Goal: Information Seeking & Learning: Learn about a topic

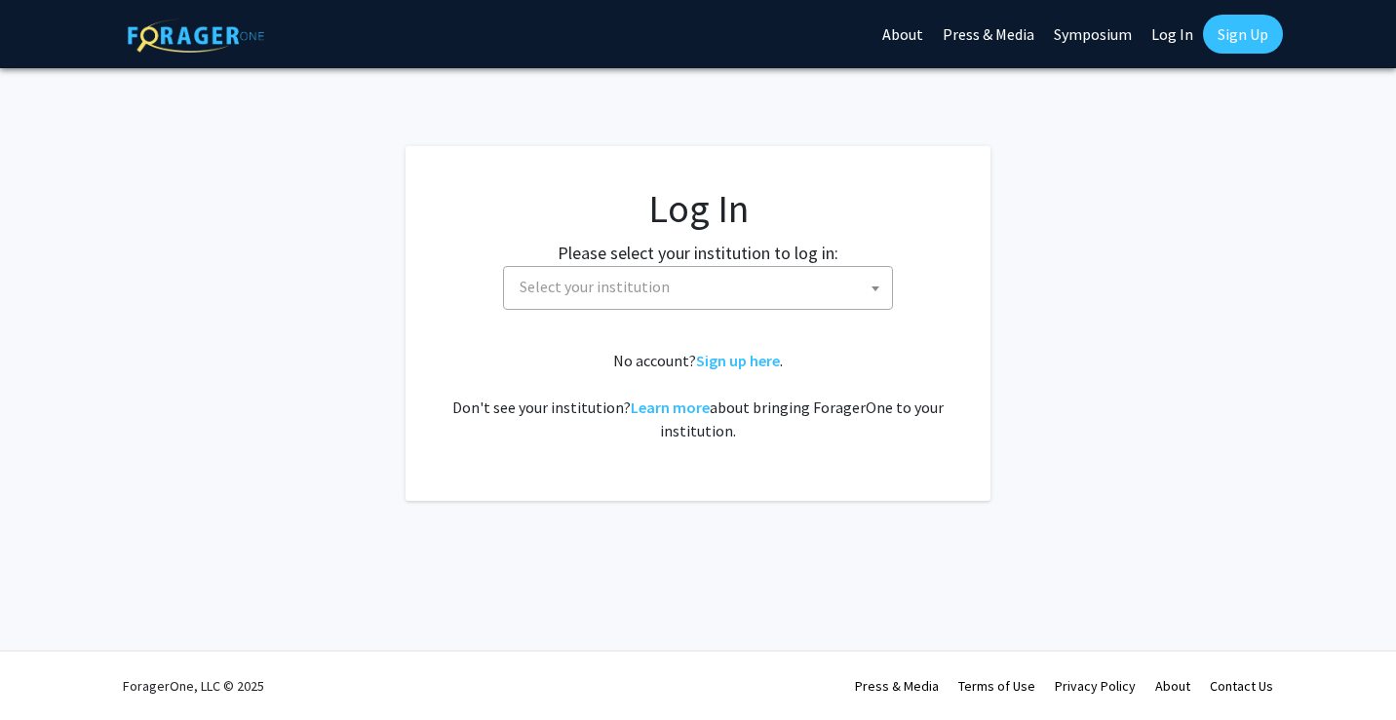
select select
click at [717, 293] on span "Select your institution" at bounding box center [702, 287] width 380 height 40
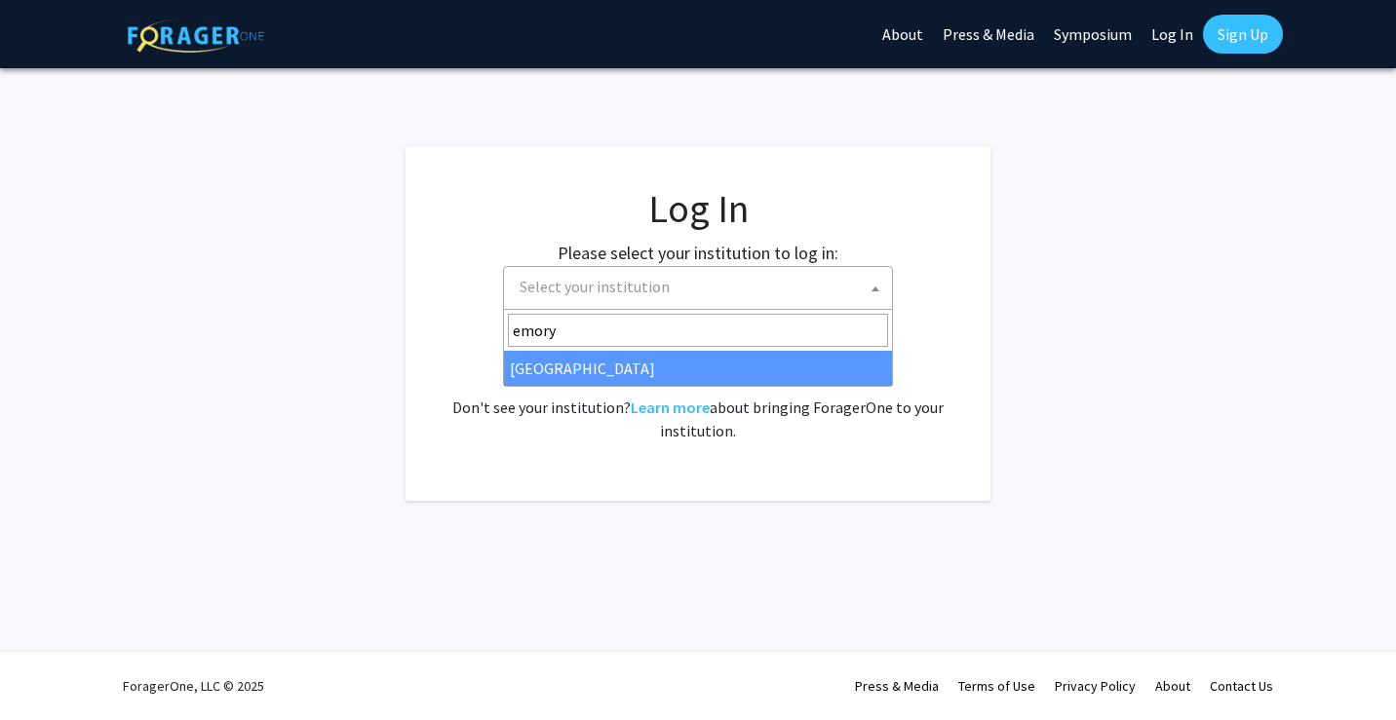
type input "emory"
select select "12"
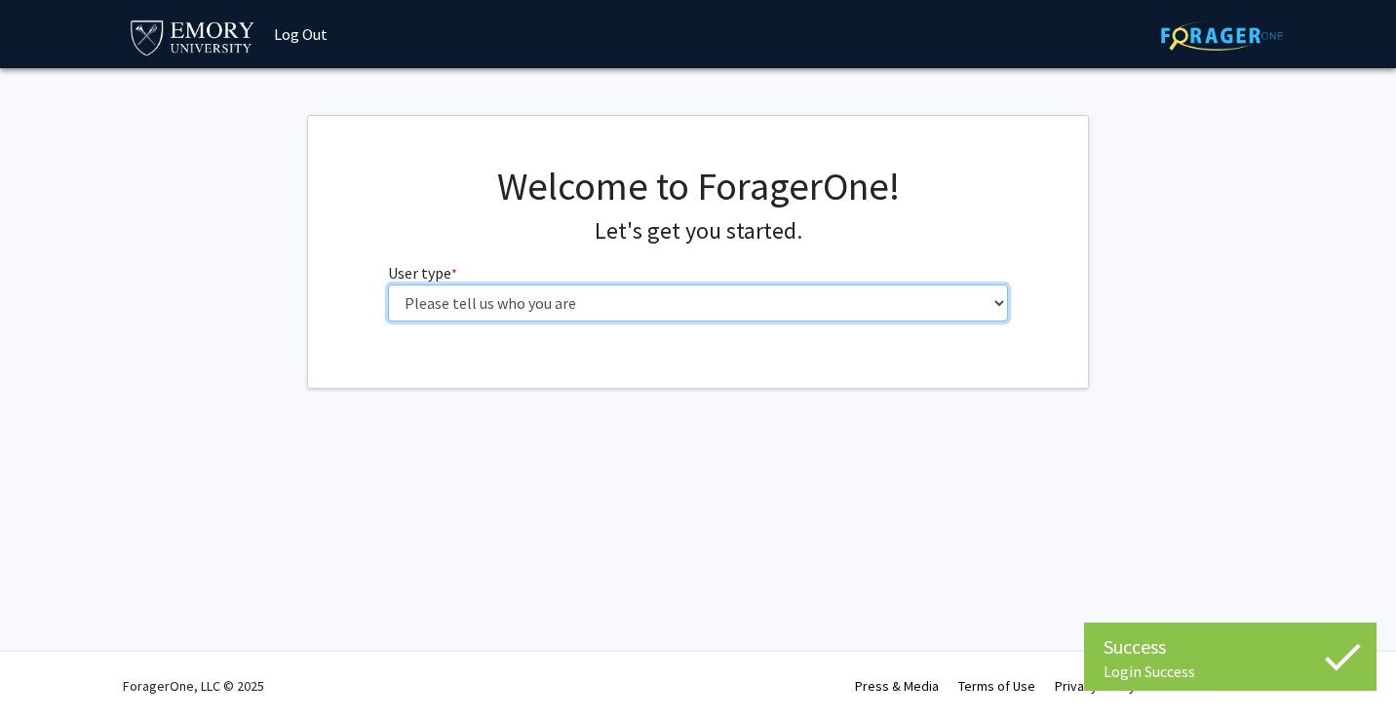
click at [632, 304] on select "Please tell us who you are Undergraduate Student Master's Student Doctoral Cand…" at bounding box center [698, 303] width 621 height 37
select select "1: undergrad"
click at [388, 285] on select "Please tell us who you are Undergraduate Student Master's Student Doctoral Cand…" at bounding box center [698, 303] width 621 height 37
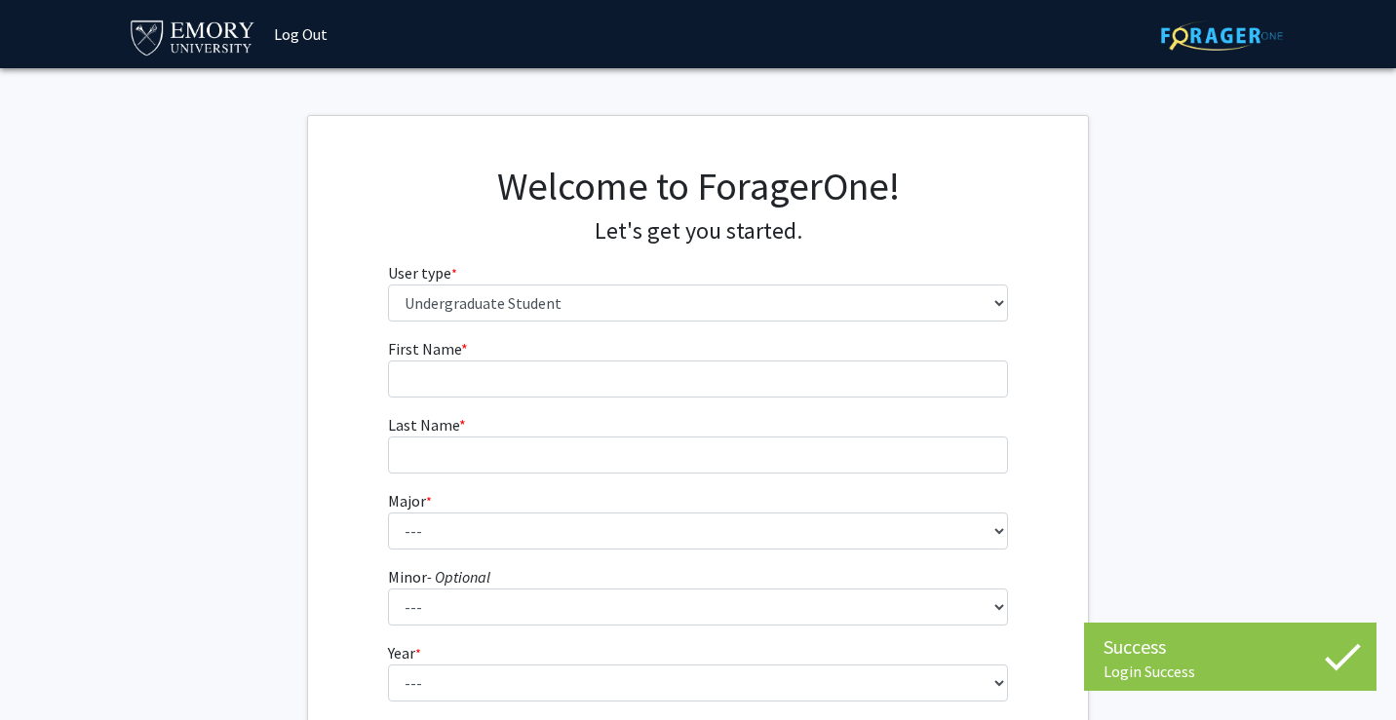
click at [714, 351] on fg-input "First Name * required" at bounding box center [698, 367] width 621 height 60
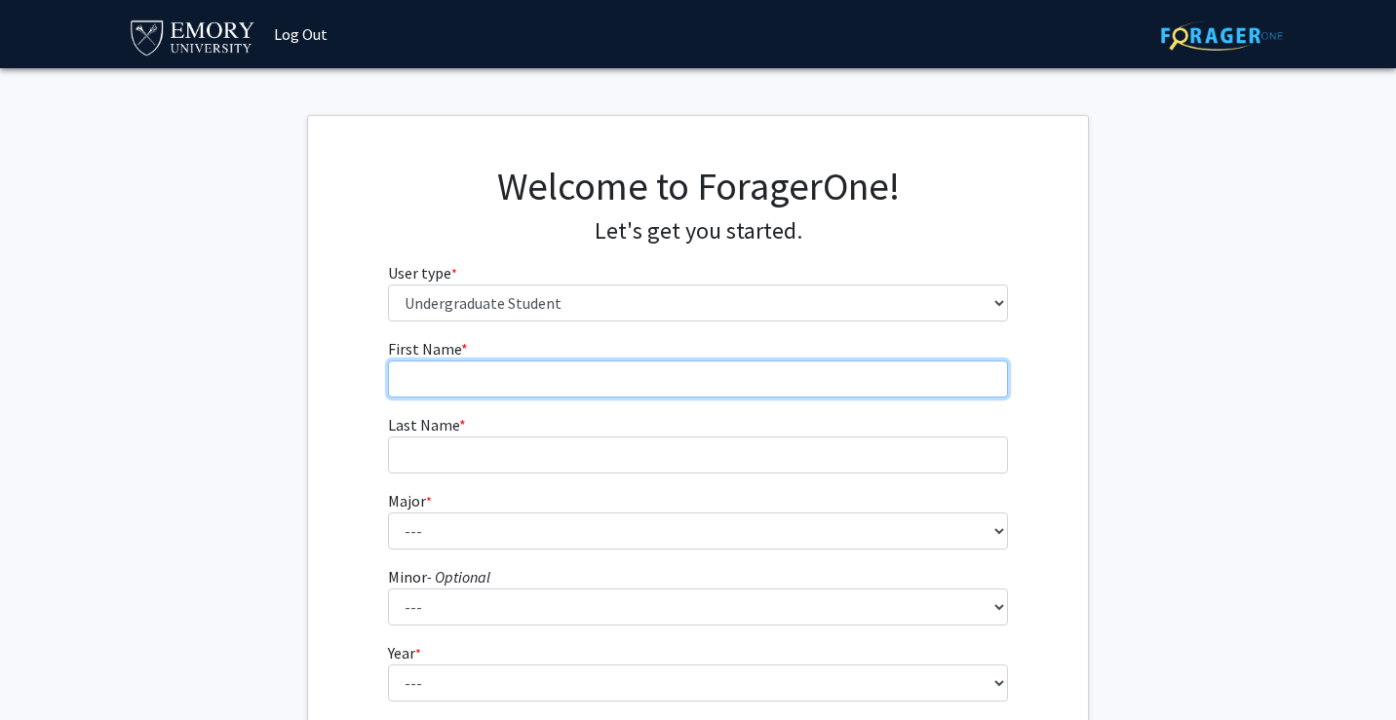
click at [712, 393] on input "First Name * required" at bounding box center [698, 379] width 621 height 37
type input "Abby"
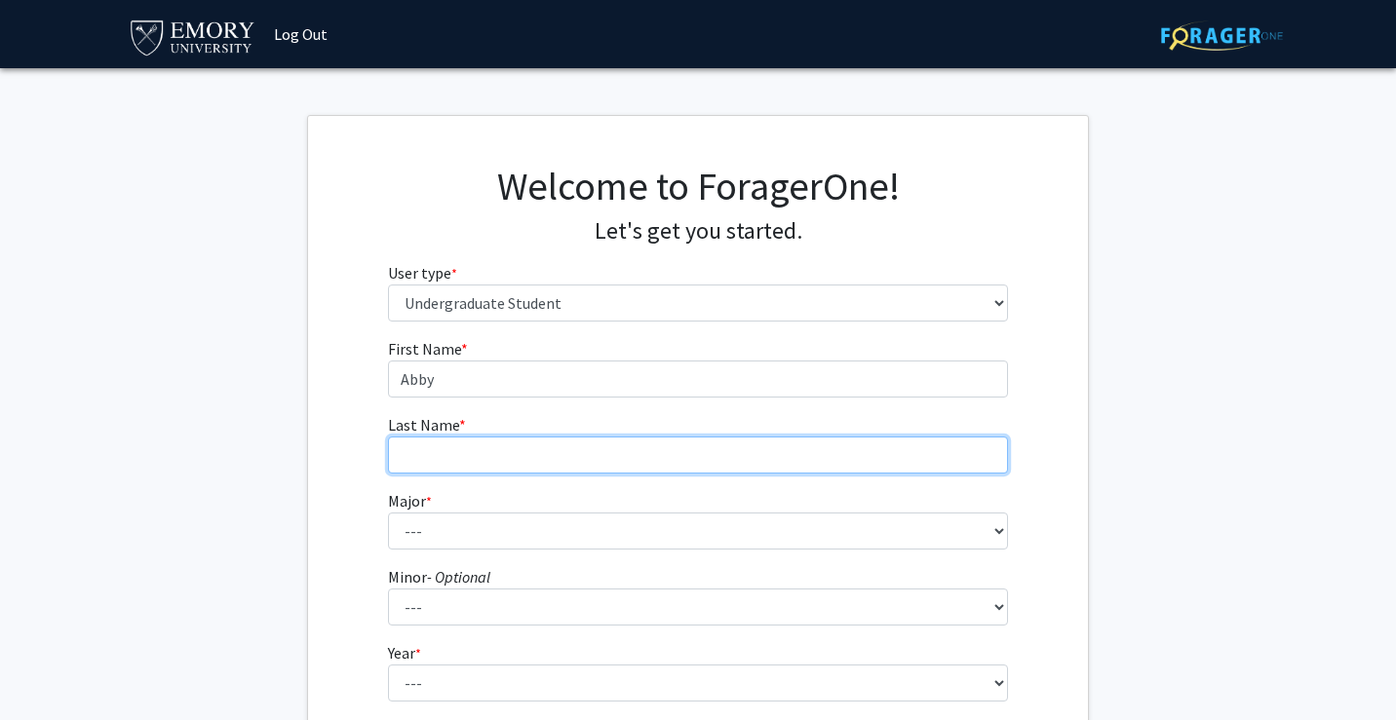
type input "[PERSON_NAME]"
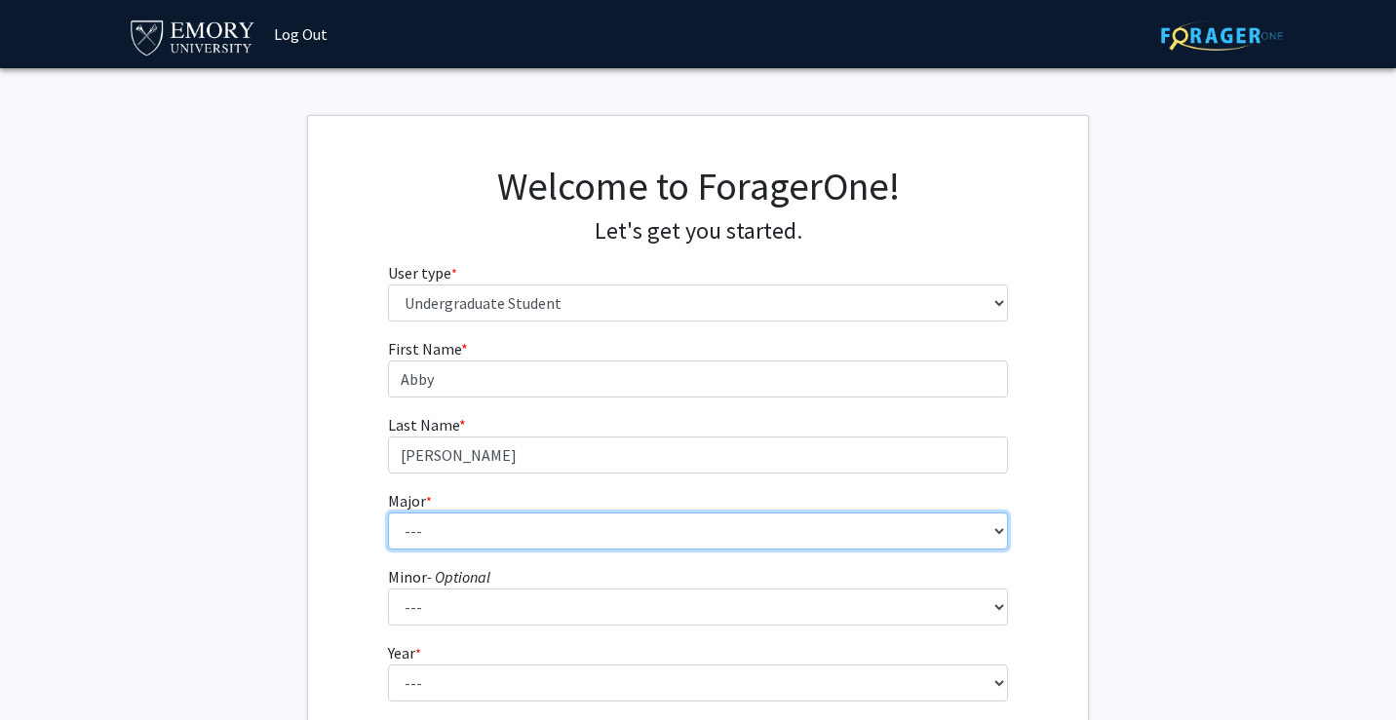
click at [569, 535] on select "--- Accounting African American Studies African Studies American Studies Analyt…" at bounding box center [698, 531] width 621 height 37
click at [388, 513] on select "--- Accounting African American Studies African Studies American Studies Analyt…" at bounding box center [698, 531] width 621 height 37
click at [554, 521] on select "--- Accounting African American Studies African Studies American Studies Analyt…" at bounding box center [698, 531] width 621 height 37
click at [388, 513] on select "--- Accounting African American Studies African Studies American Studies Analyt…" at bounding box center [698, 531] width 621 height 37
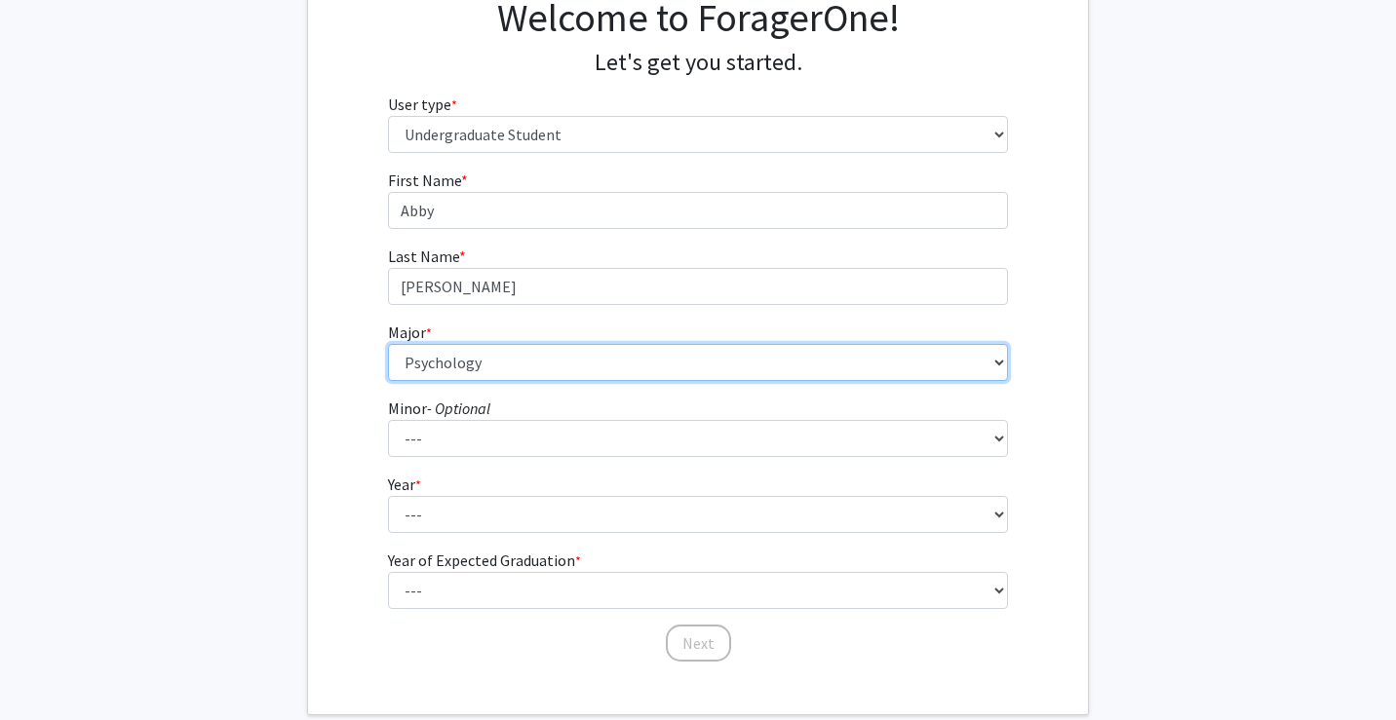
scroll to position [185, 0]
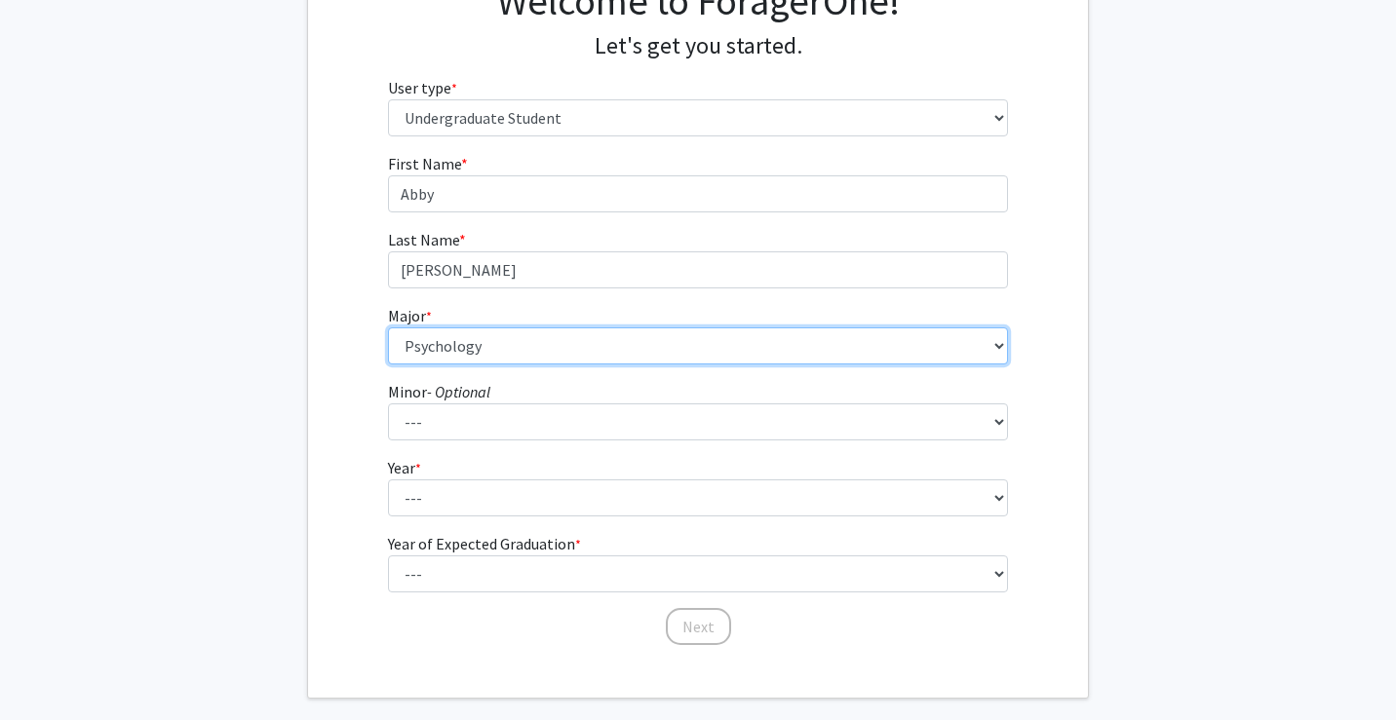
click at [508, 352] on select "--- Accounting African American Studies African Studies American Studies Analyt…" at bounding box center [698, 345] width 621 height 37
click at [388, 327] on select "--- Accounting African American Studies African Studies American Studies Analyt…" at bounding box center [698, 345] width 621 height 37
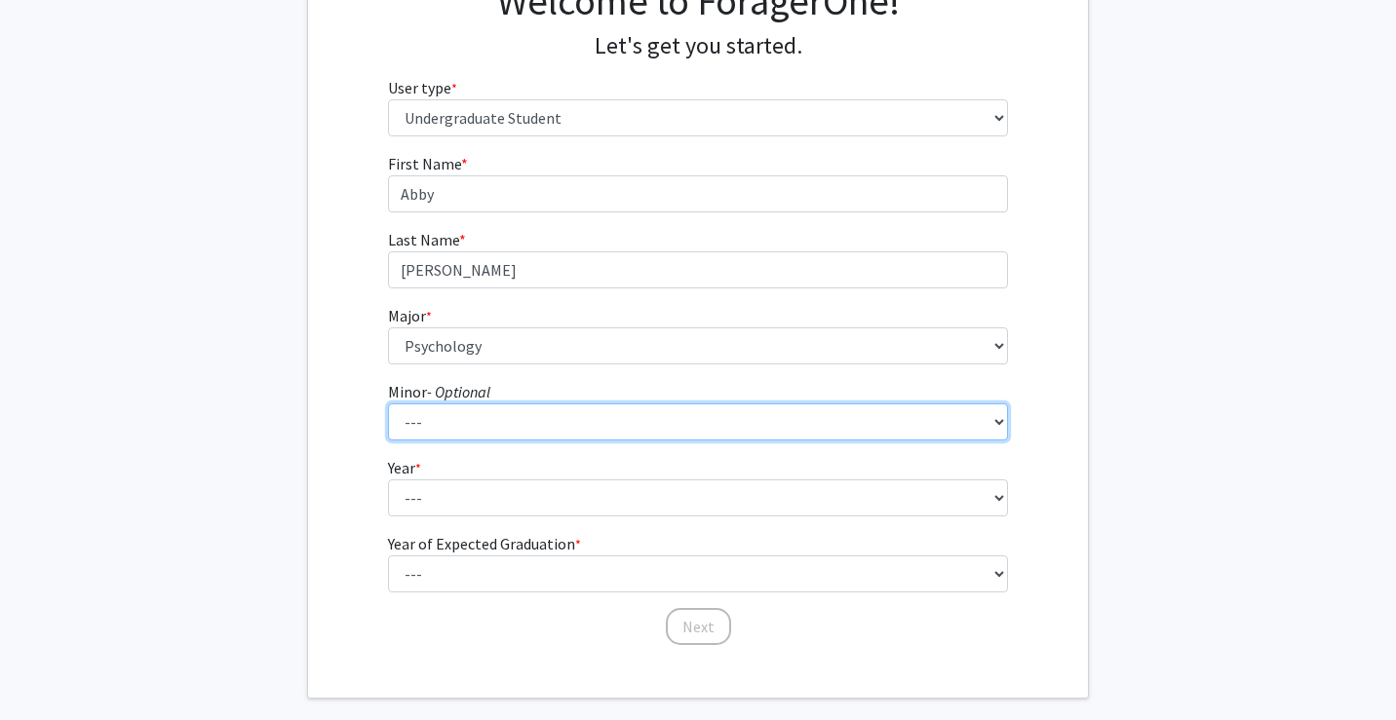
click at [446, 422] on select "--- African American Studies African Studies American Studies Ancient Mediterra…" at bounding box center [698, 421] width 621 height 37
click at [511, 415] on select "--- African American Studies African Studies American Studies Ancient Mediterra…" at bounding box center [698, 421] width 621 height 37
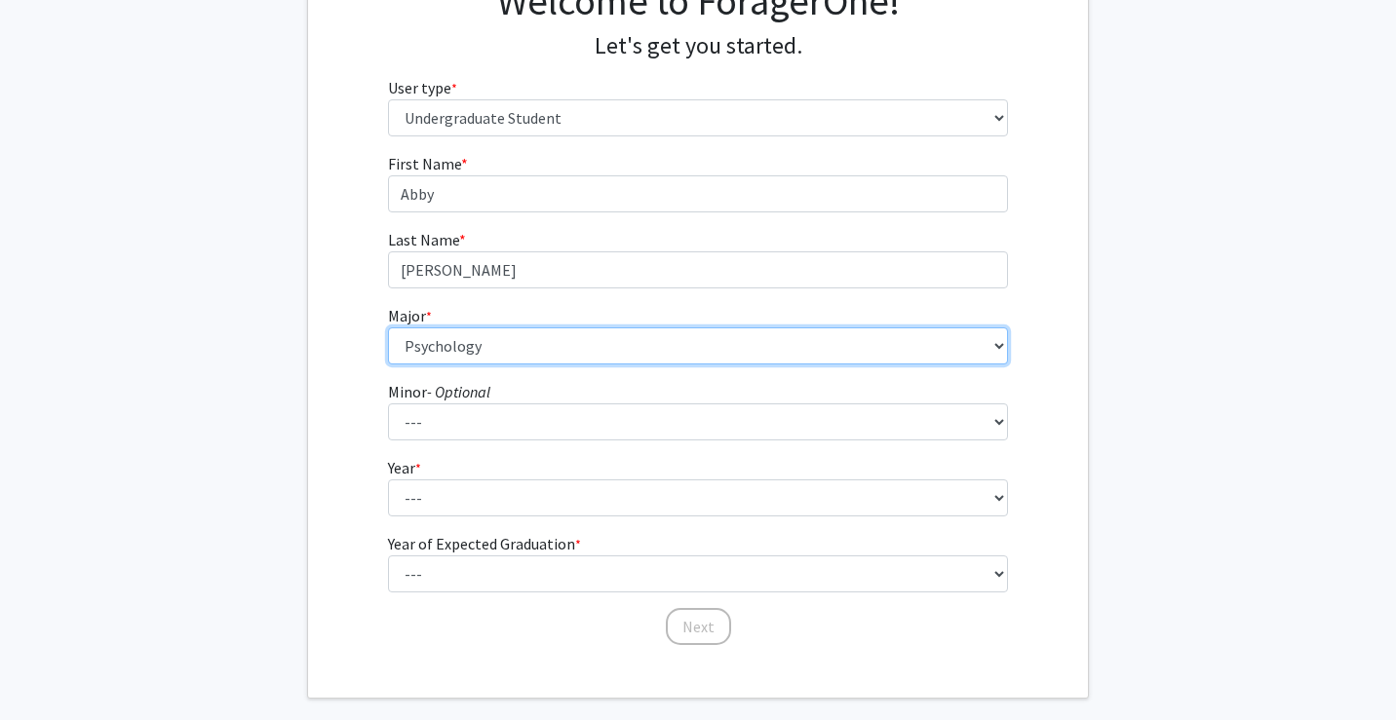
click at [456, 350] on select "--- Accounting African American Studies African Studies American Studies Analyt…" at bounding box center [698, 345] width 621 height 37
select select "40: 1001"
click at [388, 327] on select "--- Accounting African American Studies African Studies American Studies Analyt…" at bounding box center [698, 345] width 621 height 37
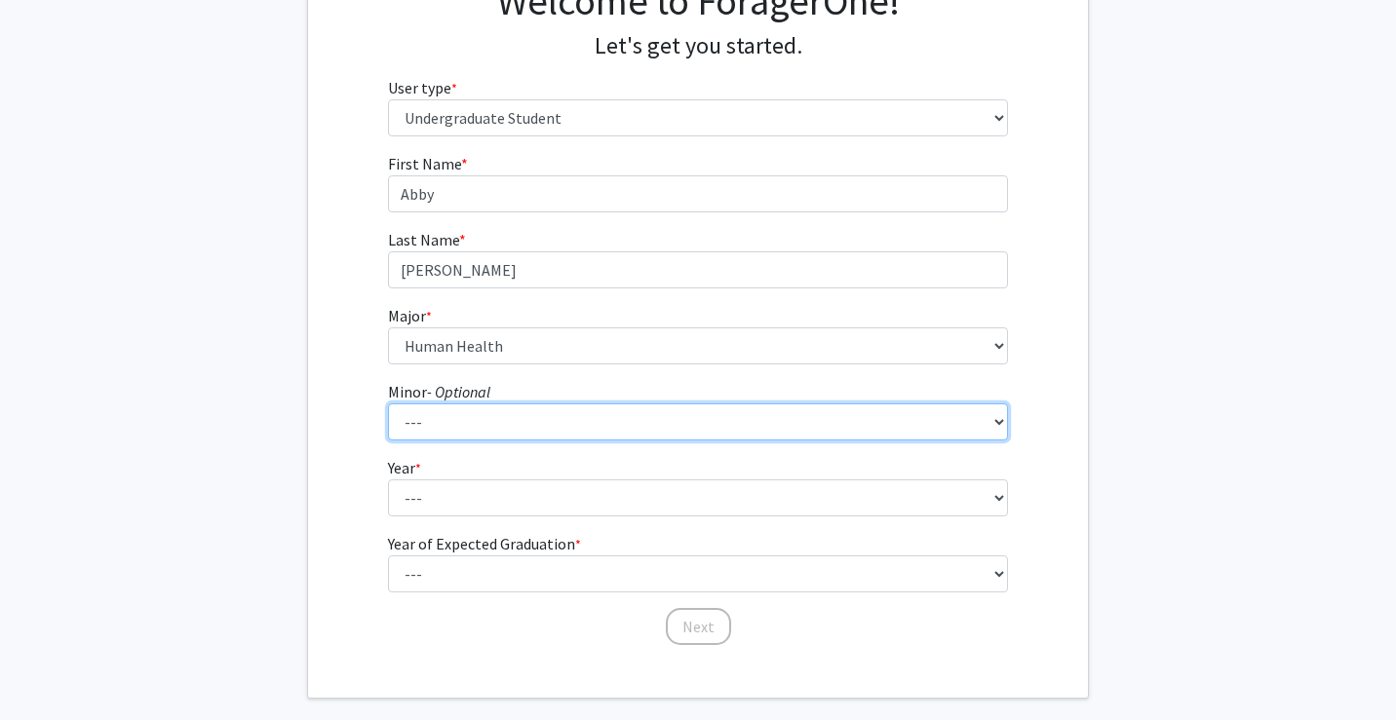
click at [481, 433] on select "--- African American Studies African Studies American Studies Ancient Mediterra…" at bounding box center [698, 421] width 621 height 37
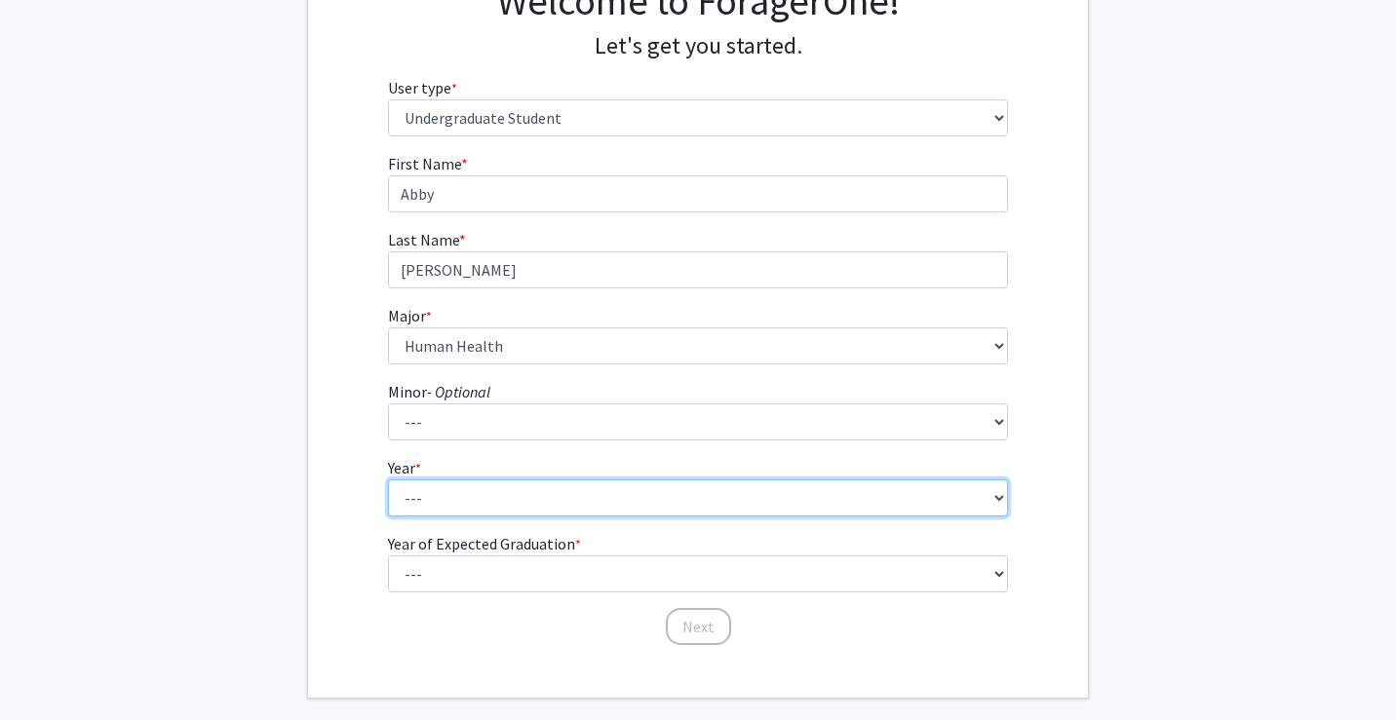
click at [629, 497] on select "--- First-year Sophomore Junior Senior Postbaccalaureate Certificate" at bounding box center [698, 497] width 621 height 37
select select "2: sophomore"
click at [388, 479] on select "--- First-year Sophomore Junior Senior Postbaccalaureate Certificate" at bounding box center [698, 497] width 621 height 37
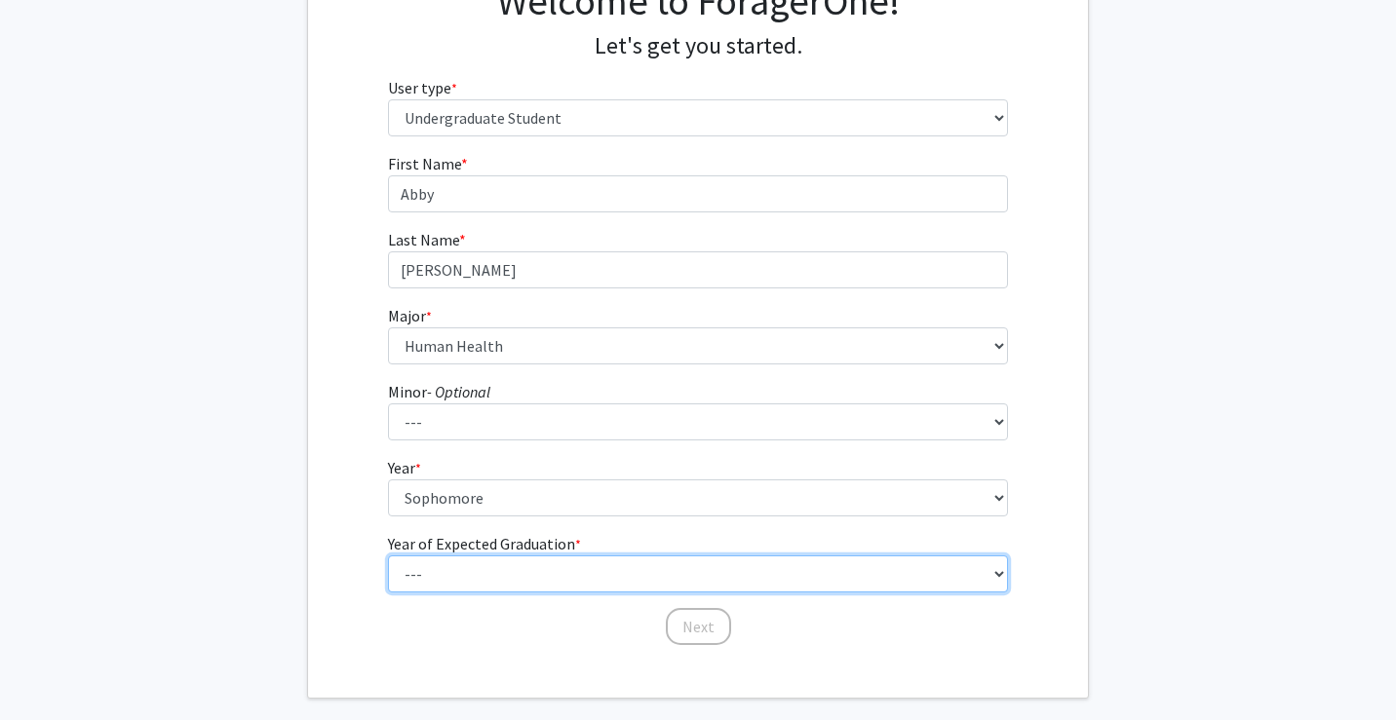
click at [606, 560] on select "--- 2025 2026 2027 2028 2029 2030 2031 2032 2033 2034" at bounding box center [698, 574] width 621 height 37
select select "4: 2028"
click at [388, 556] on select "--- 2025 2026 2027 2028 2029 2030 2031 2032 2033 2034" at bounding box center [698, 574] width 621 height 37
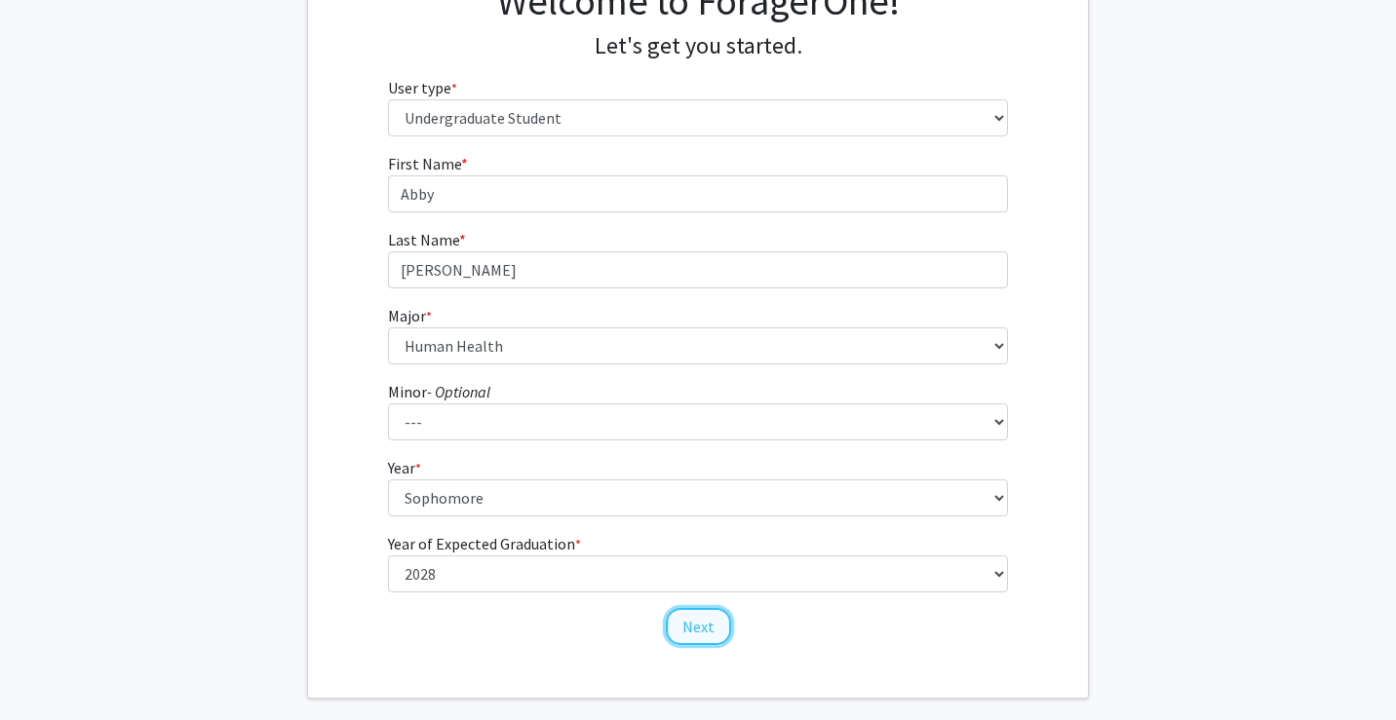
click at [724, 628] on button "Next" at bounding box center [698, 626] width 65 height 37
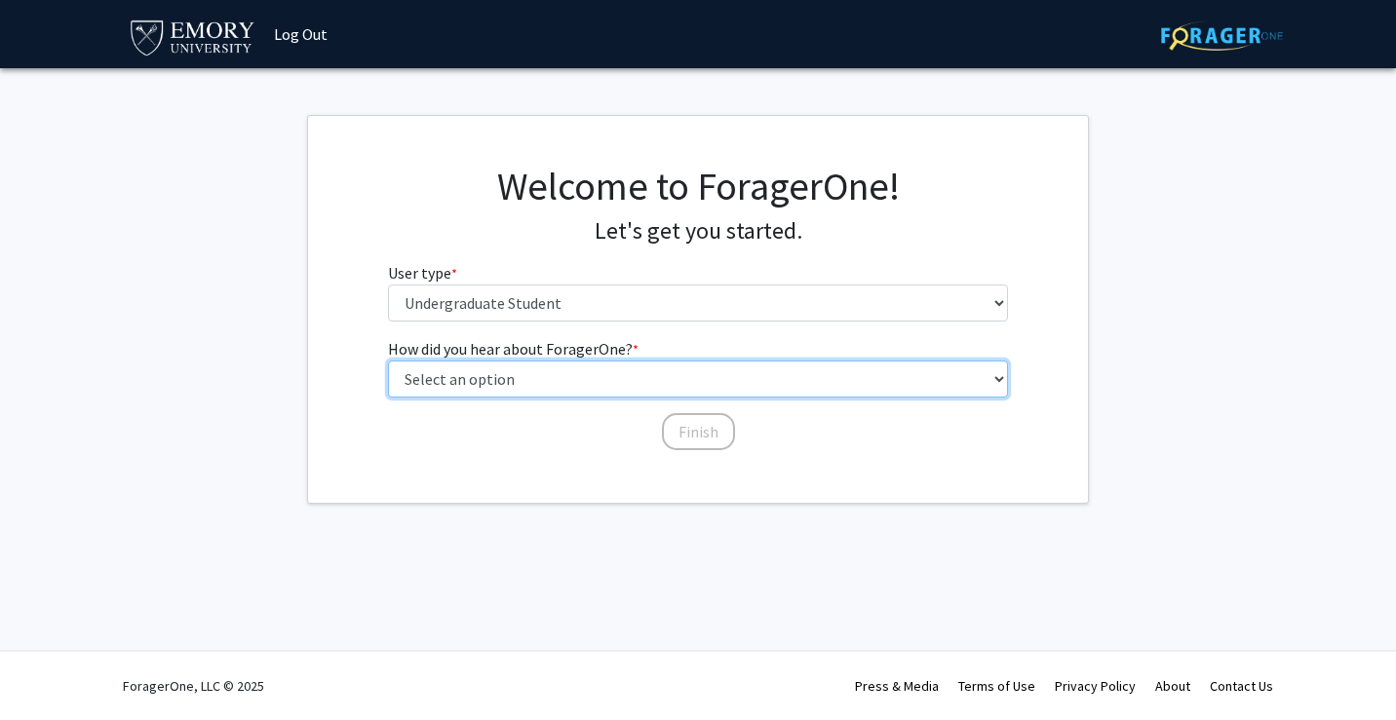
click at [641, 381] on select "Select an option Peer/student recommendation Faculty/staff recommendation Unive…" at bounding box center [698, 379] width 621 height 37
select select "3: university_website"
click at [388, 361] on select "Select an option Peer/student recommendation Faculty/staff recommendation Unive…" at bounding box center [698, 379] width 621 height 37
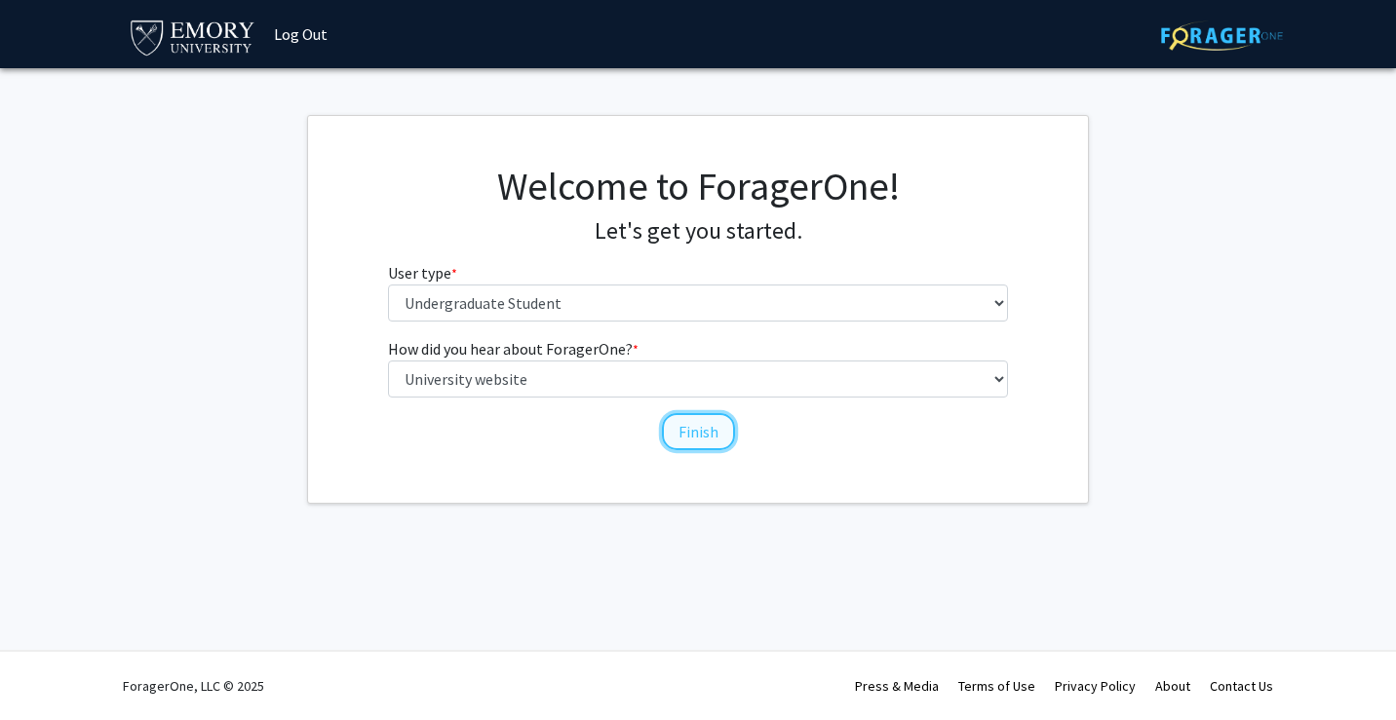
click at [677, 433] on button "Finish" at bounding box center [698, 431] width 73 height 37
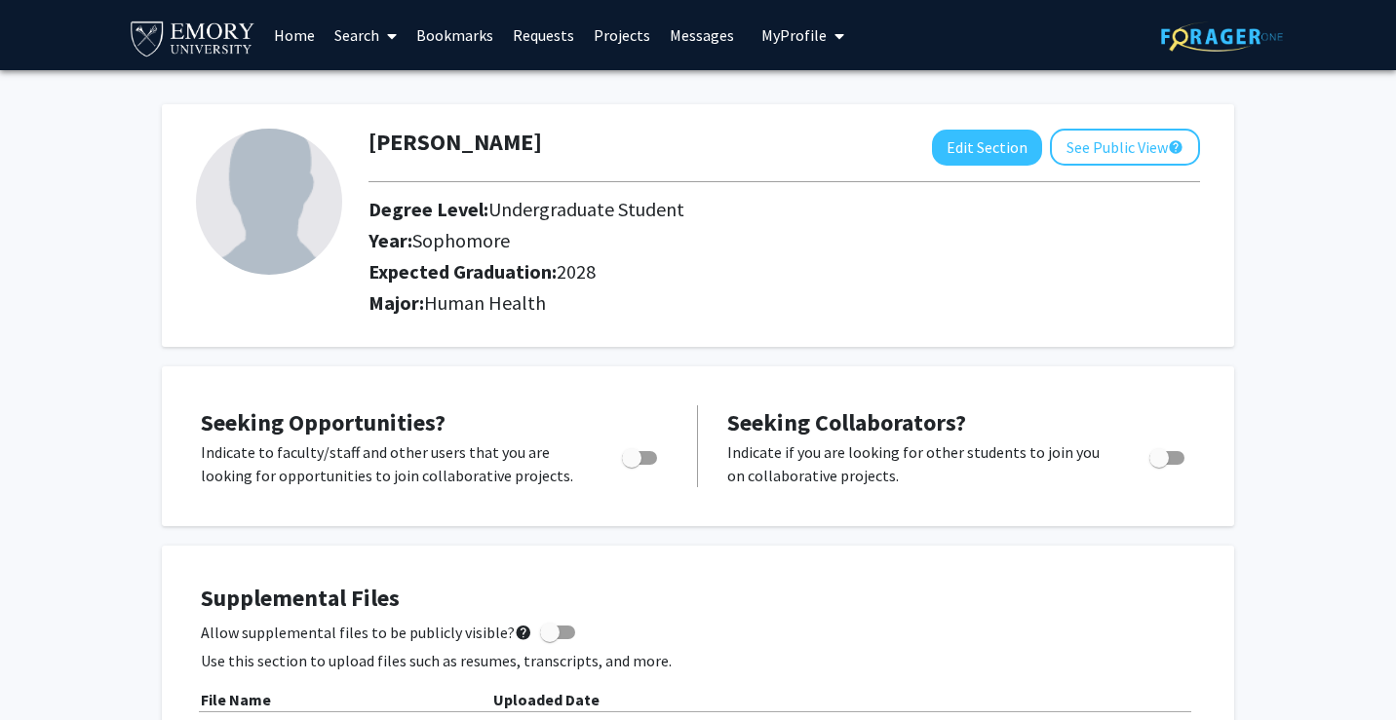
click at [371, 24] on link "Search" at bounding box center [366, 35] width 82 height 68
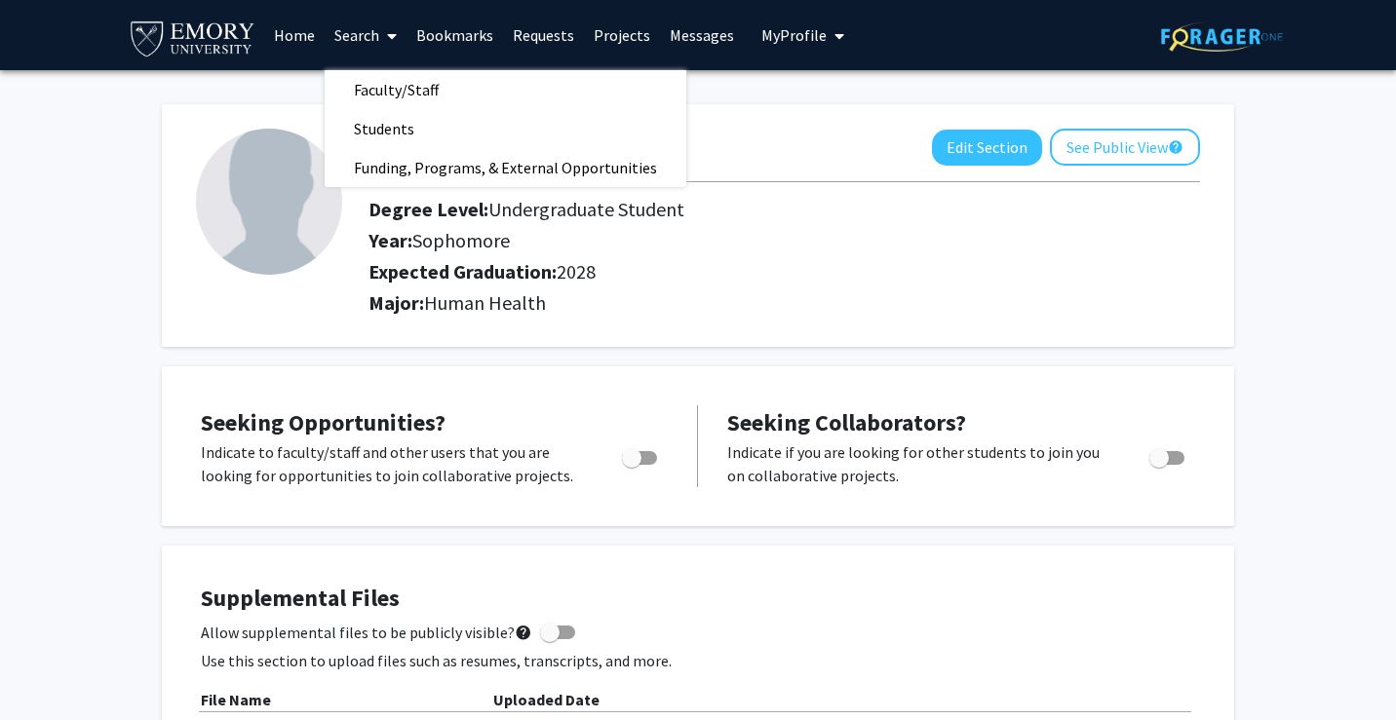
click at [371, 24] on link "Search" at bounding box center [366, 35] width 82 height 68
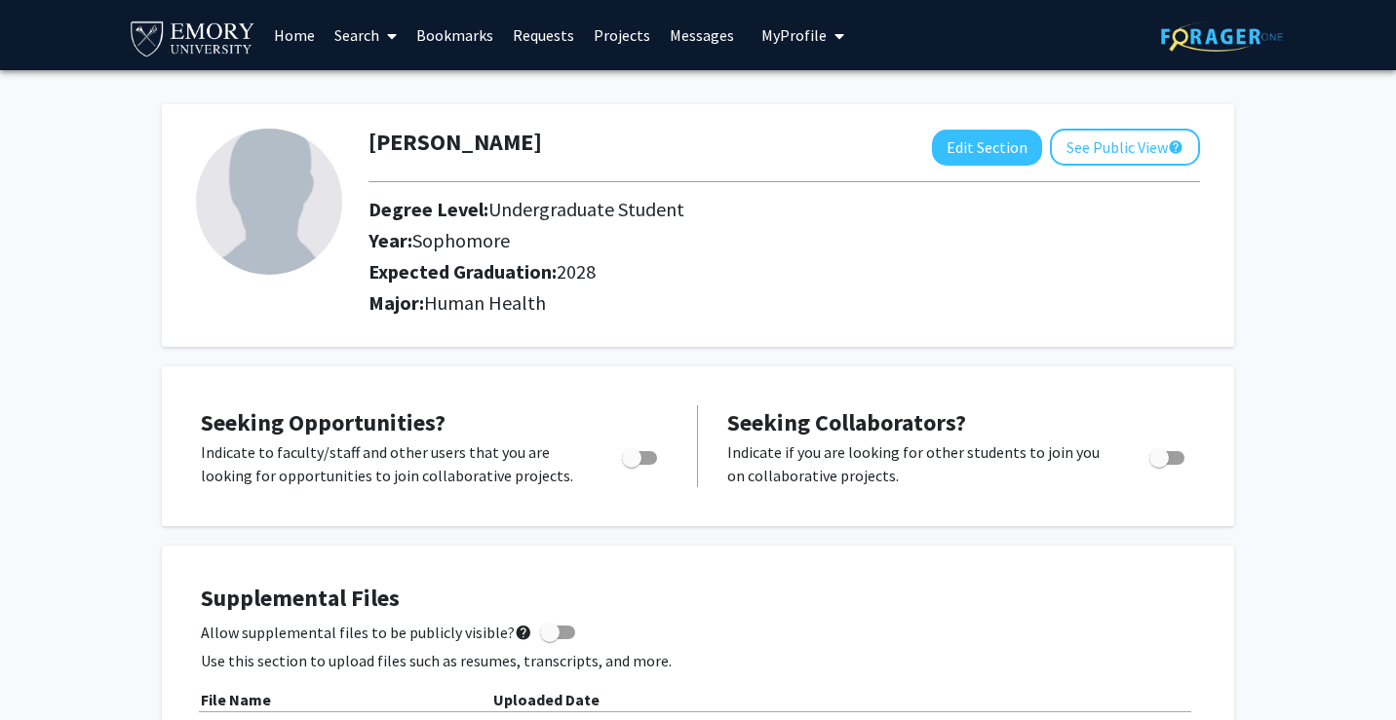
click at [371, 24] on link "Search" at bounding box center [366, 35] width 82 height 68
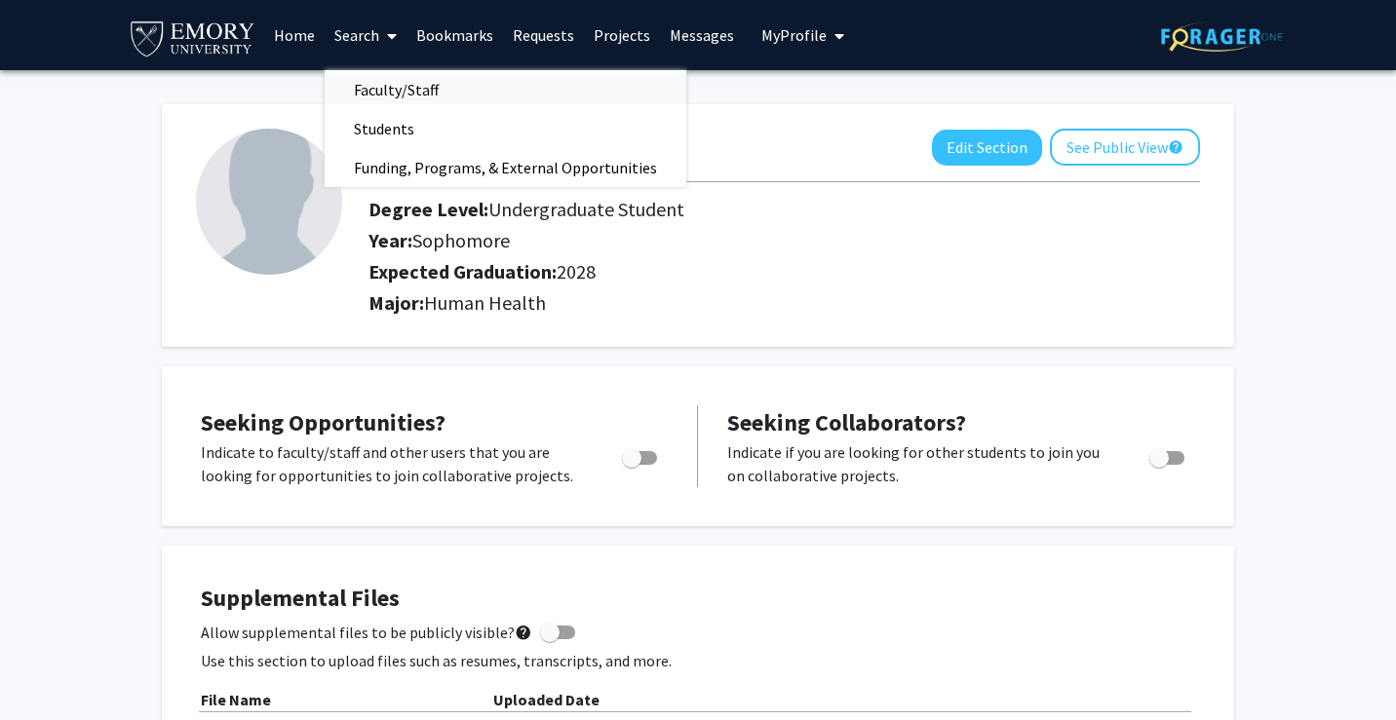
click at [382, 90] on span "Faculty/Staff" at bounding box center [396, 89] width 143 height 39
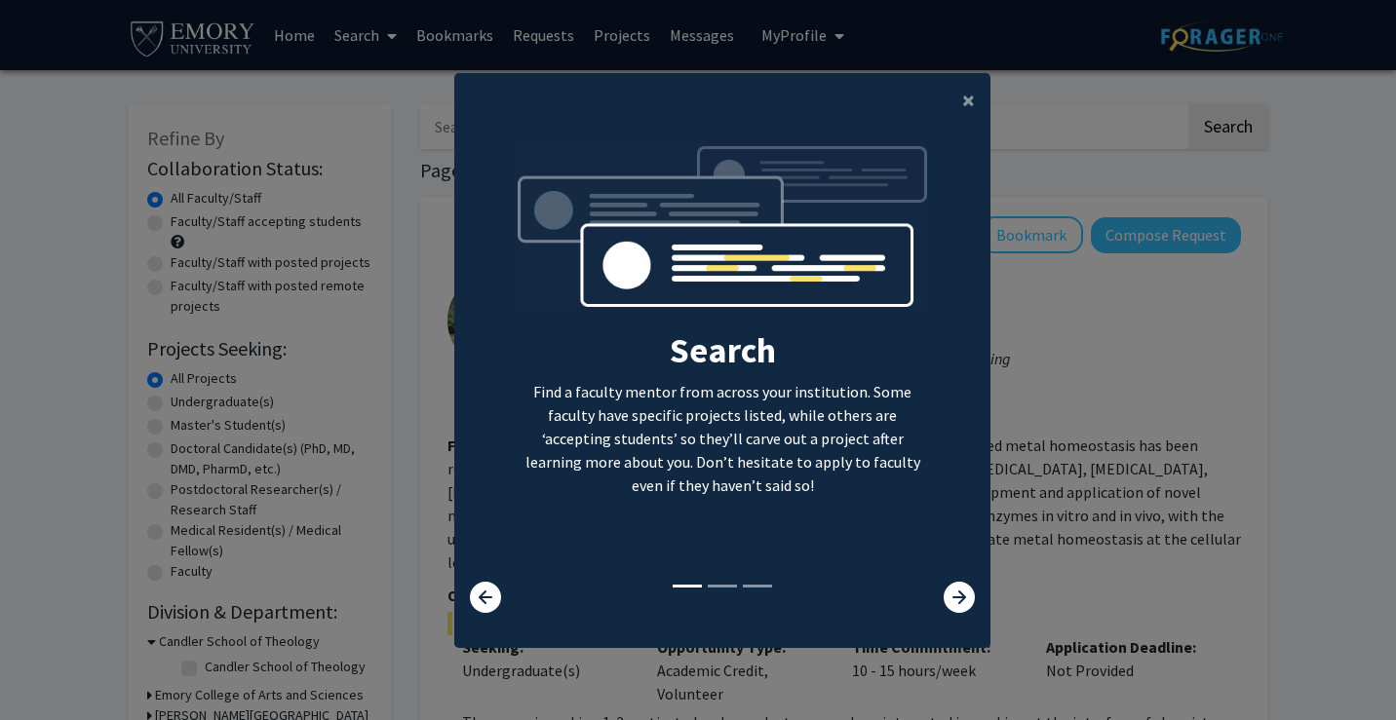
click at [360, 102] on modal-container "× Search Find a faculty mentor from across your institution. Some faculty have …" at bounding box center [698, 360] width 1396 height 720
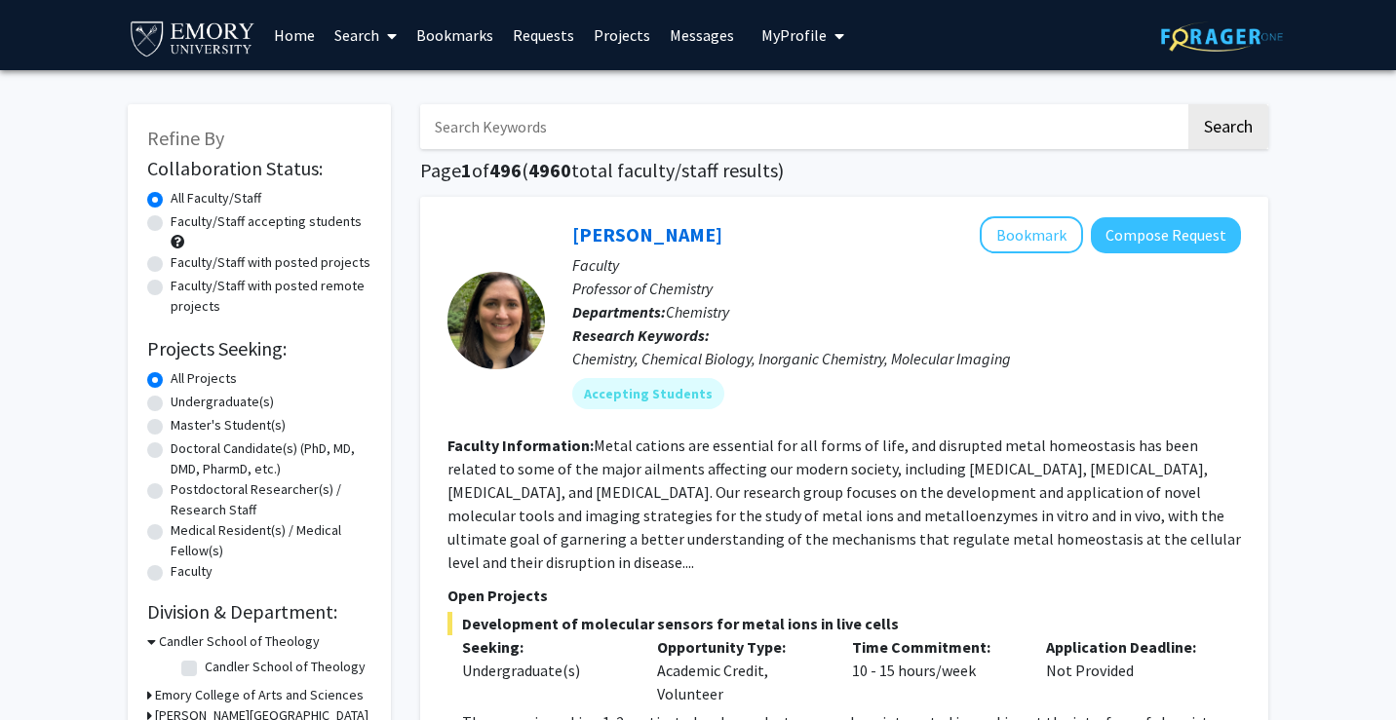
click at [171, 220] on label "Faculty/Staff accepting students" at bounding box center [266, 221] width 191 height 20
click at [171, 220] on input "Faculty/Staff accepting students" at bounding box center [177, 217] width 13 height 13
radio input "true"
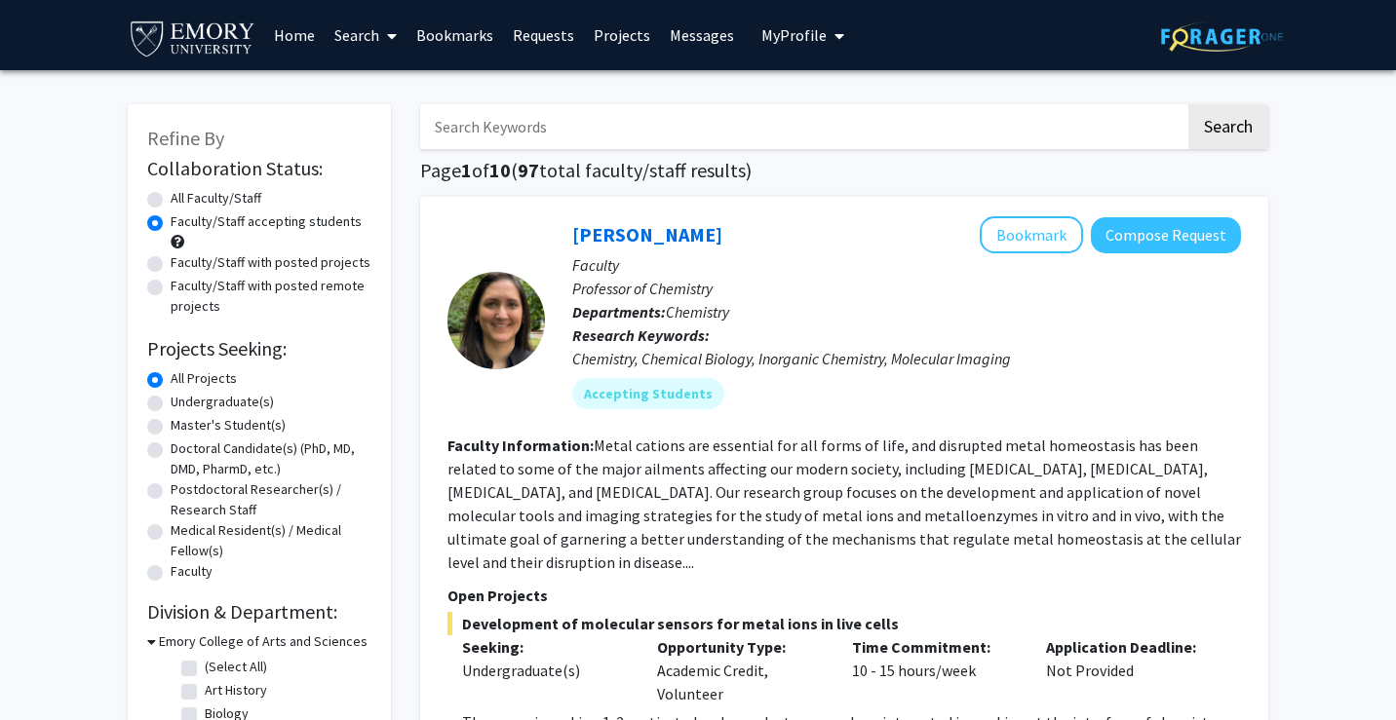
click at [674, 142] on input "Search Keywords" at bounding box center [802, 126] width 765 height 45
paste input "undergr"
click at [674, 161] on h1 "Page 1 of 10 ( 97 total faculty/staff results)" at bounding box center [844, 170] width 848 height 23
click at [674, 127] on input "undergr" at bounding box center [802, 126] width 765 height 45
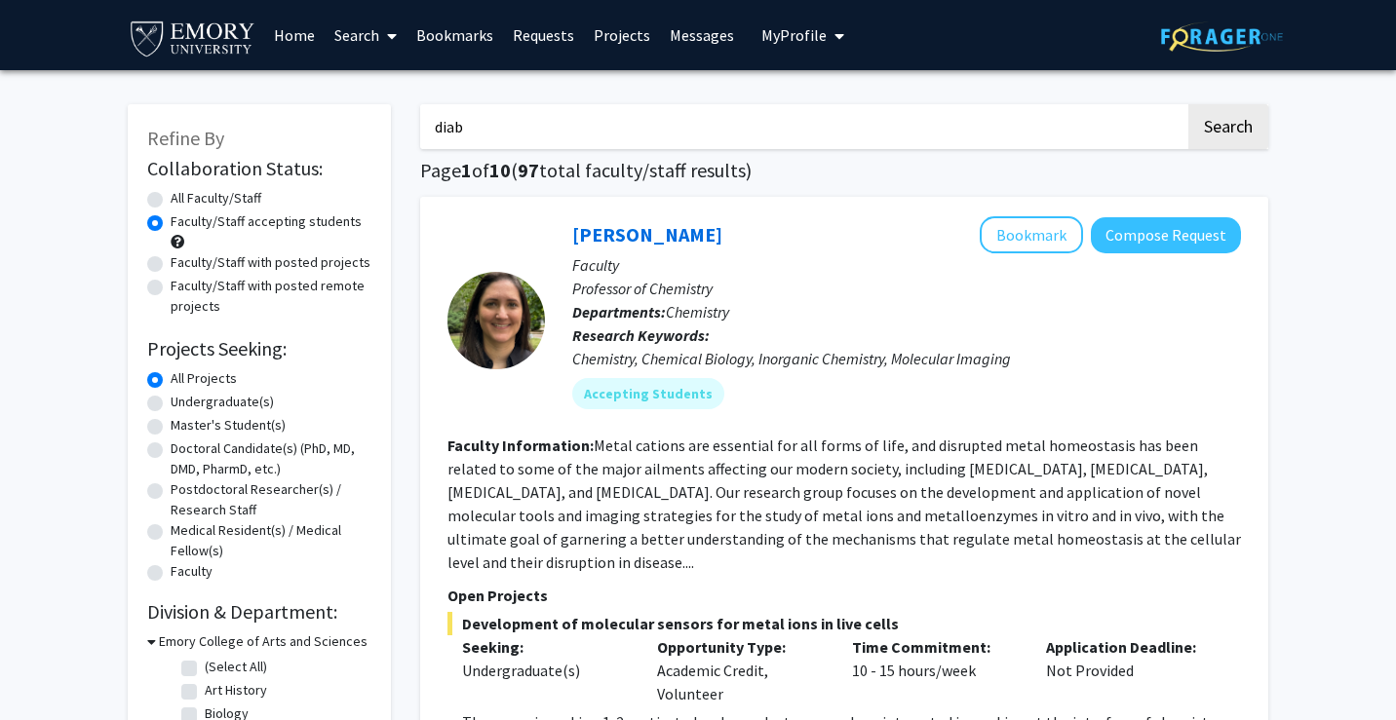
type input "diab"
click at [1188, 104] on button "Search" at bounding box center [1228, 126] width 80 height 45
radio input "true"
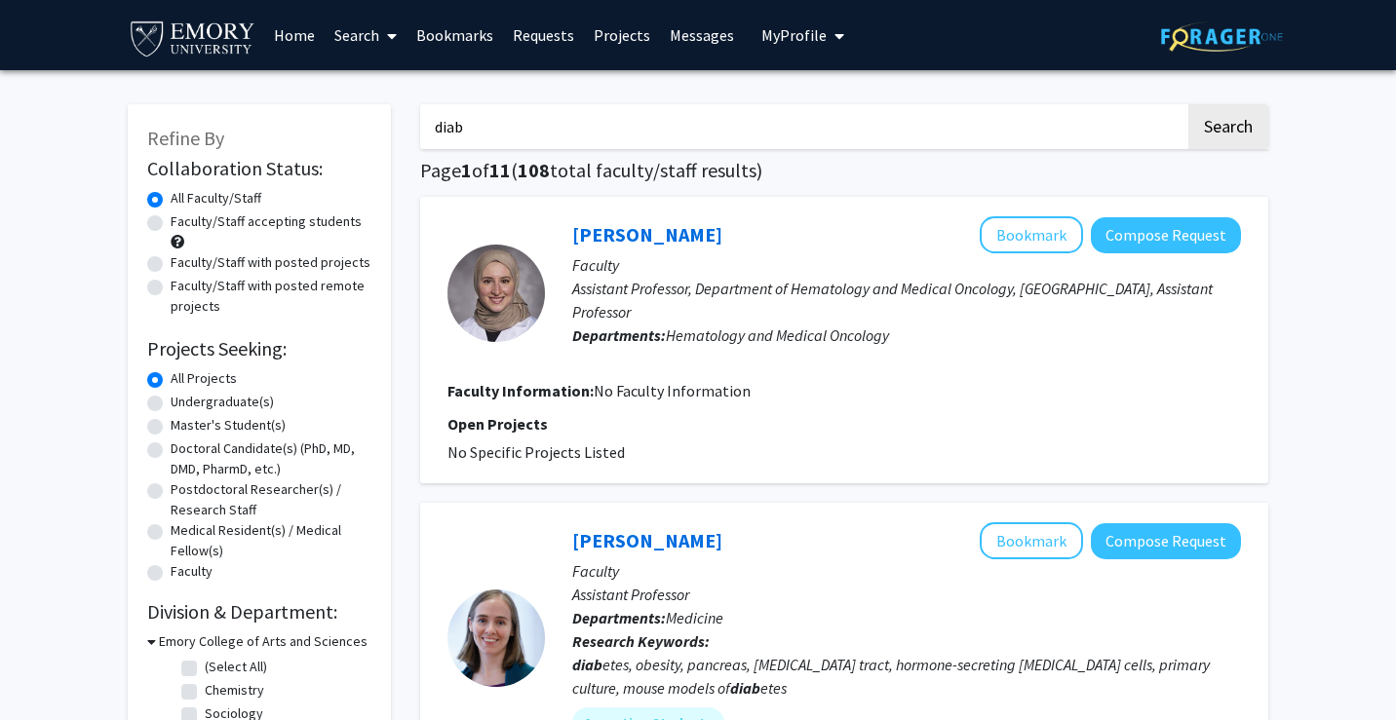
click at [652, 130] on input "diab" at bounding box center [802, 126] width 765 height 45
type input "[MEDICAL_DATA]"
click at [1188, 104] on button "Search" at bounding box center [1228, 126] width 80 height 45
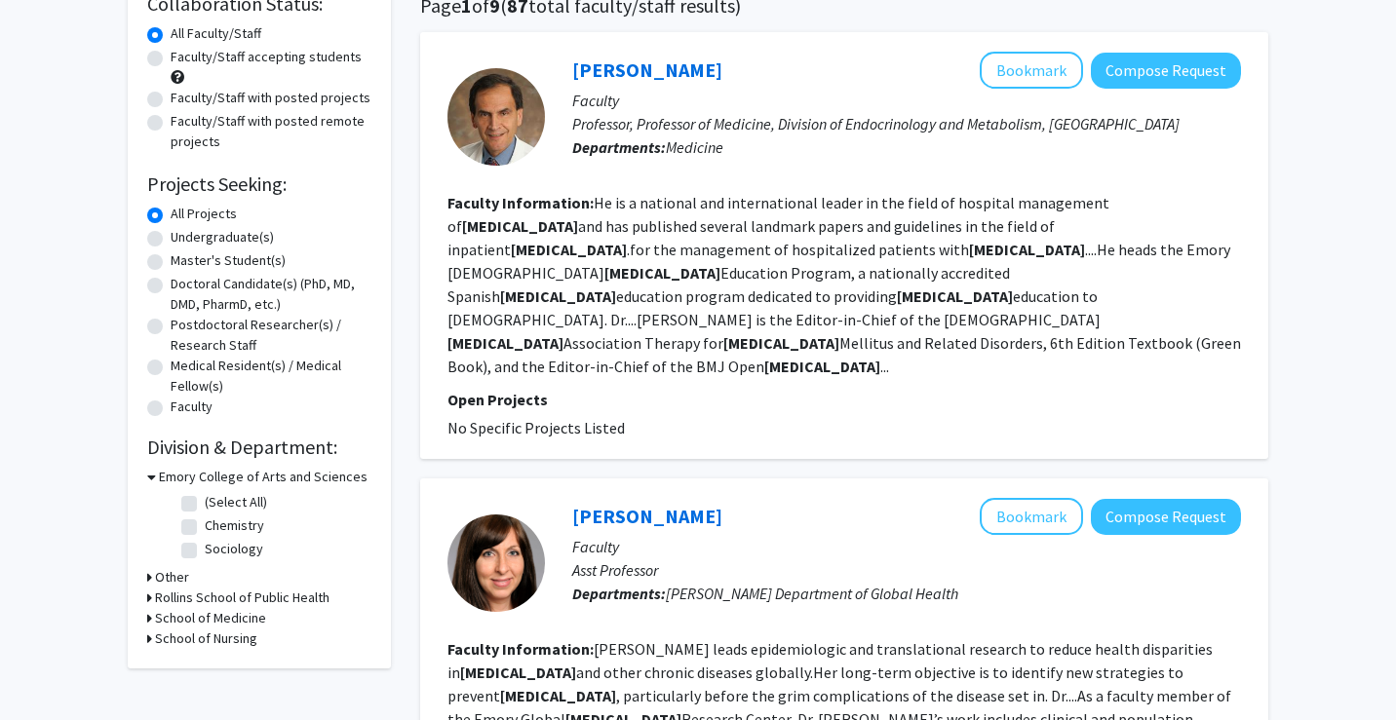
scroll to position [199, 0]
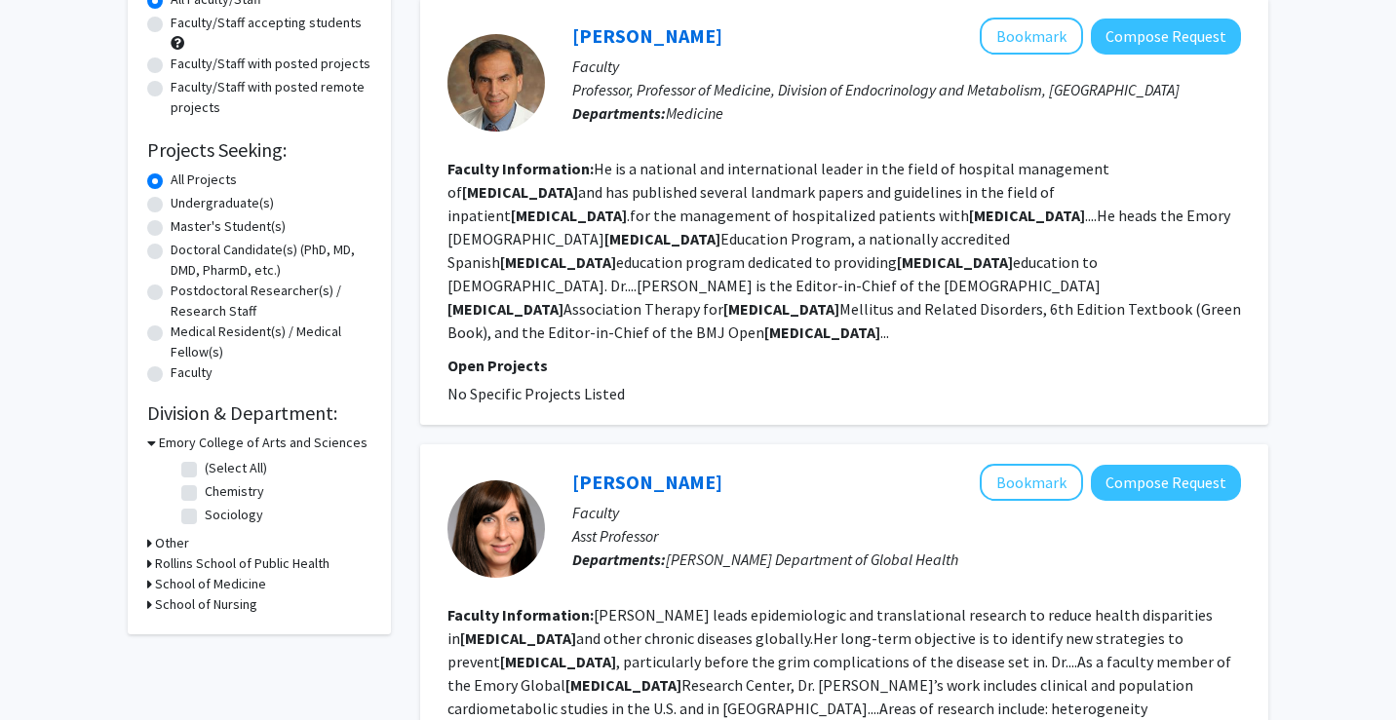
click at [164, 202] on div "Undergraduate(s)" at bounding box center [259, 204] width 224 height 23
click at [171, 202] on label "Undergraduate(s)" at bounding box center [222, 203] width 103 height 20
click at [171, 202] on input "Undergraduate(s)" at bounding box center [177, 199] width 13 height 13
radio input "true"
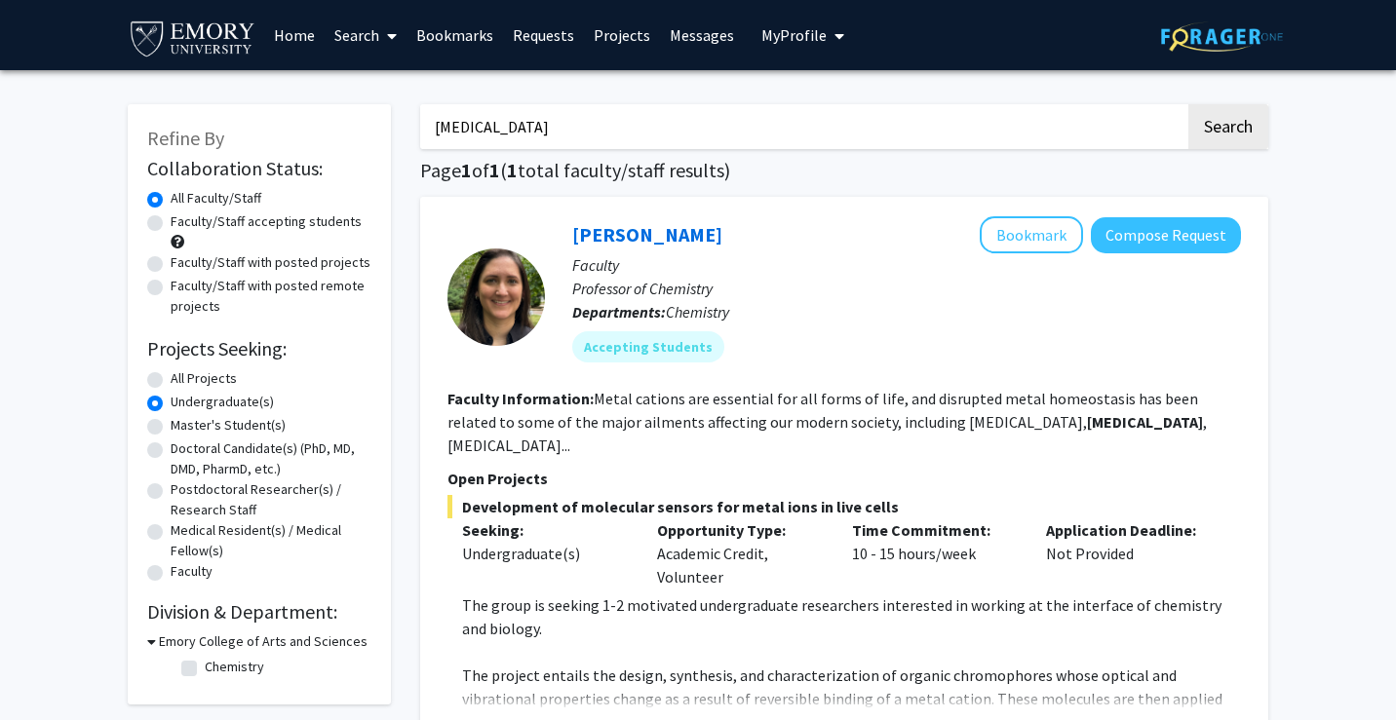
click at [570, 116] on input "[MEDICAL_DATA]" at bounding box center [802, 126] width 765 height 45
click at [1188, 104] on button "Search" at bounding box center [1228, 126] width 80 height 45
radio input "true"
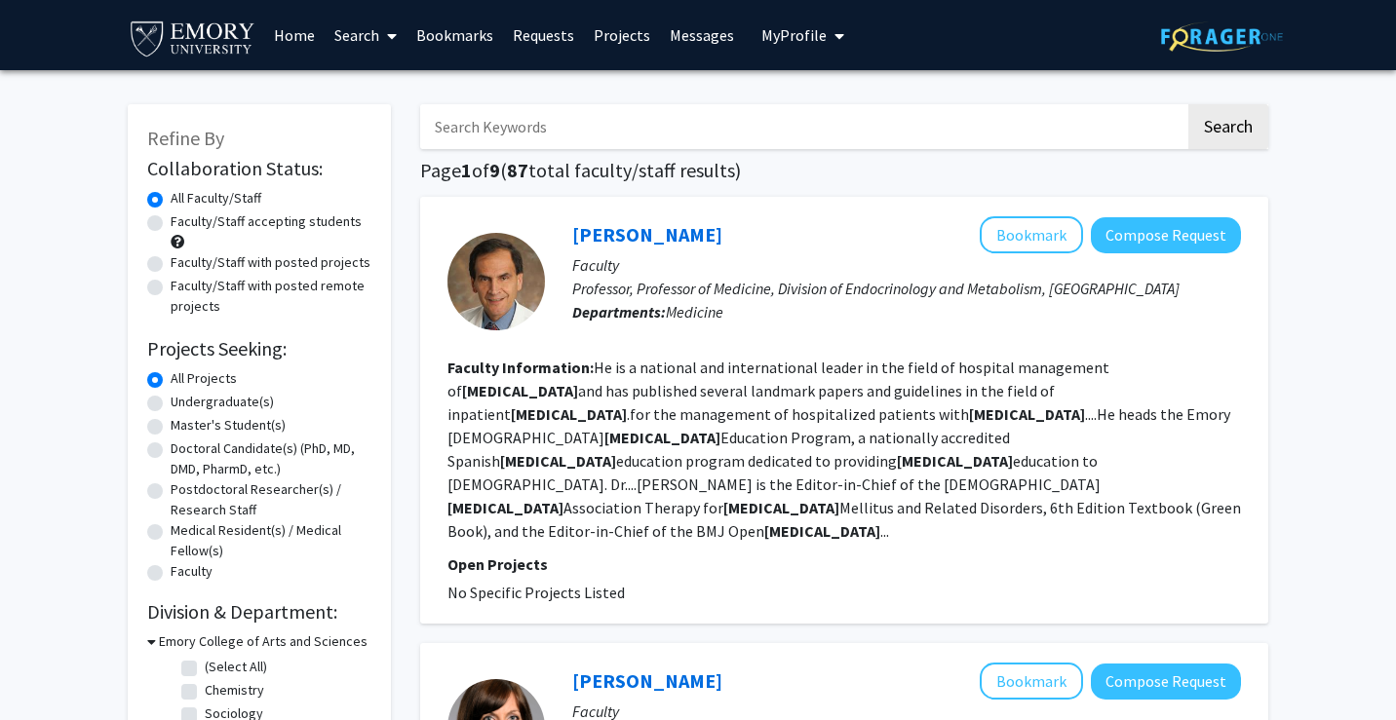
click at [1025, 160] on h1 "Page 1 of 9 ( 87 total faculty/staff results)" at bounding box center [844, 170] width 848 height 23
click at [1025, 137] on input "Search Keywords" at bounding box center [802, 126] width 765 height 45
type input "global [MEDICAL_DATA] [GEOGRAPHIC_DATA]"
click at [1188, 104] on button "Search" at bounding box center [1228, 126] width 80 height 45
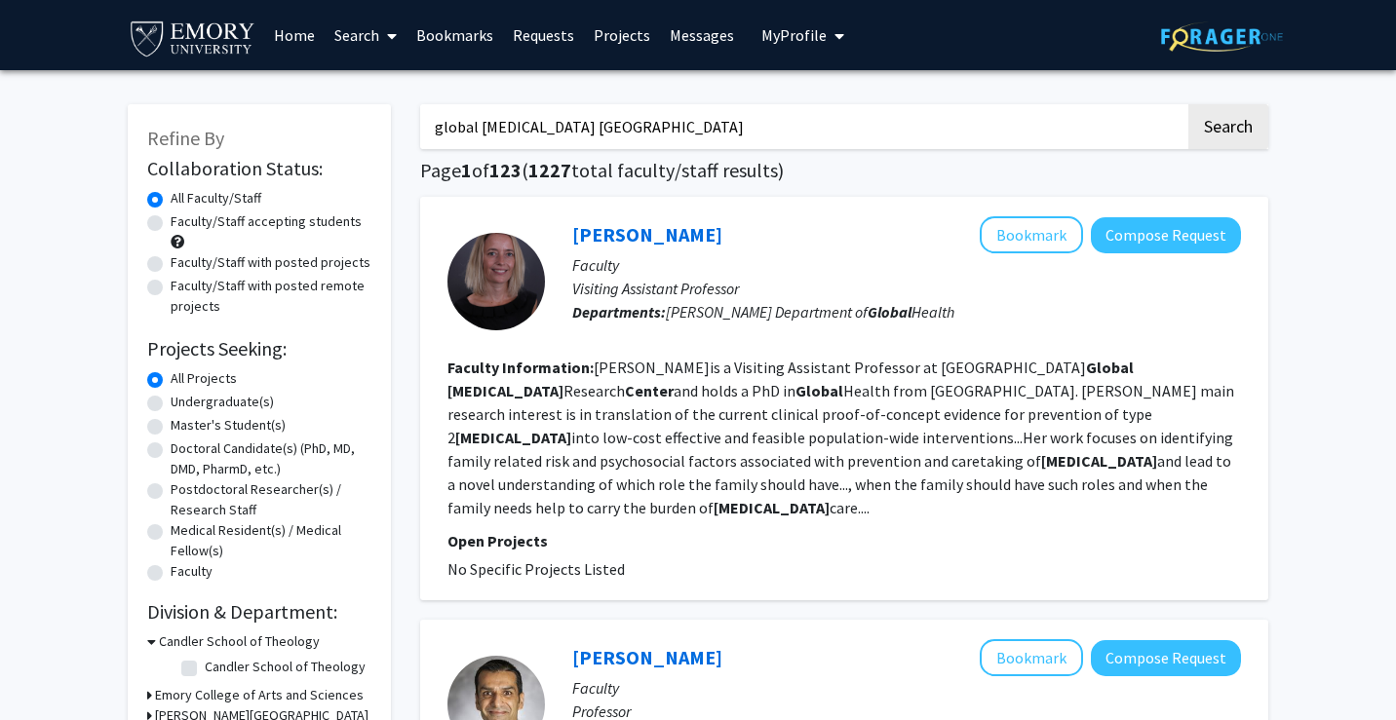
click at [843, 164] on h1 "Page 1 of 123 ( 1227 total faculty/staff results)" at bounding box center [844, 170] width 848 height 23
click at [843, 146] on input "global [MEDICAL_DATA] [GEOGRAPHIC_DATA]" at bounding box center [802, 126] width 765 height 45
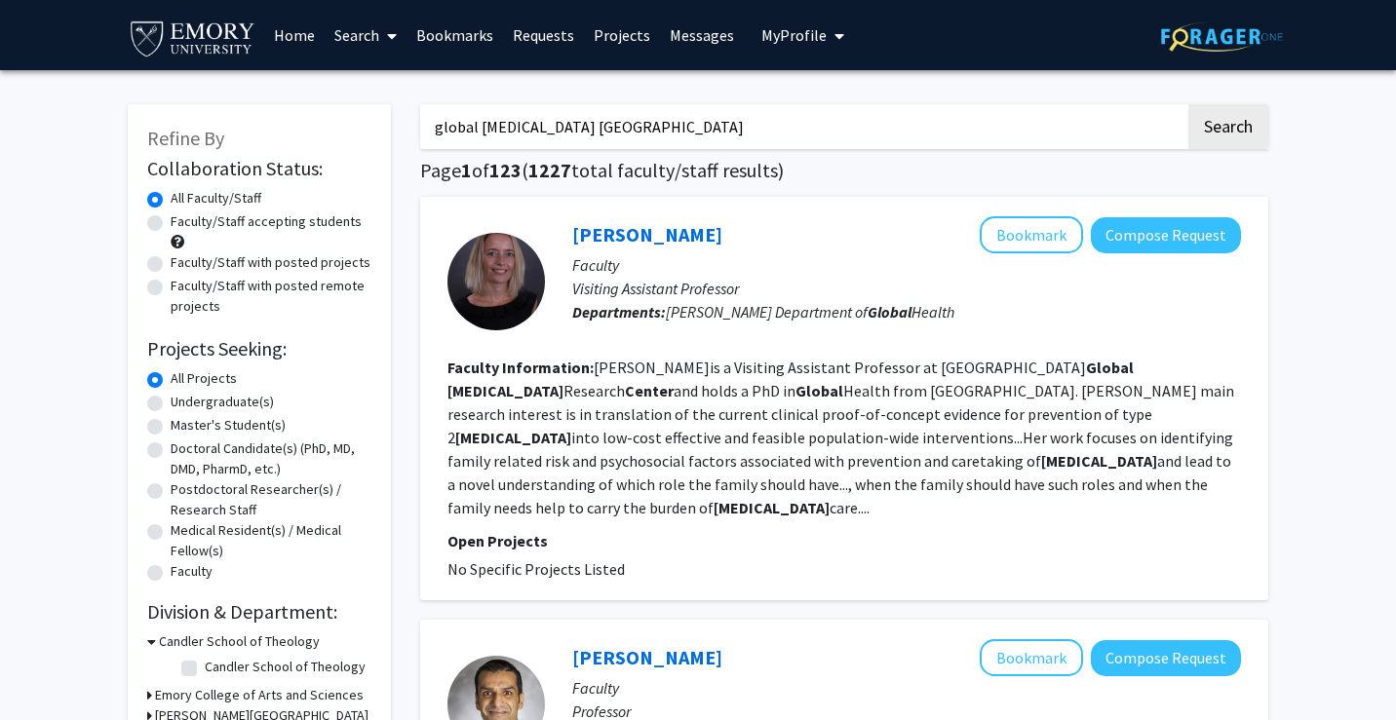
click at [171, 225] on label "Faculty/Staff accepting students" at bounding box center [266, 221] width 191 height 20
click at [171, 224] on input "Faculty/Staff accepting students" at bounding box center [177, 217] width 13 height 13
radio input "true"
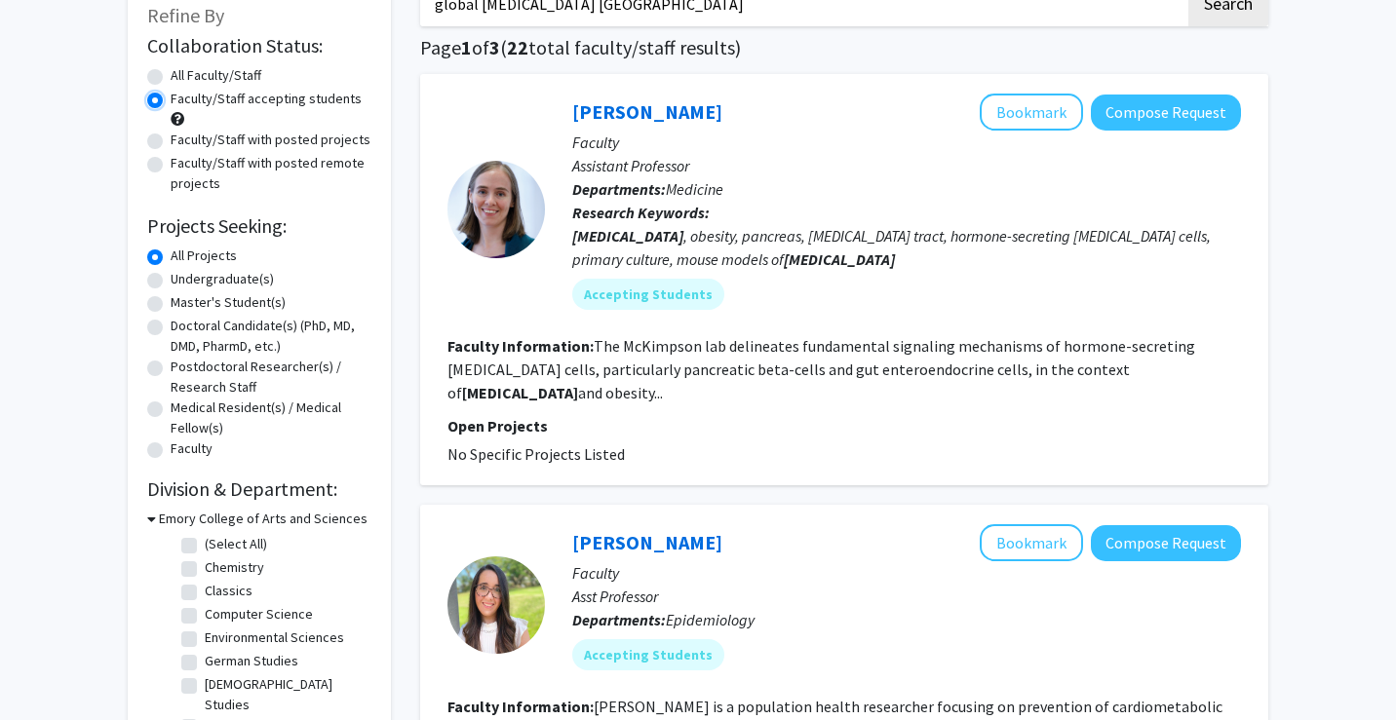
scroll to position [162, 0]
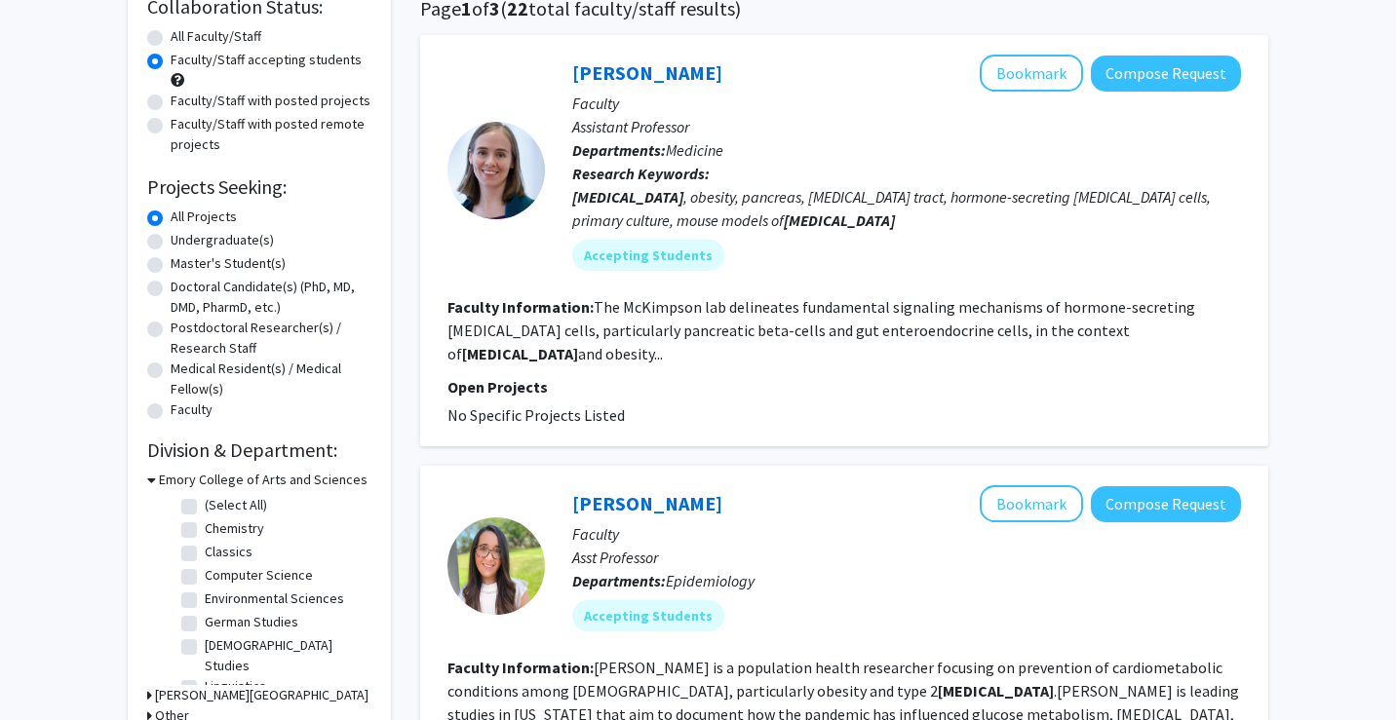
click at [171, 243] on label "Undergraduate(s)" at bounding box center [222, 240] width 103 height 20
click at [171, 243] on input "Undergraduate(s)" at bounding box center [177, 236] width 13 height 13
radio input "true"
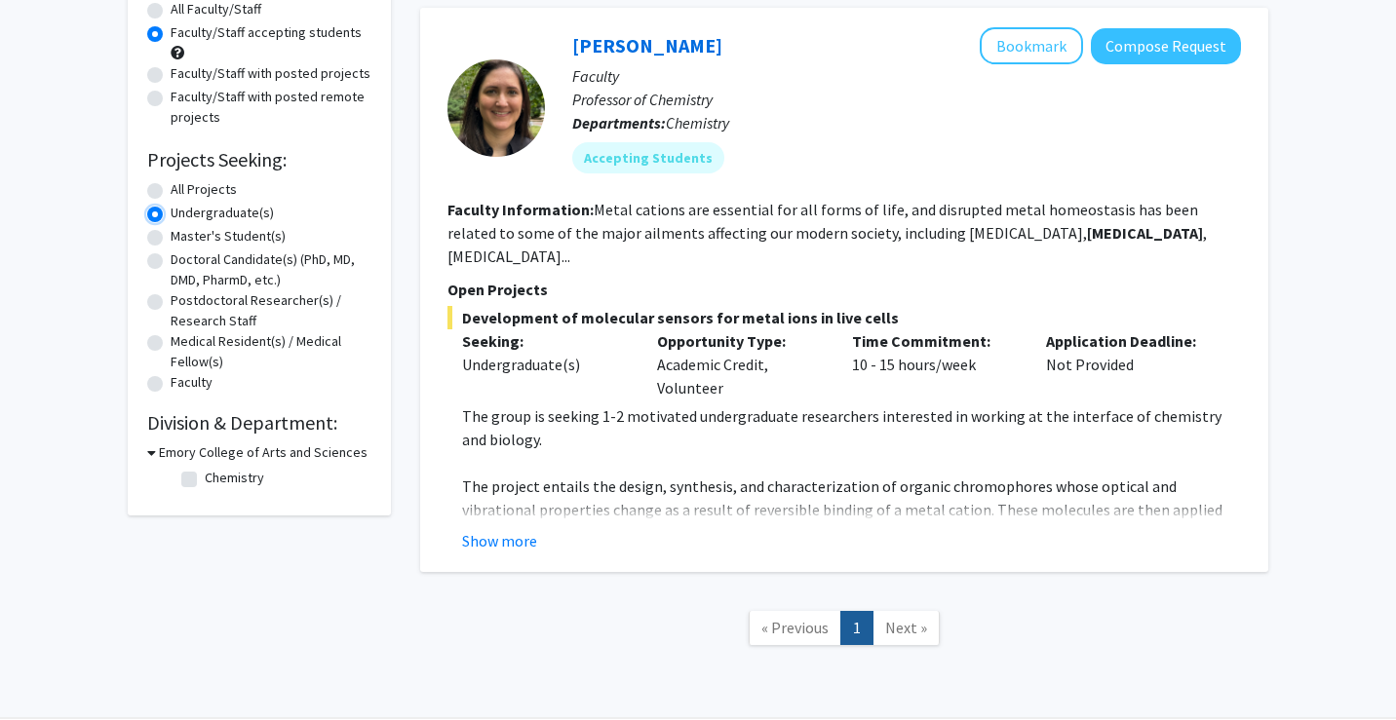
scroll to position [215, 0]
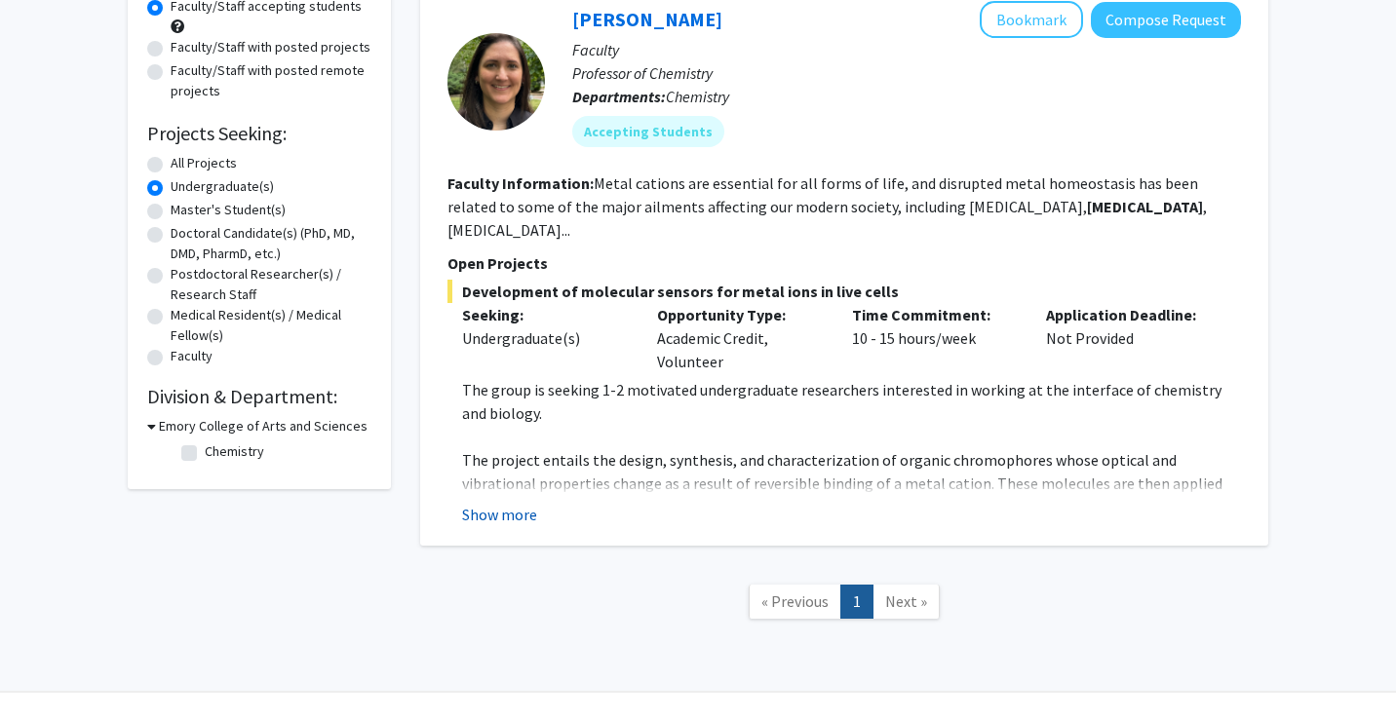
click at [481, 503] on button "Show more" at bounding box center [499, 514] width 75 height 23
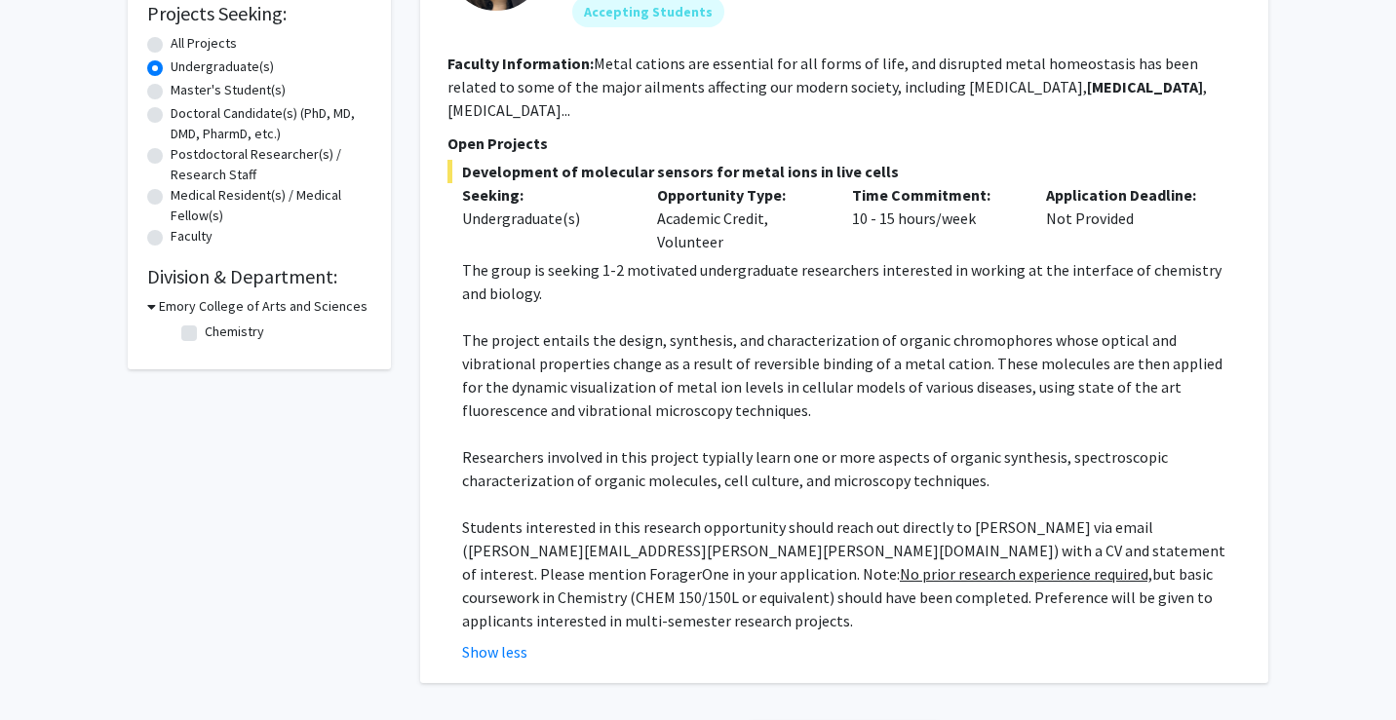
scroll to position [467, 0]
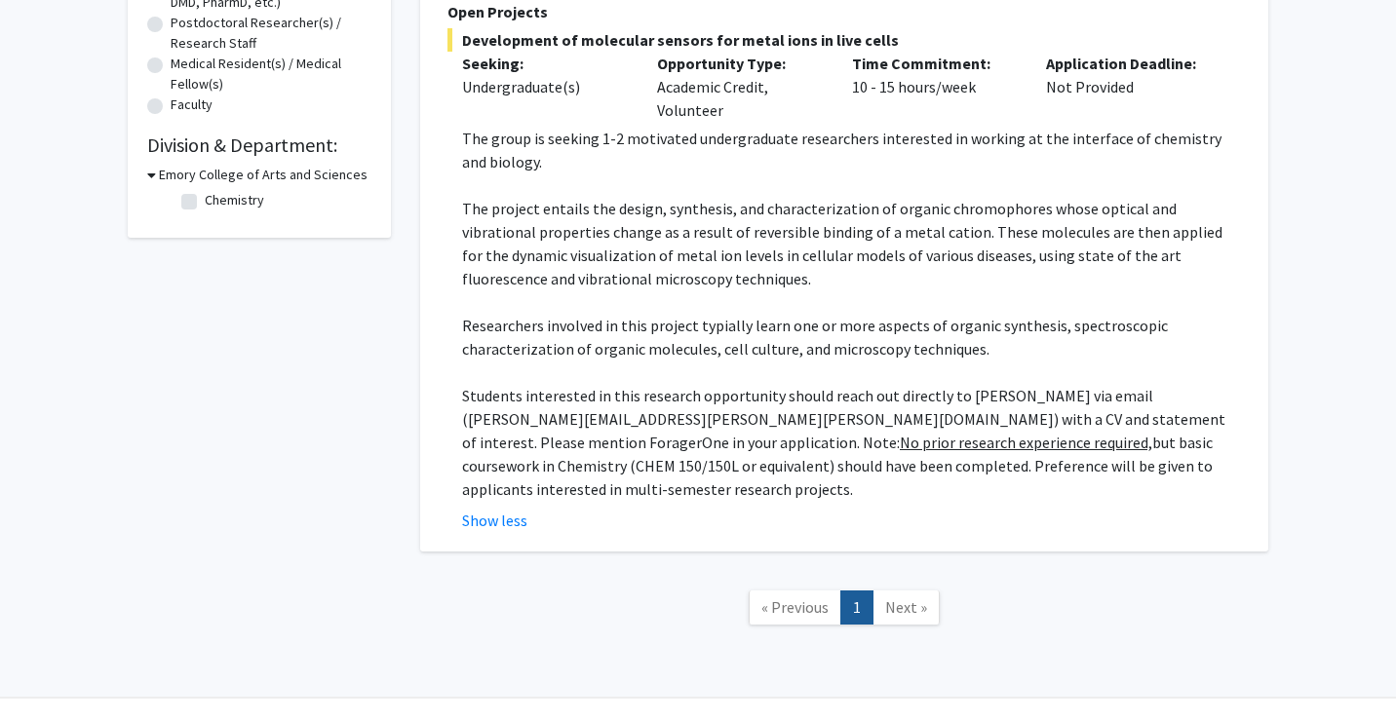
click at [873, 591] on link "1" at bounding box center [856, 608] width 33 height 34
click at [885, 597] on span "Next »" at bounding box center [906, 606] width 42 height 19
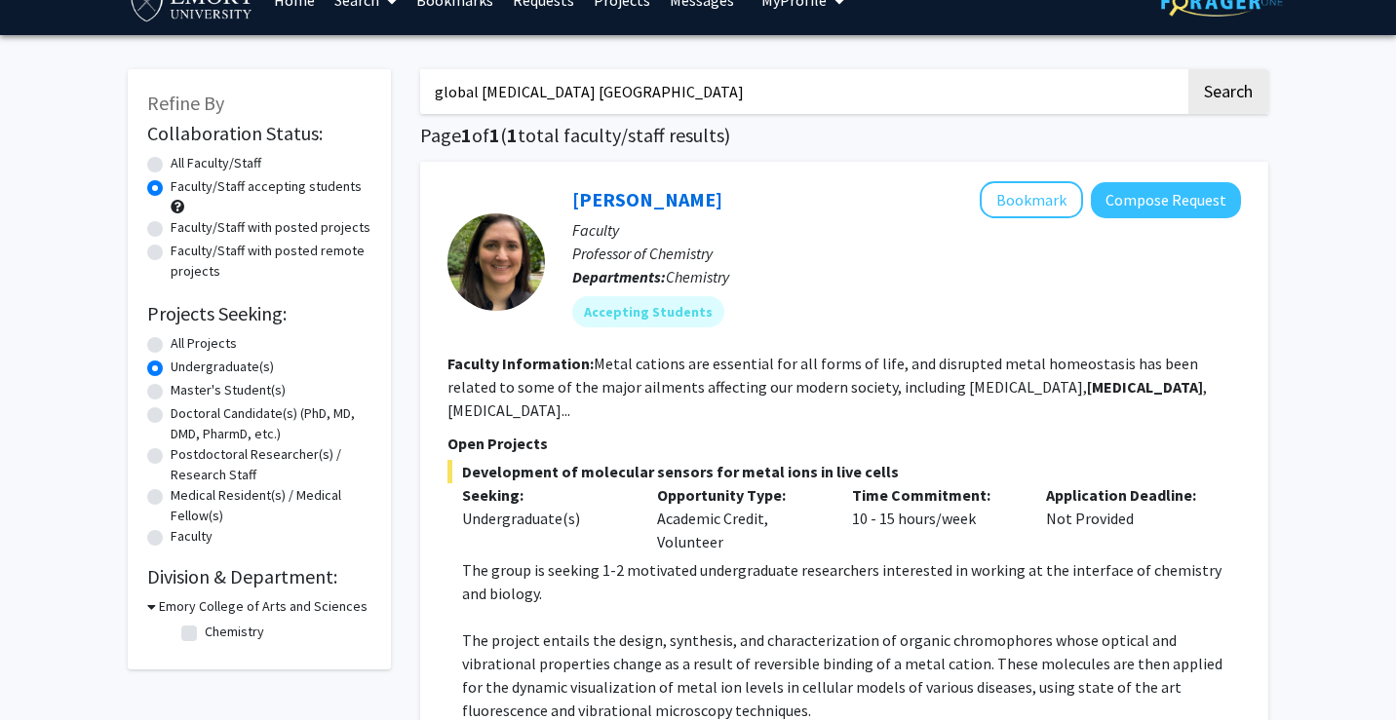
scroll to position [0, 0]
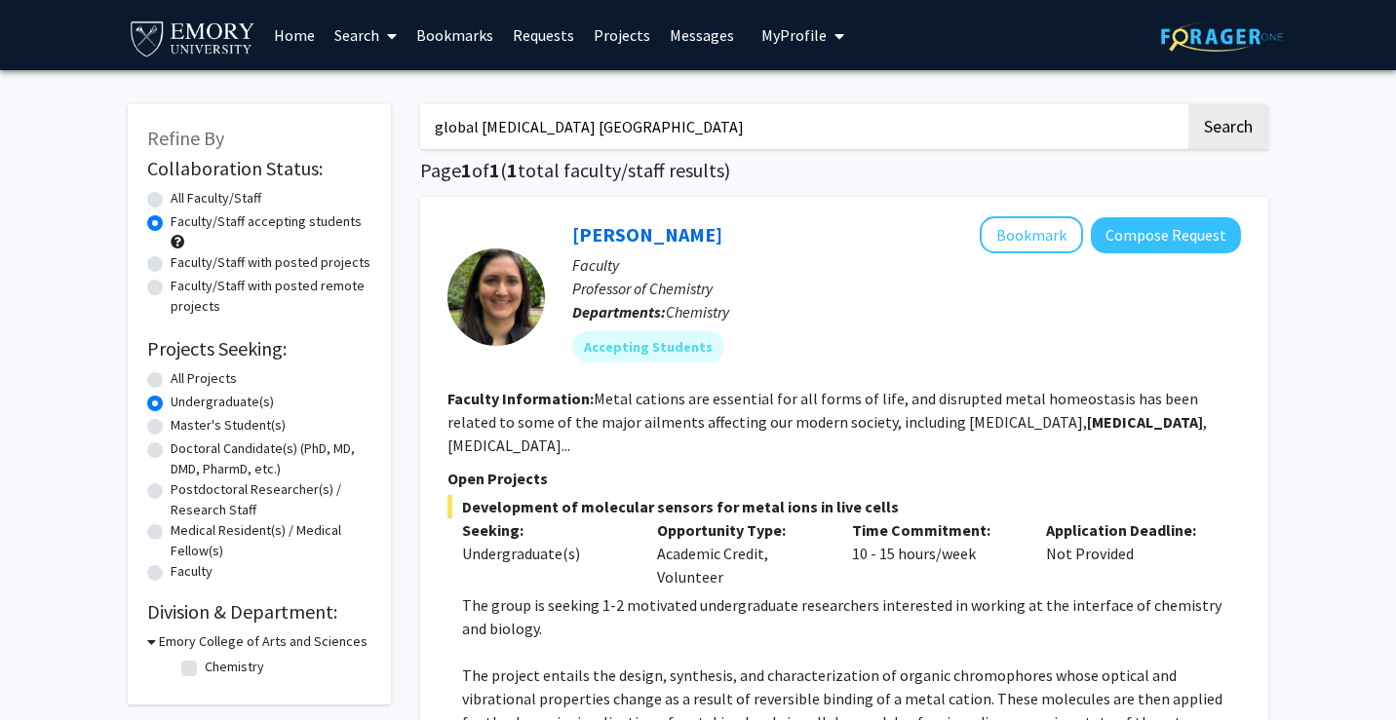
click at [165, 264] on div "Faculty/Staff with posted projects" at bounding box center [259, 263] width 224 height 23
click at [171, 265] on label "Faculty/Staff with posted projects" at bounding box center [271, 262] width 200 height 20
click at [171, 265] on input "Faculty/Staff with posted projects" at bounding box center [177, 258] width 13 height 13
radio input "true"
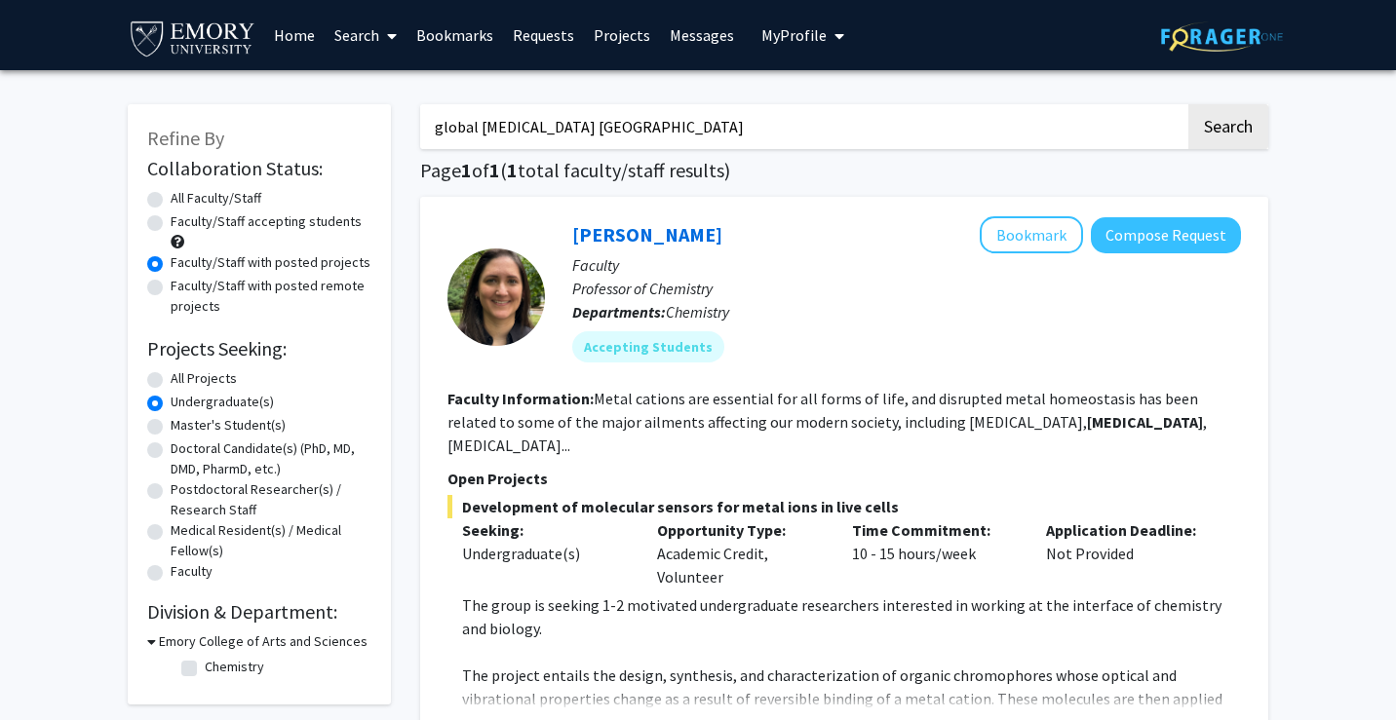
click at [888, 104] on input "global [MEDICAL_DATA] [GEOGRAPHIC_DATA]" at bounding box center [802, 126] width 765 height 45
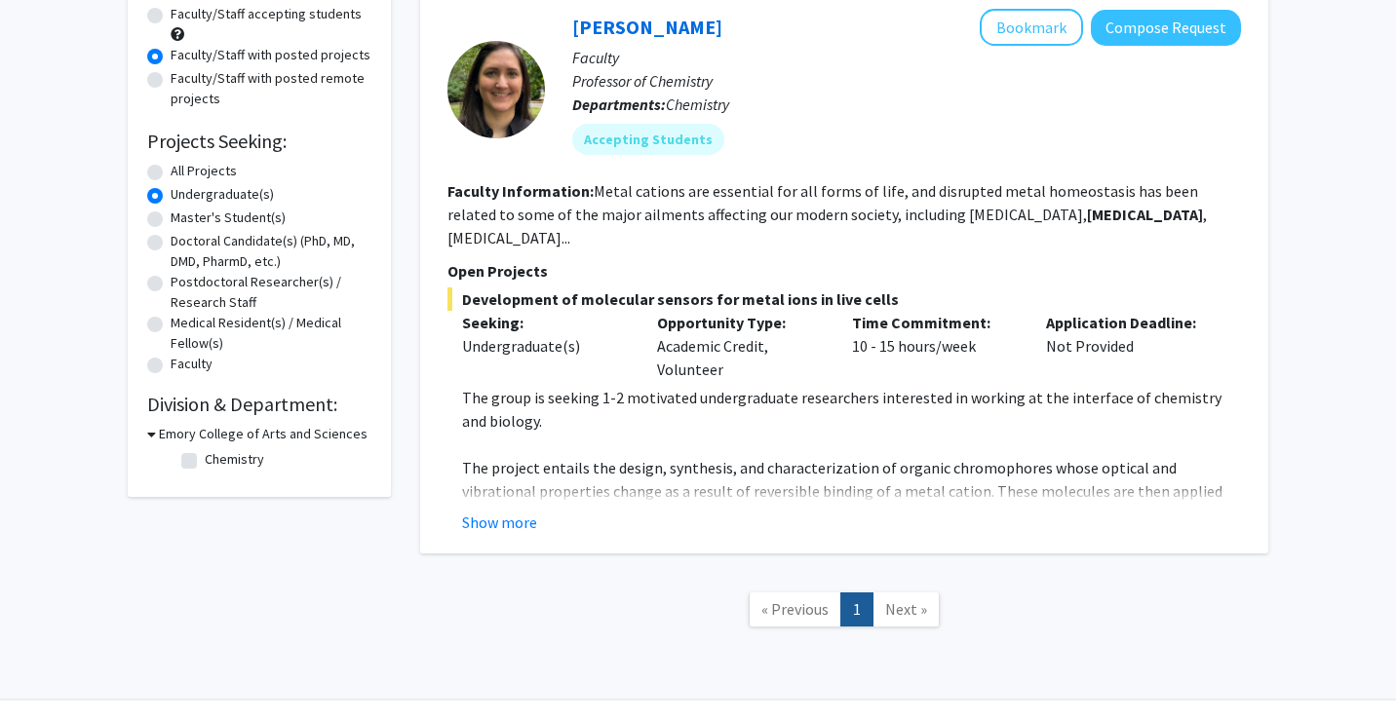
click at [1138, 206] on fg-read-more "Metal cations are essential for all forms of life, and disrupted metal homeosta…" at bounding box center [826, 214] width 759 height 66
click at [517, 511] on button "Show more" at bounding box center [499, 522] width 75 height 23
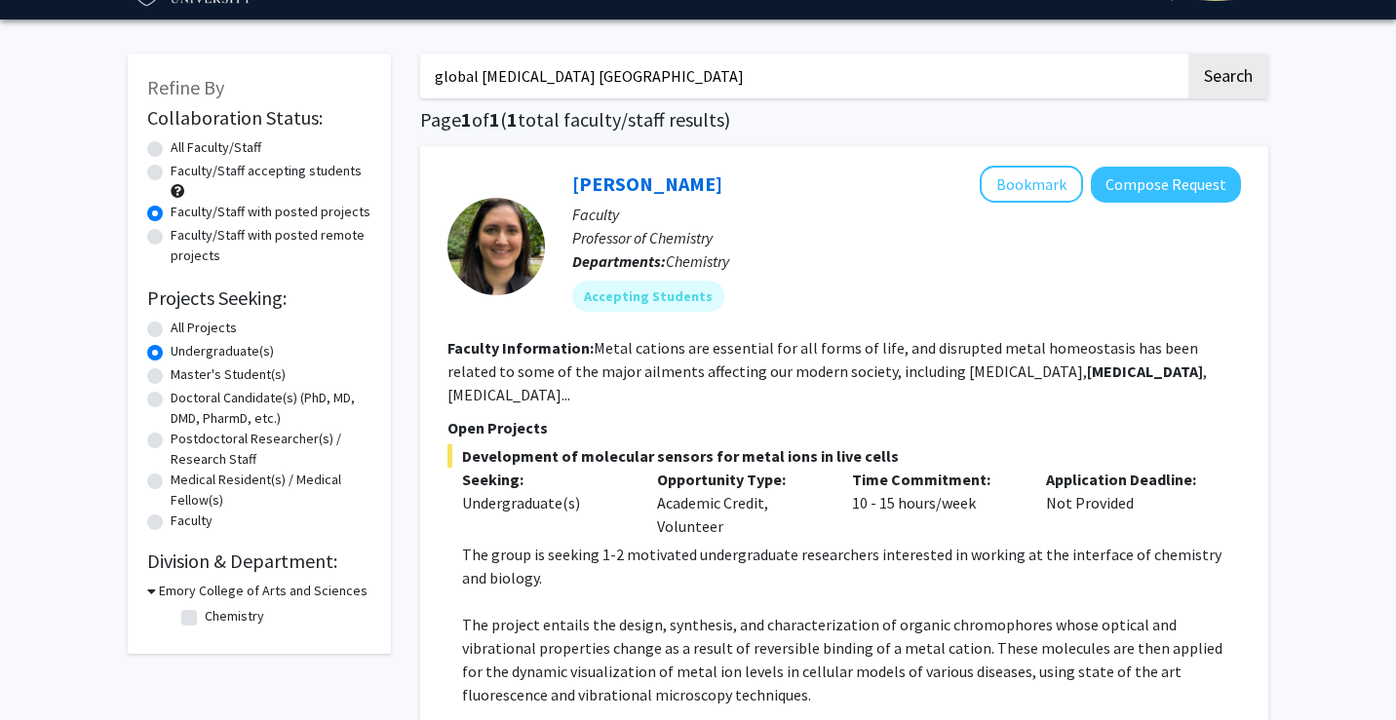
scroll to position [0, 0]
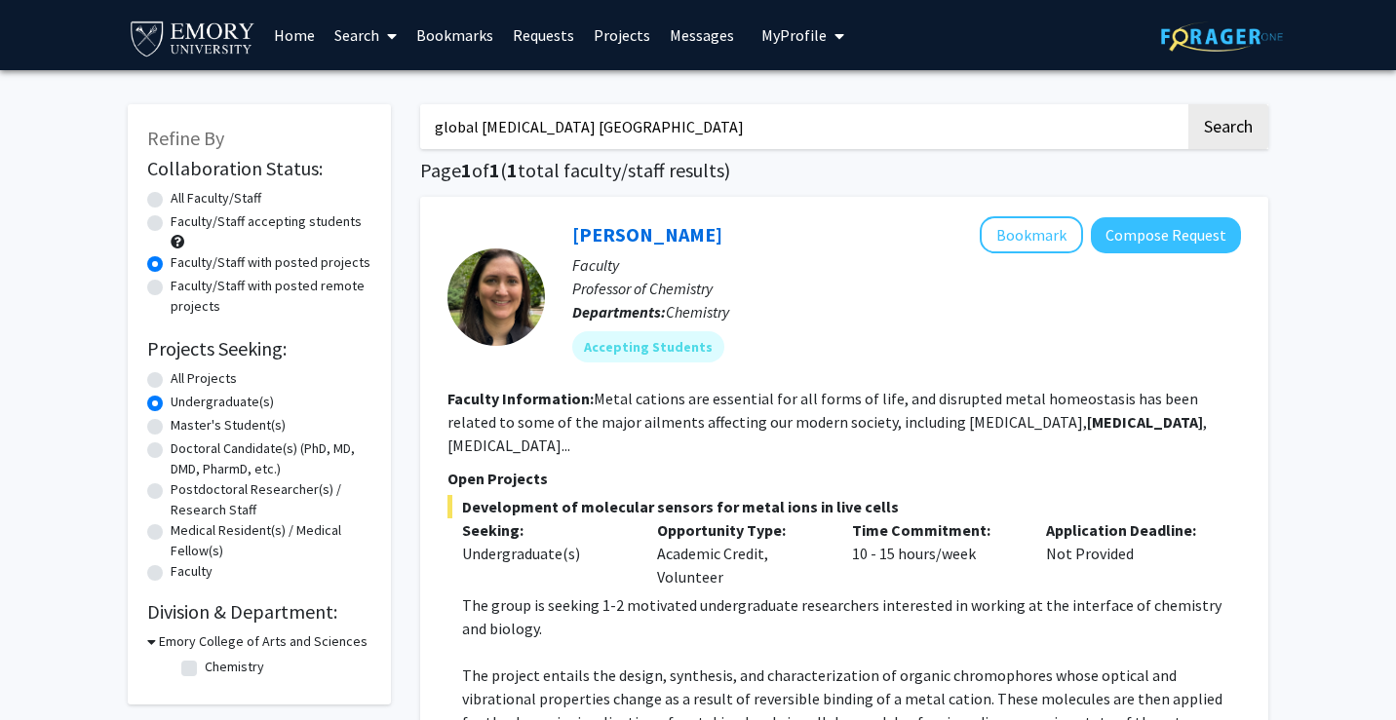
click at [171, 384] on label "All Projects" at bounding box center [204, 378] width 66 height 20
click at [171, 381] on input "All Projects" at bounding box center [177, 374] width 13 height 13
radio input "true"
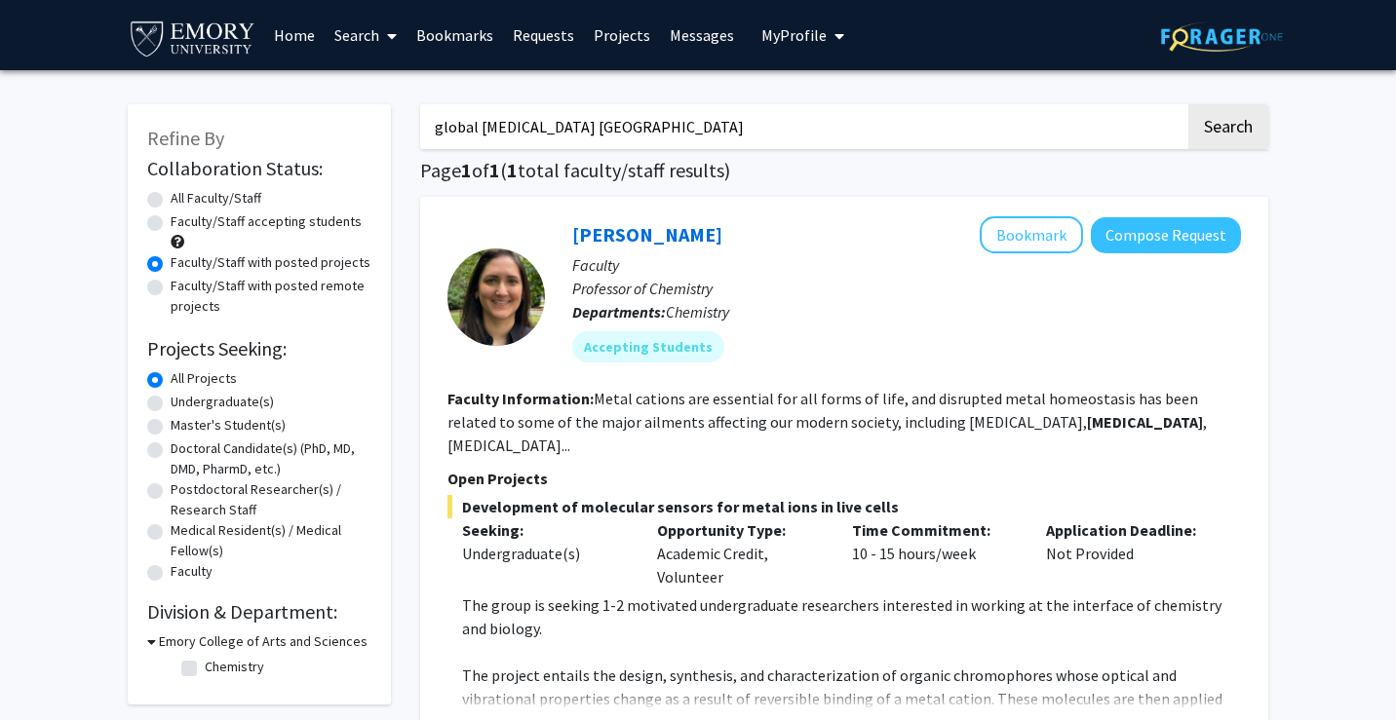
click at [153, 190] on div "All Faculty/Staff" at bounding box center [259, 199] width 224 height 23
click at [171, 200] on label "All Faculty/Staff" at bounding box center [216, 198] width 91 height 20
click at [171, 200] on input "All Faculty/Staff" at bounding box center [177, 194] width 13 height 13
radio input "true"
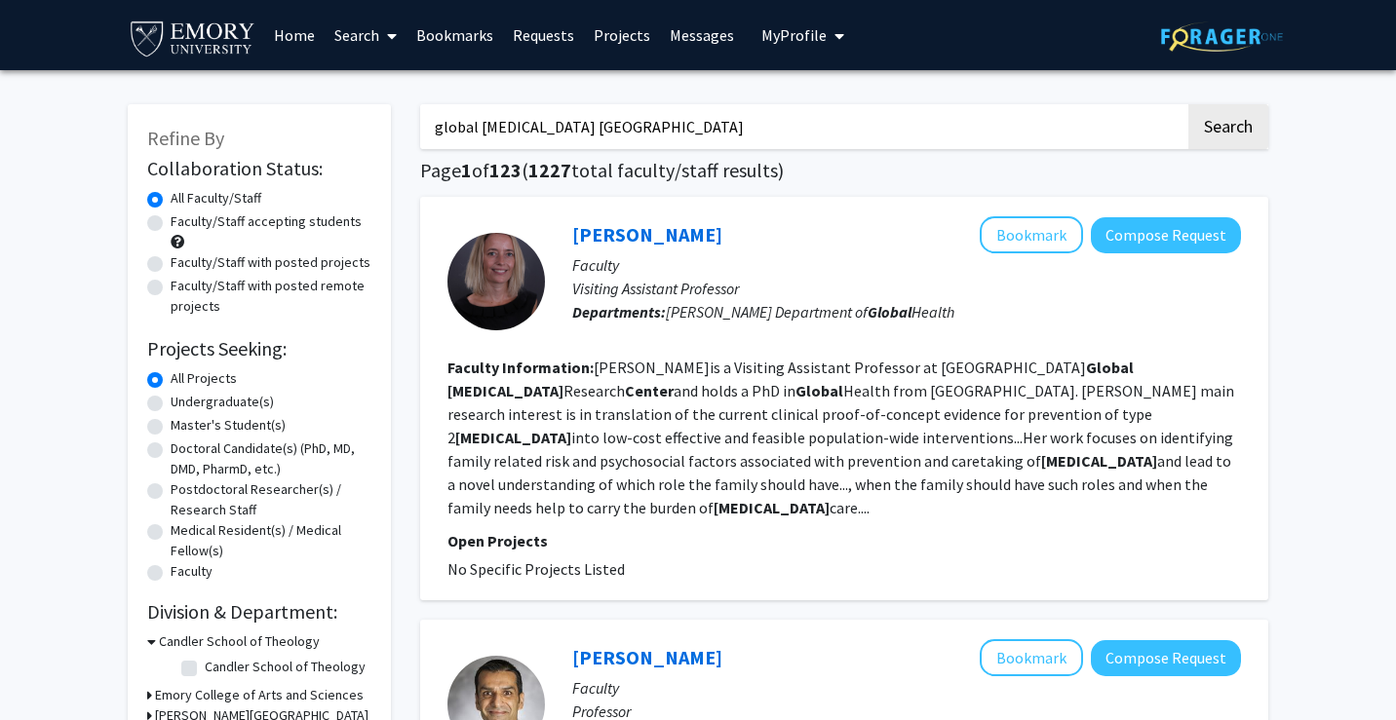
click at [171, 284] on label "Faculty/Staff with posted remote projects" at bounding box center [271, 296] width 201 height 41
click at [171, 284] on input "Faculty/Staff with posted remote projects" at bounding box center [177, 282] width 13 height 13
radio input "true"
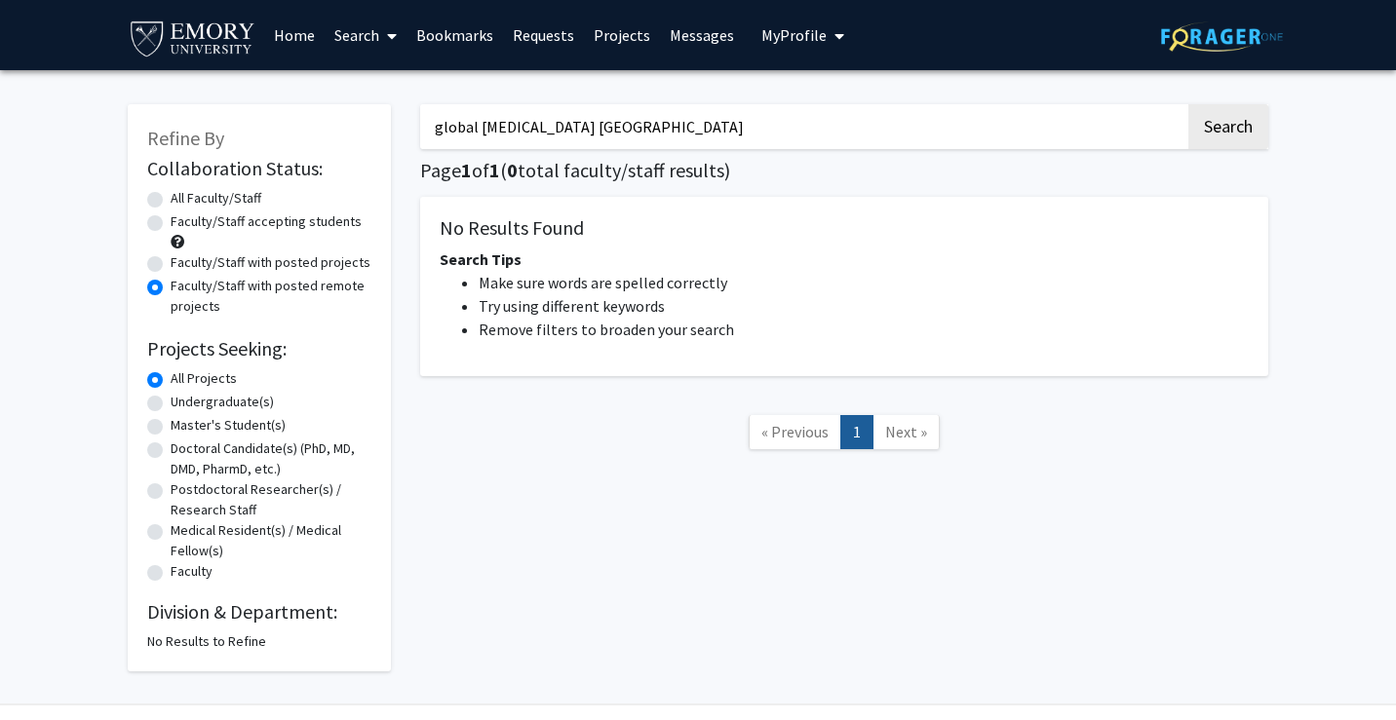
click at [171, 264] on label "Faculty/Staff with posted projects" at bounding box center [271, 262] width 200 height 20
click at [171, 264] on input "Faculty/Staff with posted projects" at bounding box center [177, 258] width 13 height 13
radio input "true"
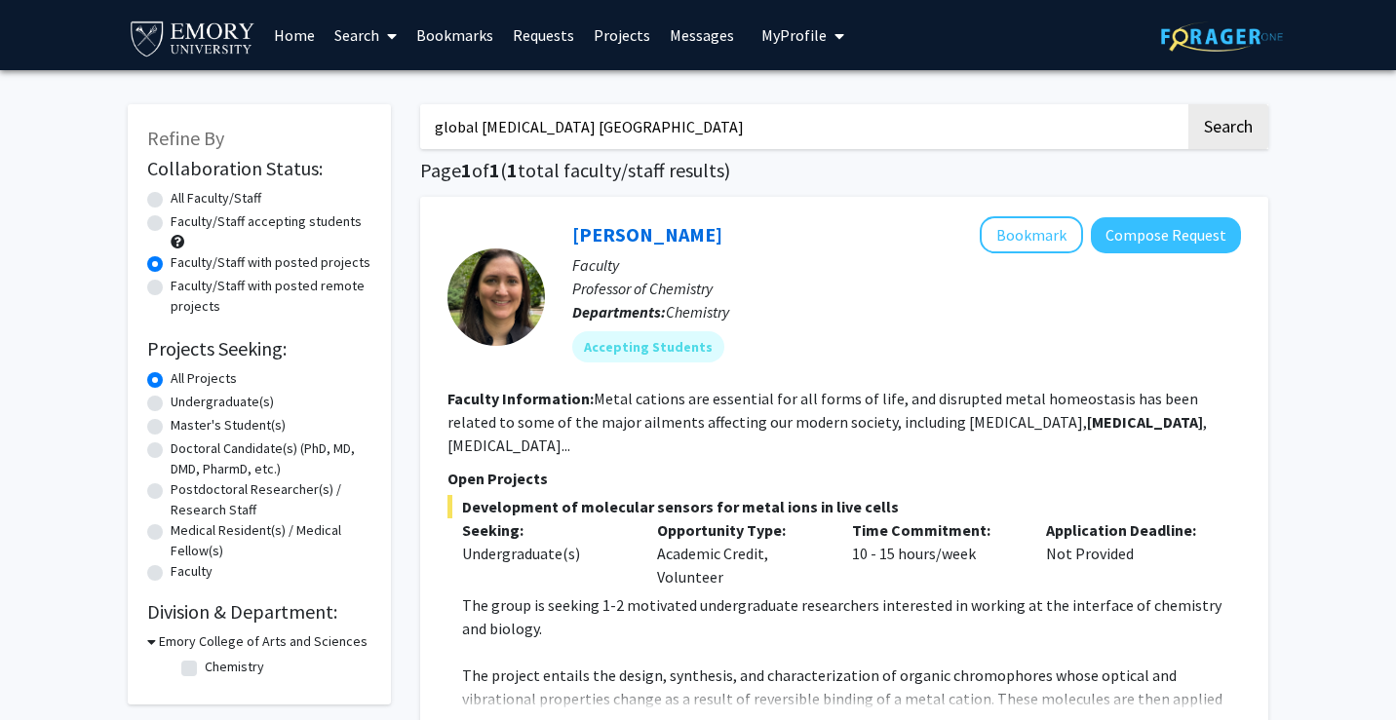
click at [157, 242] on div "Faculty/Staff accepting students" at bounding box center [259, 231] width 224 height 41
click at [171, 215] on label "Faculty/Staff accepting students" at bounding box center [266, 221] width 191 height 20
click at [171, 215] on input "Faculty/Staff accepting students" at bounding box center [177, 217] width 13 height 13
radio input "true"
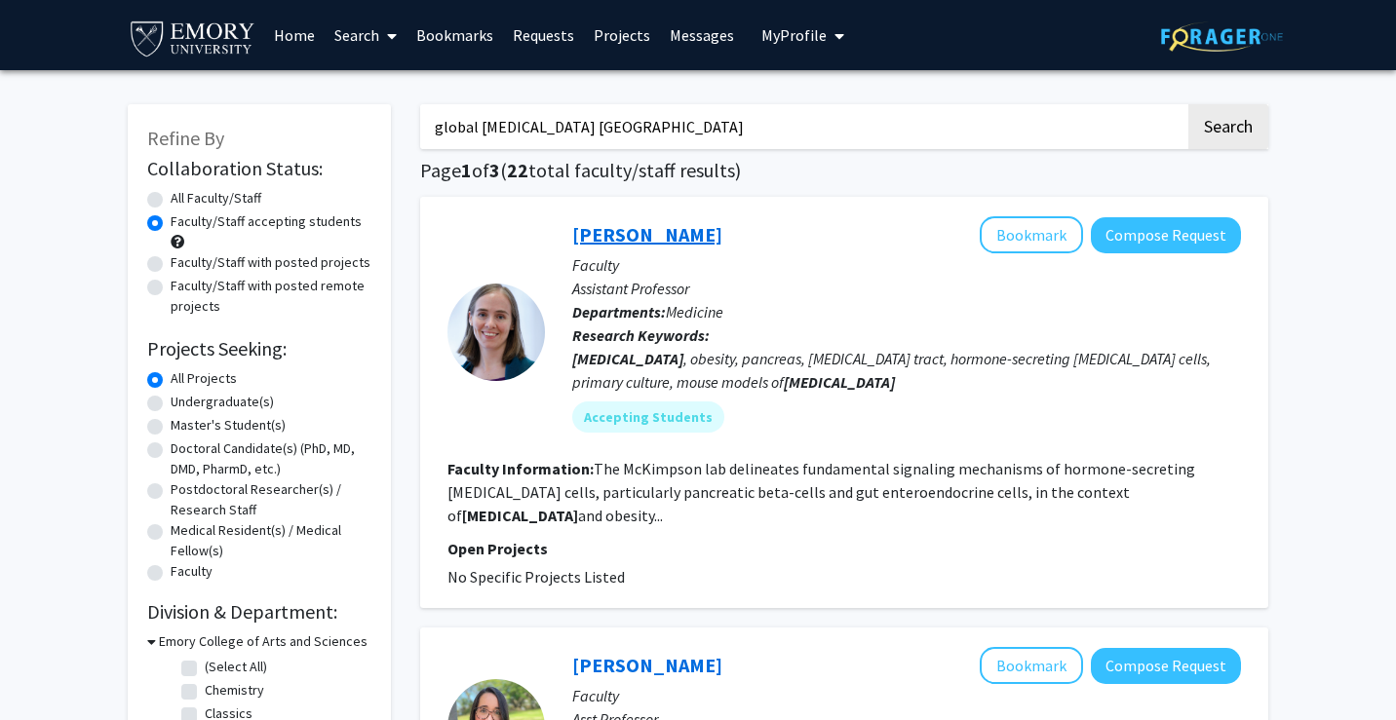
click at [703, 238] on link "[PERSON_NAME]" at bounding box center [647, 234] width 150 height 24
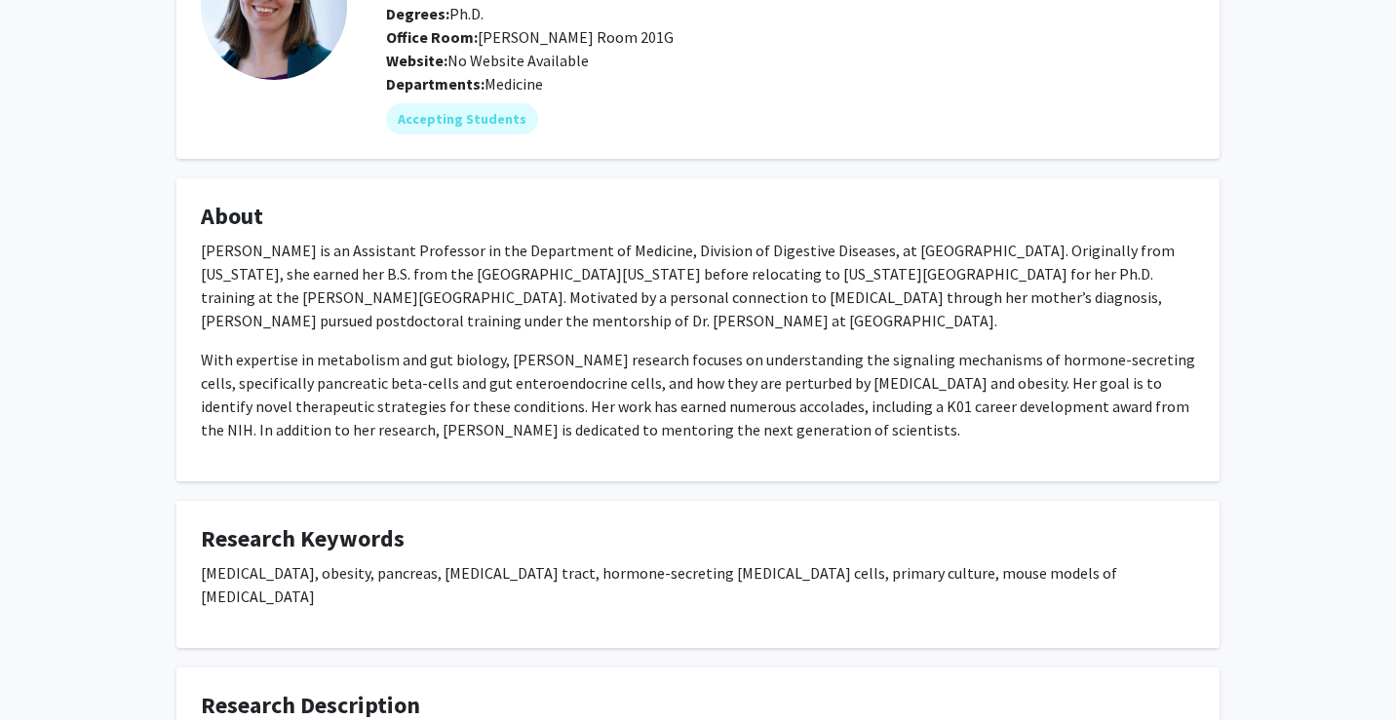
scroll to position [41, 0]
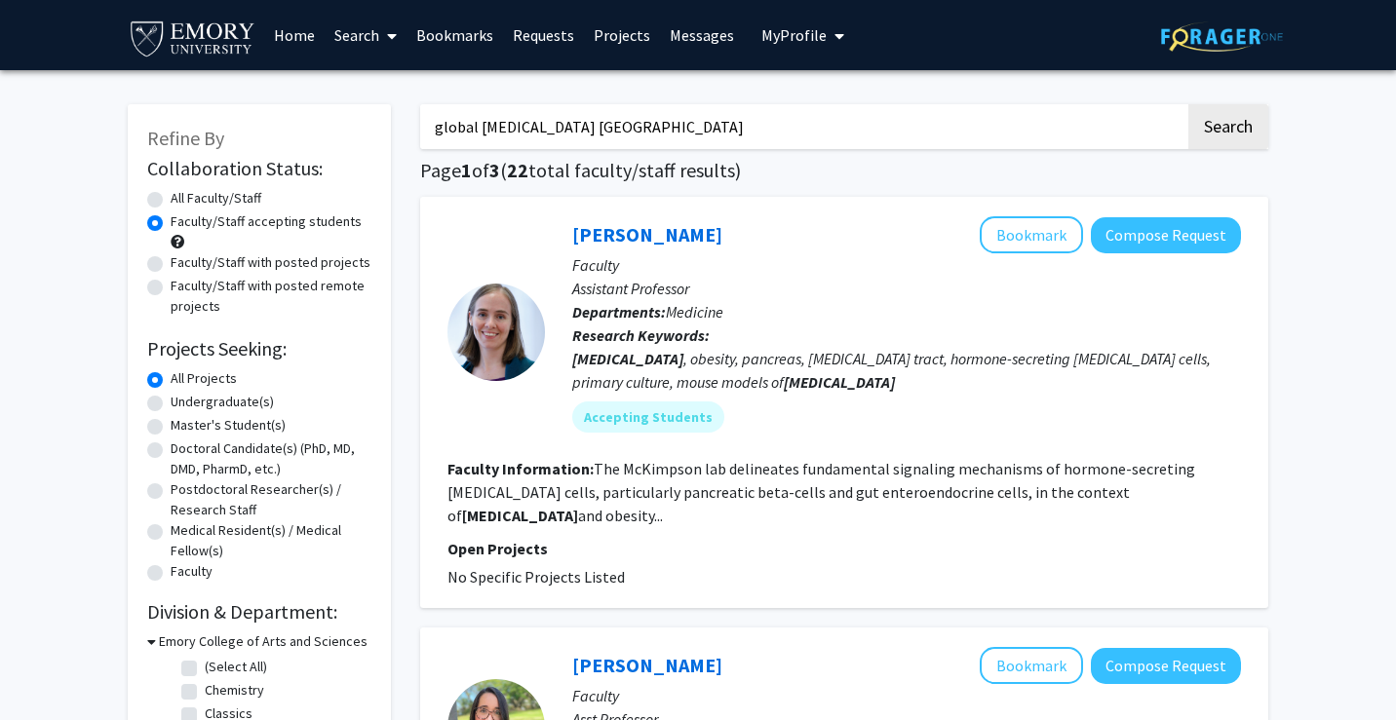
click at [171, 406] on label "Undergraduate(s)" at bounding box center [222, 402] width 103 height 20
click at [171, 404] on input "Undergraduate(s)" at bounding box center [177, 398] width 13 height 13
radio input "true"
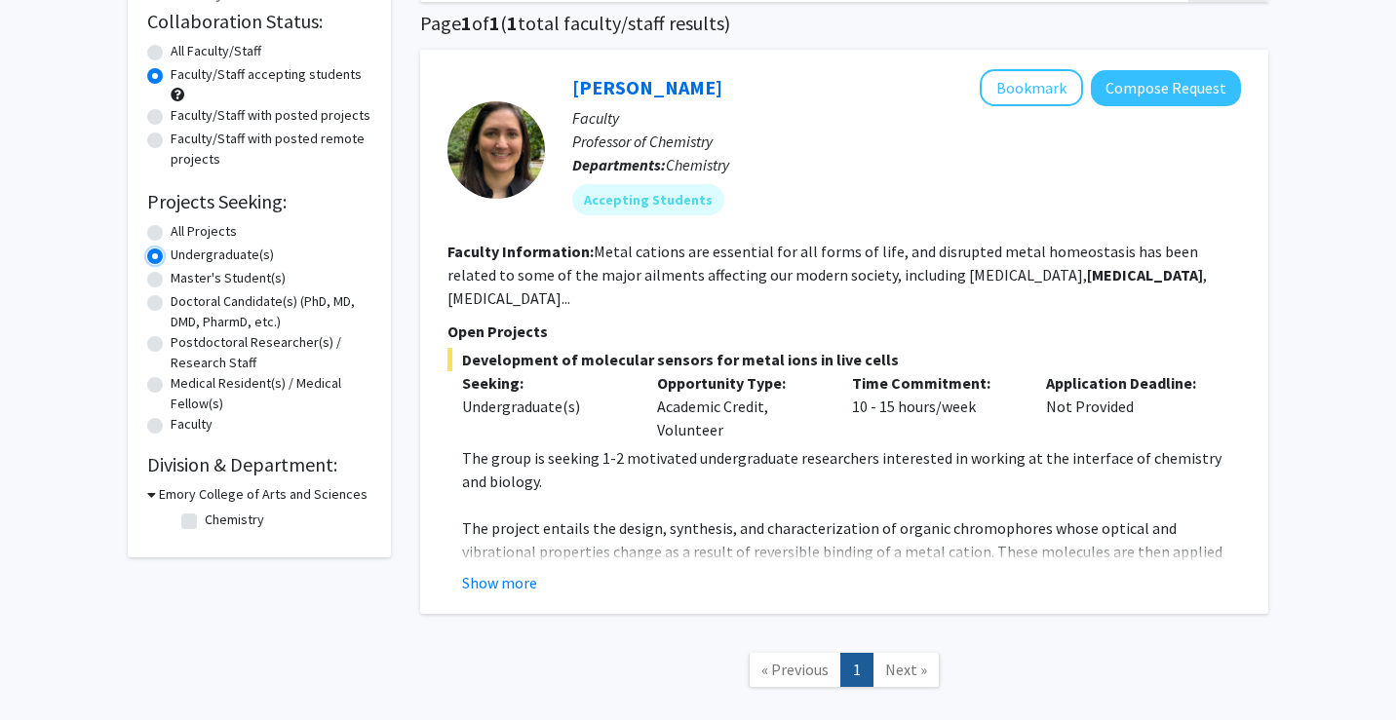
scroll to position [233, 0]
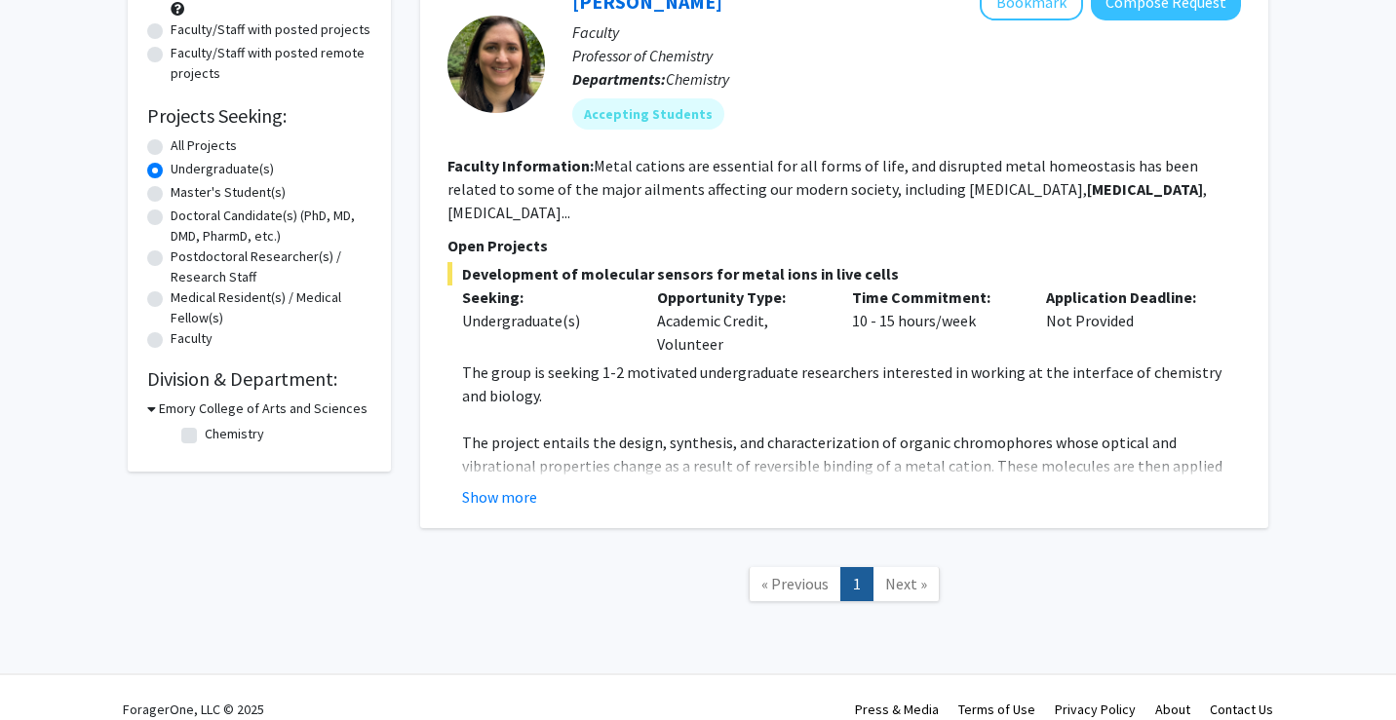
click at [902, 574] on span "Next »" at bounding box center [906, 583] width 42 height 19
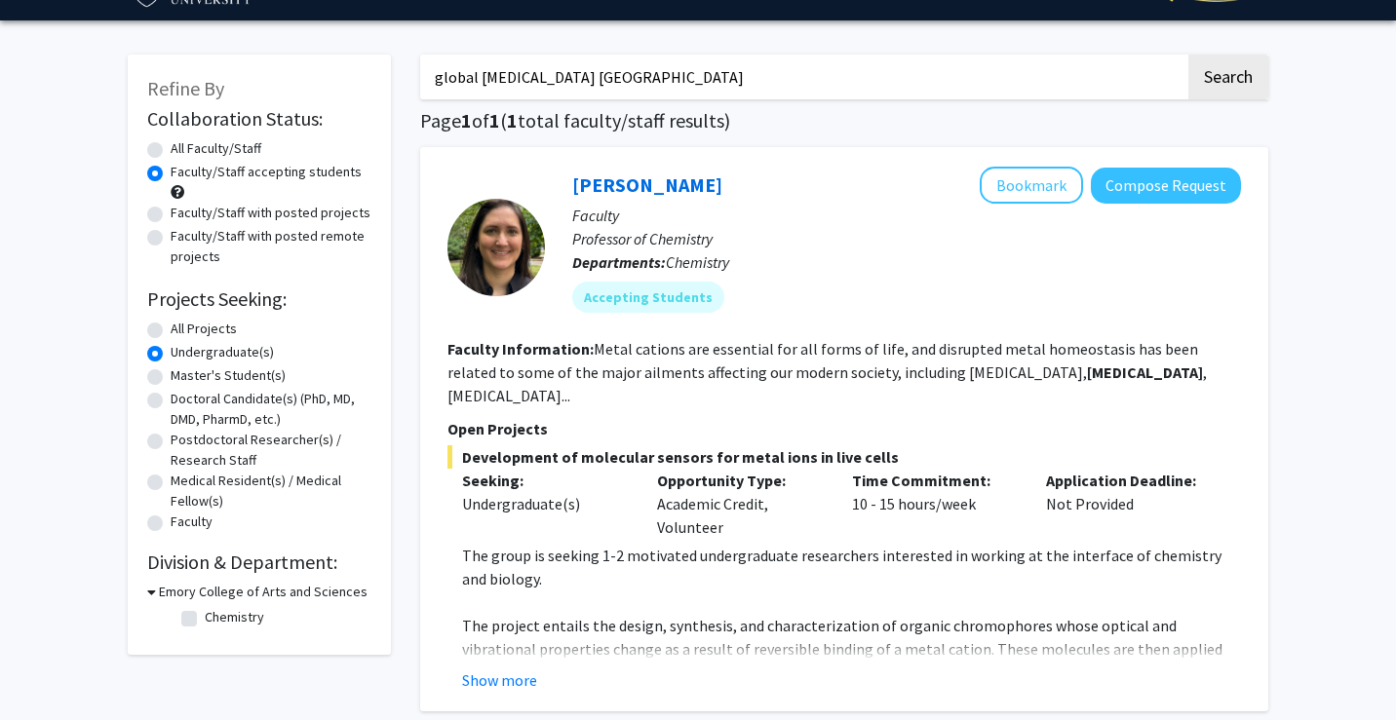
scroll to position [0, 0]
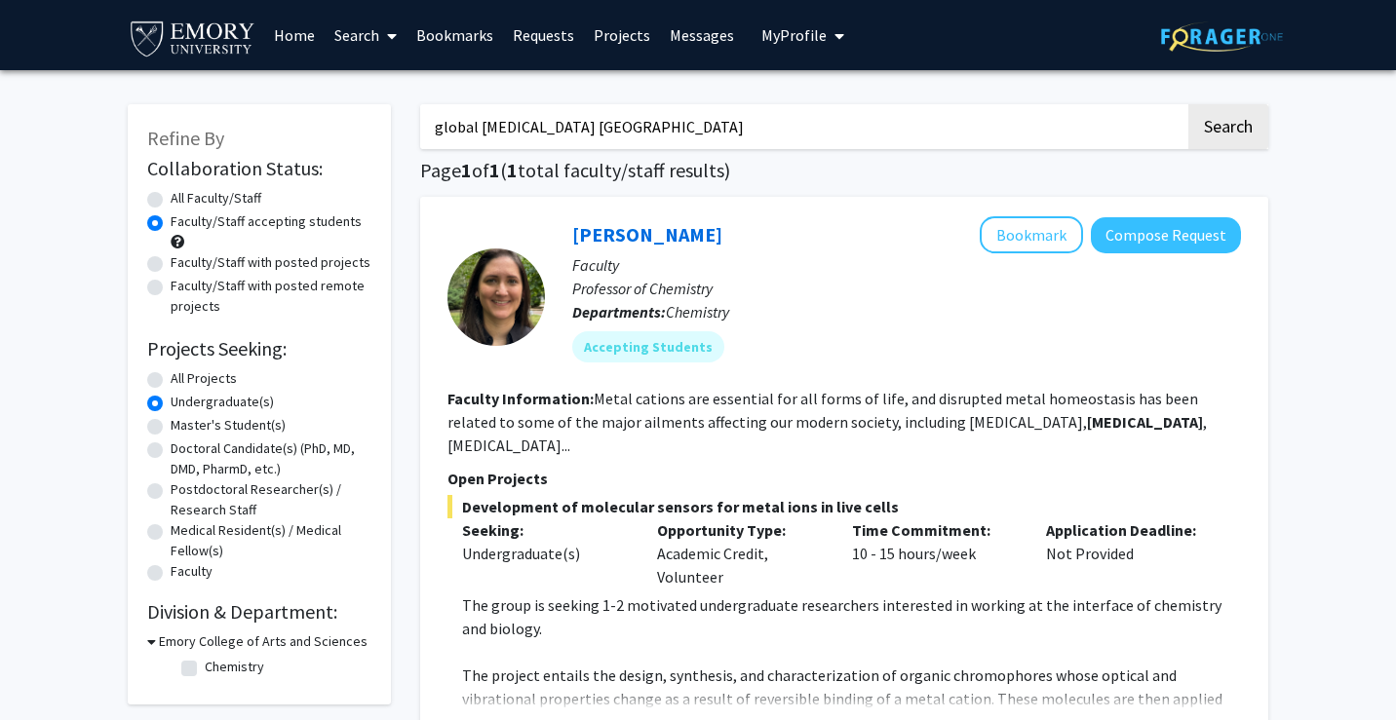
drag, startPoint x: 472, startPoint y: 131, endPoint x: 408, endPoint y: 123, distance: 63.8
click at [408, 123] on div "global [MEDICAL_DATA] reaserch center Search Page 1 of 1 ( 1 total faculty/staf…" at bounding box center [843, 479] width 877 height 789
click at [441, 122] on input "l [MEDICAL_DATA] [GEOGRAPHIC_DATA]" at bounding box center [802, 126] width 765 height 45
drag, startPoint x: 493, startPoint y: 125, endPoint x: 705, endPoint y: 123, distance: 211.5
click at [705, 123] on input "[MEDICAL_DATA] [GEOGRAPHIC_DATA]" at bounding box center [802, 126] width 765 height 45
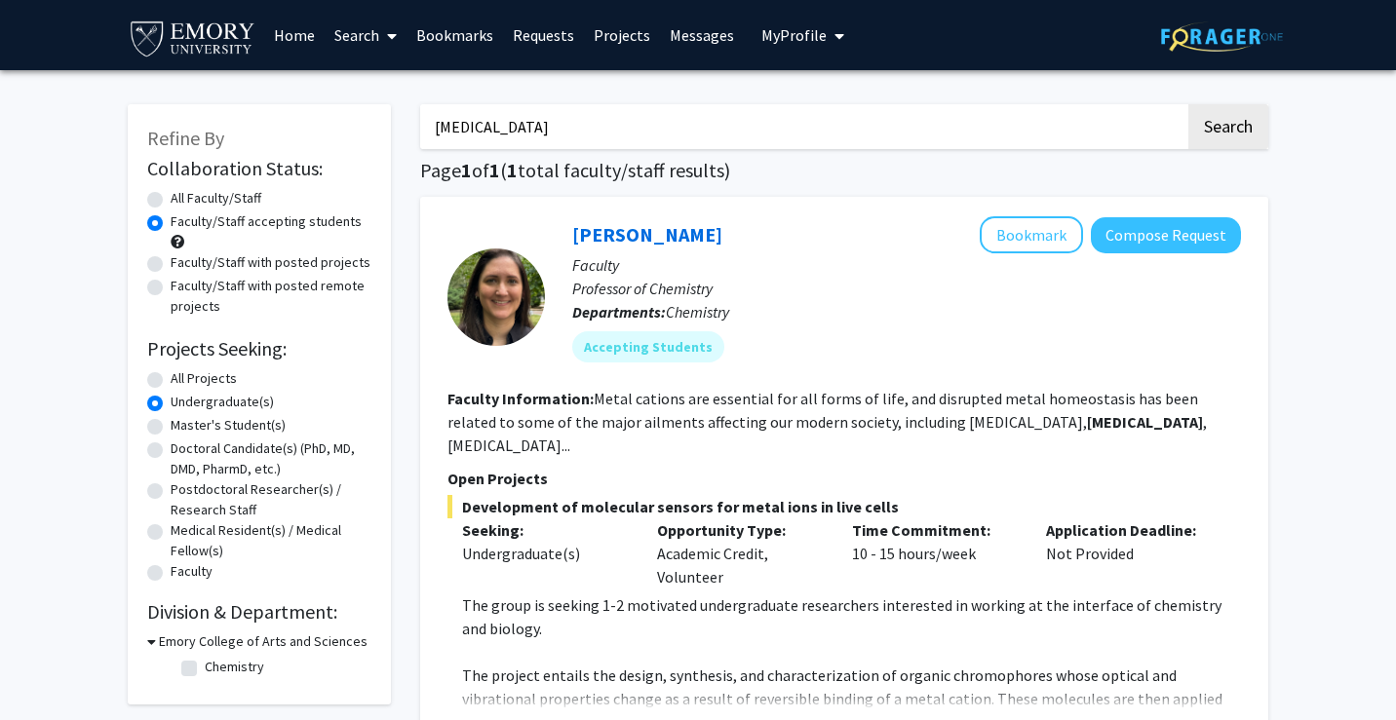
type input "[MEDICAL_DATA]"
click at [1188, 104] on button "Search" at bounding box center [1228, 126] width 80 height 45
radio input "true"
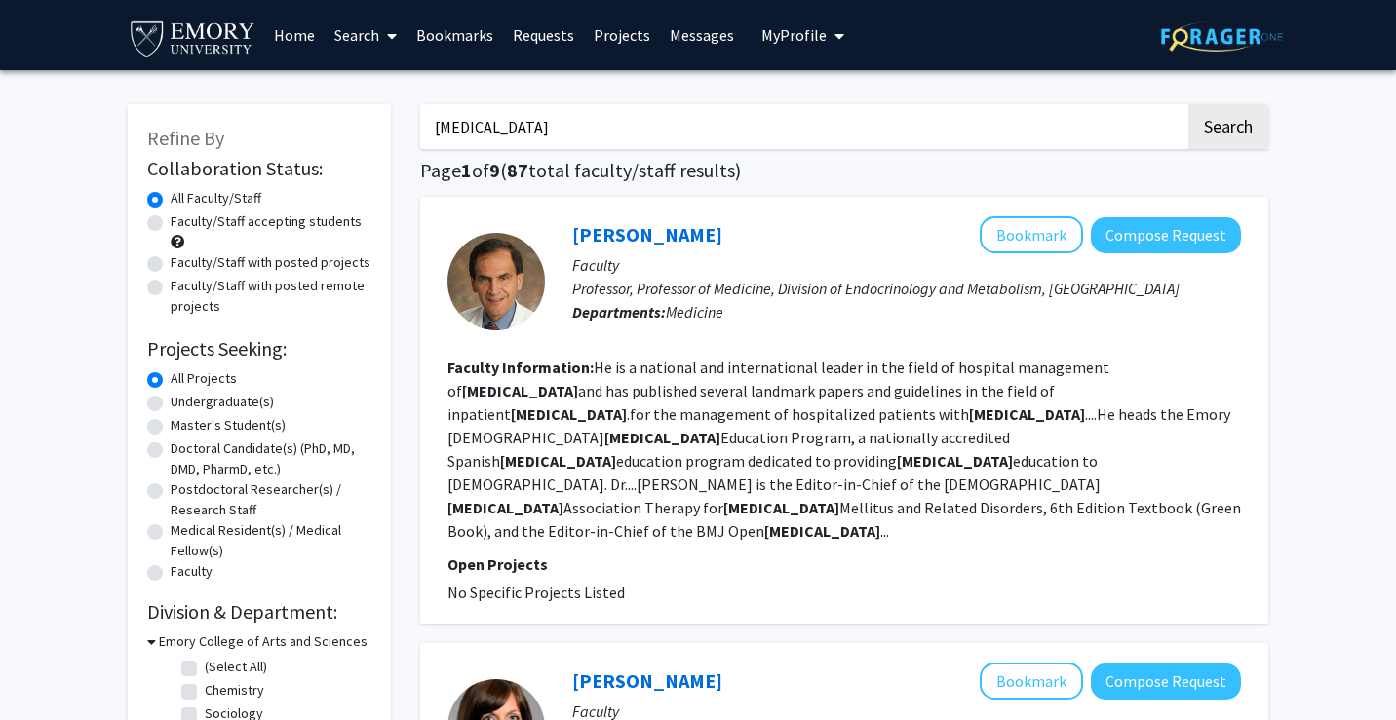
click at [152, 232] on div "Faculty/Staff accepting students" at bounding box center [259, 231] width 224 height 41
click at [171, 227] on label "Faculty/Staff accepting students" at bounding box center [266, 221] width 191 height 20
click at [171, 224] on input "Faculty/Staff accepting students" at bounding box center [177, 217] width 13 height 13
radio input "true"
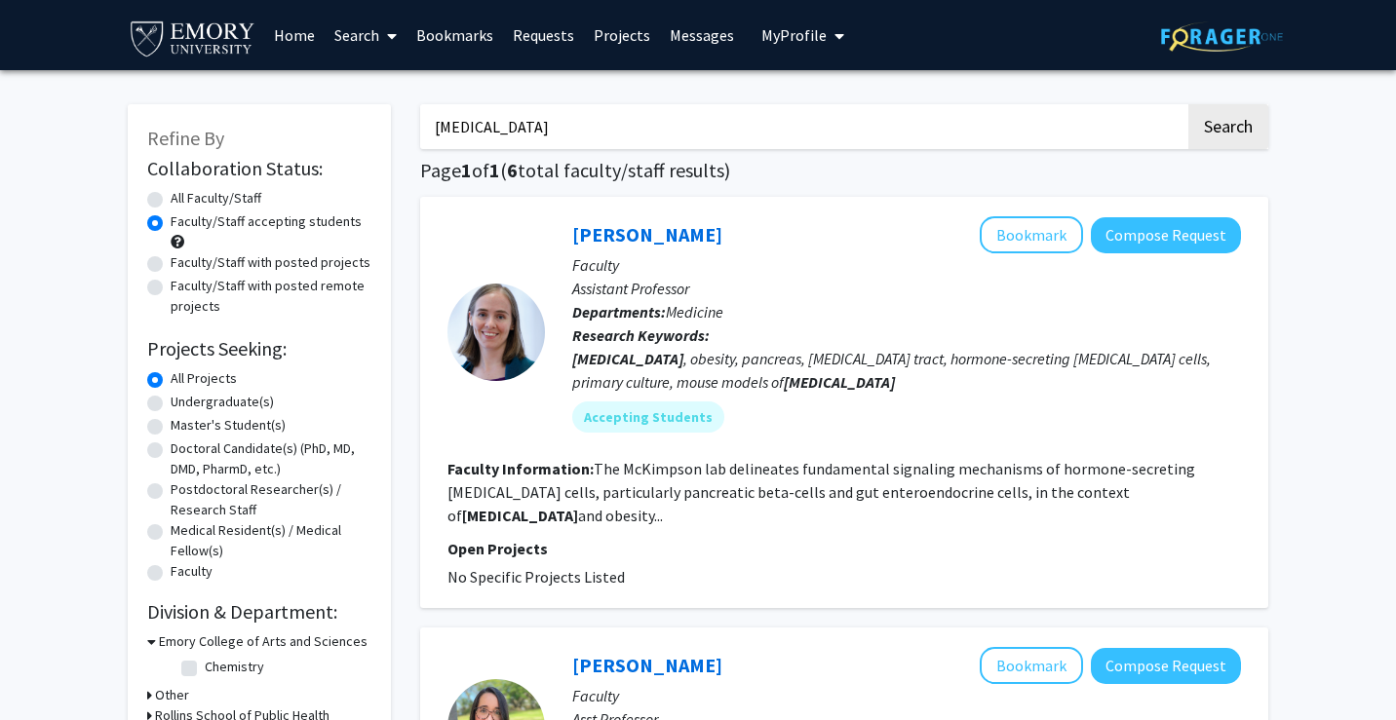
click at [171, 397] on label "Undergraduate(s)" at bounding box center [222, 402] width 103 height 20
click at [171, 397] on input "Undergraduate(s)" at bounding box center [177, 398] width 13 height 13
radio input "true"
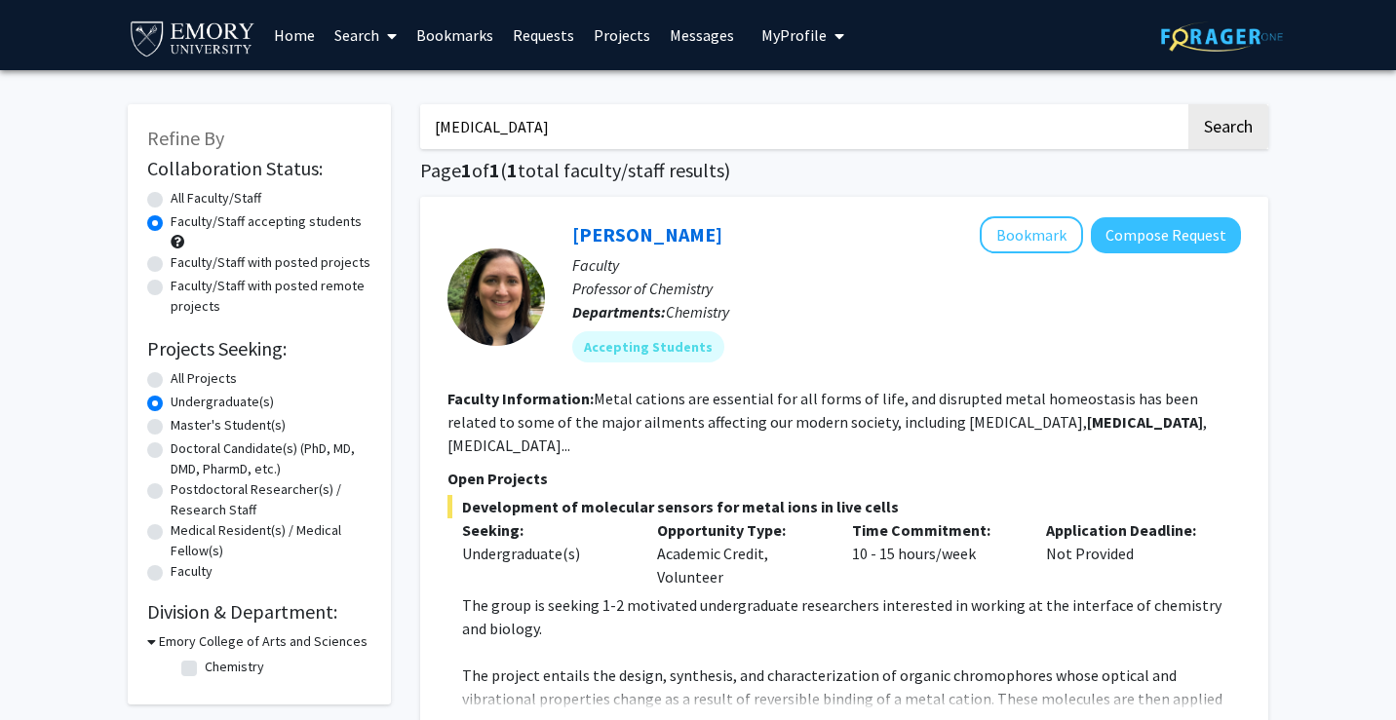
click at [549, 131] on input "[MEDICAL_DATA]" at bounding box center [802, 126] width 765 height 45
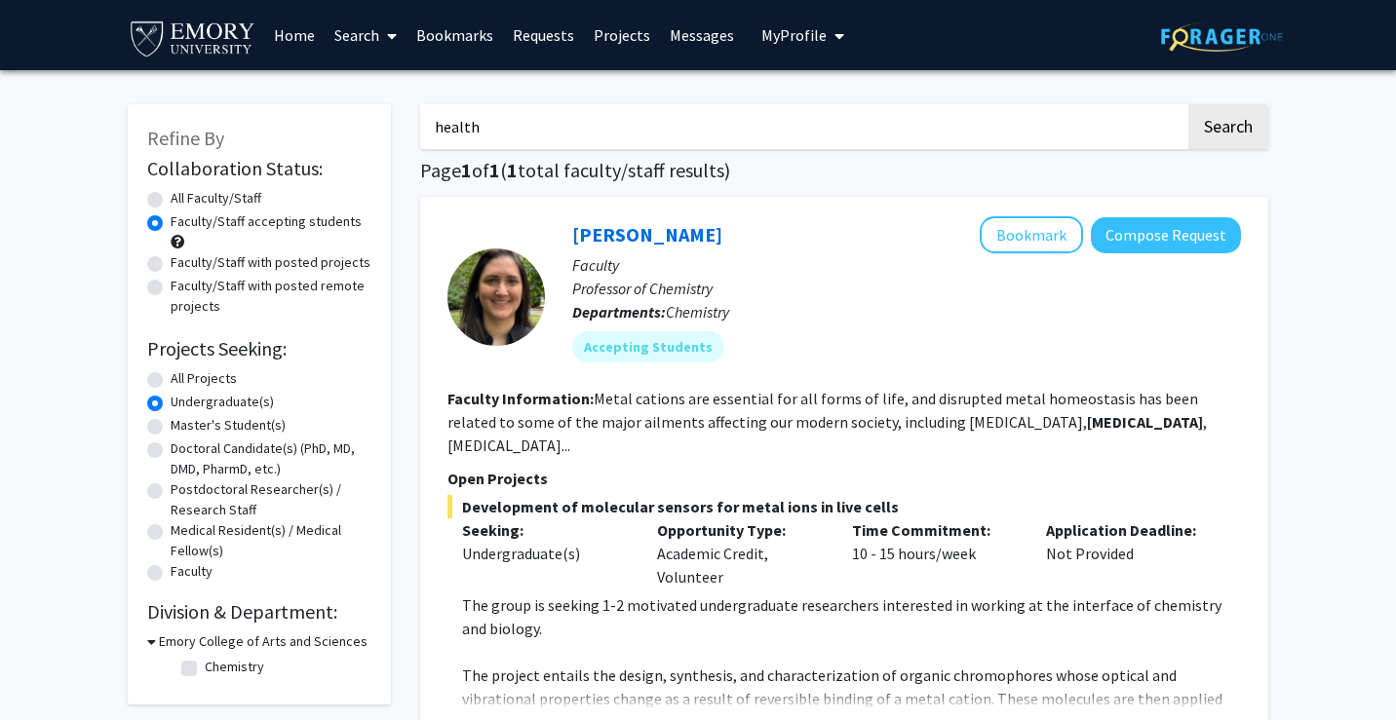
type input "health"
click at [1188, 104] on button "Search" at bounding box center [1228, 126] width 80 height 45
radio input "true"
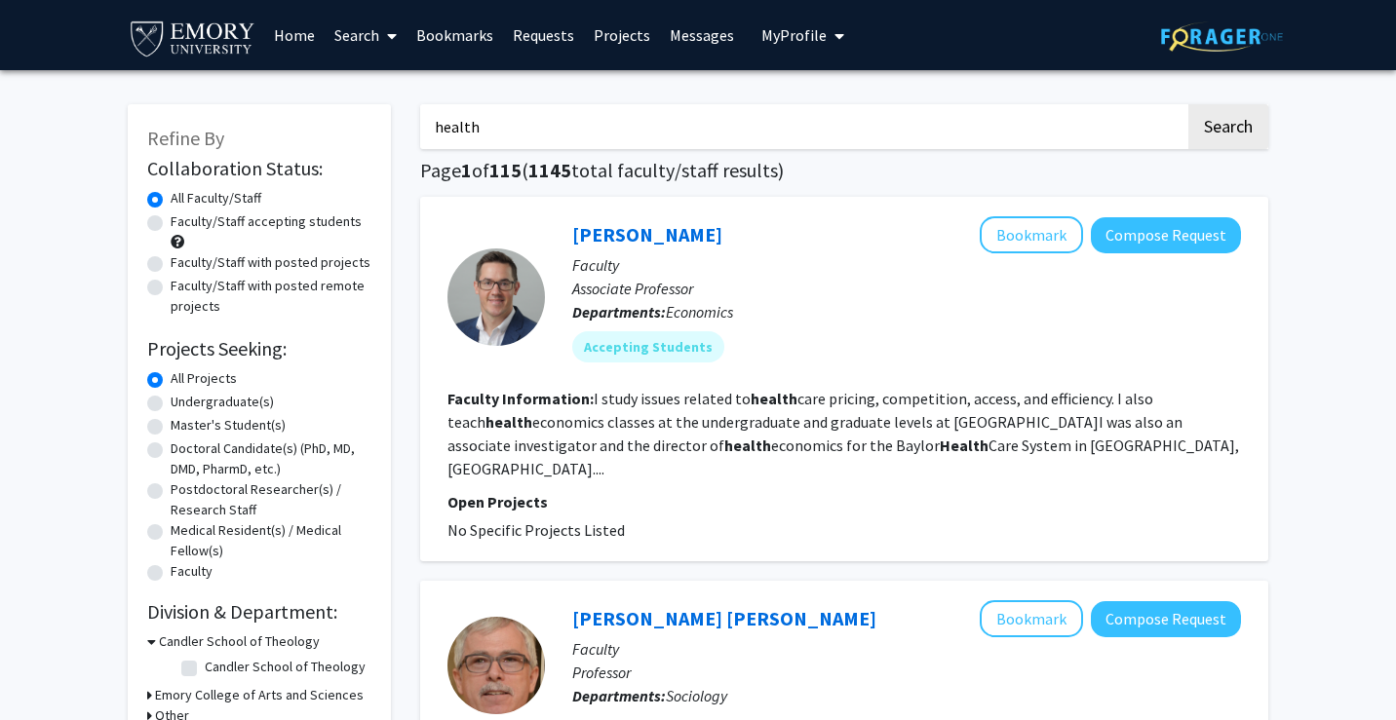
click at [548, 142] on input "health" at bounding box center [802, 126] width 765 height 45
type input "human health"
click at [1188, 104] on button "Search" at bounding box center [1228, 126] width 80 height 45
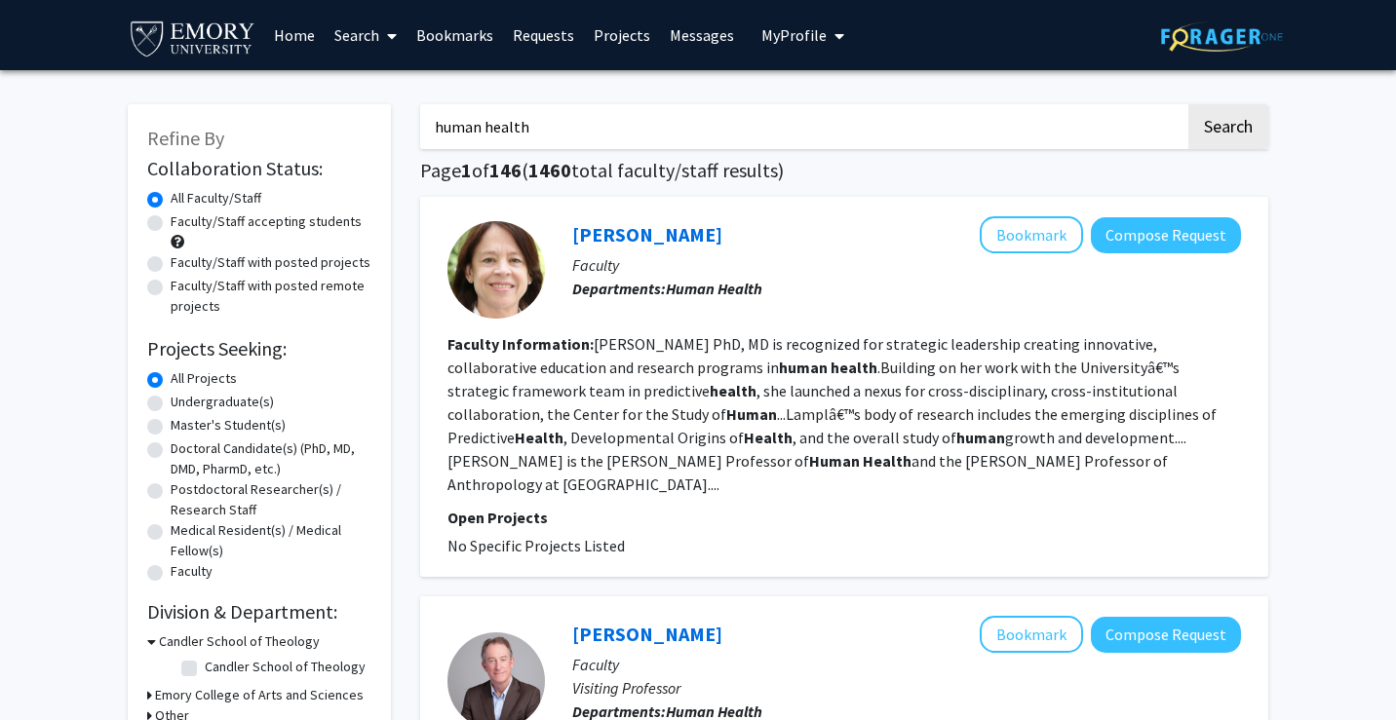
click at [171, 401] on label "Undergraduate(s)" at bounding box center [222, 402] width 103 height 20
click at [171, 401] on input "Undergraduate(s)" at bounding box center [177, 398] width 13 height 13
radio input "true"
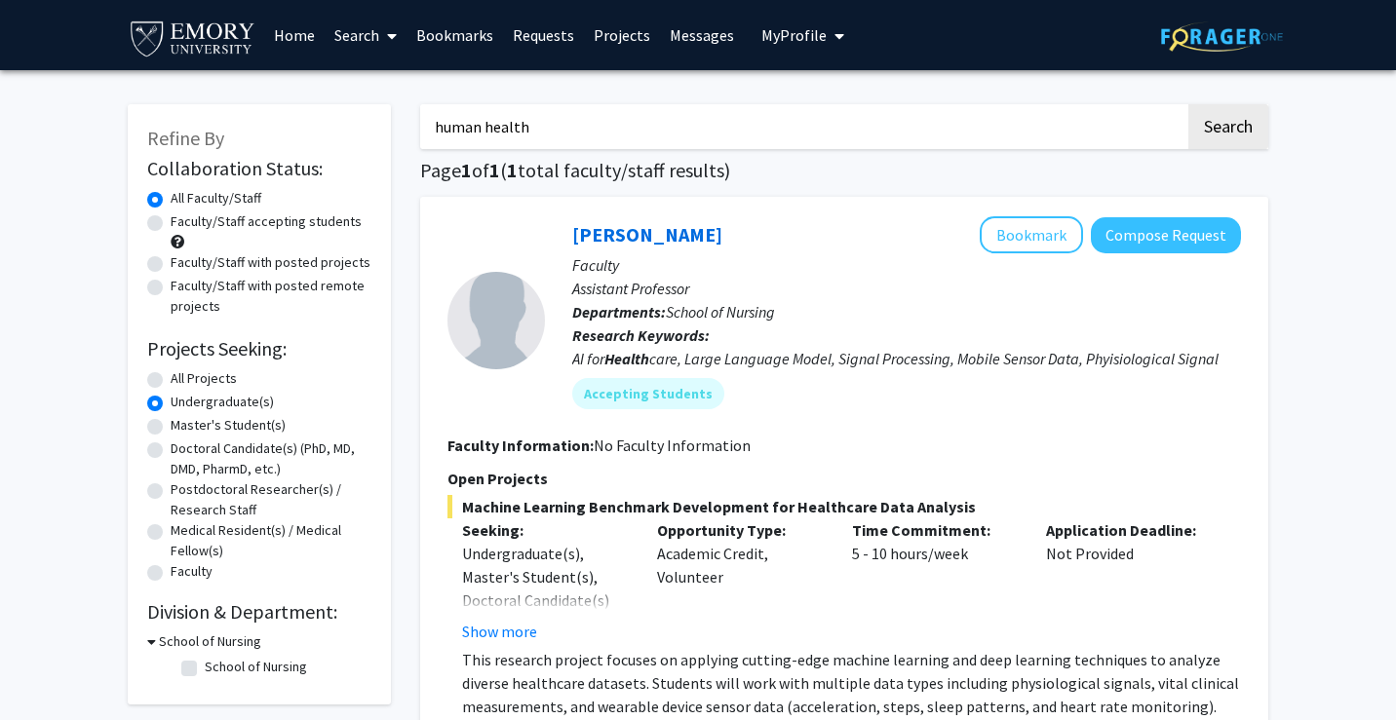
click at [171, 223] on label "Faculty/Staff accepting students" at bounding box center [266, 221] width 191 height 20
click at [171, 223] on input "Faculty/Staff accepting students" at bounding box center [177, 217] width 13 height 13
radio input "true"
click at [517, 622] on button "Show more" at bounding box center [499, 631] width 75 height 23
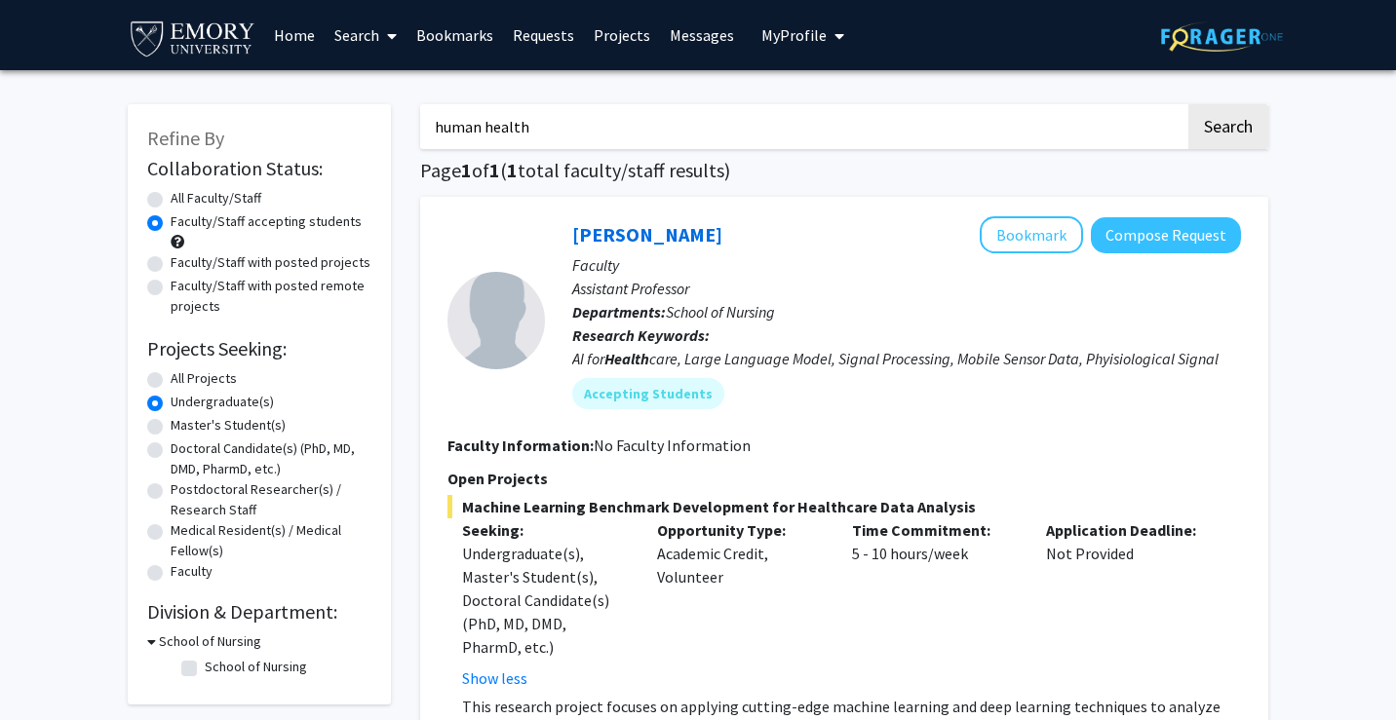
click at [171, 380] on label "All Projects" at bounding box center [204, 378] width 66 height 20
click at [171, 380] on input "All Projects" at bounding box center [177, 374] width 13 height 13
radio input "true"
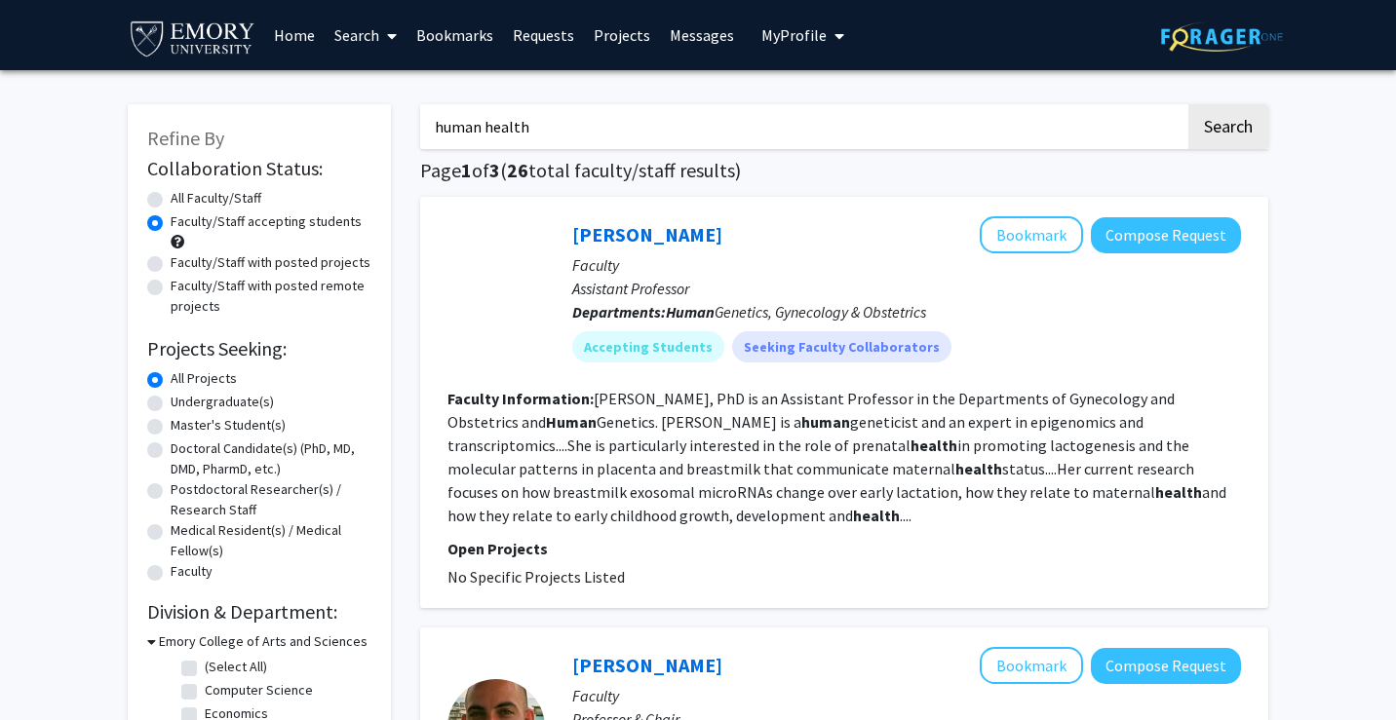
click at [171, 266] on label "Faculty/Staff with posted projects" at bounding box center [271, 262] width 200 height 20
click at [171, 265] on input "Faculty/Staff with posted projects" at bounding box center [177, 258] width 13 height 13
radio input "true"
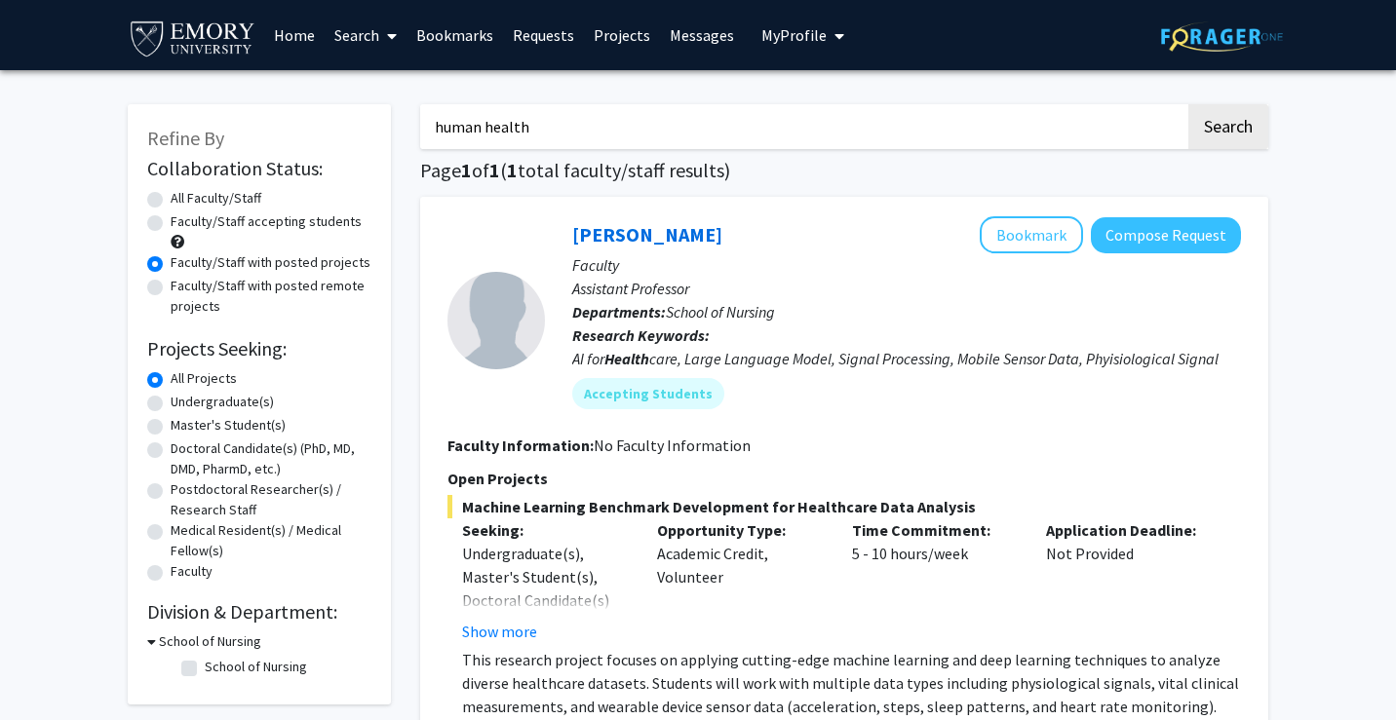
click at [578, 131] on input "human health" at bounding box center [802, 126] width 765 height 45
type input "diabletes"
click at [1188, 104] on button "Search" at bounding box center [1228, 126] width 80 height 45
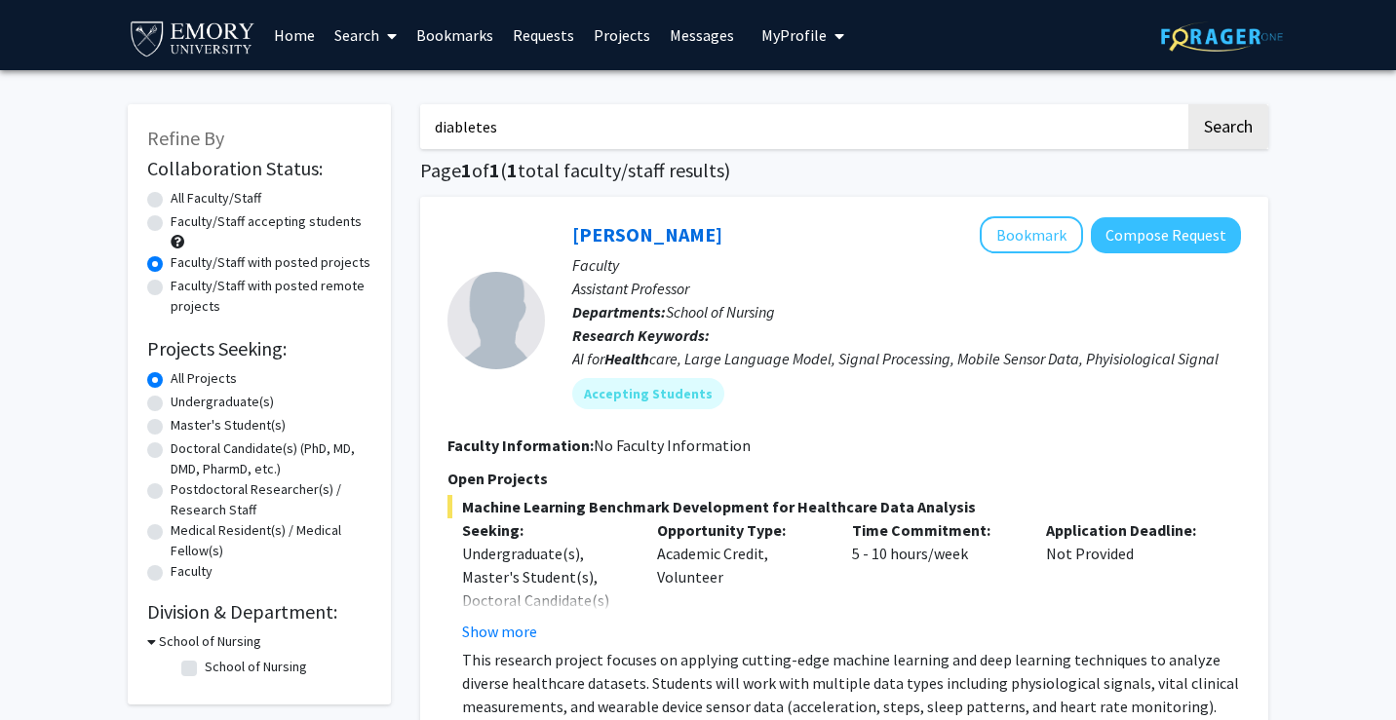
radio input "true"
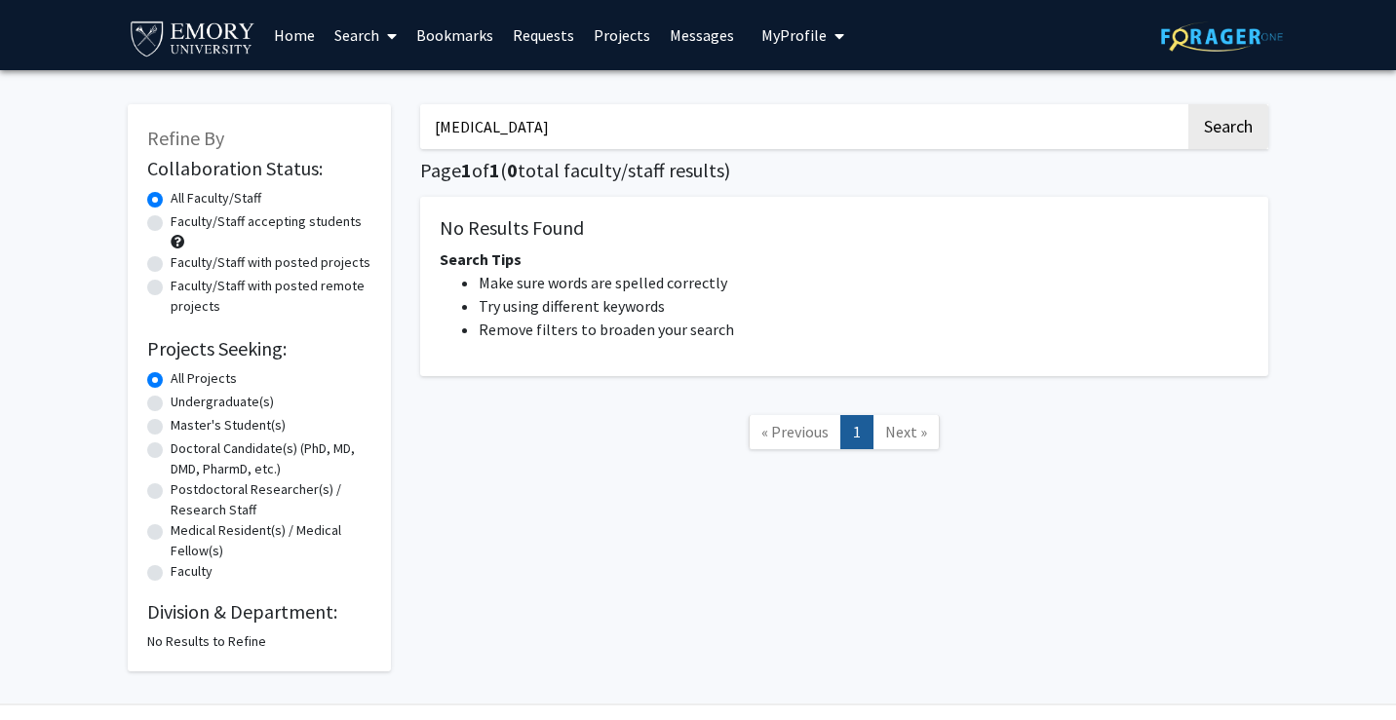
type input "[MEDICAL_DATA]"
click at [1188, 104] on button "Search" at bounding box center [1228, 126] width 80 height 45
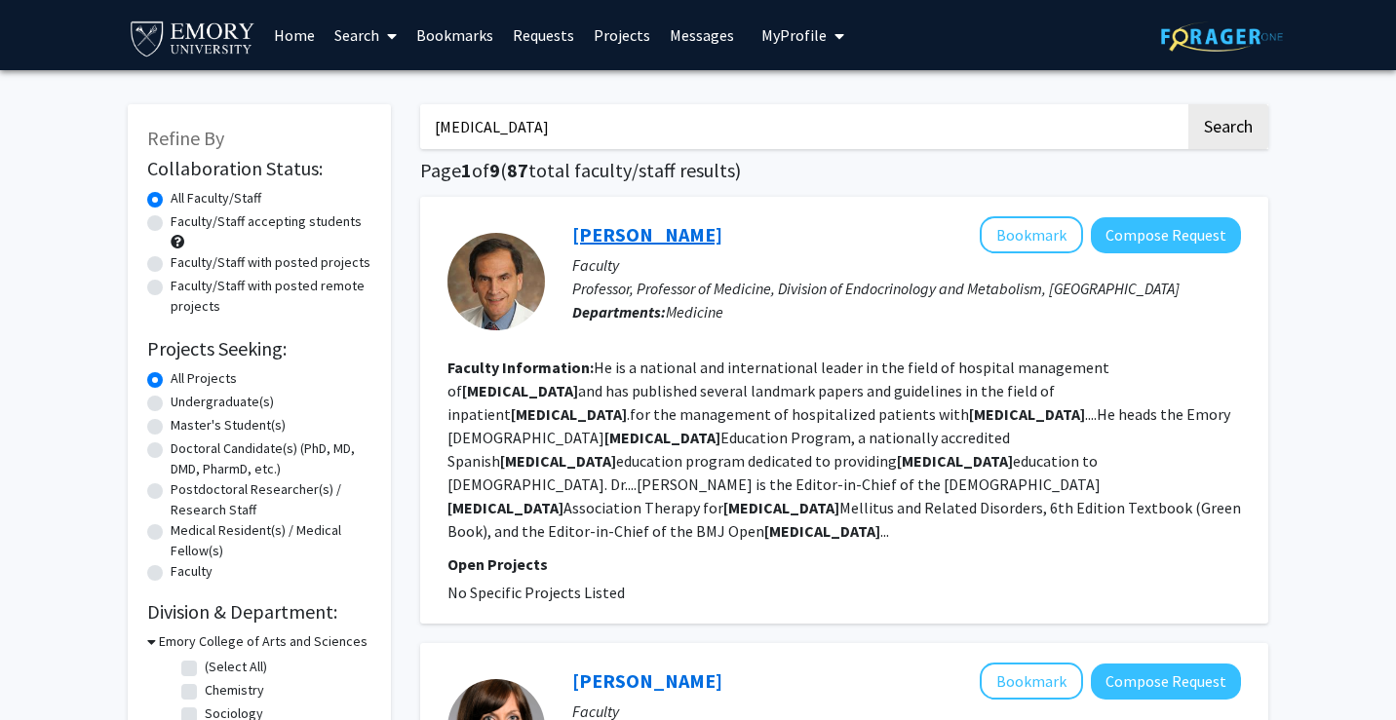
click at [627, 222] on link "[PERSON_NAME]" at bounding box center [647, 234] width 150 height 24
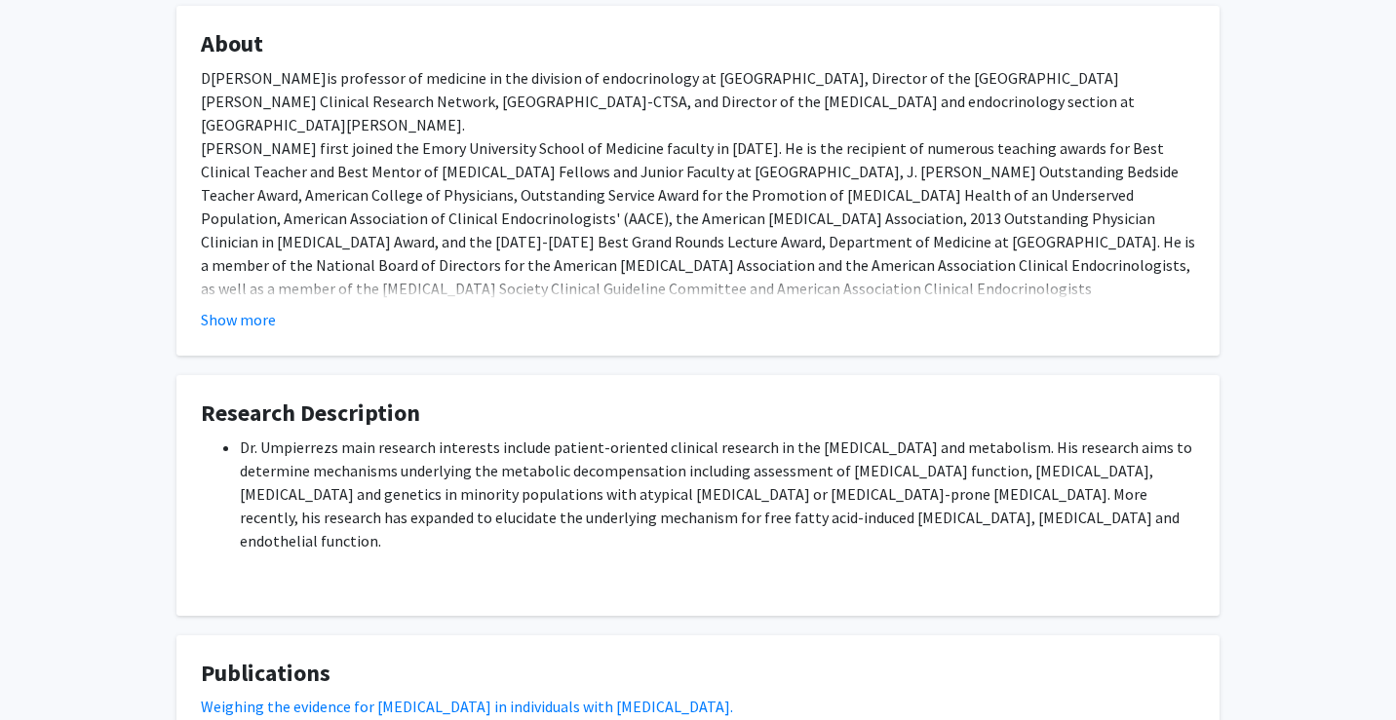
scroll to position [366, 0]
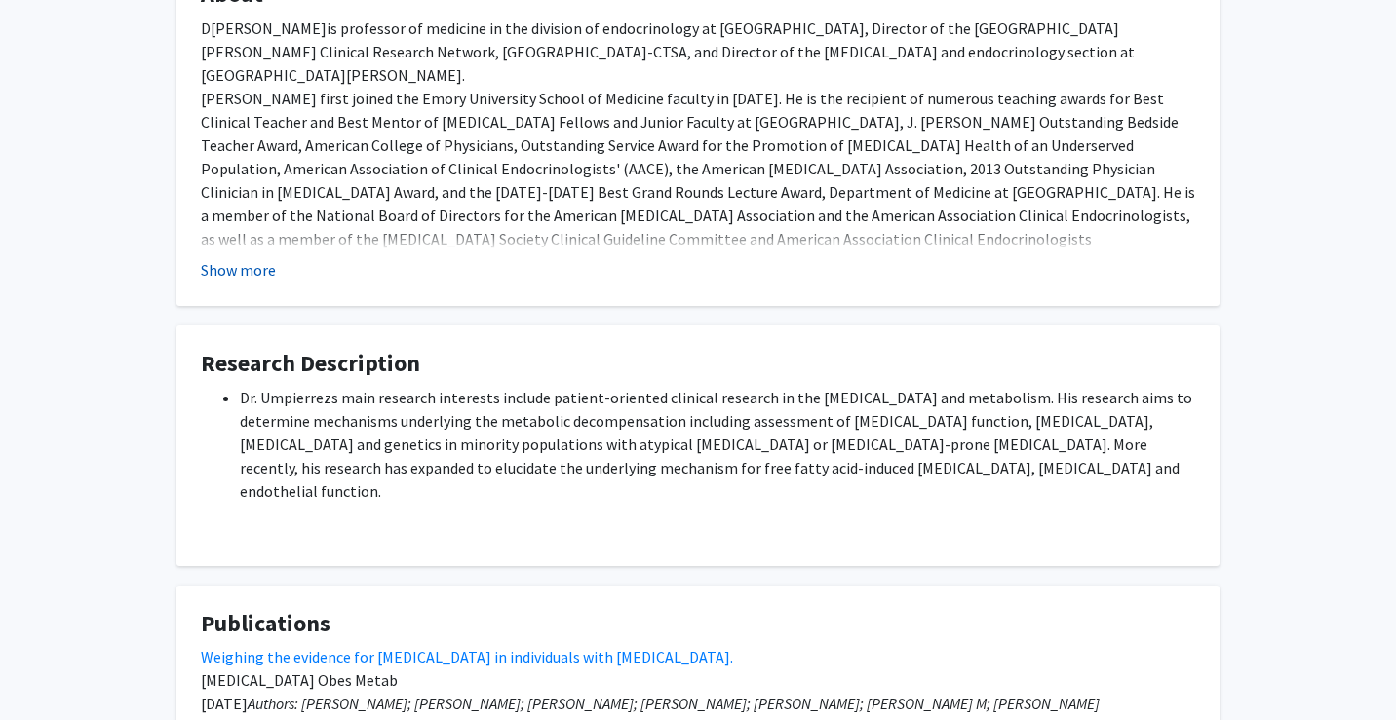
click at [207, 262] on button "Show more" at bounding box center [238, 269] width 75 height 23
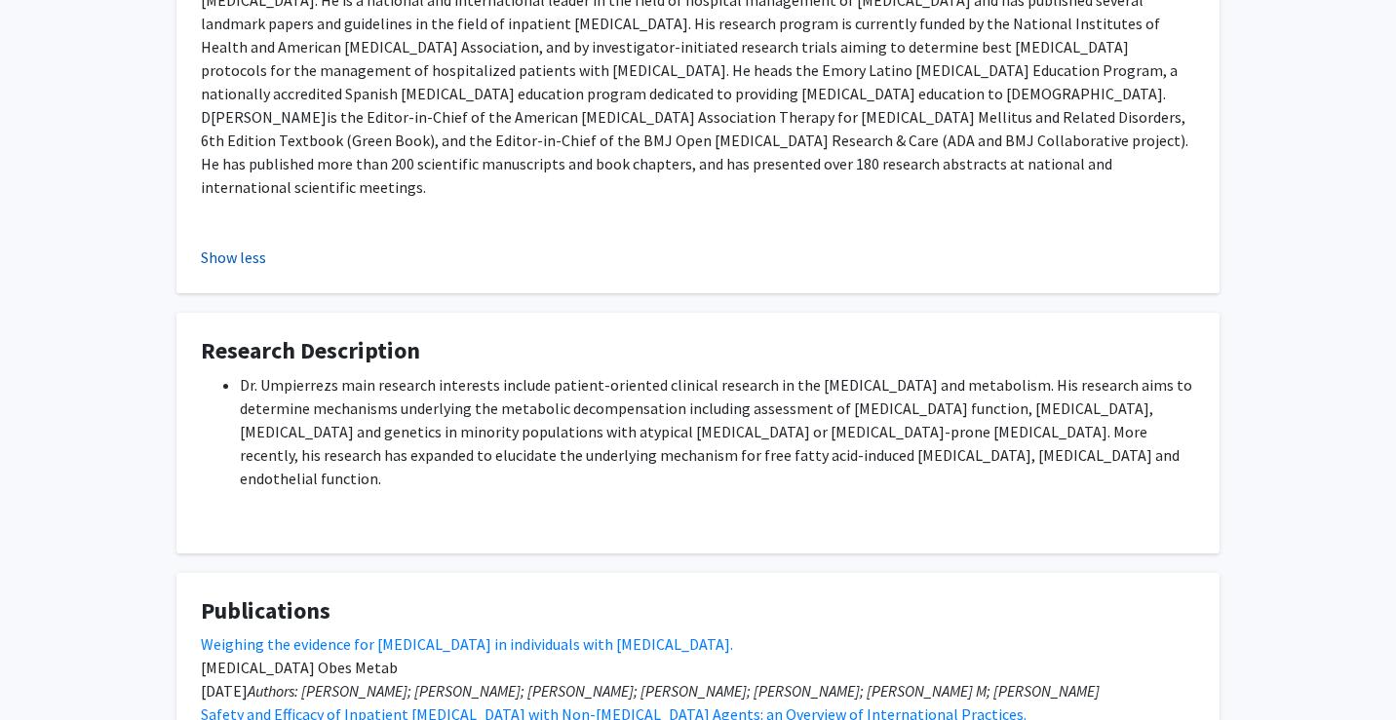
scroll to position [905, 0]
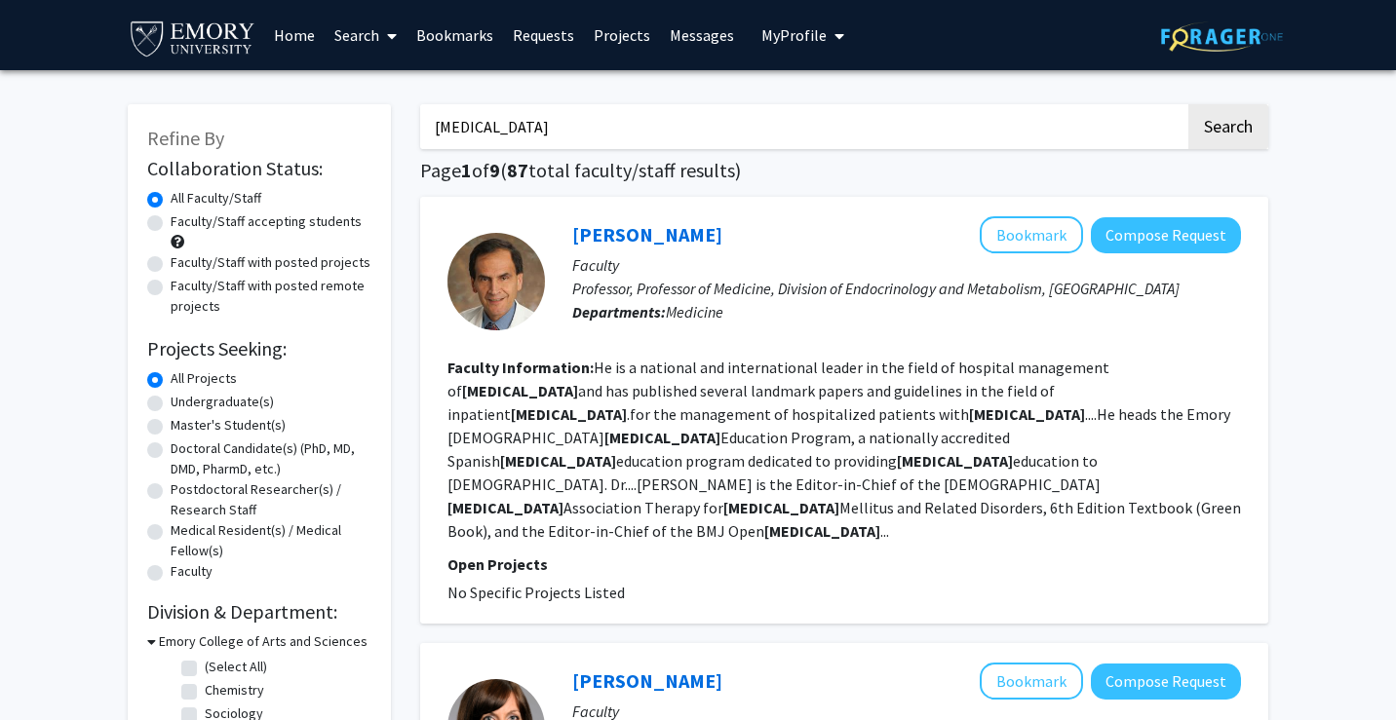
click at [171, 402] on label "Undergraduate(s)" at bounding box center [222, 402] width 103 height 20
click at [171, 402] on input "Undergraduate(s)" at bounding box center [177, 398] width 13 height 13
radio input "true"
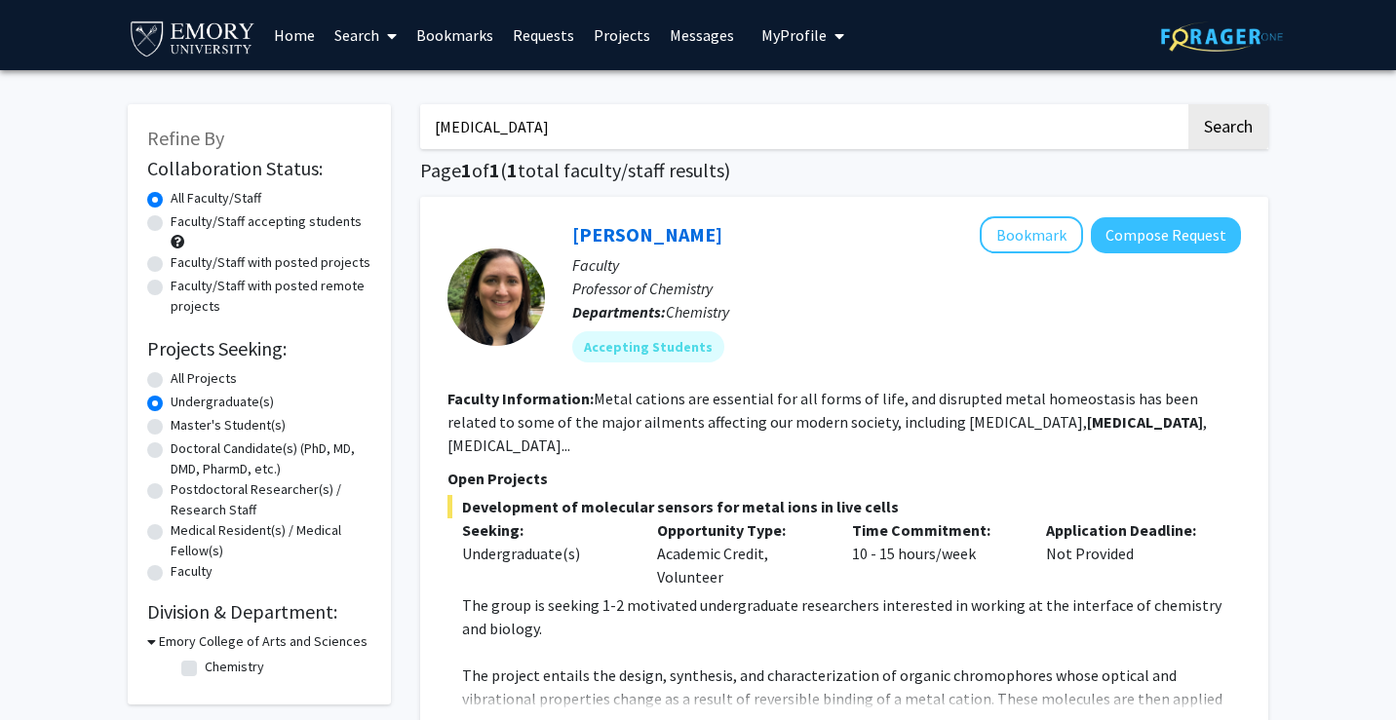
click at [171, 291] on label "Faculty/Staff with posted remote projects" at bounding box center [271, 296] width 201 height 41
click at [171, 288] on input "Faculty/Staff with posted remote projects" at bounding box center [177, 282] width 13 height 13
radio input "true"
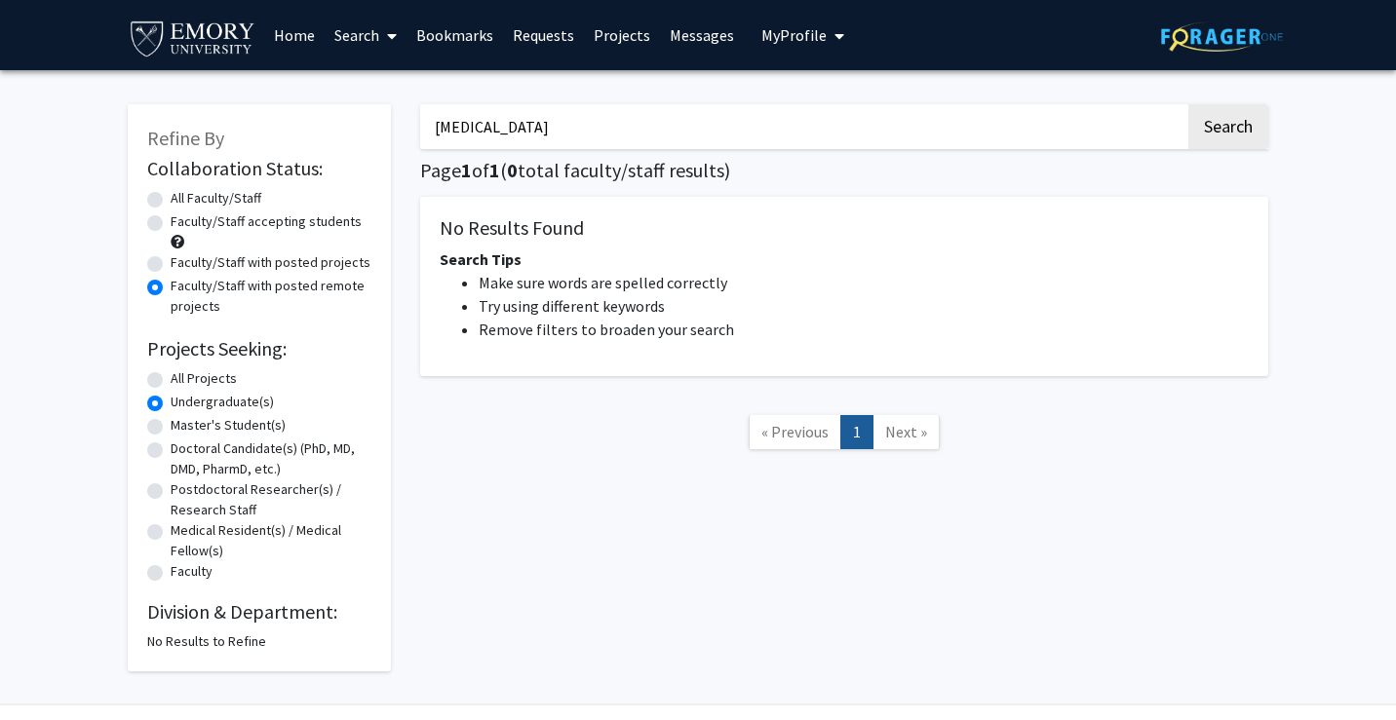
click at [171, 264] on label "Faculty/Staff with posted projects" at bounding box center [271, 262] width 200 height 20
click at [171, 264] on input "Faculty/Staff with posted projects" at bounding box center [177, 258] width 13 height 13
radio input "true"
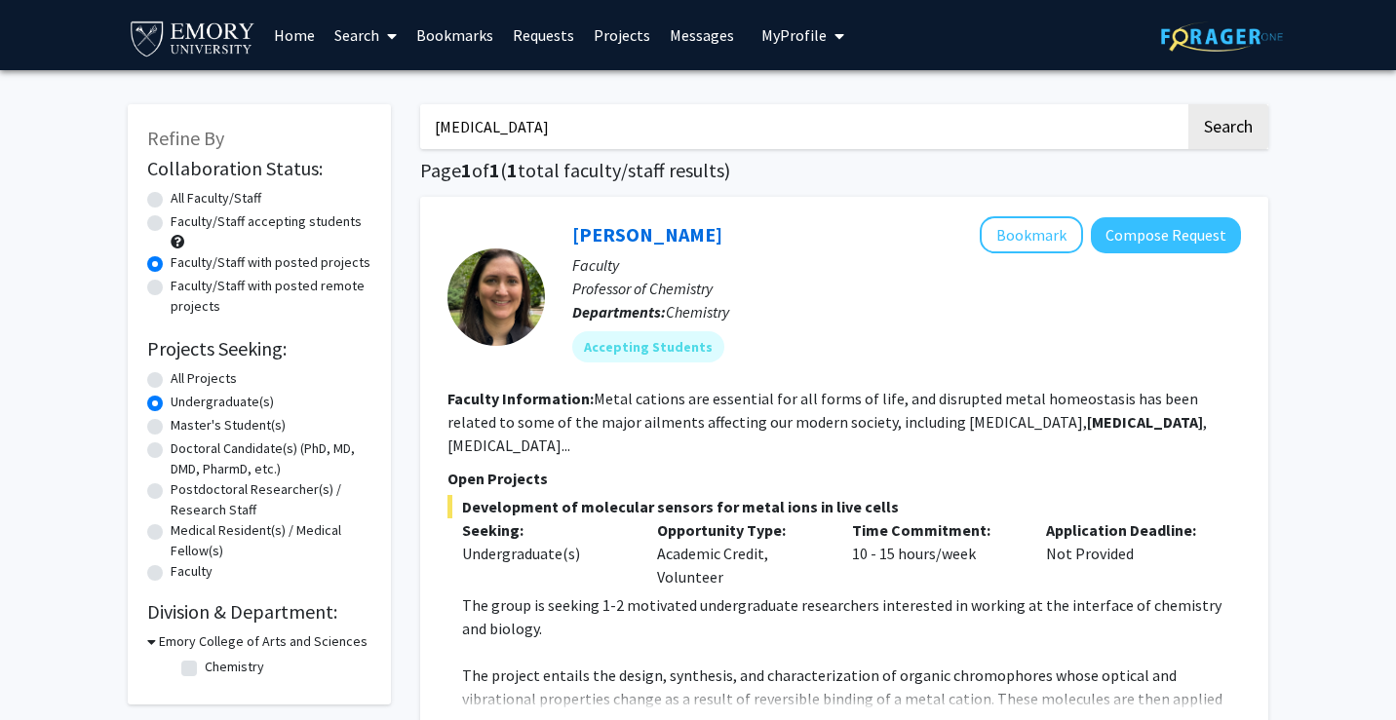
click at [490, 112] on input "[MEDICAL_DATA]" at bounding box center [802, 126] width 765 height 45
type input "obeisity"
click at [1188, 104] on button "Search" at bounding box center [1228, 126] width 80 height 45
radio input "true"
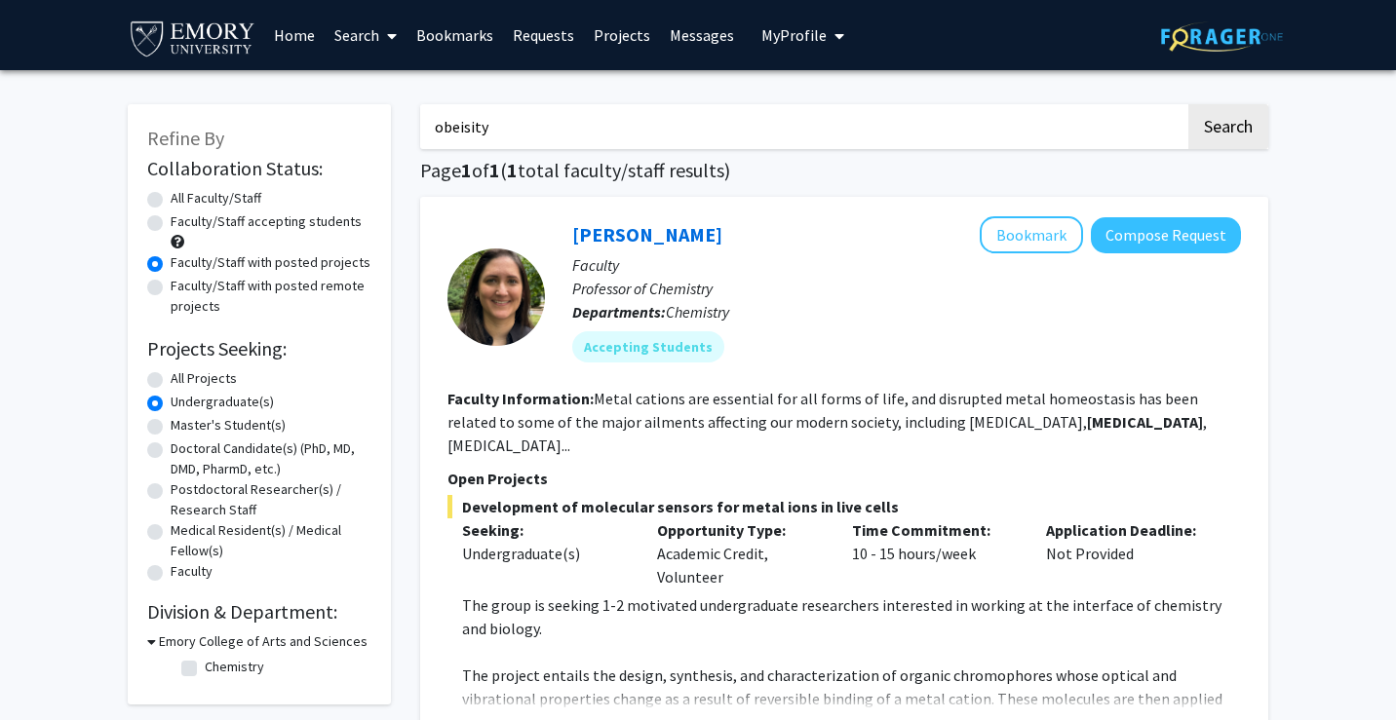
radio input "true"
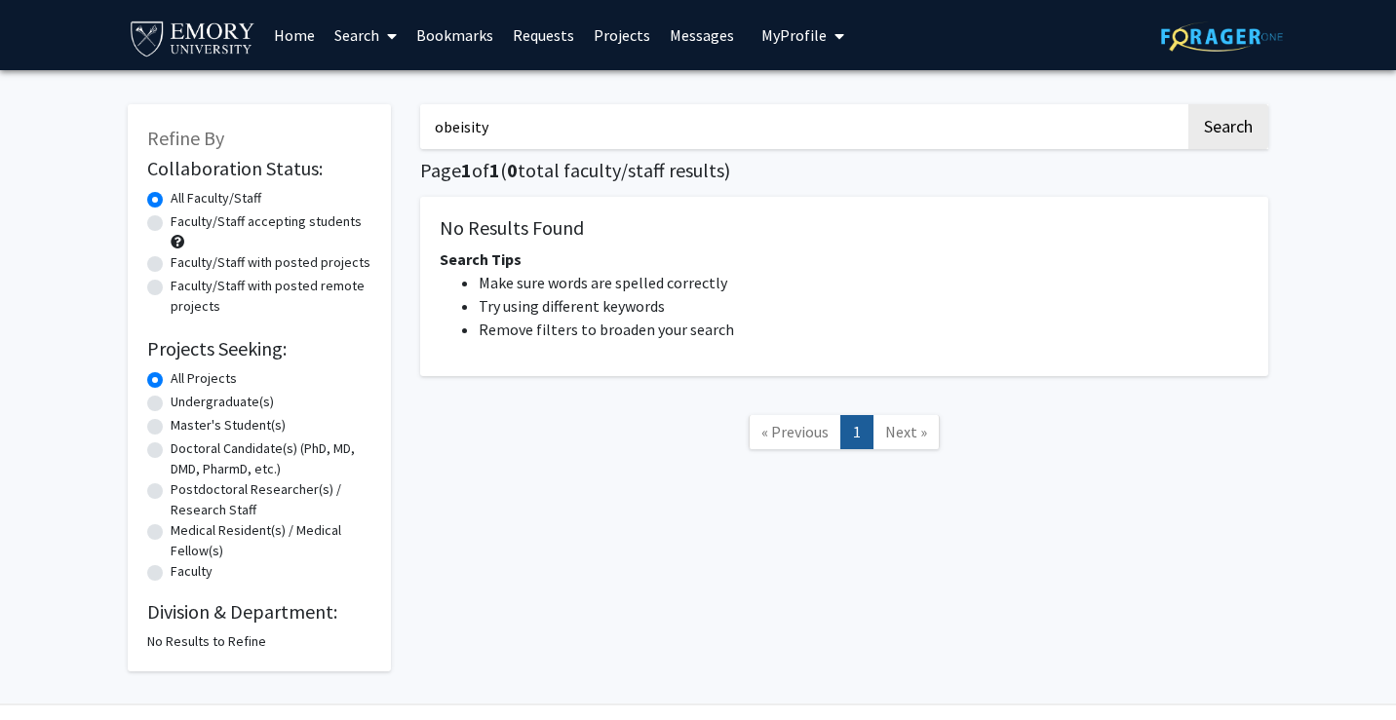
click at [513, 114] on input "obeisity" at bounding box center [802, 126] width 765 height 45
type input "c"
click at [1188, 104] on button "Search" at bounding box center [1228, 126] width 80 height 45
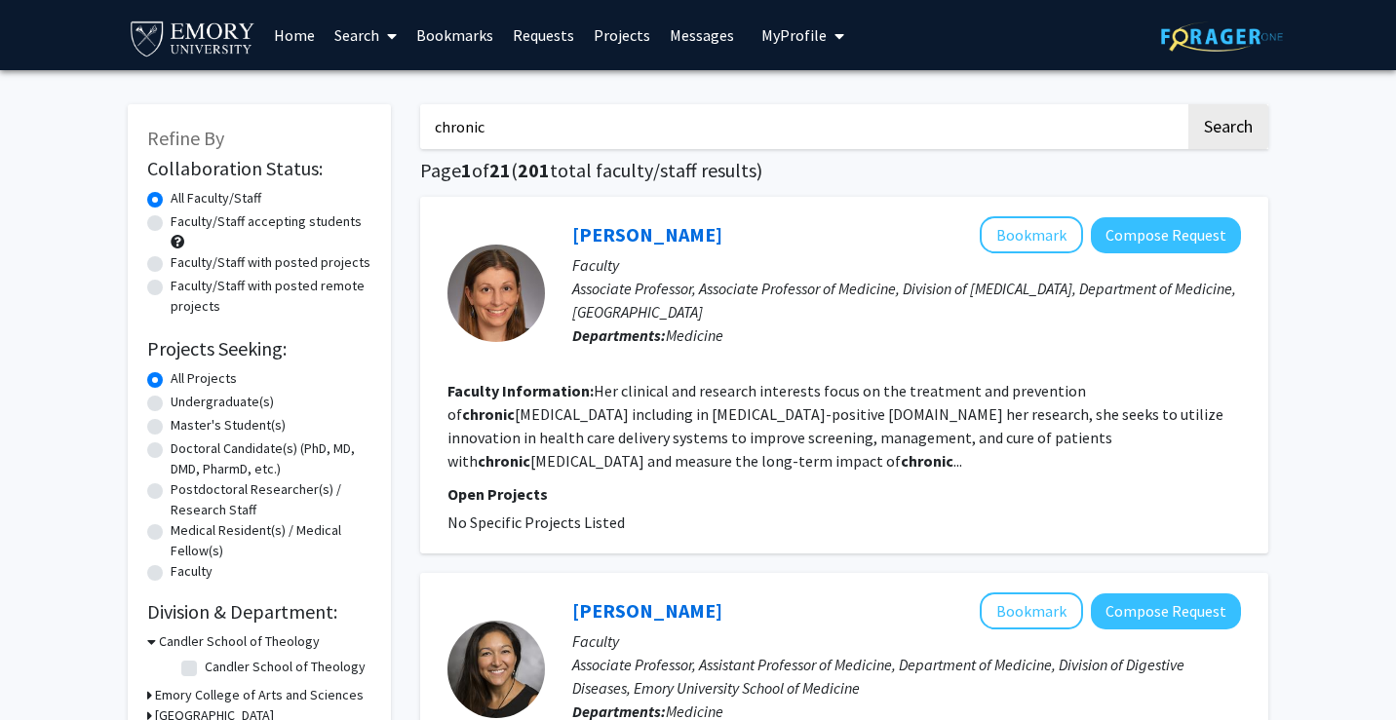
click at [513, 114] on input "chronic" at bounding box center [802, 126] width 765 height 45
click at [506, 138] on input "chronic" at bounding box center [802, 126] width 765 height 45
type input "chronic disease"
click at [1188, 104] on button "Search" at bounding box center [1228, 126] width 80 height 45
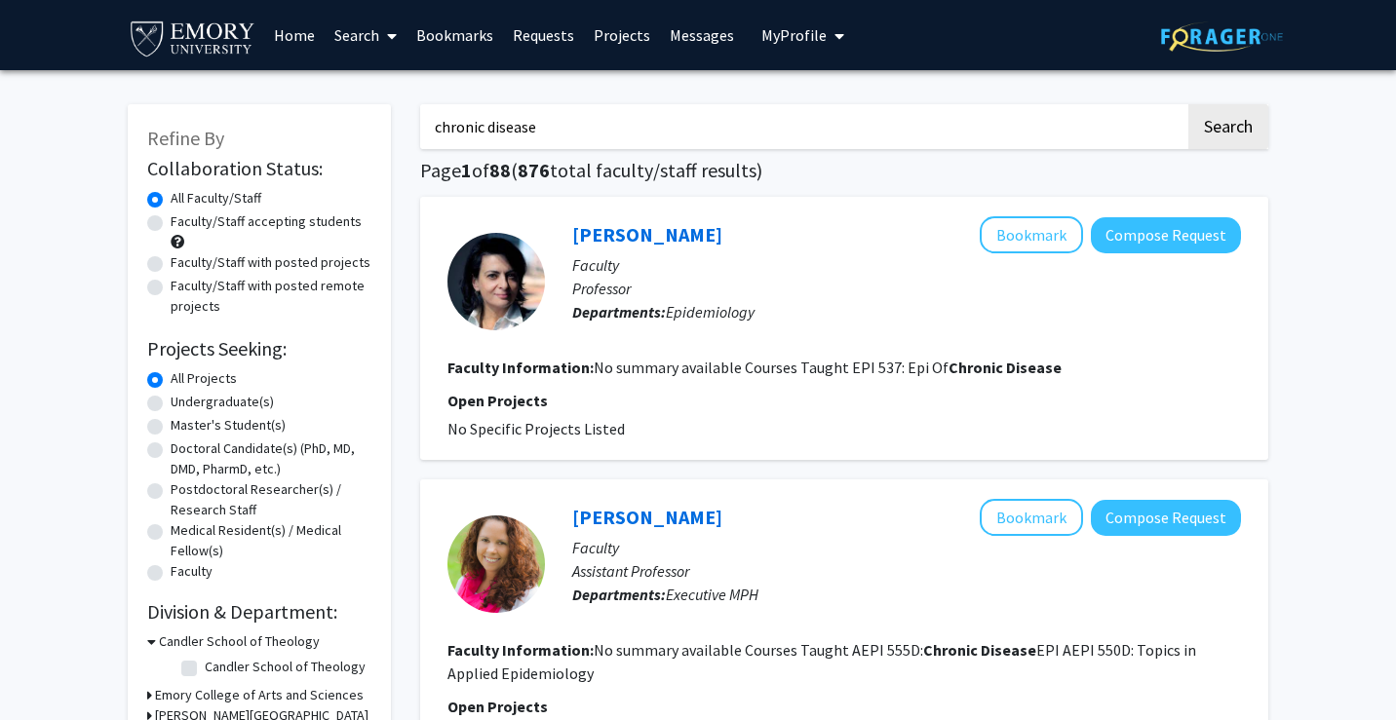
click at [167, 219] on div "Faculty/Staff accepting students" at bounding box center [259, 231] width 224 height 41
click at [171, 219] on label "Faculty/Staff accepting students" at bounding box center [266, 221] width 191 height 20
click at [171, 219] on input "Faculty/Staff accepting students" at bounding box center [177, 217] width 13 height 13
radio input "true"
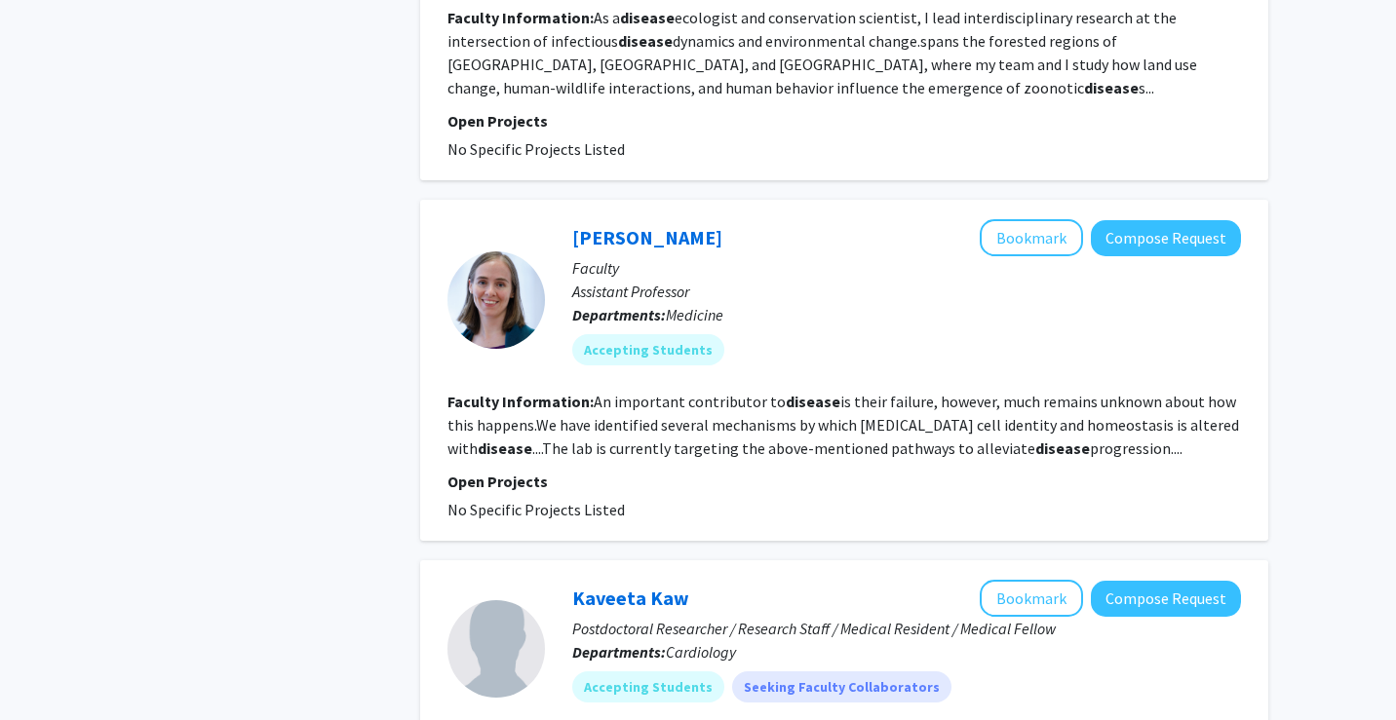
scroll to position [1870, 0]
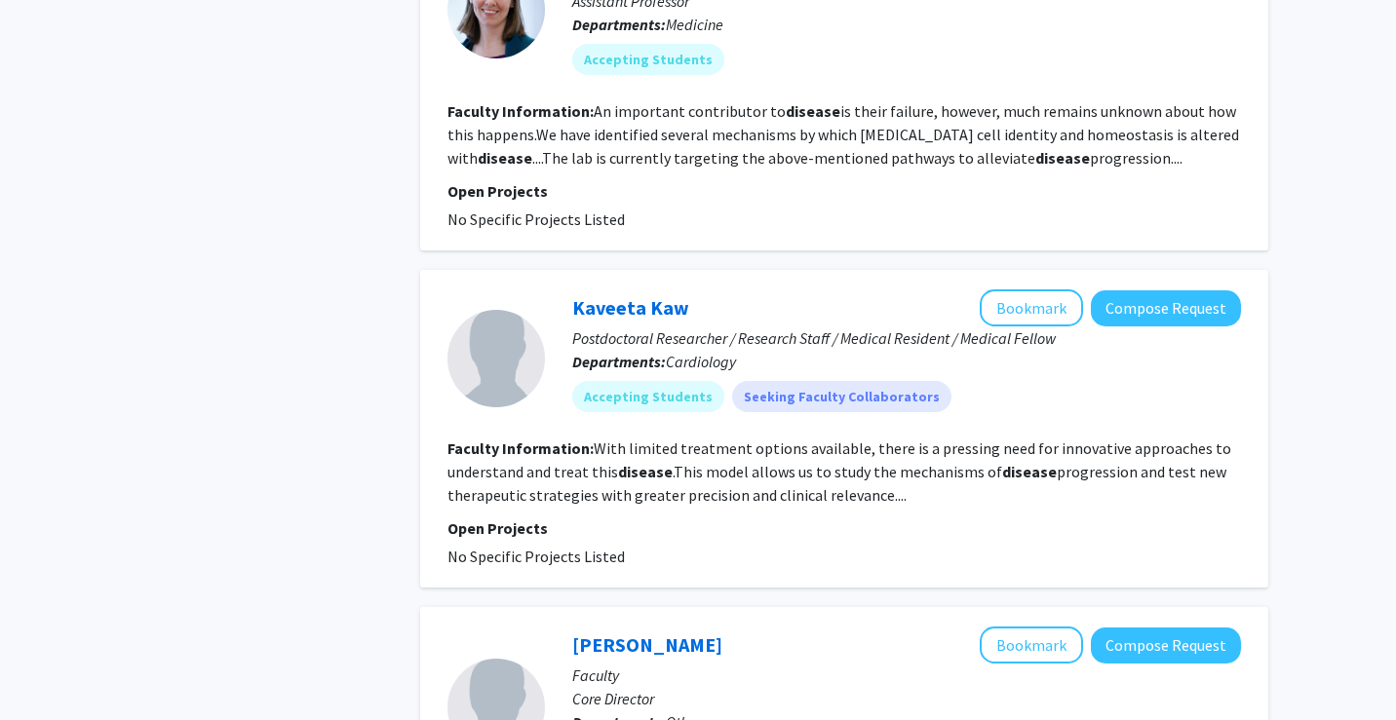
click at [521, 183] on section "Open Projects No Specific Projects Listed" at bounding box center [843, 205] width 793 height 52
click at [519, 179] on p "Open Projects" at bounding box center [843, 190] width 793 height 23
click at [583, 101] on b "Faculty Information:" at bounding box center [520, 110] width 146 height 19
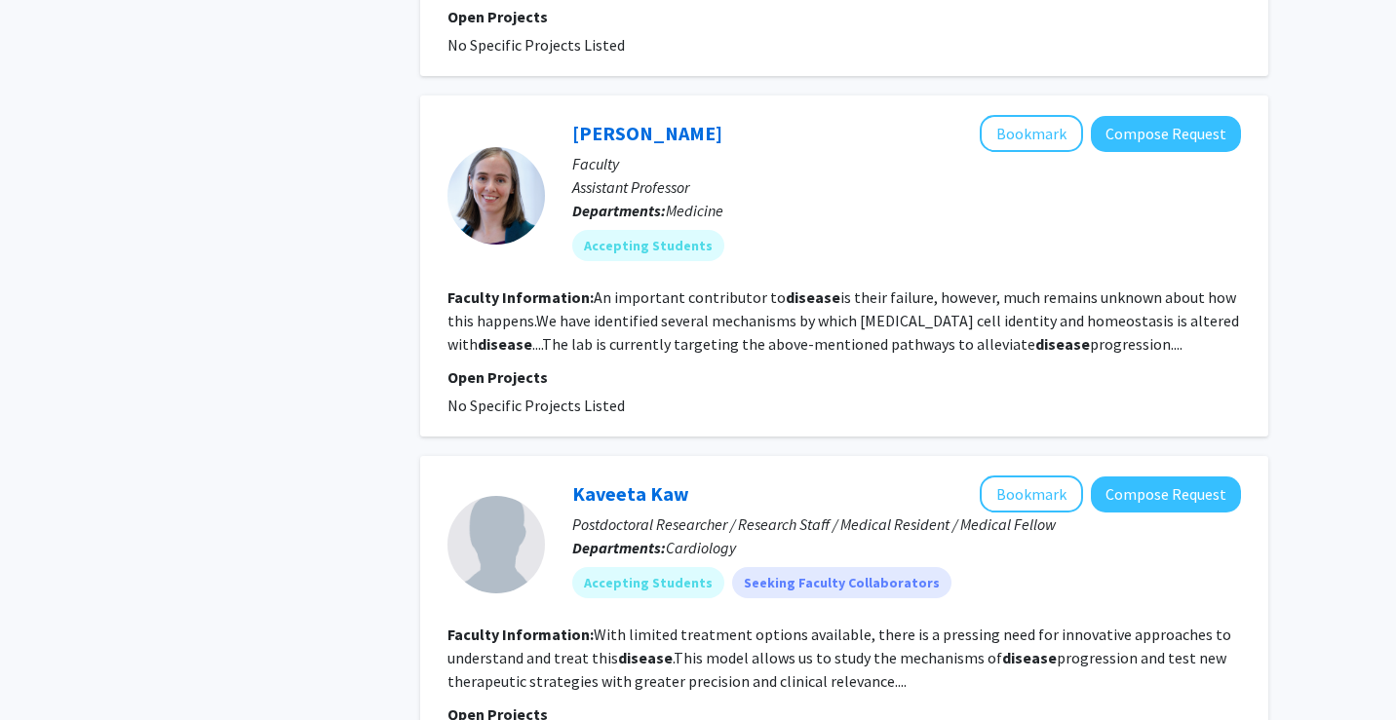
scroll to position [1660, 0]
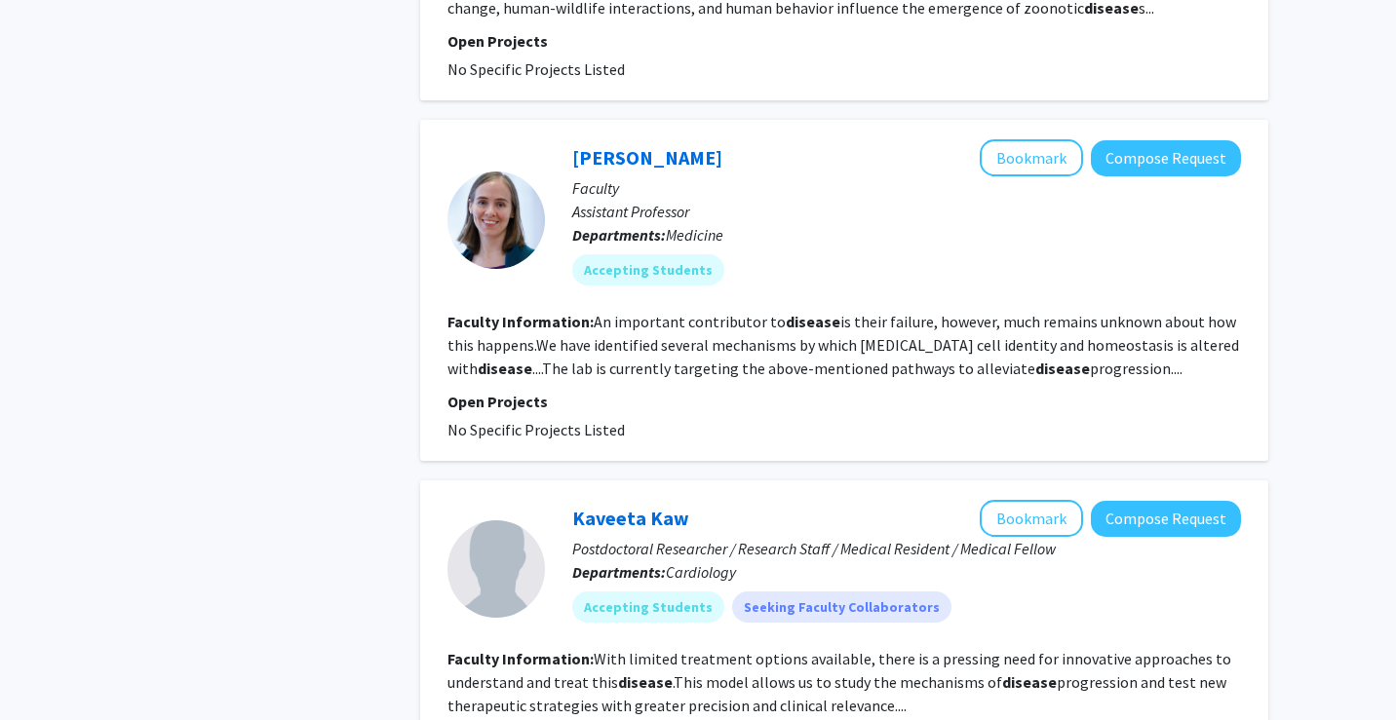
click at [584, 145] on link "[PERSON_NAME]" at bounding box center [647, 157] width 150 height 24
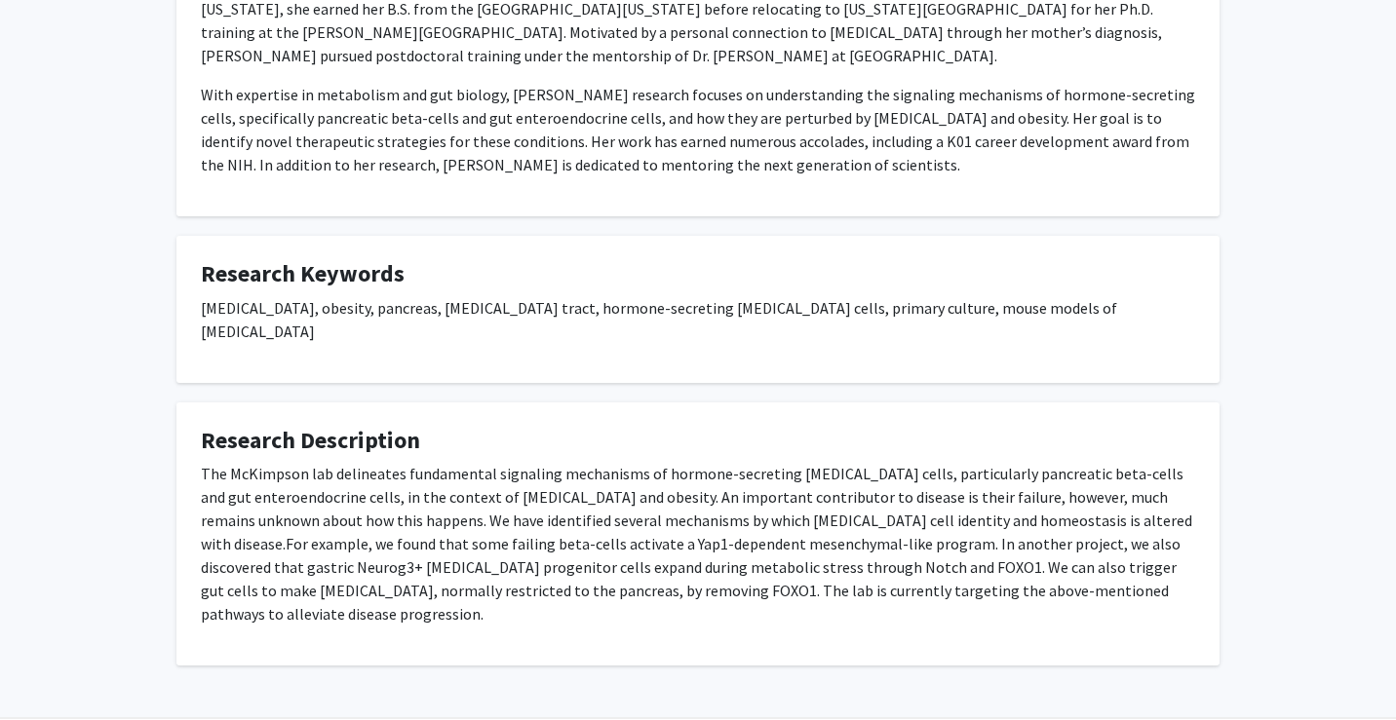
scroll to position [461, 0]
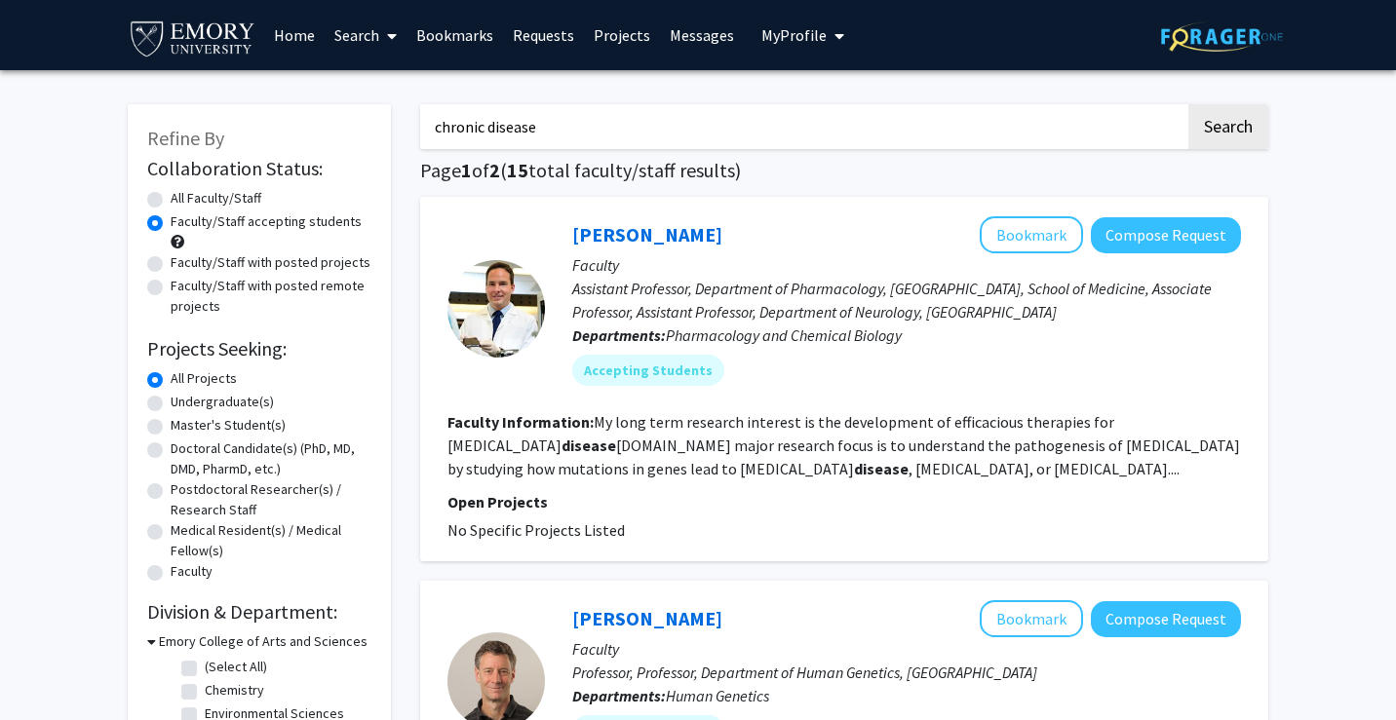
click at [171, 263] on label "Faculty/Staff with posted projects" at bounding box center [271, 262] width 200 height 20
click at [171, 263] on input "Faculty/Staff with posted projects" at bounding box center [177, 258] width 13 height 13
radio input "true"
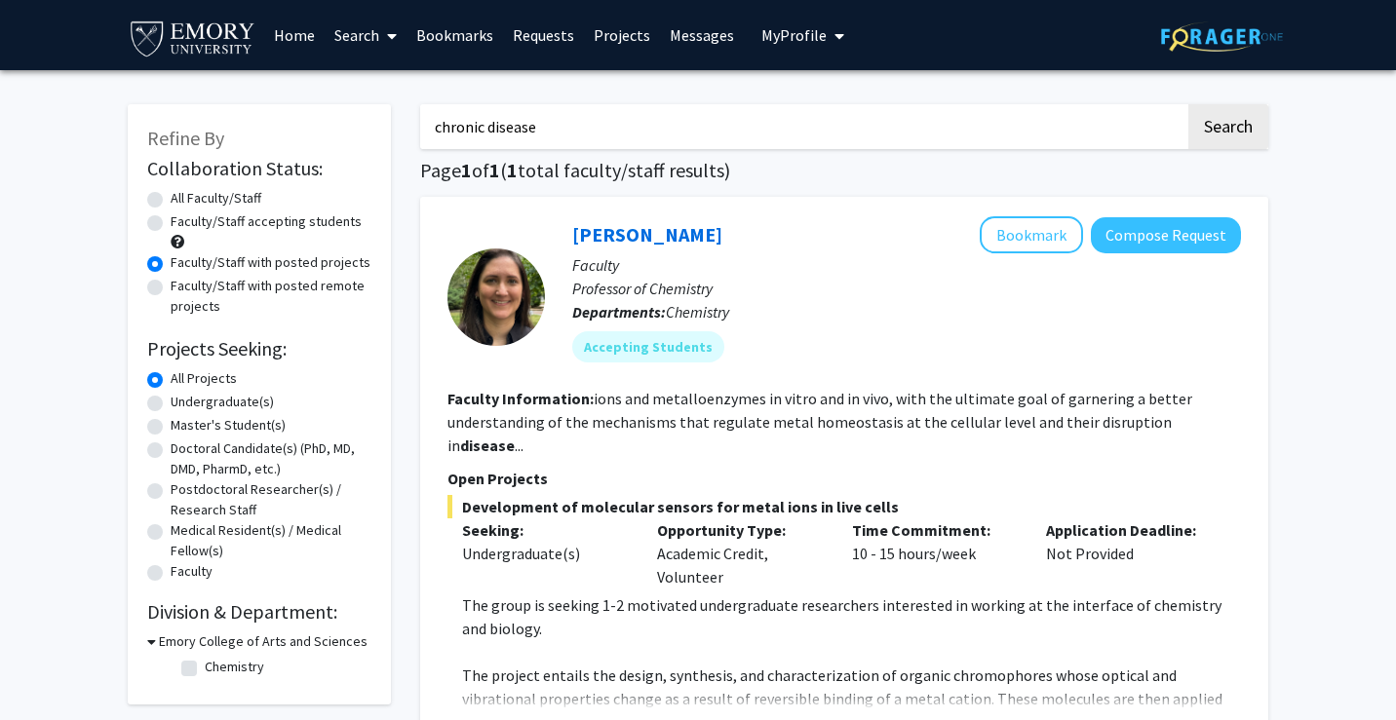
click at [155, 237] on div "Faculty/Staff accepting students" at bounding box center [259, 231] width 224 height 41
click at [155, 234] on div "Faculty/Staff accepting students" at bounding box center [259, 231] width 224 height 41
click at [171, 405] on label "Undergraduate(s)" at bounding box center [222, 402] width 103 height 20
click at [171, 404] on input "Undergraduate(s)" at bounding box center [177, 398] width 13 height 13
radio input "true"
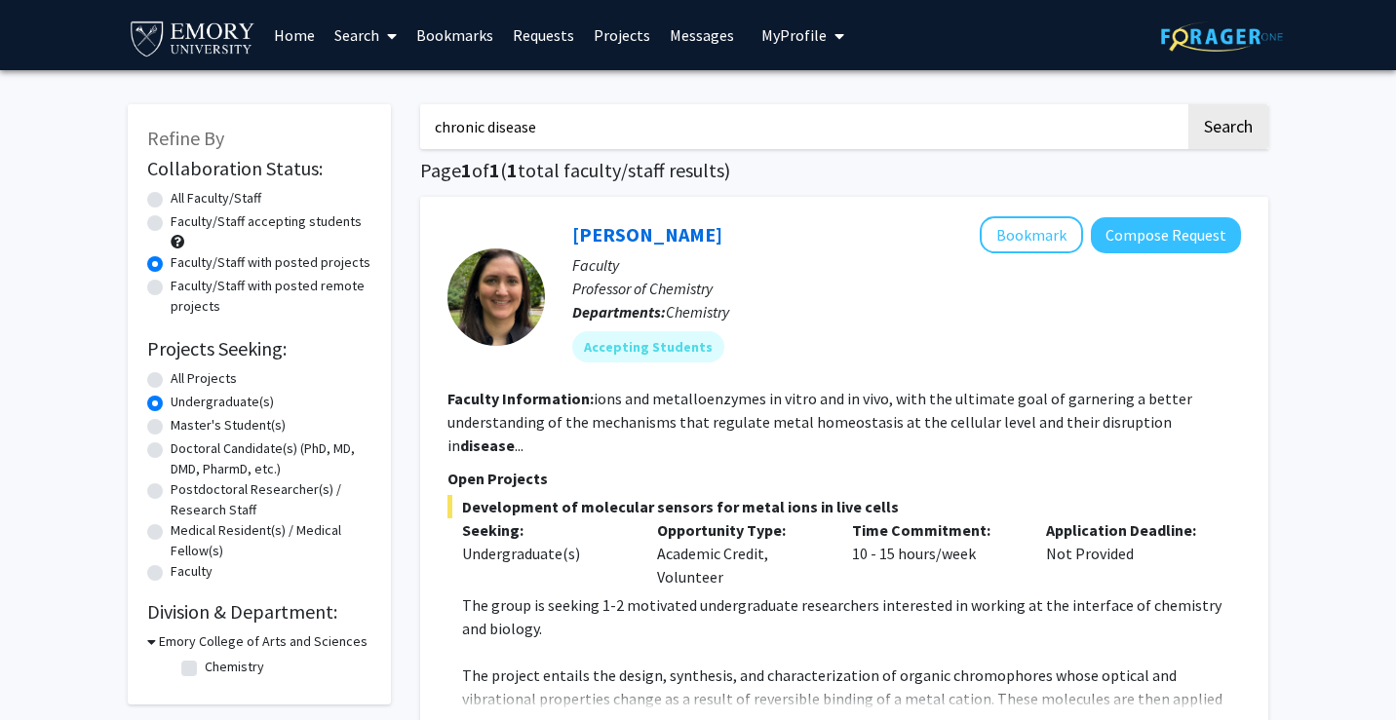
click at [171, 221] on label "Faculty/Staff accepting students" at bounding box center [266, 221] width 191 height 20
click at [171, 221] on input "Faculty/Staff accepting students" at bounding box center [177, 217] width 13 height 13
radio input "true"
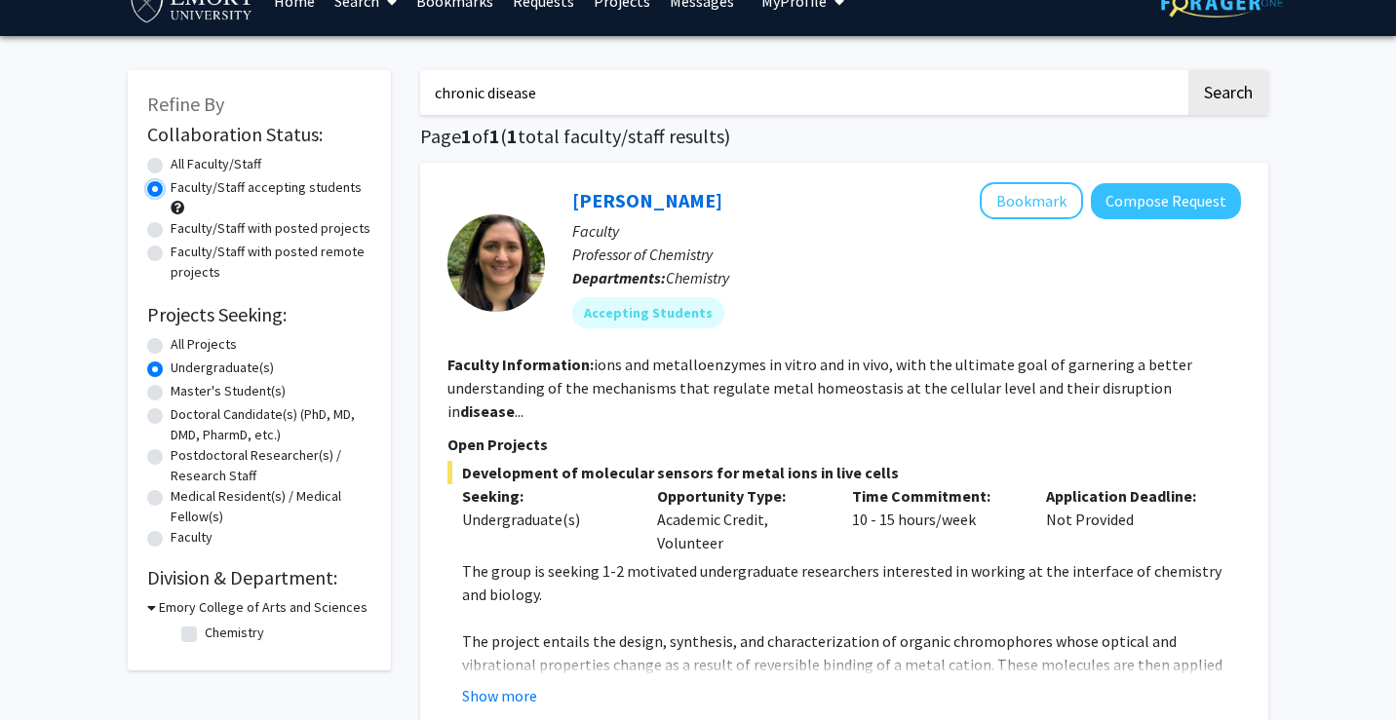
scroll to position [233, 0]
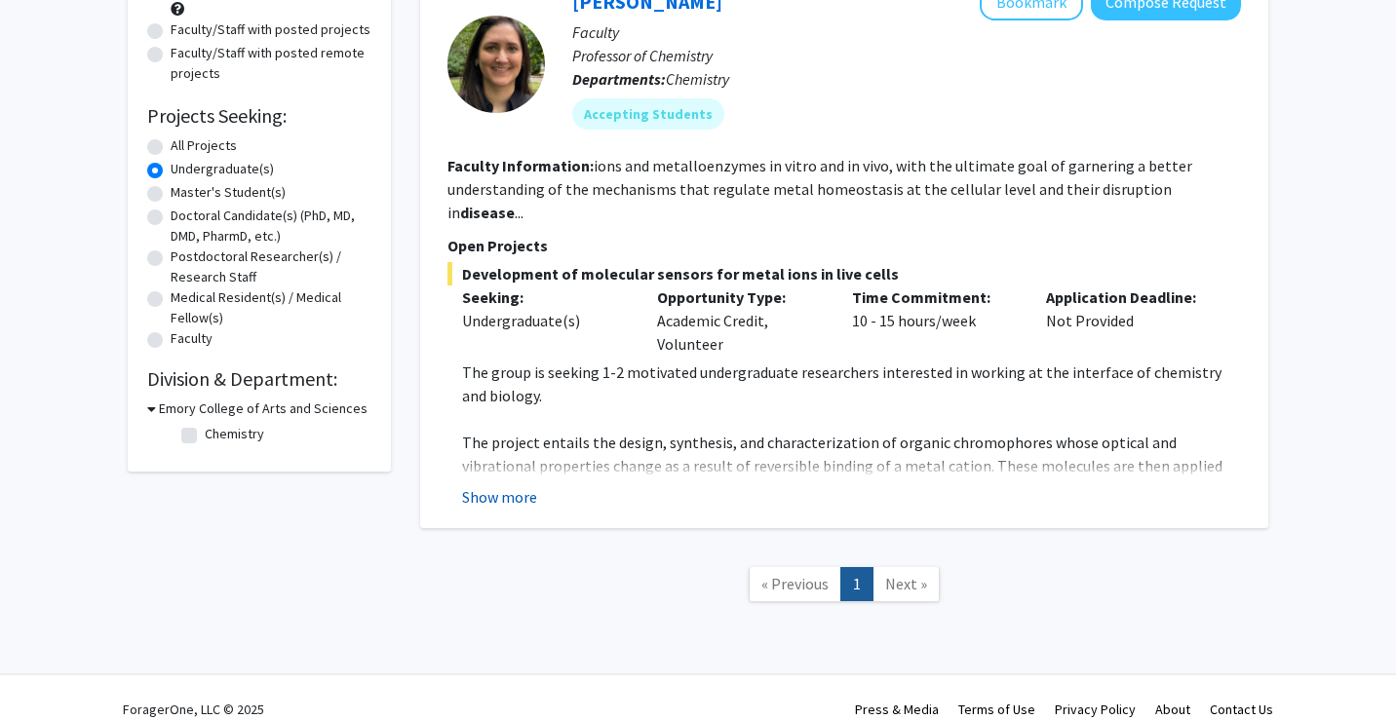
click at [530, 485] on button "Show more" at bounding box center [499, 496] width 75 height 23
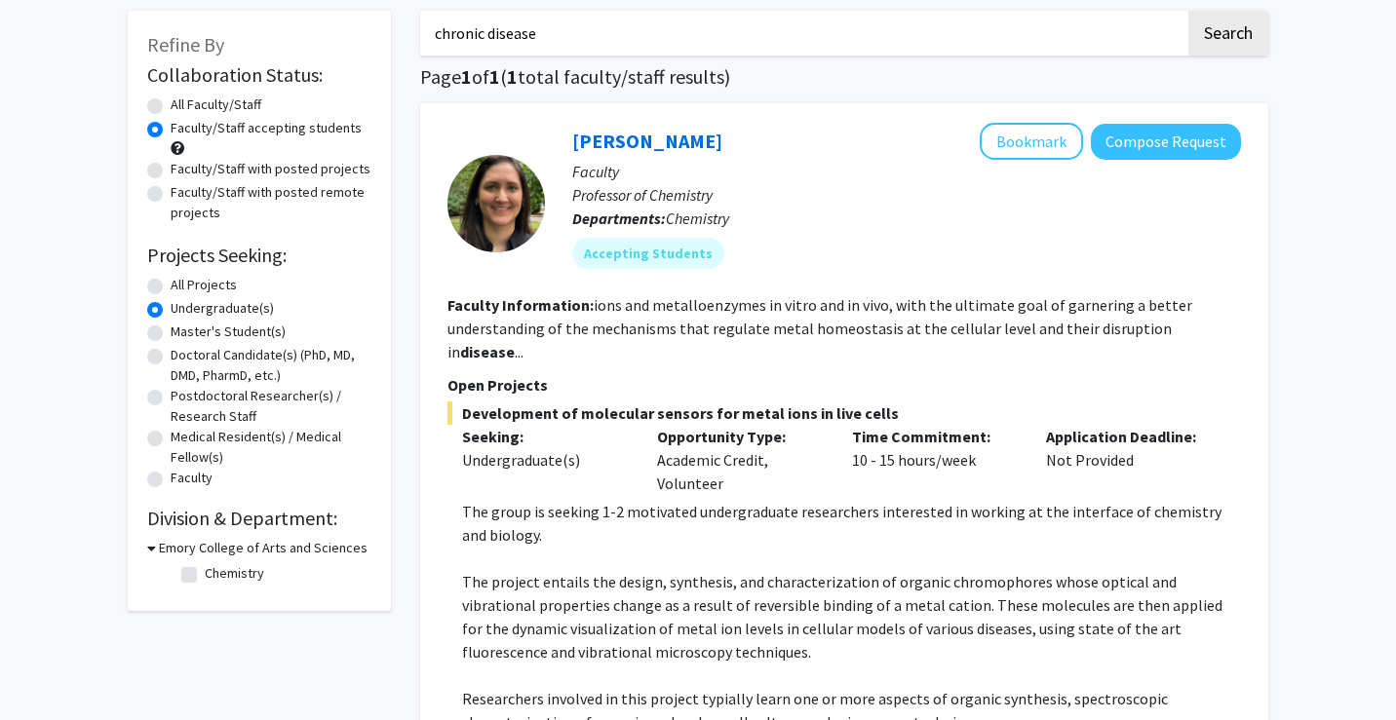
scroll to position [0, 0]
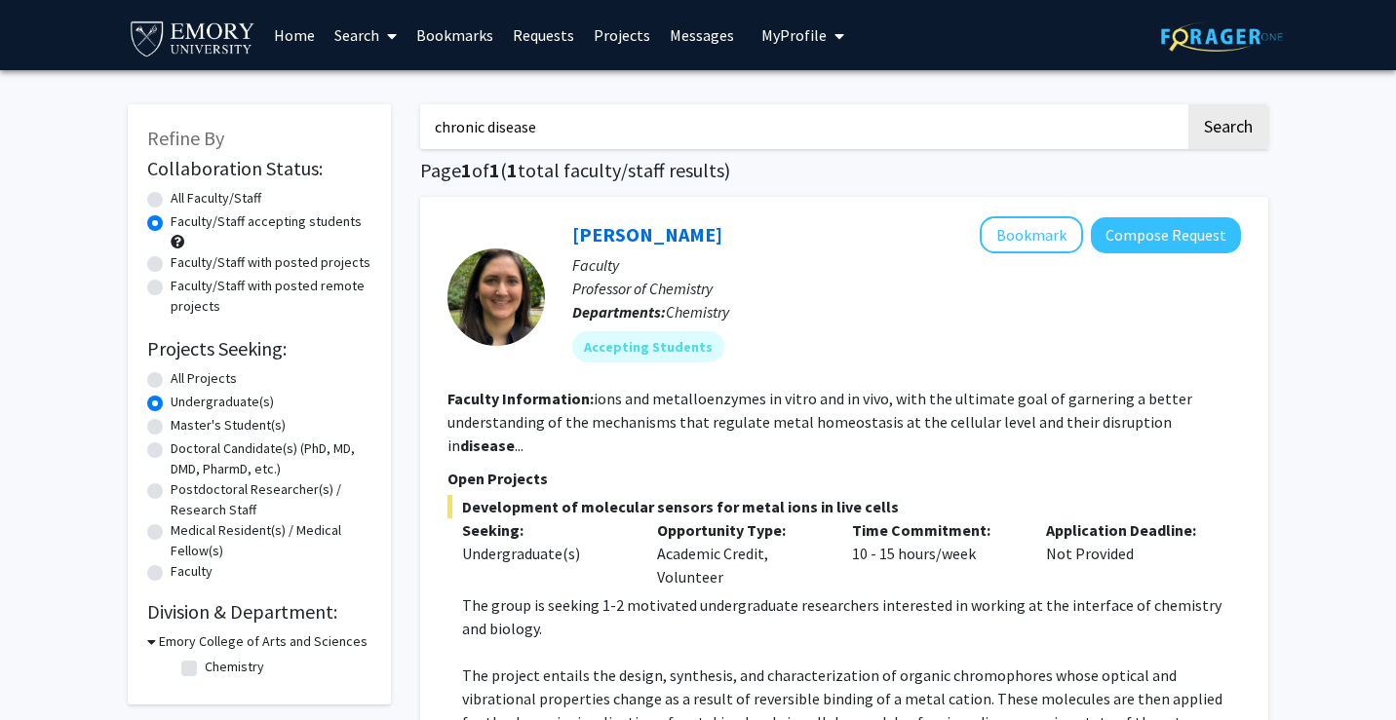
click at [508, 132] on input "chronic disease" at bounding box center [802, 126] width 765 height 45
type input "chronic"
click at [1188, 104] on button "Search" at bounding box center [1228, 126] width 80 height 45
radio input "true"
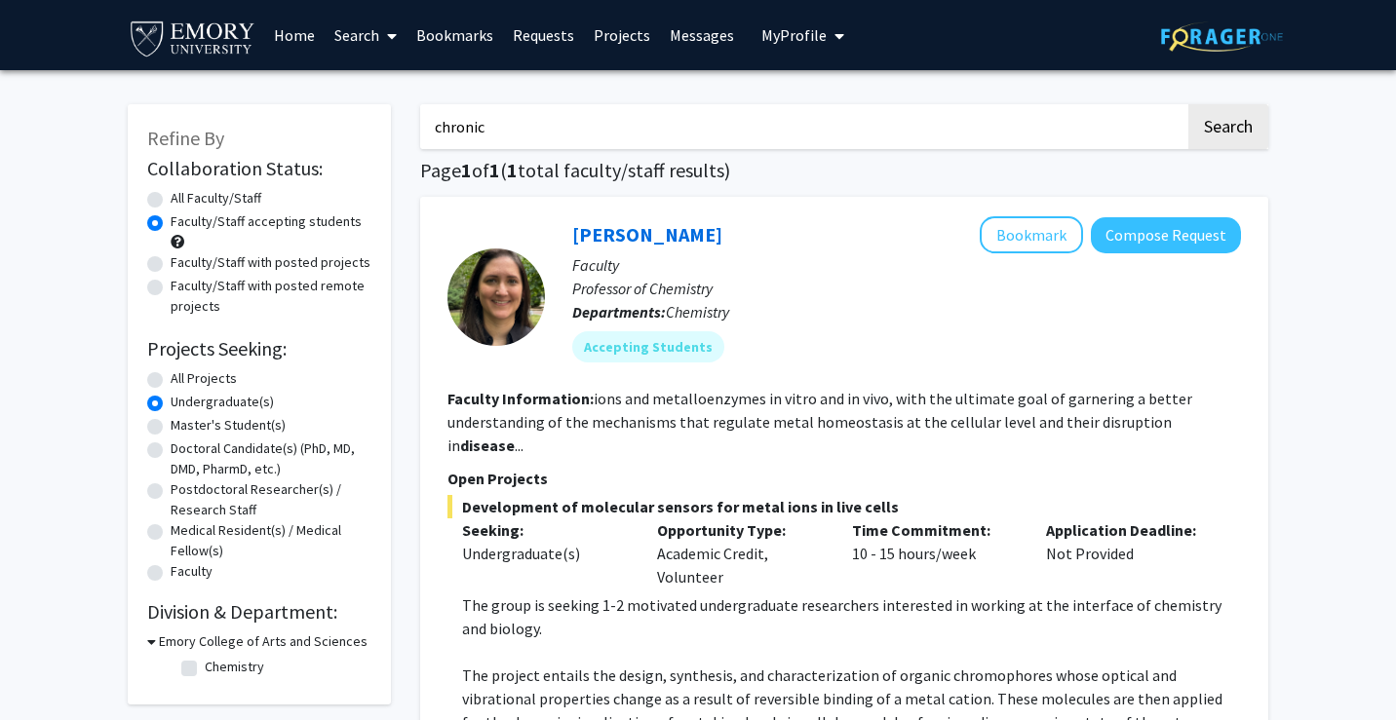
radio input "true"
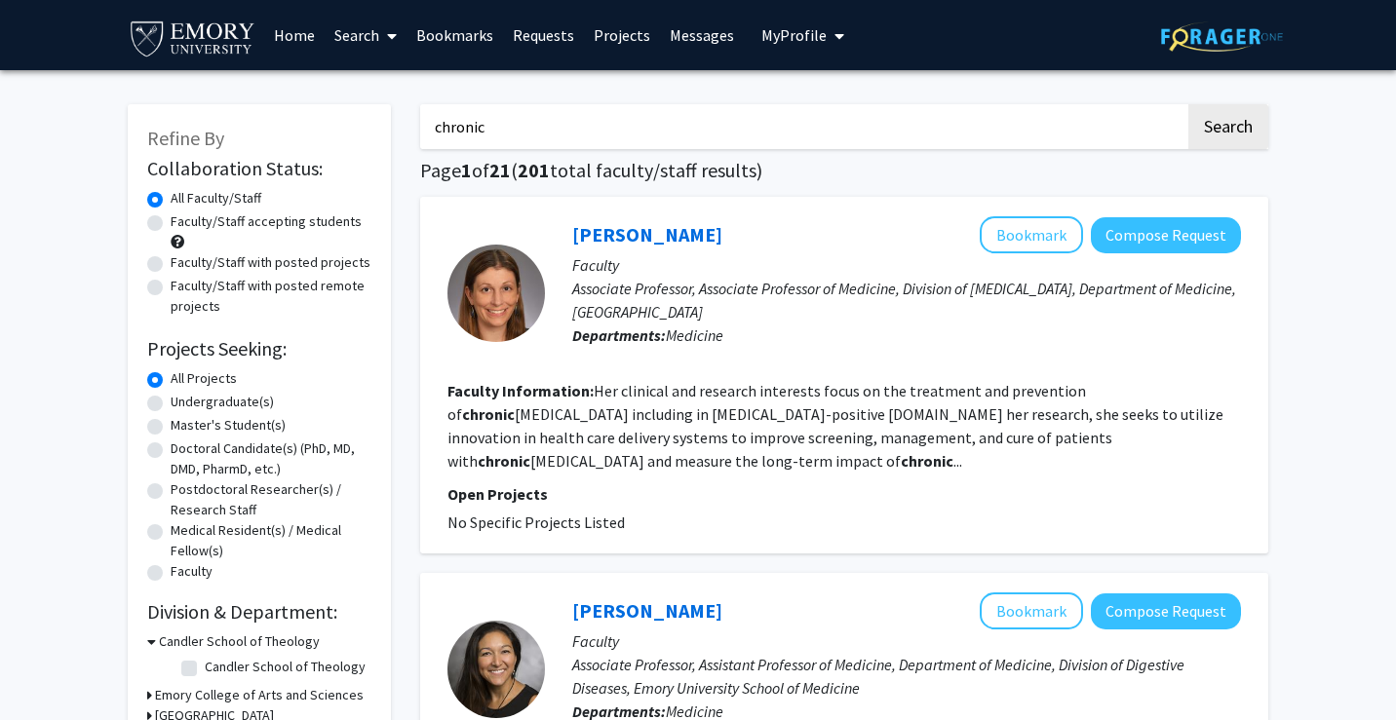
click at [1188, 104] on button "Search" at bounding box center [1228, 126] width 80 height 45
click at [171, 399] on label "Undergraduate(s)" at bounding box center [222, 402] width 103 height 20
click at [171, 399] on input "Undergraduate(s)" at bounding box center [177, 398] width 13 height 13
radio input "true"
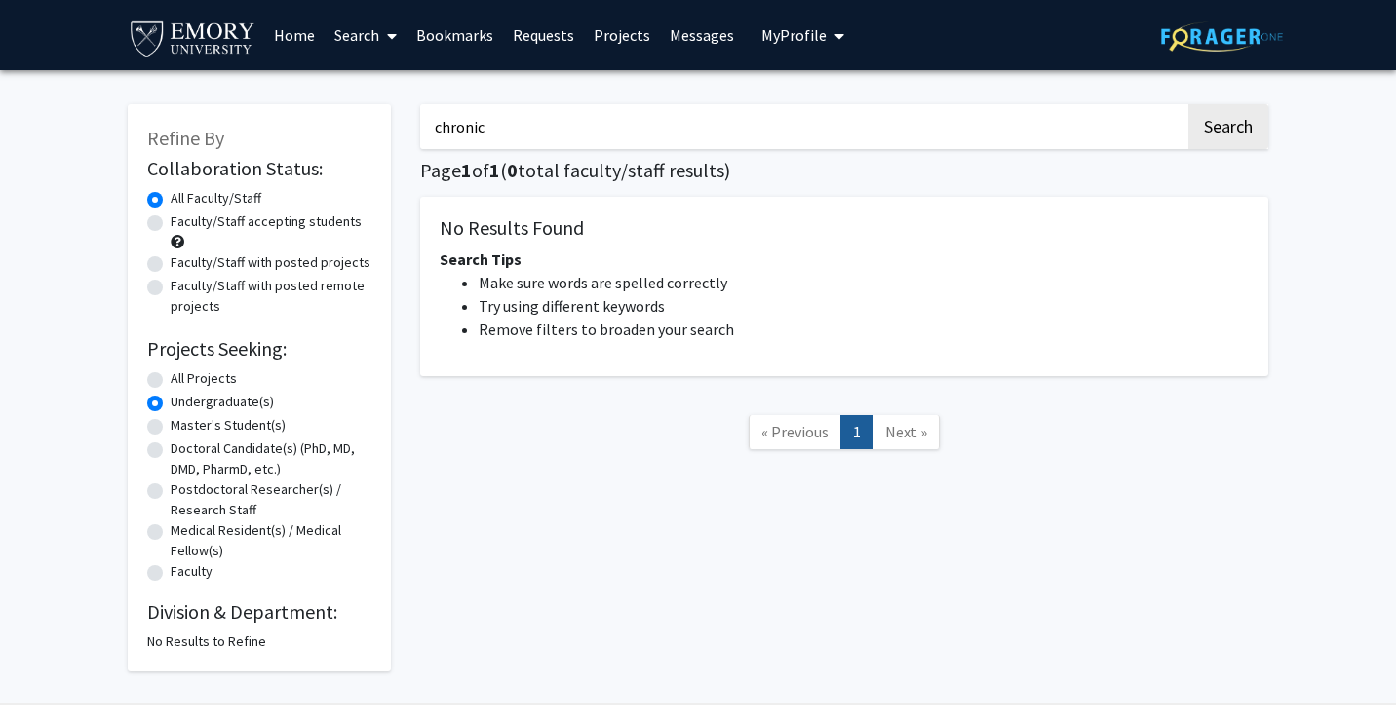
click at [171, 226] on label "Faculty/Staff accepting students" at bounding box center [266, 221] width 191 height 20
click at [171, 224] on input "Faculty/Staff accepting students" at bounding box center [177, 217] width 13 height 13
radio input "true"
click at [492, 132] on input "chronic" at bounding box center [802, 126] width 765 height 45
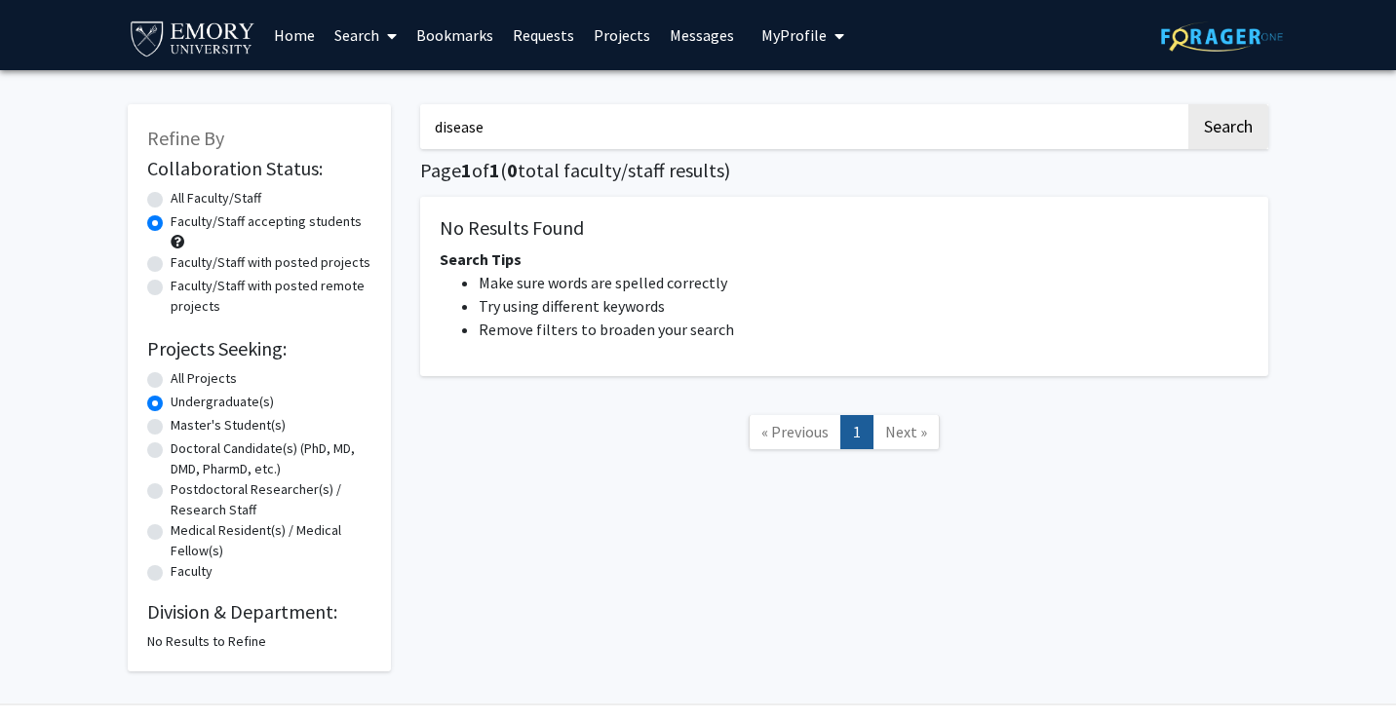
type input "disease"
click at [1188, 104] on button "Search" at bounding box center [1228, 126] width 80 height 45
radio input "true"
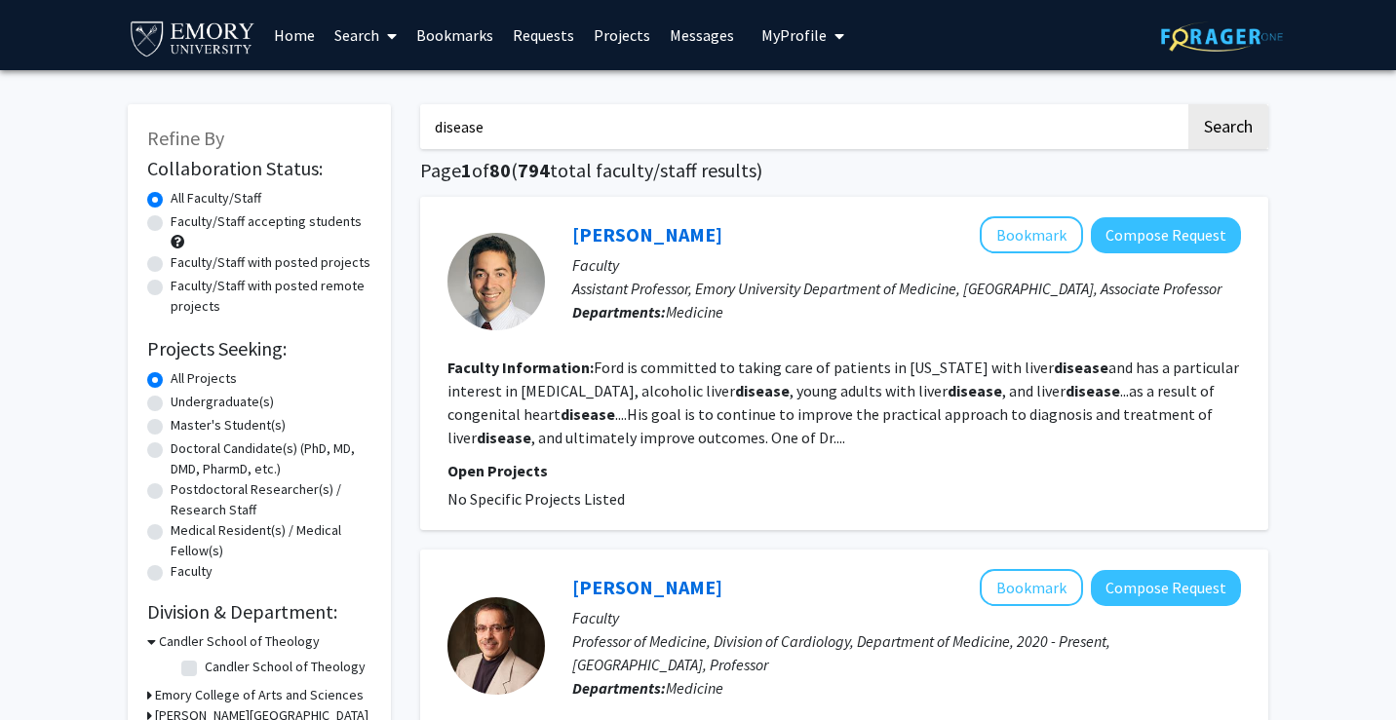
click at [463, 128] on input "disease" at bounding box center [802, 126] width 765 height 45
type input "chronic disease"
click at [1188, 104] on button "Search" at bounding box center [1228, 126] width 80 height 45
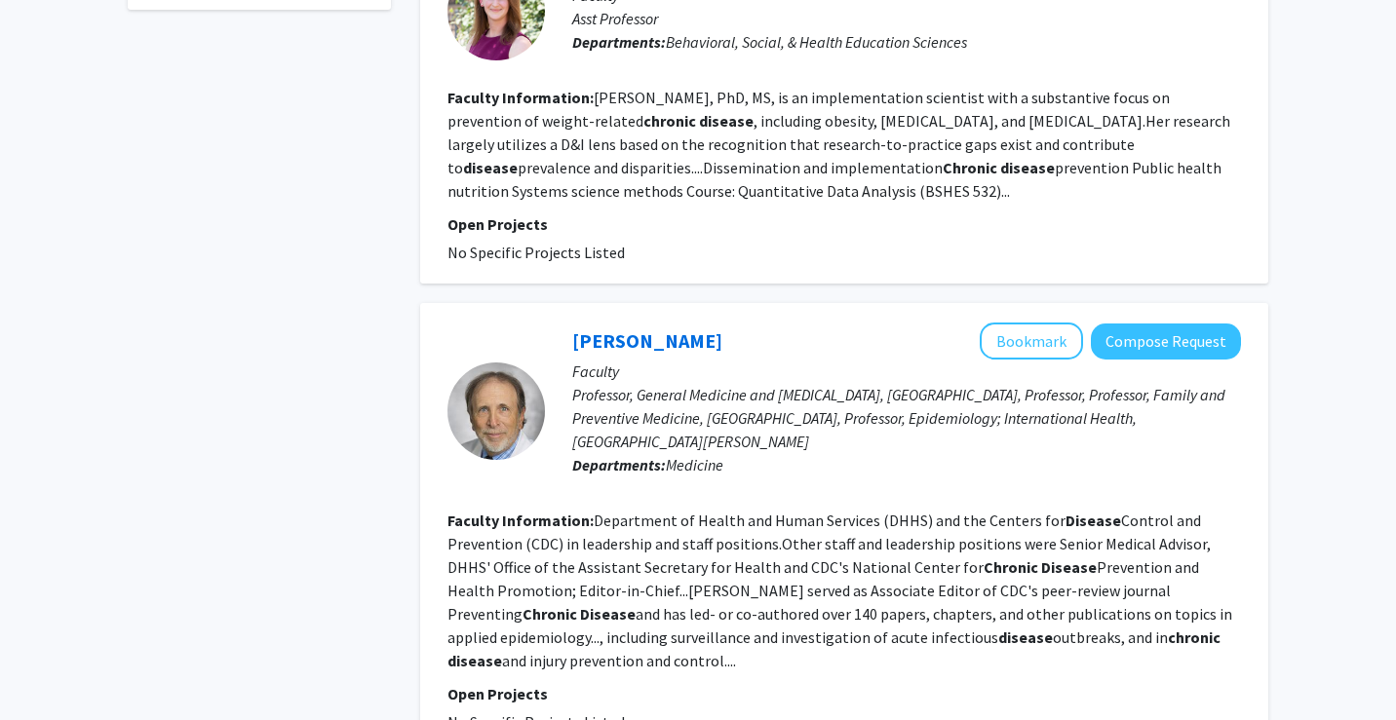
scroll to position [966, 0]
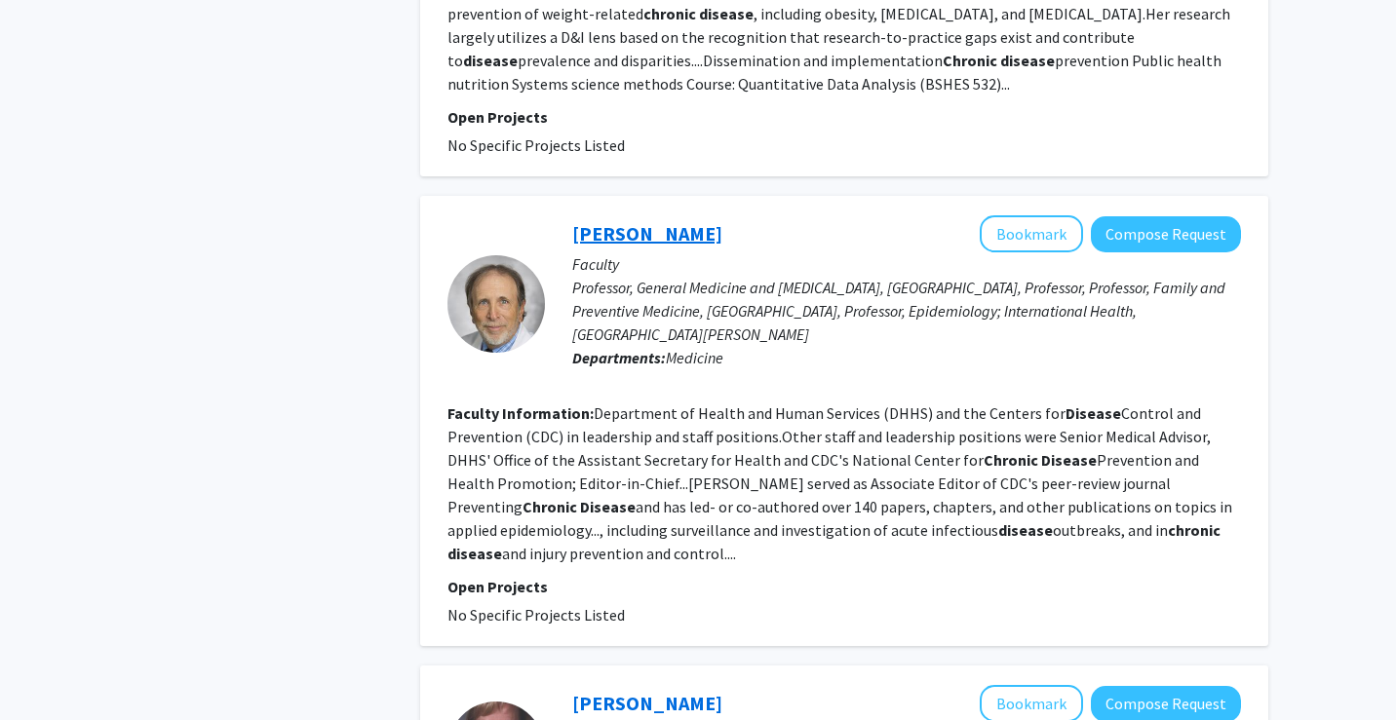
click at [594, 237] on link "[PERSON_NAME]" at bounding box center [647, 233] width 150 height 24
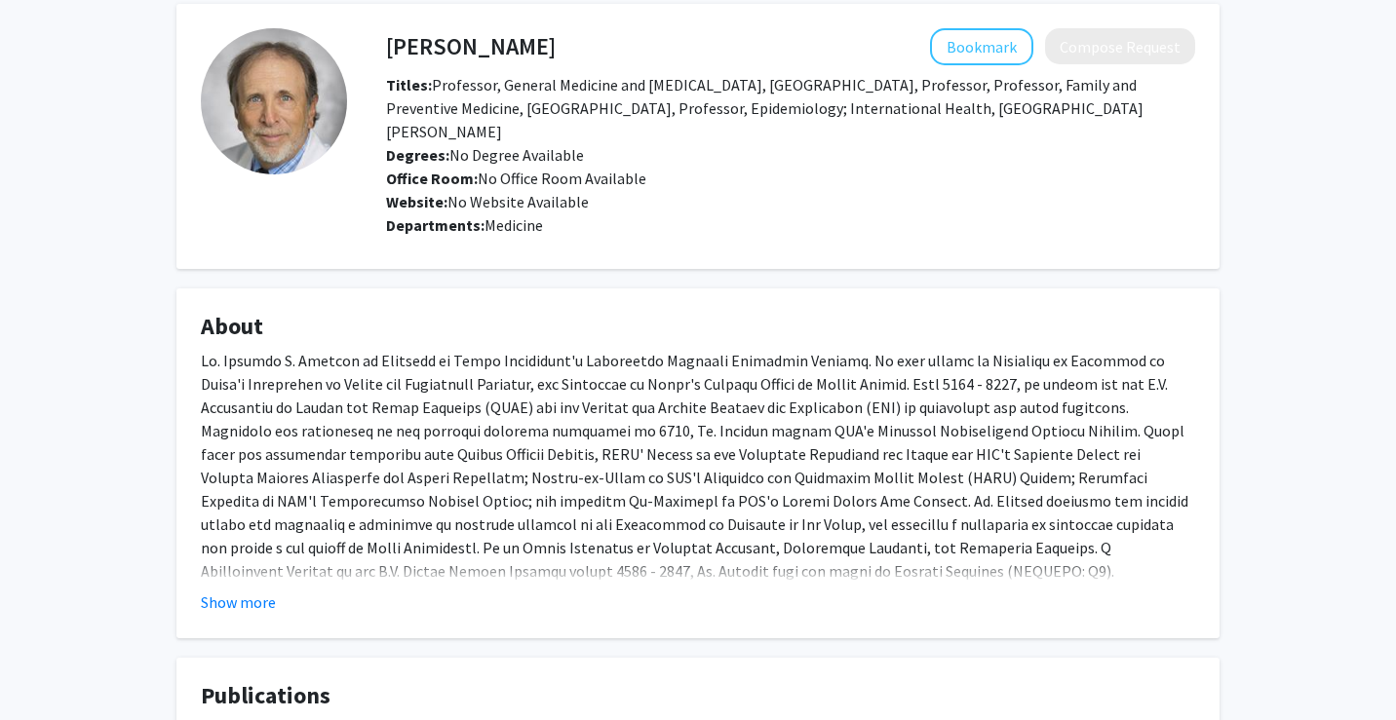
scroll to position [98, 0]
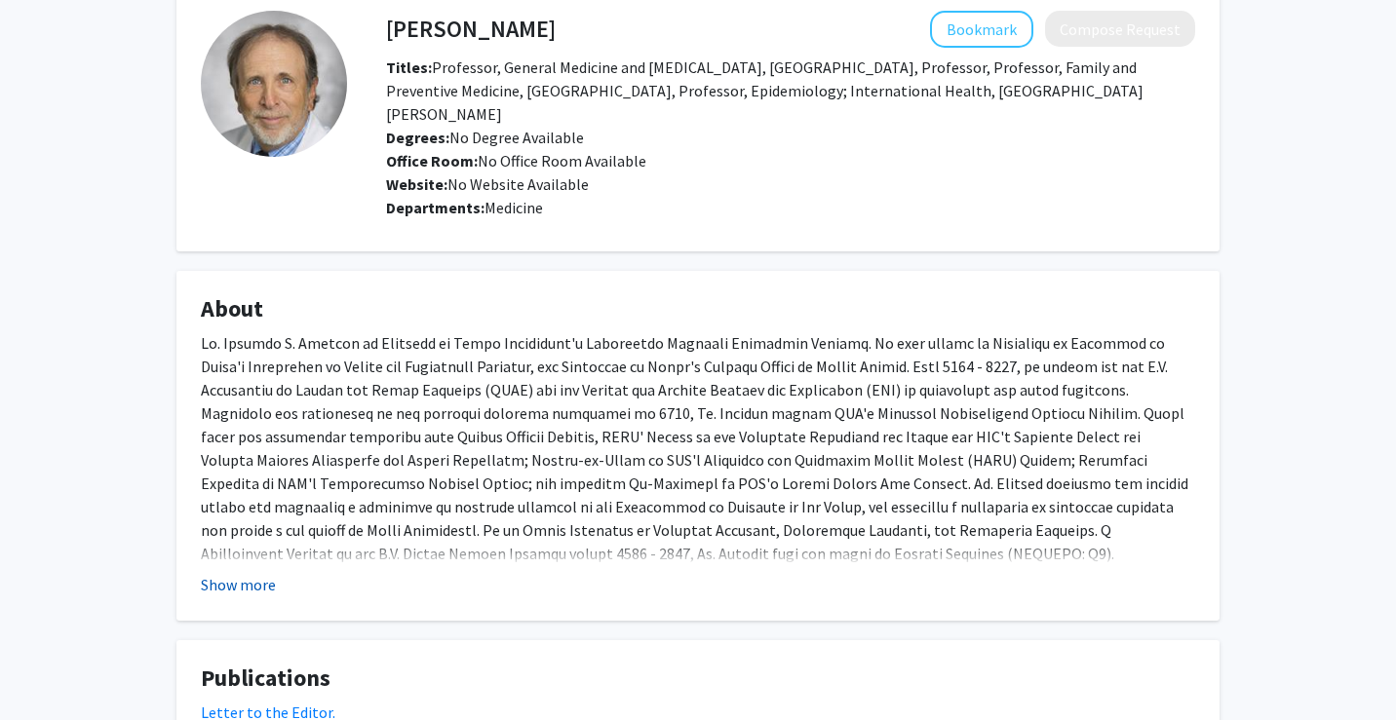
click at [237, 591] on button "Show more" at bounding box center [238, 584] width 75 height 23
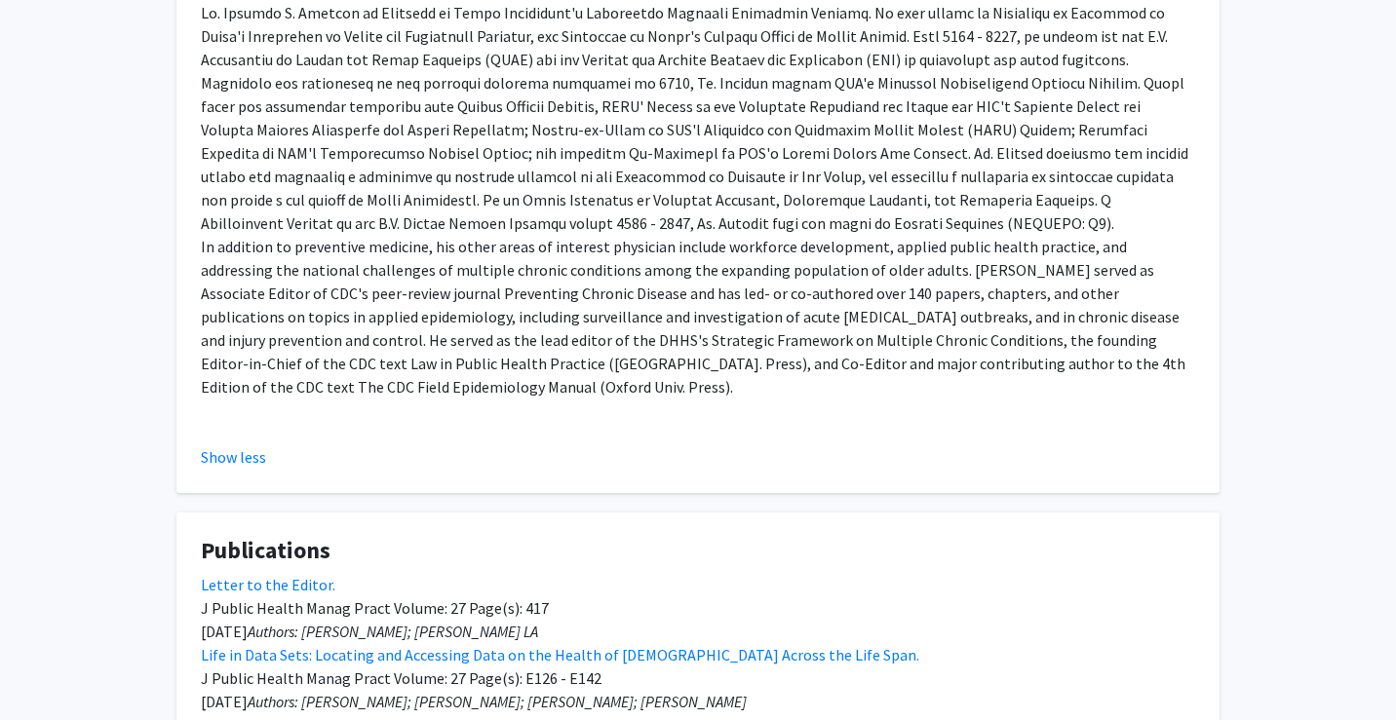
scroll to position [514, 0]
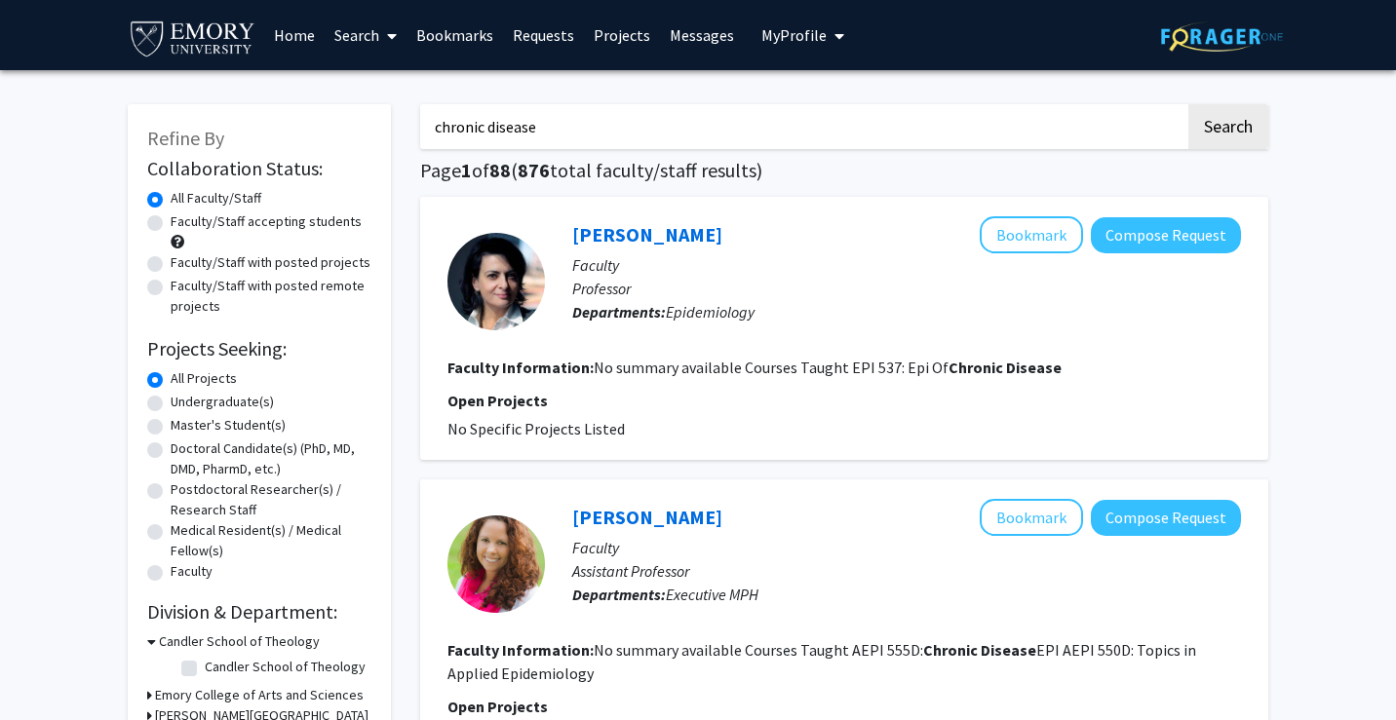
click at [171, 404] on label "Undergraduate(s)" at bounding box center [222, 402] width 103 height 20
click at [171, 404] on input "Undergraduate(s)" at bounding box center [177, 398] width 13 height 13
radio input "true"
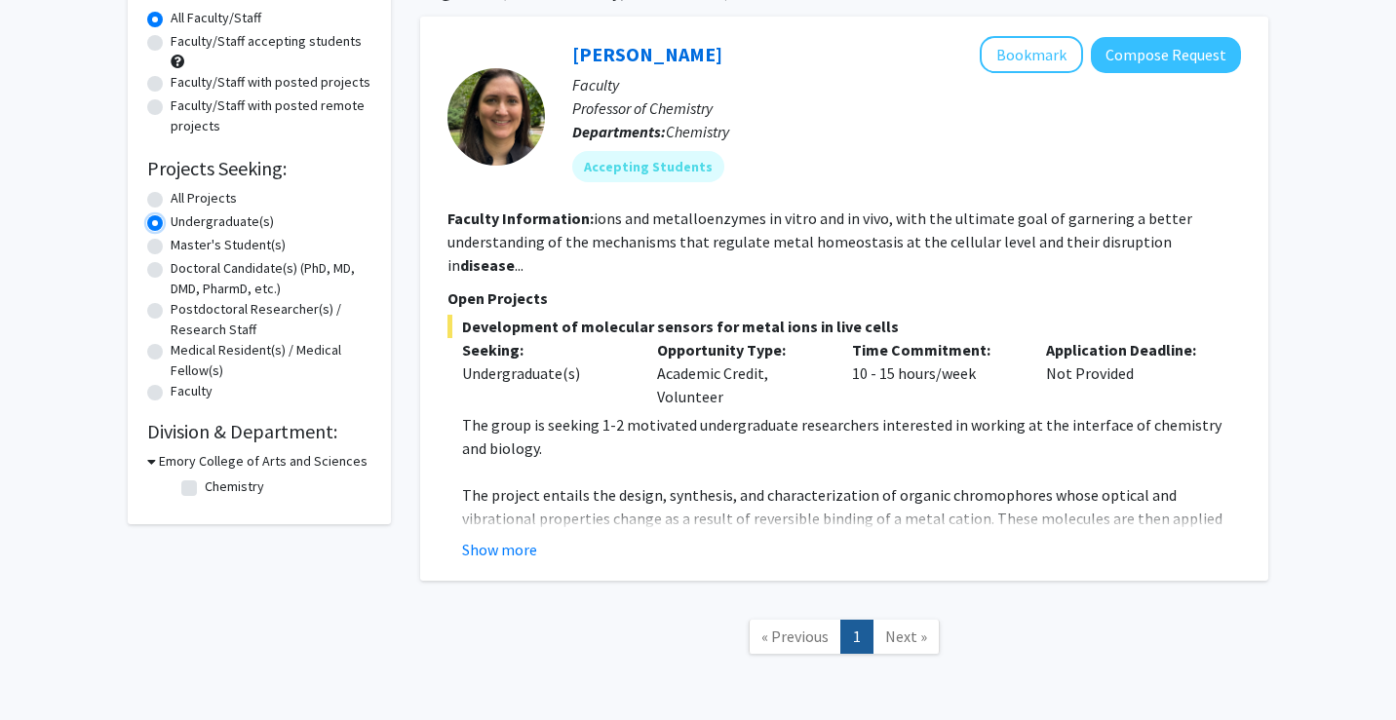
scroll to position [161, 0]
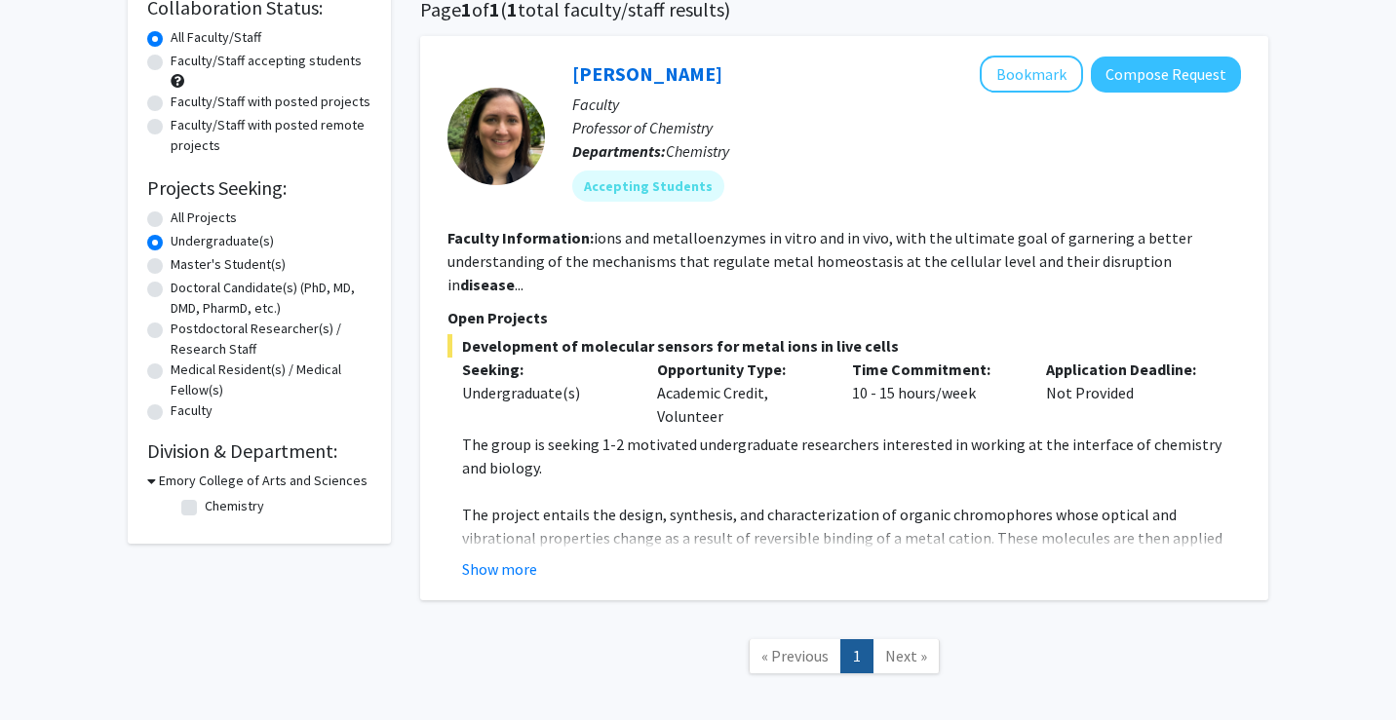
click at [171, 98] on label "Faculty/Staff with posted projects" at bounding box center [271, 102] width 200 height 20
click at [171, 98] on input "Faculty/Staff with posted projects" at bounding box center [177, 98] width 13 height 13
radio input "true"
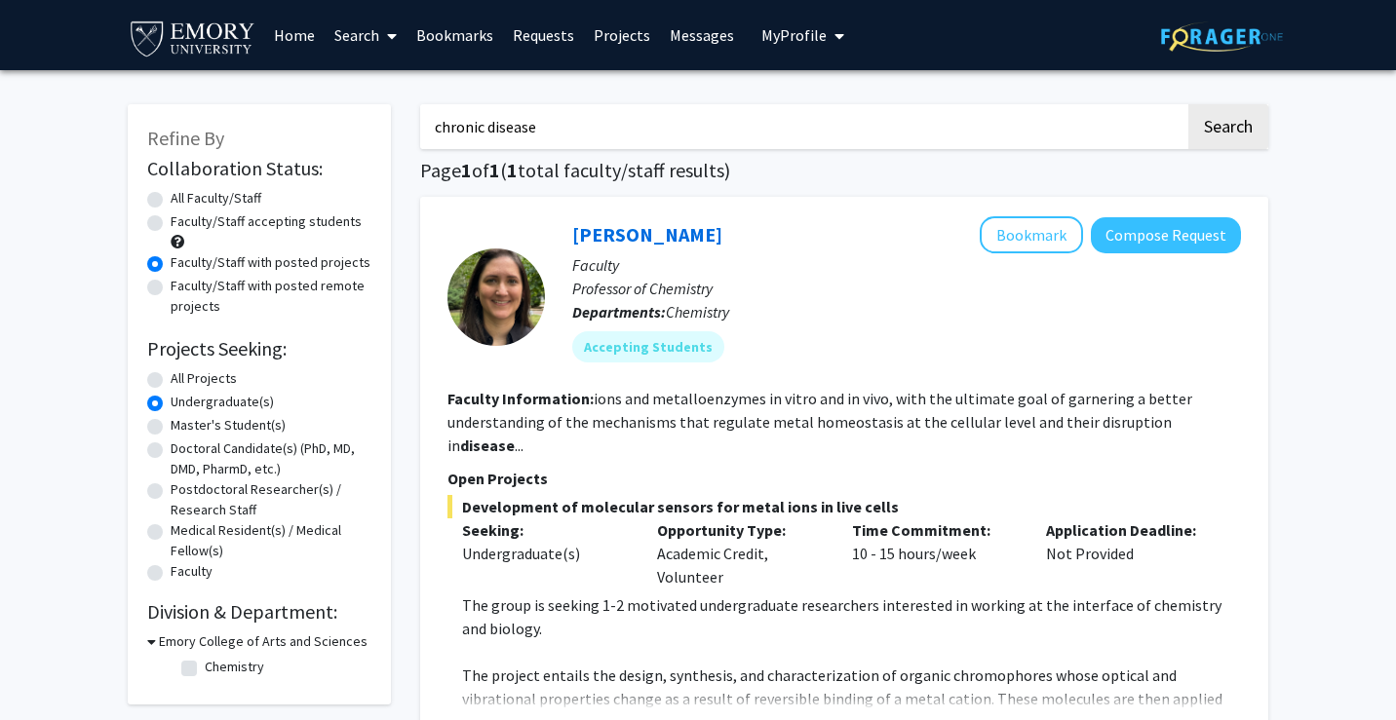
click at [171, 293] on label "Faculty/Staff with posted remote projects" at bounding box center [271, 296] width 201 height 41
click at [171, 288] on input "Faculty/Staff with posted remote projects" at bounding box center [177, 282] width 13 height 13
radio input "true"
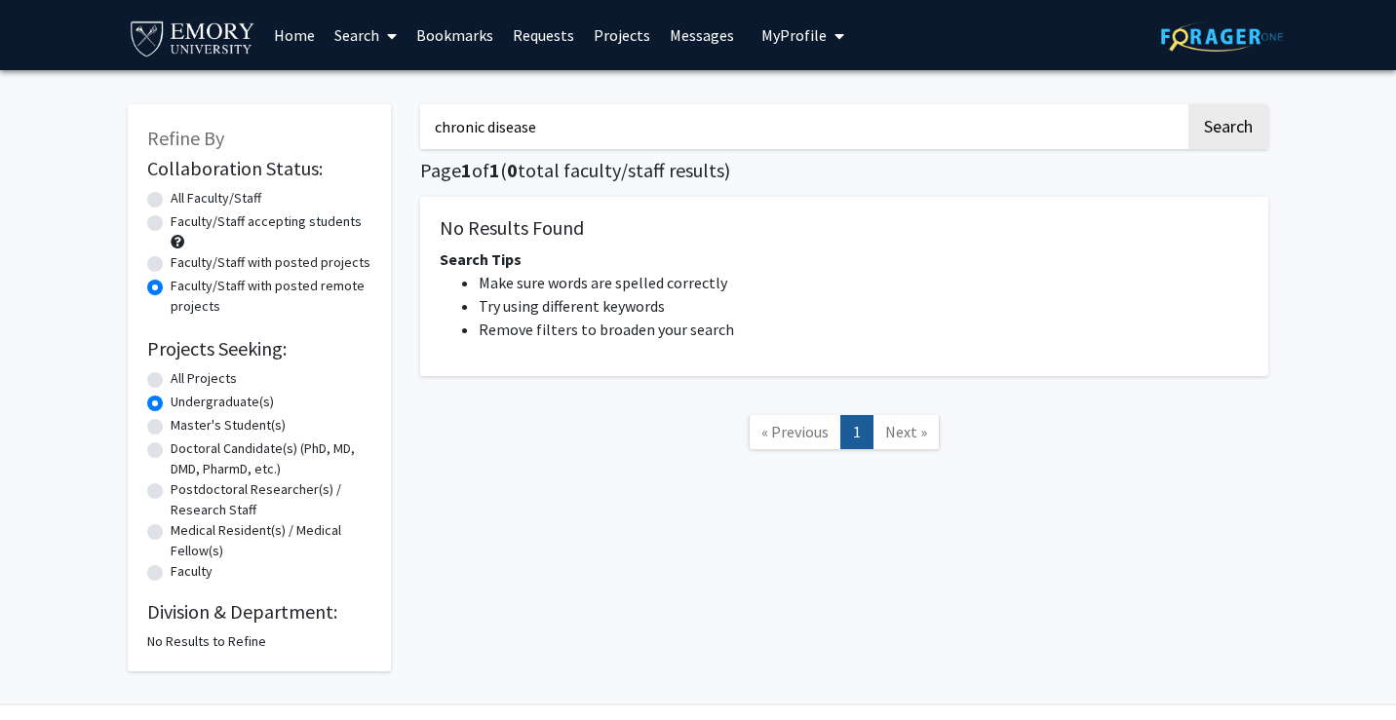
click at [171, 222] on label "Faculty/Staff accepting students" at bounding box center [266, 221] width 191 height 20
click at [171, 222] on input "Faculty/Staff accepting students" at bounding box center [177, 217] width 13 height 13
radio input "true"
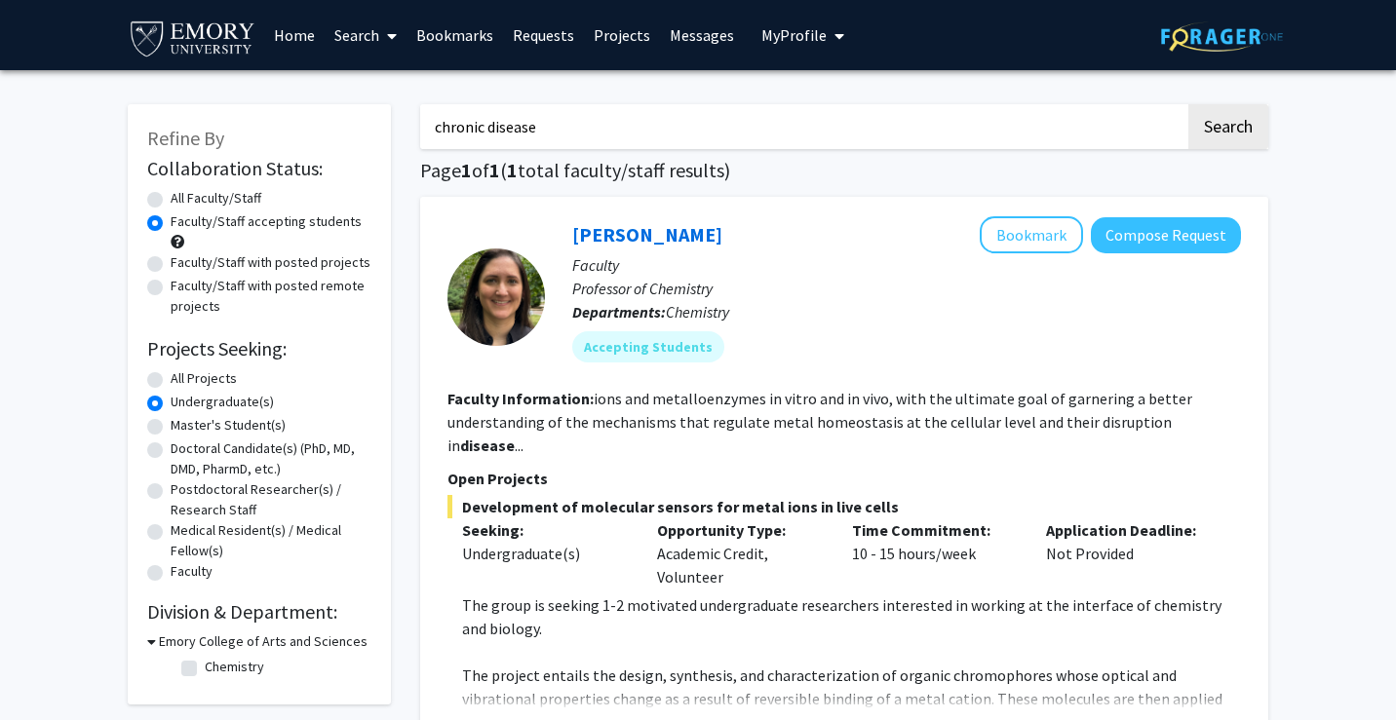
click at [370, 35] on link "Search" at bounding box center [366, 35] width 82 height 68
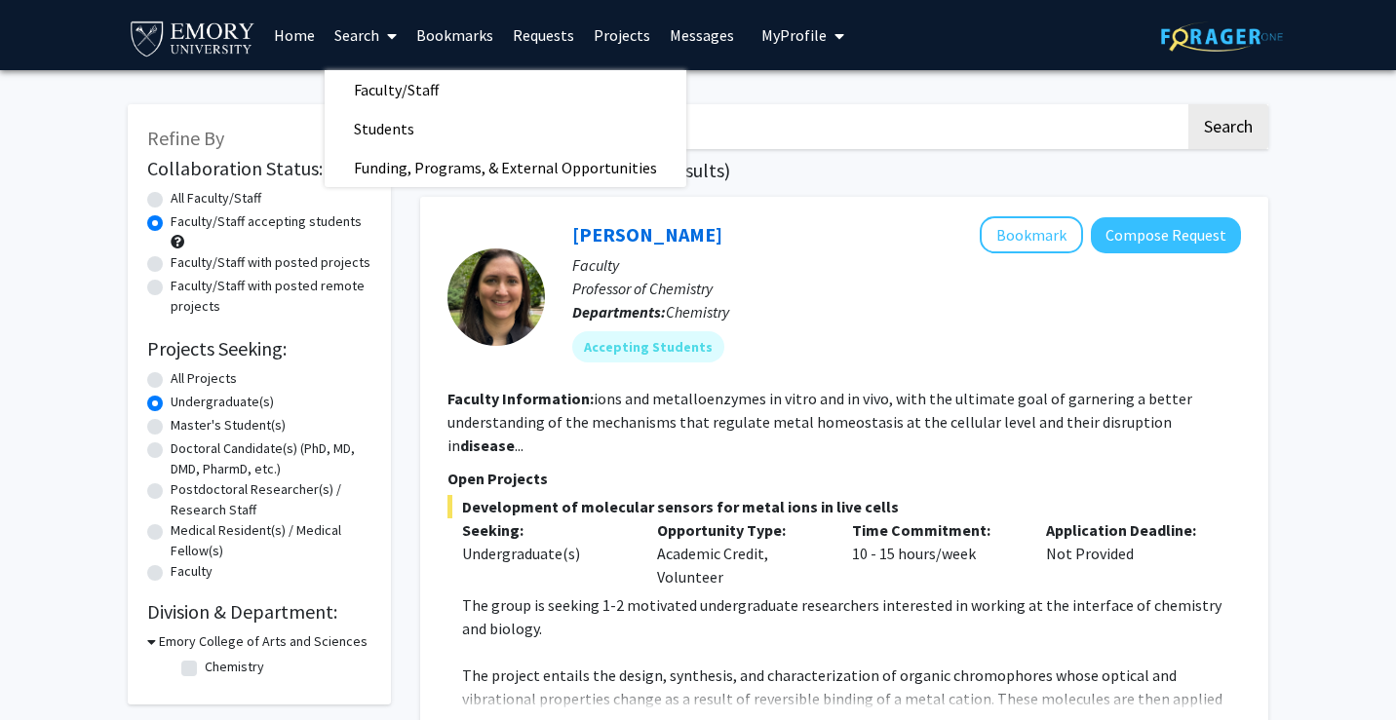
click at [434, 51] on link "Bookmarks" at bounding box center [454, 35] width 96 height 68
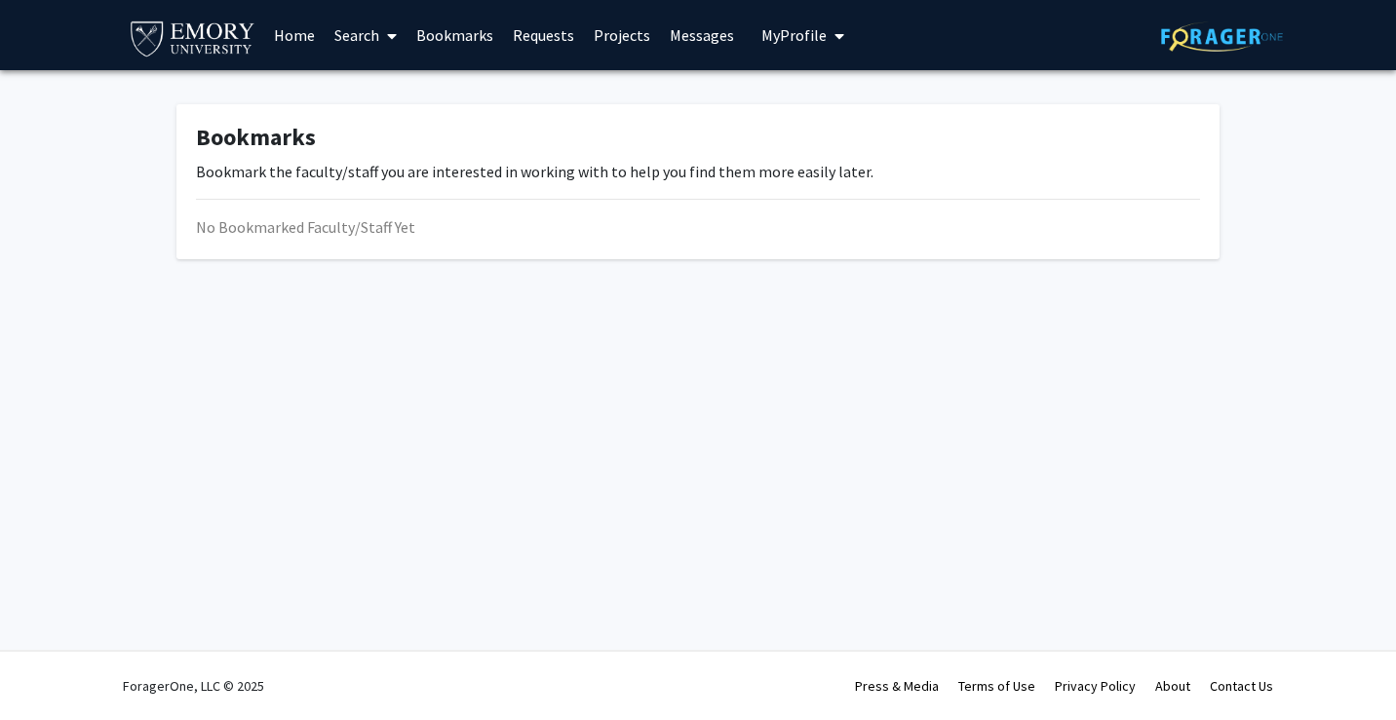
click at [351, 22] on link "Search" at bounding box center [366, 35] width 82 height 68
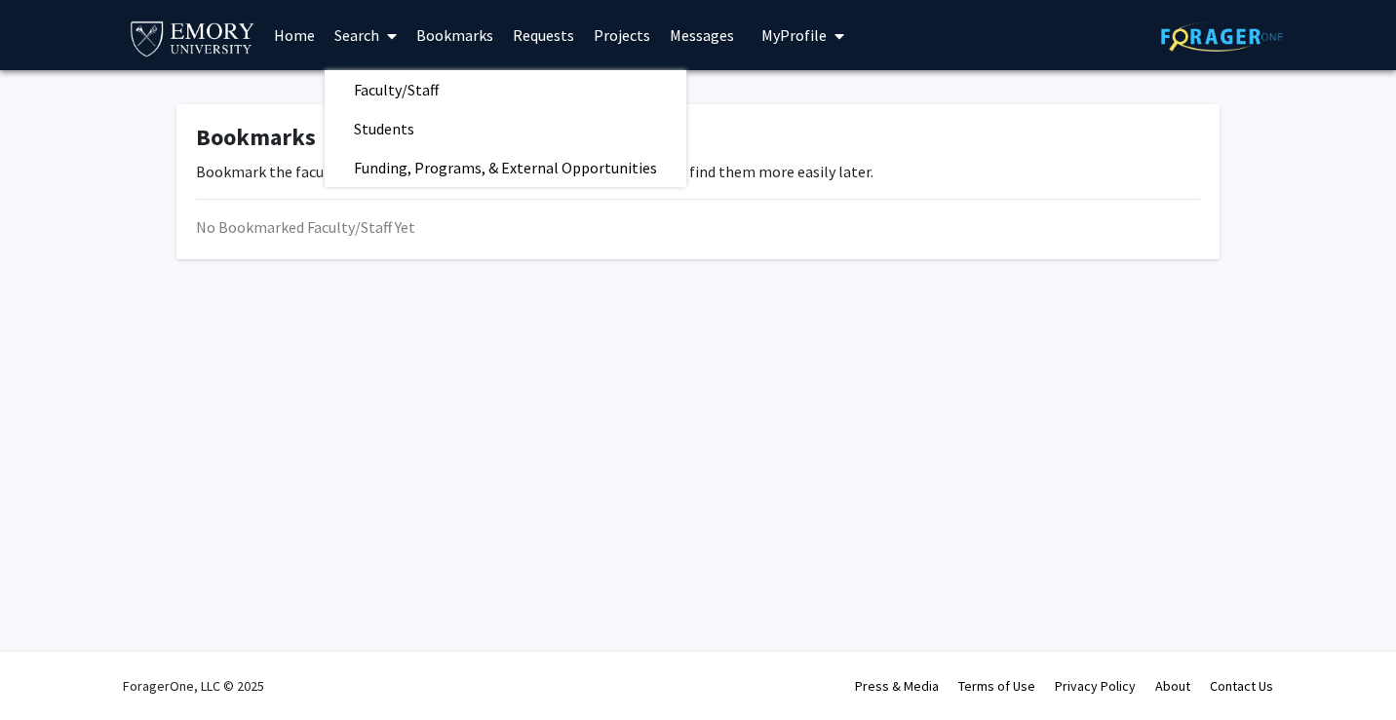
click at [351, 32] on link "Search" at bounding box center [366, 35] width 82 height 68
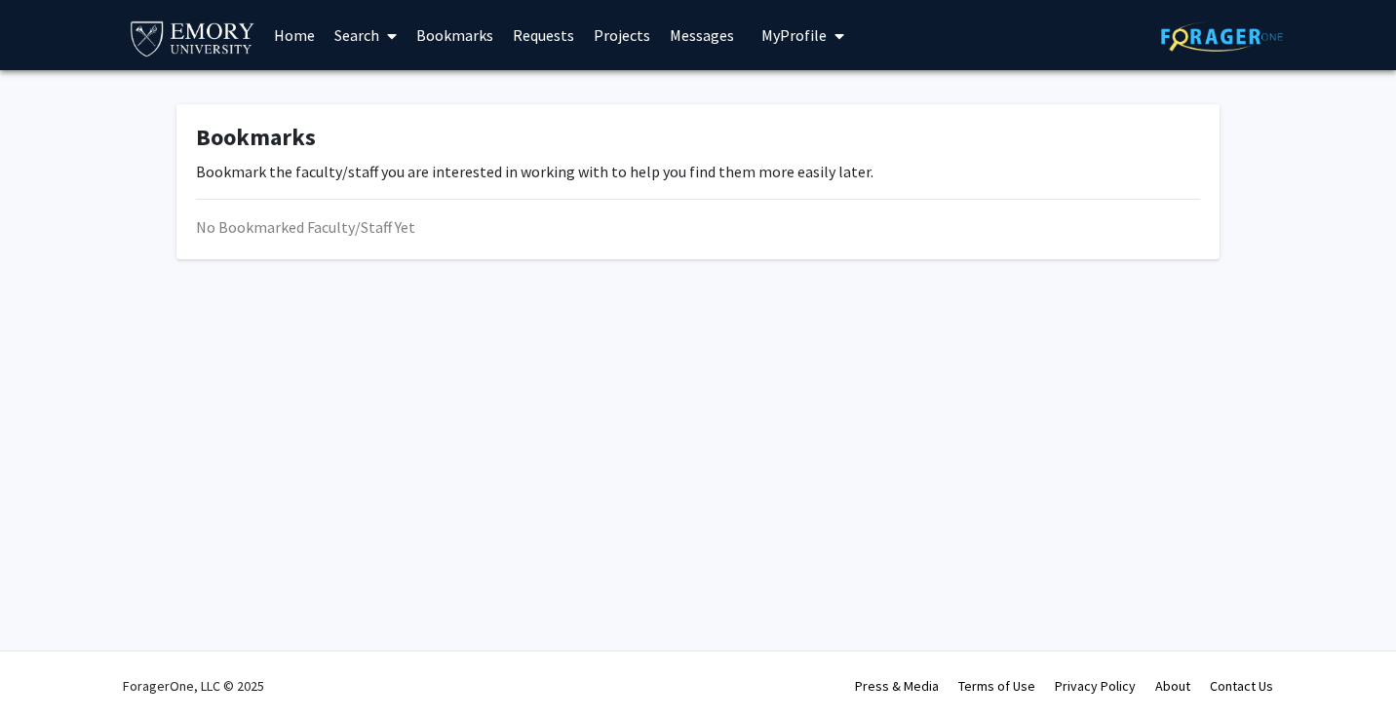
click at [351, 32] on link "Search" at bounding box center [366, 35] width 82 height 68
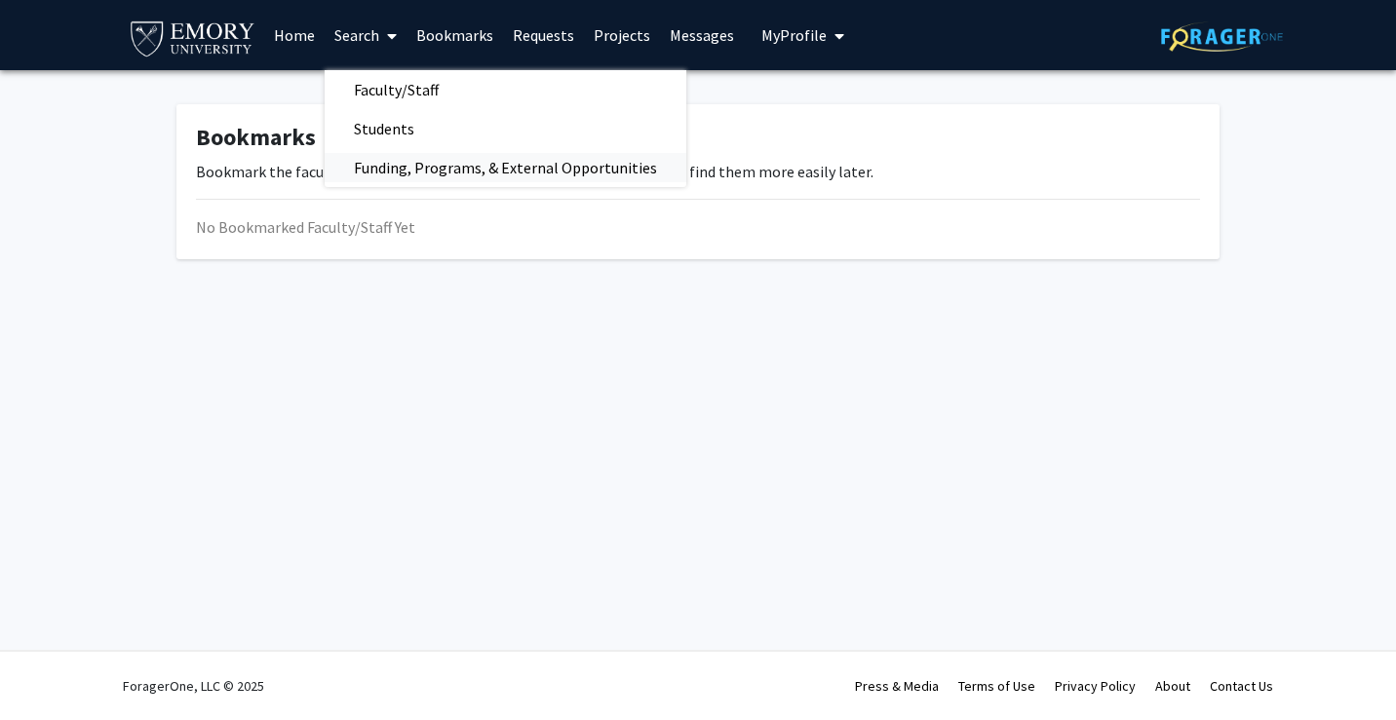
click at [397, 161] on span "Funding, Programs, & External Opportunities" at bounding box center [506, 167] width 362 height 39
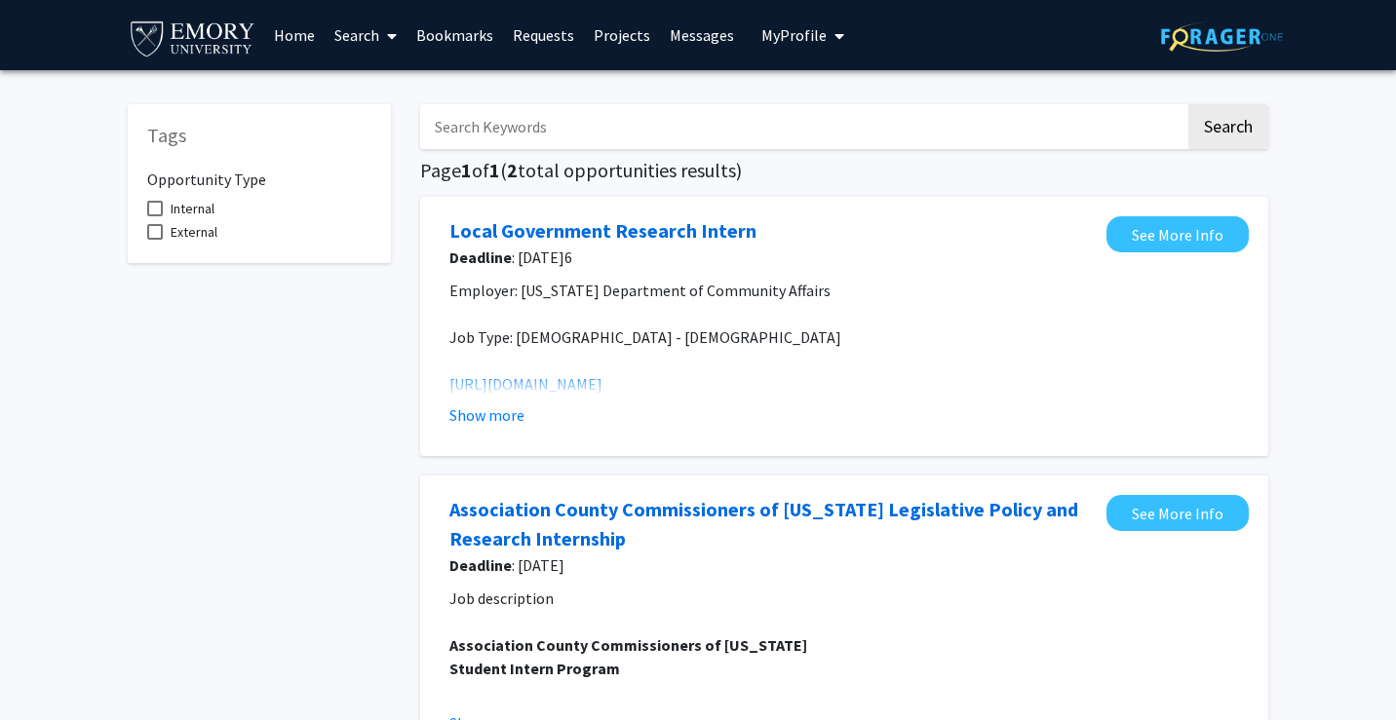
click at [529, 146] on input "Search Keywords" at bounding box center [802, 126] width 765 height 45
click at [312, 294] on div "Tags Opportunity Type Internal External" at bounding box center [259, 464] width 292 height 758
click at [728, 135] on input "Search Keywords" at bounding box center [802, 126] width 765 height 45
paste input "[PERSON_NAME], MD, MPH"
type input "[PERSON_NAME], MD, MPH"
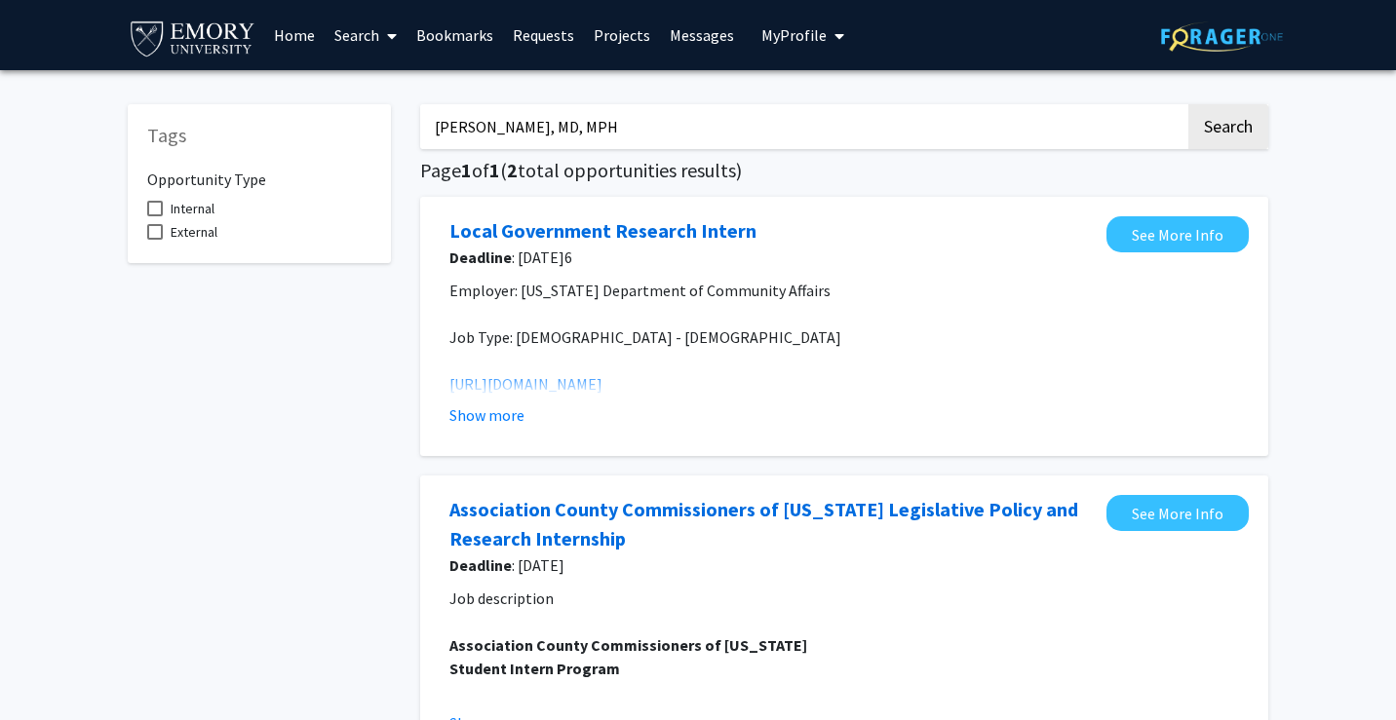
click at [1188, 104] on button "Search" at bounding box center [1228, 126] width 80 height 45
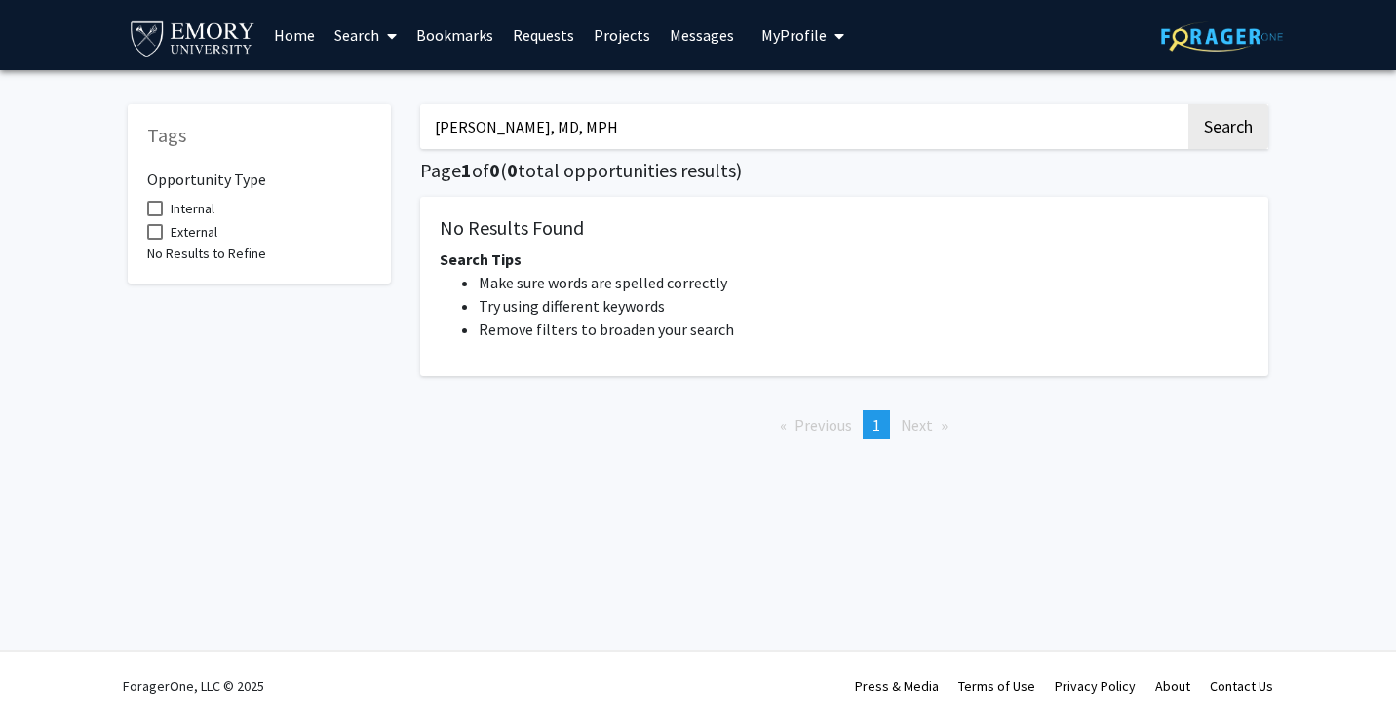
click at [622, 140] on input "[PERSON_NAME], MD, MPH" at bounding box center [802, 126] width 765 height 45
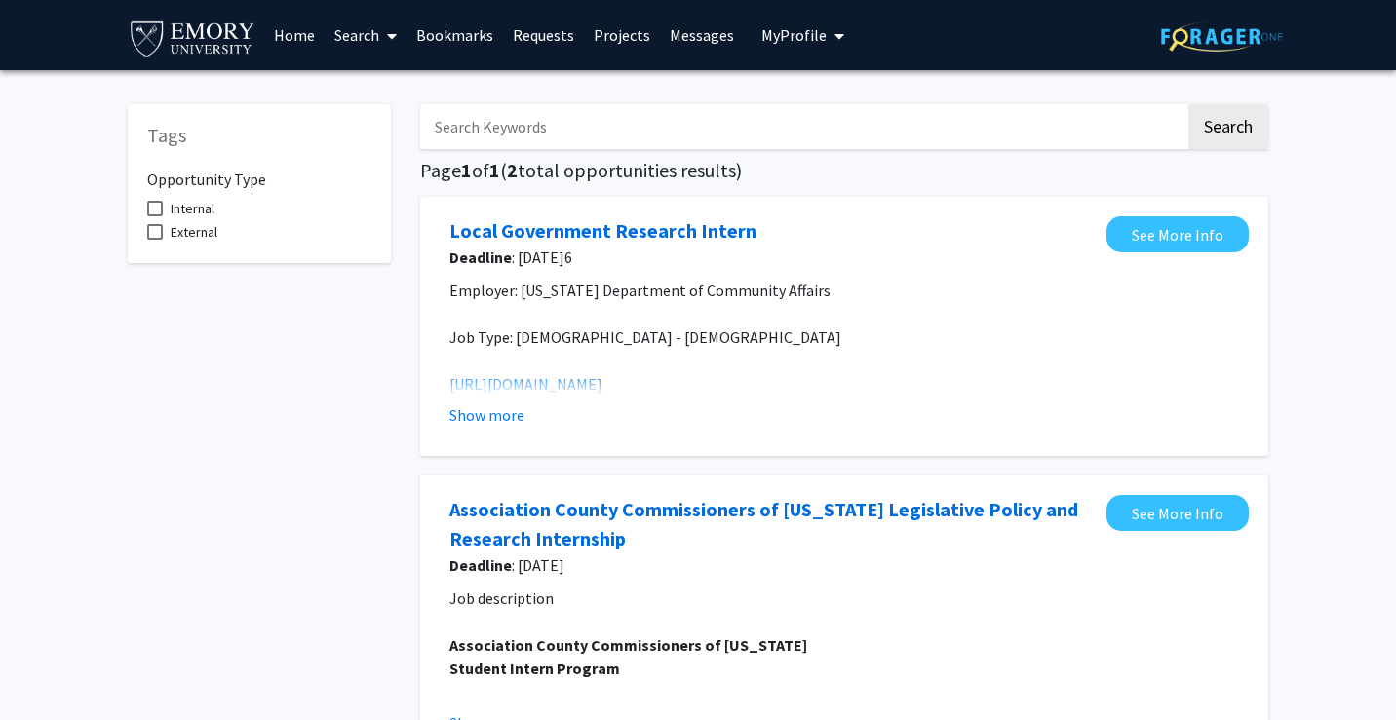
click at [551, 121] on input "Search Keywords" at bounding box center [802, 126] width 765 height 45
click at [153, 211] on span at bounding box center [155, 209] width 16 height 16
click at [154, 216] on input "Internal" at bounding box center [154, 216] width 1 height 1
checkbox input "true"
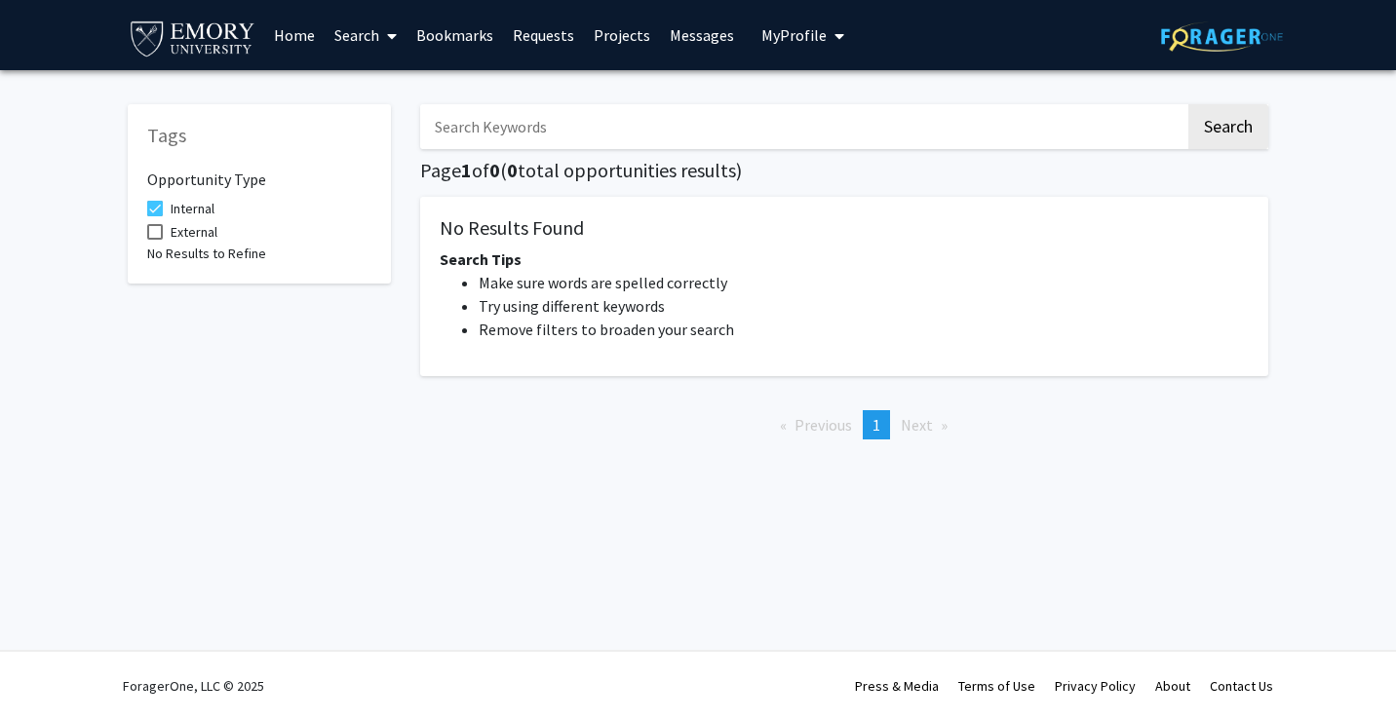
click at [354, 28] on link "Search" at bounding box center [366, 35] width 82 height 68
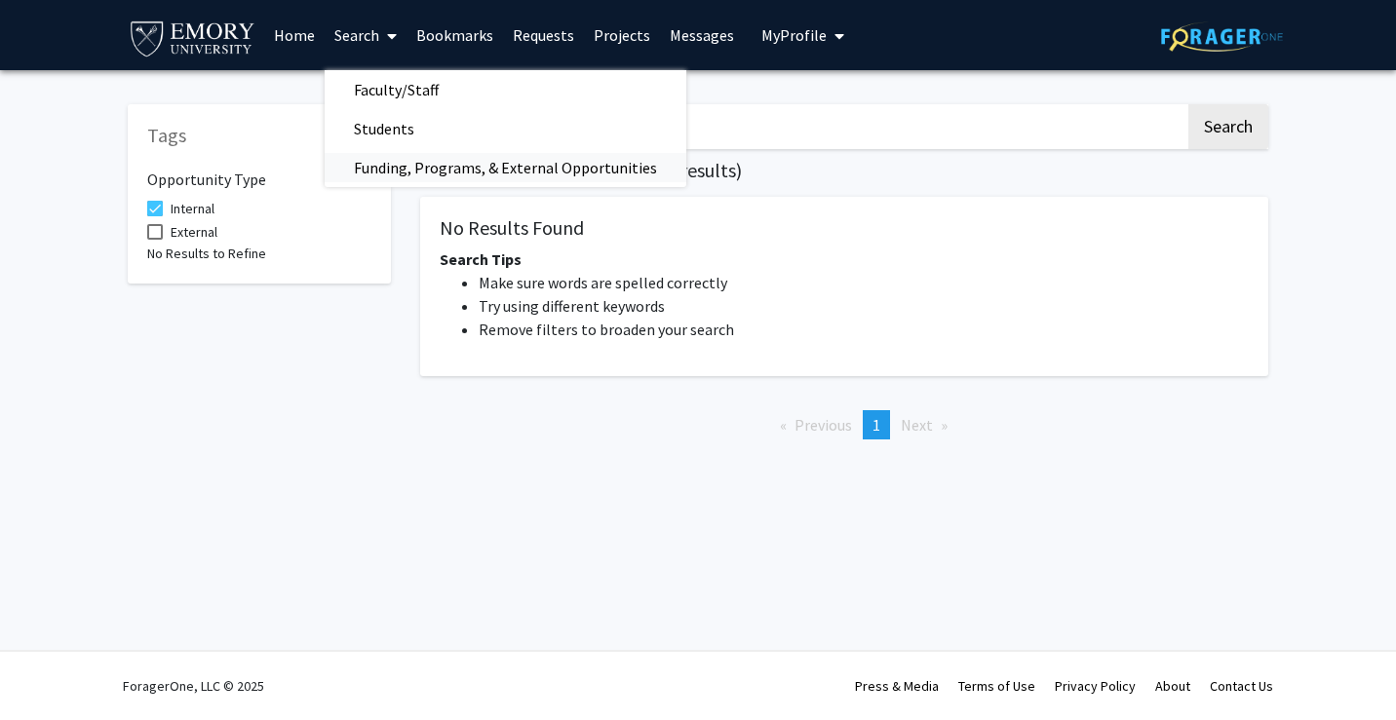
click at [393, 172] on span "Funding, Programs, & External Opportunities" at bounding box center [506, 167] width 362 height 39
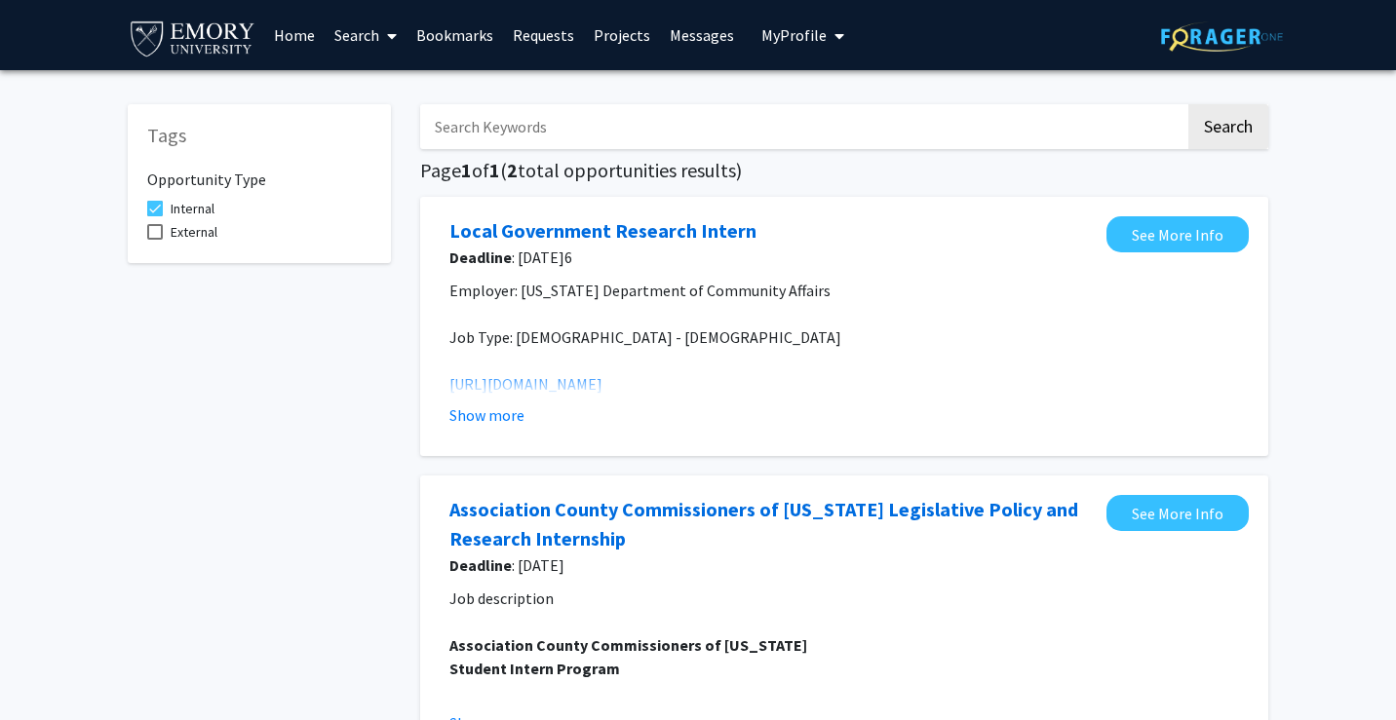
click at [451, 14] on link "Bookmarks" at bounding box center [454, 35] width 96 height 68
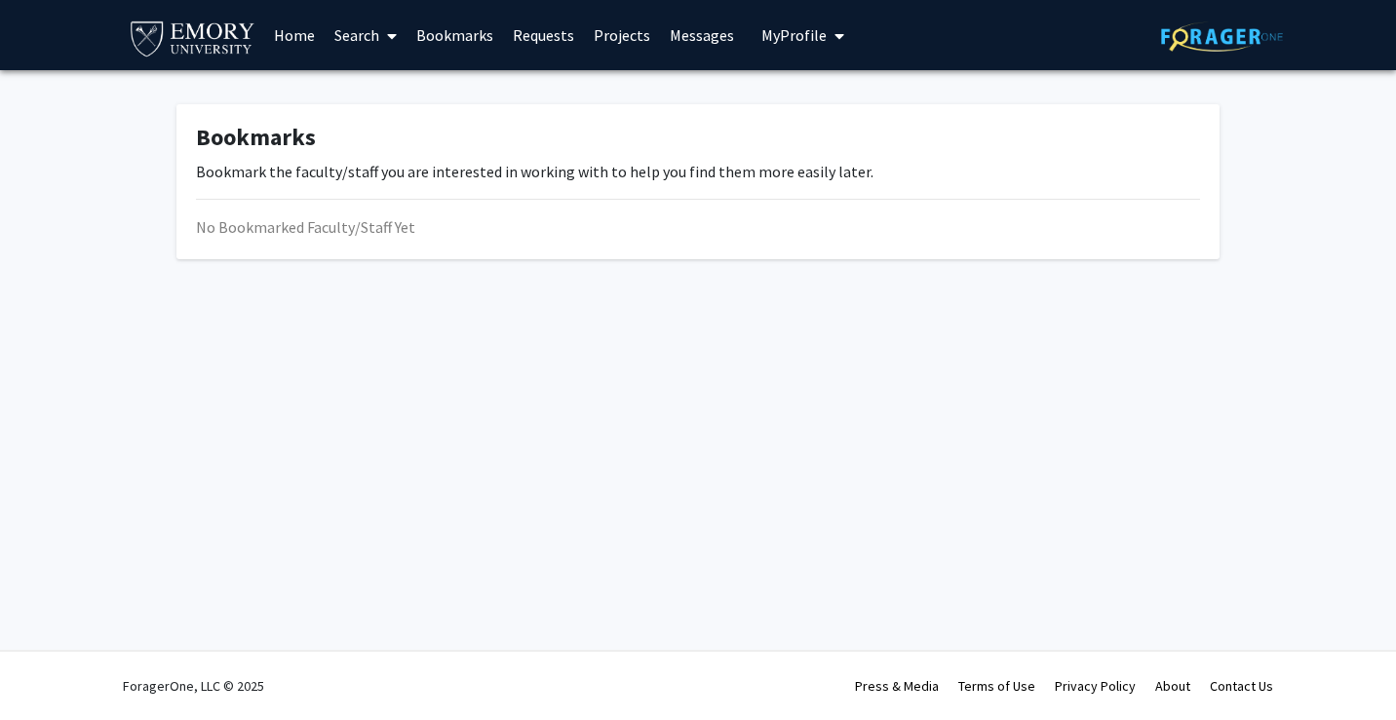
click at [550, 35] on link "Requests" at bounding box center [543, 35] width 81 height 68
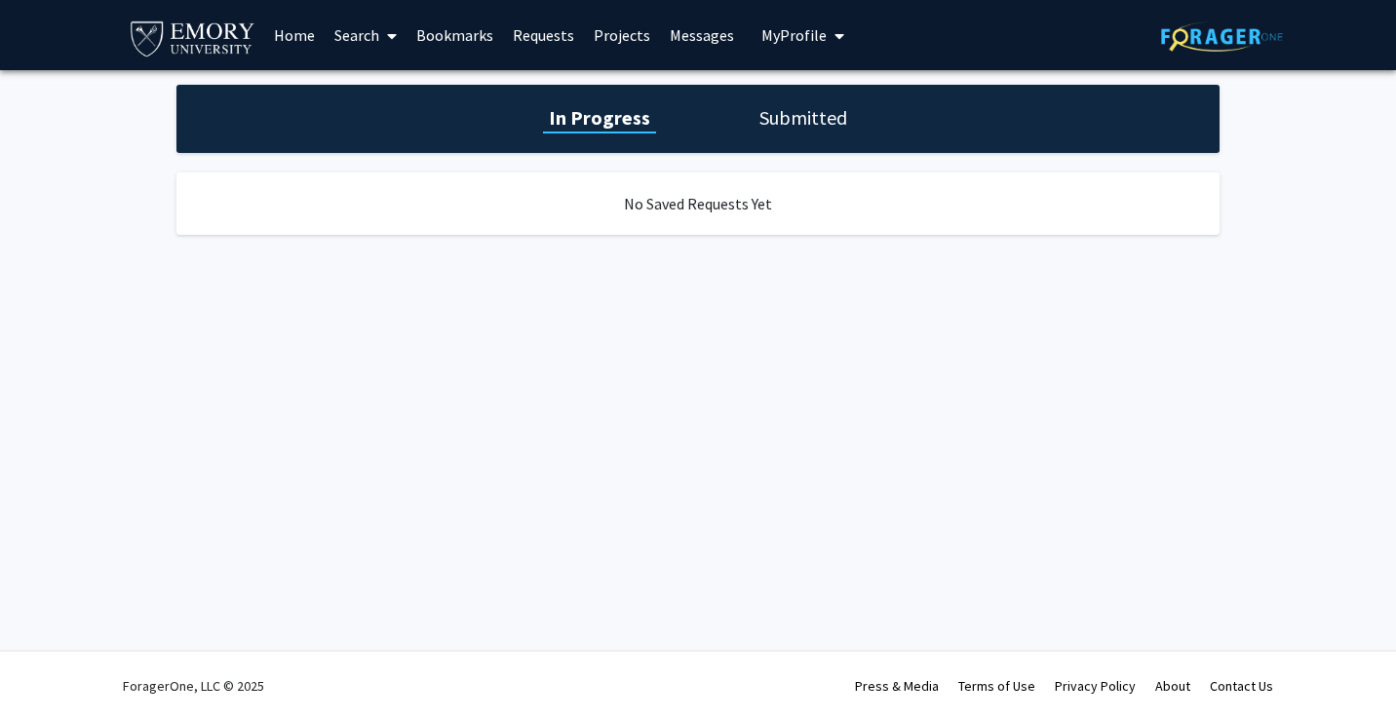
click at [610, 37] on link "Projects" at bounding box center [622, 35] width 76 height 68
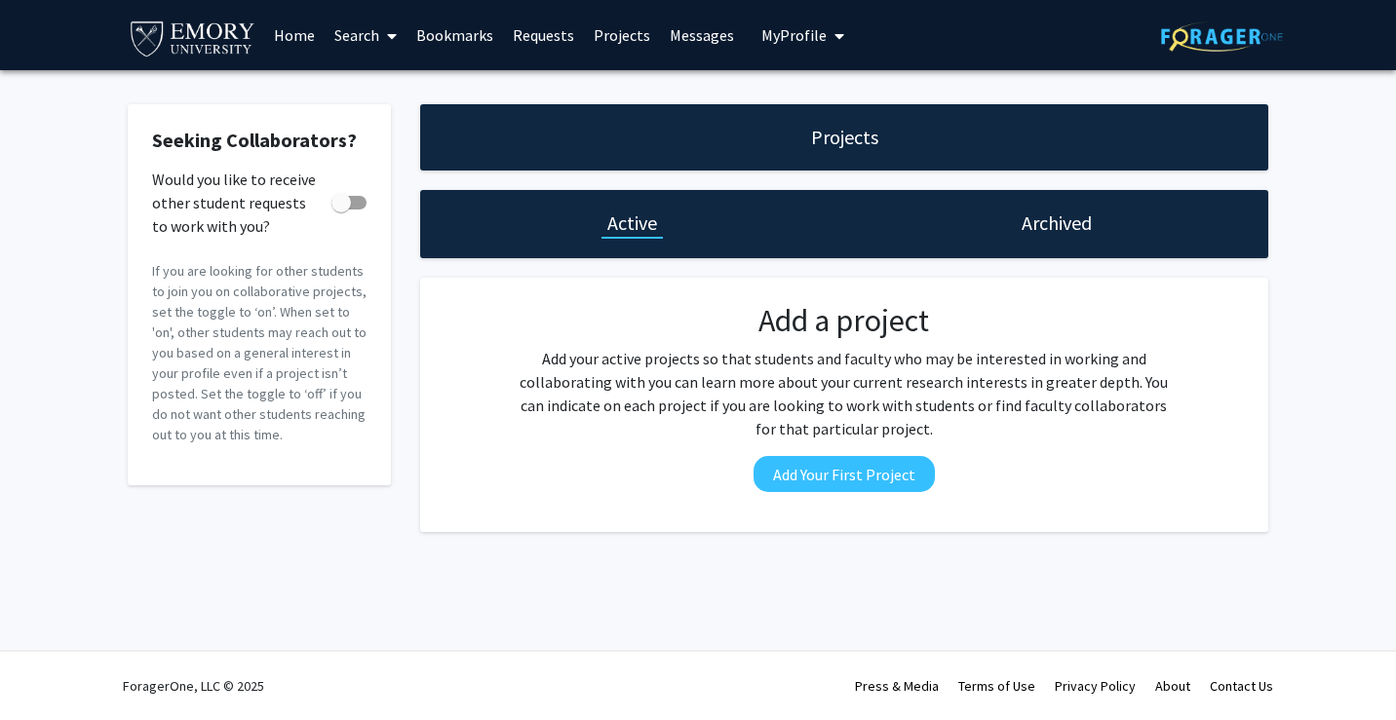
click at [1026, 225] on h1 "Archived" at bounding box center [1056, 223] width 70 height 27
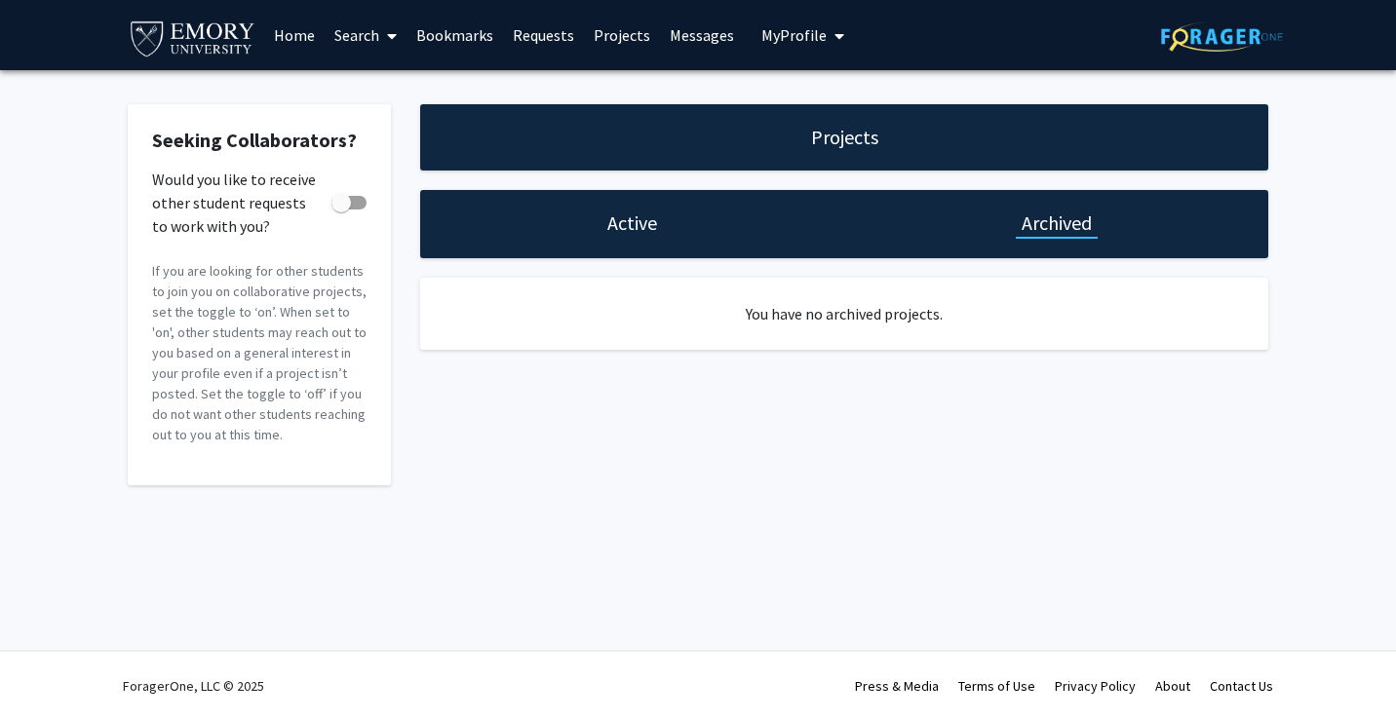
click at [796, 156] on div "Projects" at bounding box center [844, 137] width 848 height 66
click at [761, 30] on span "My Profile" at bounding box center [793, 34] width 65 height 19
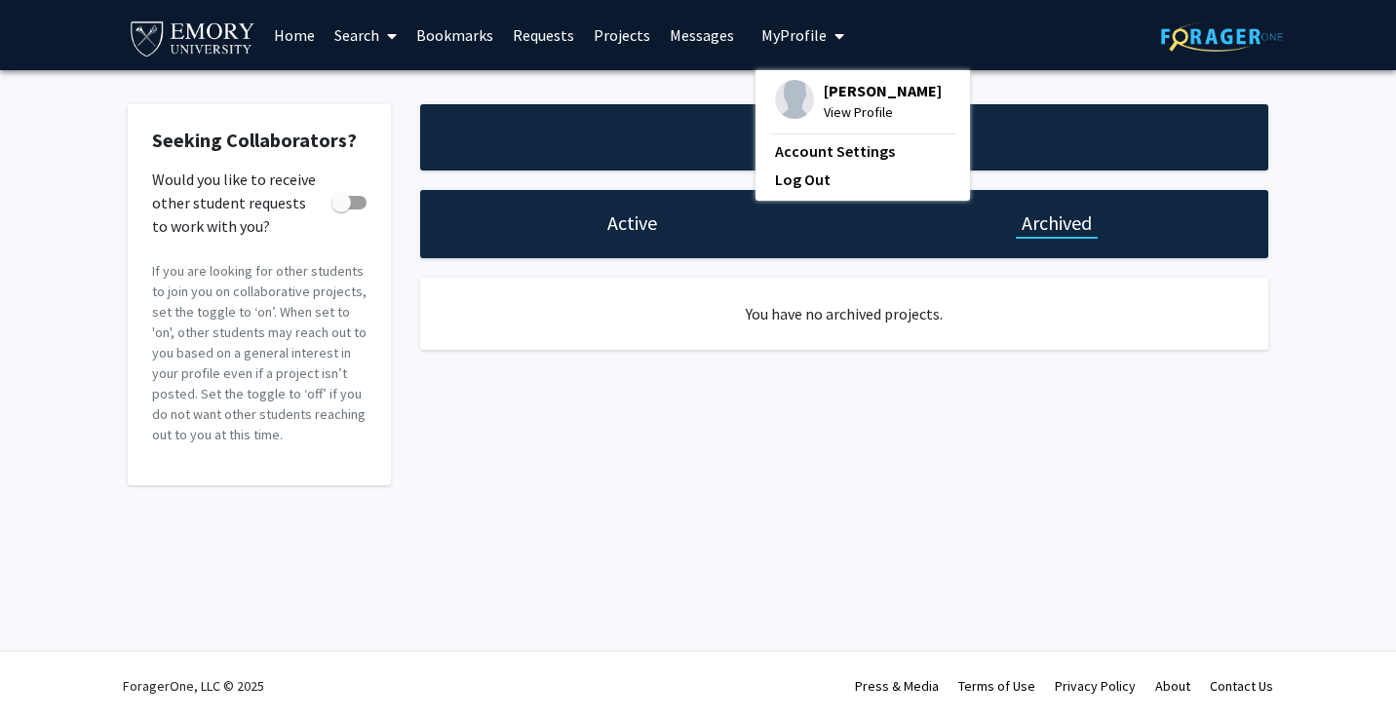
click at [711, 30] on link "Messages" at bounding box center [702, 35] width 84 height 68
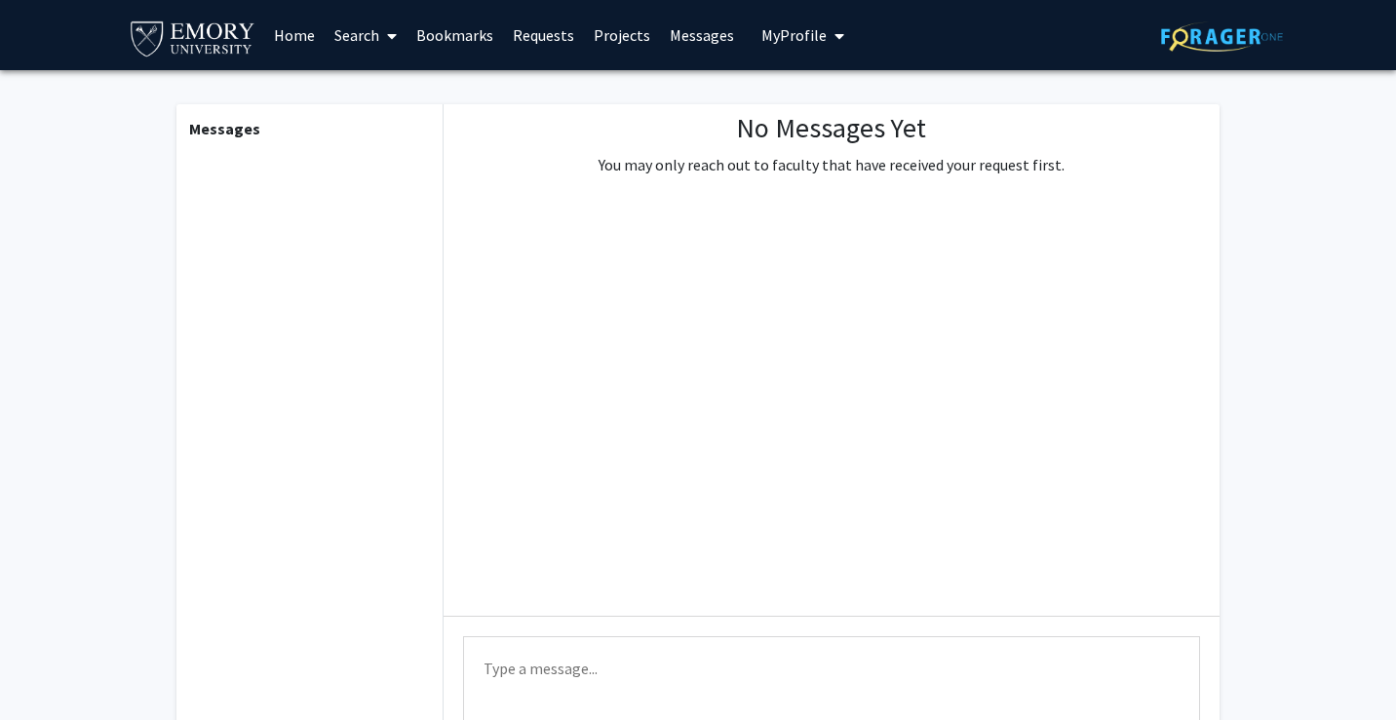
click at [572, 39] on link "Requests" at bounding box center [543, 35] width 81 height 68
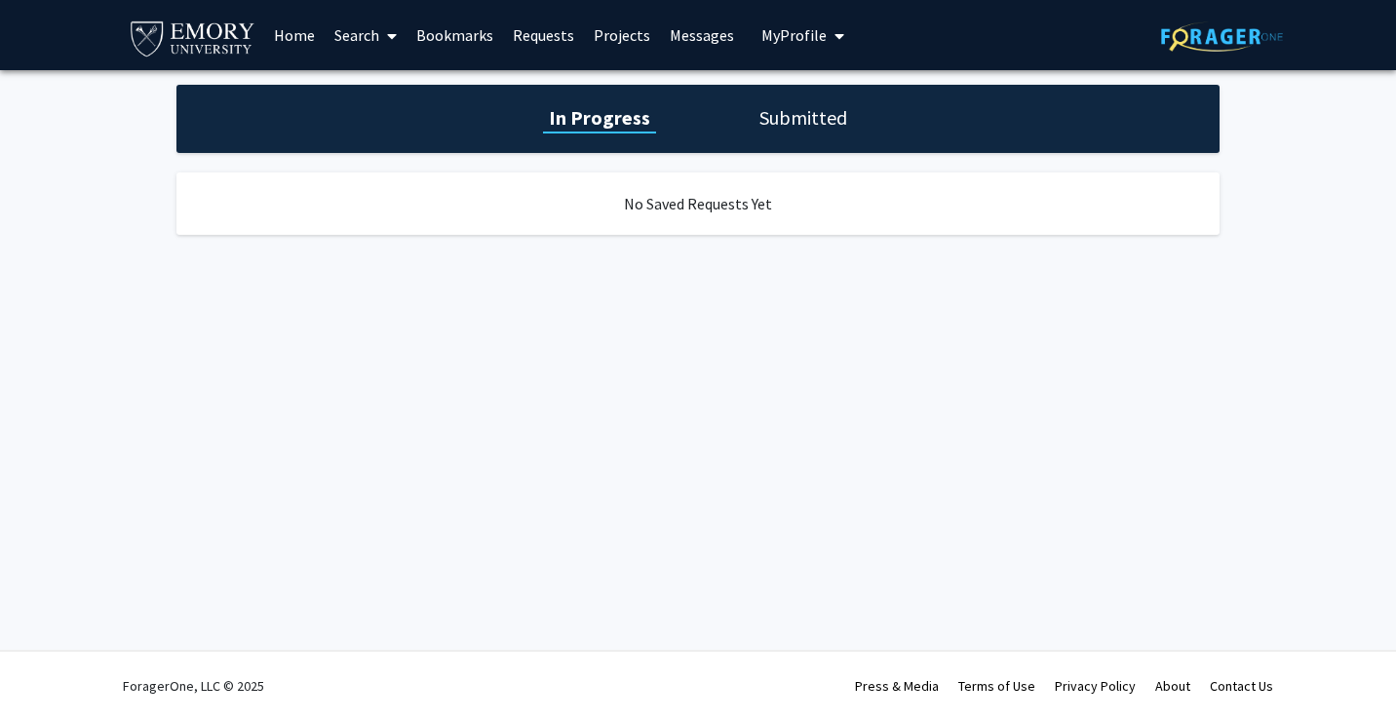
click at [415, 29] on link "Bookmarks" at bounding box center [454, 35] width 96 height 68
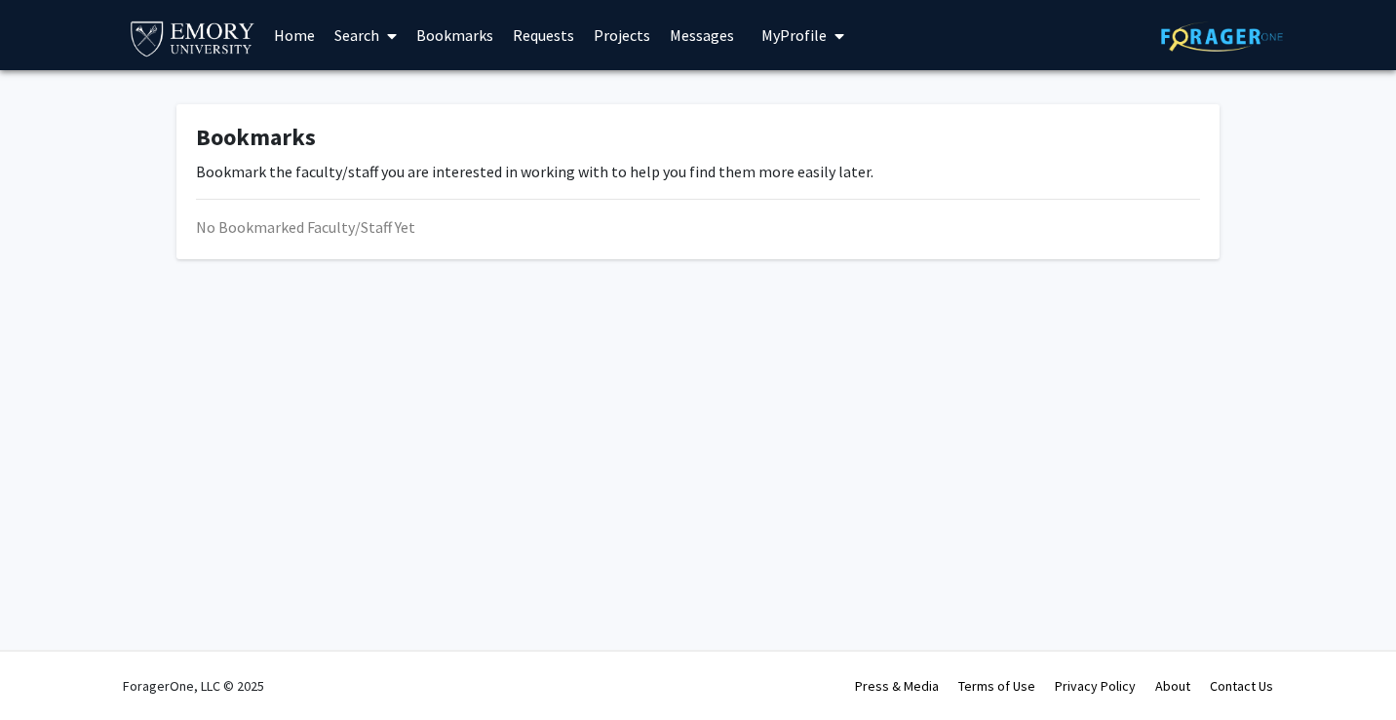
click at [364, 31] on link "Search" at bounding box center [366, 35] width 82 height 68
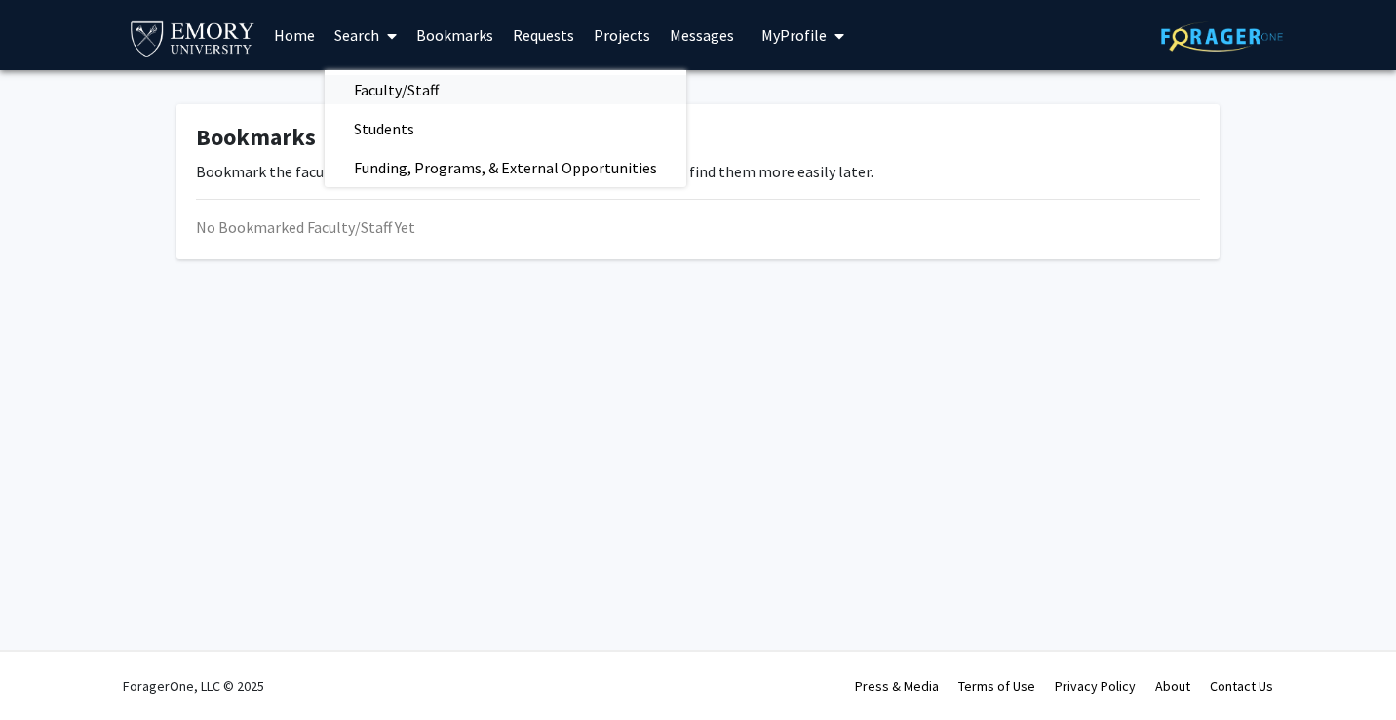
click at [373, 84] on span "Faculty/Staff" at bounding box center [396, 89] width 143 height 39
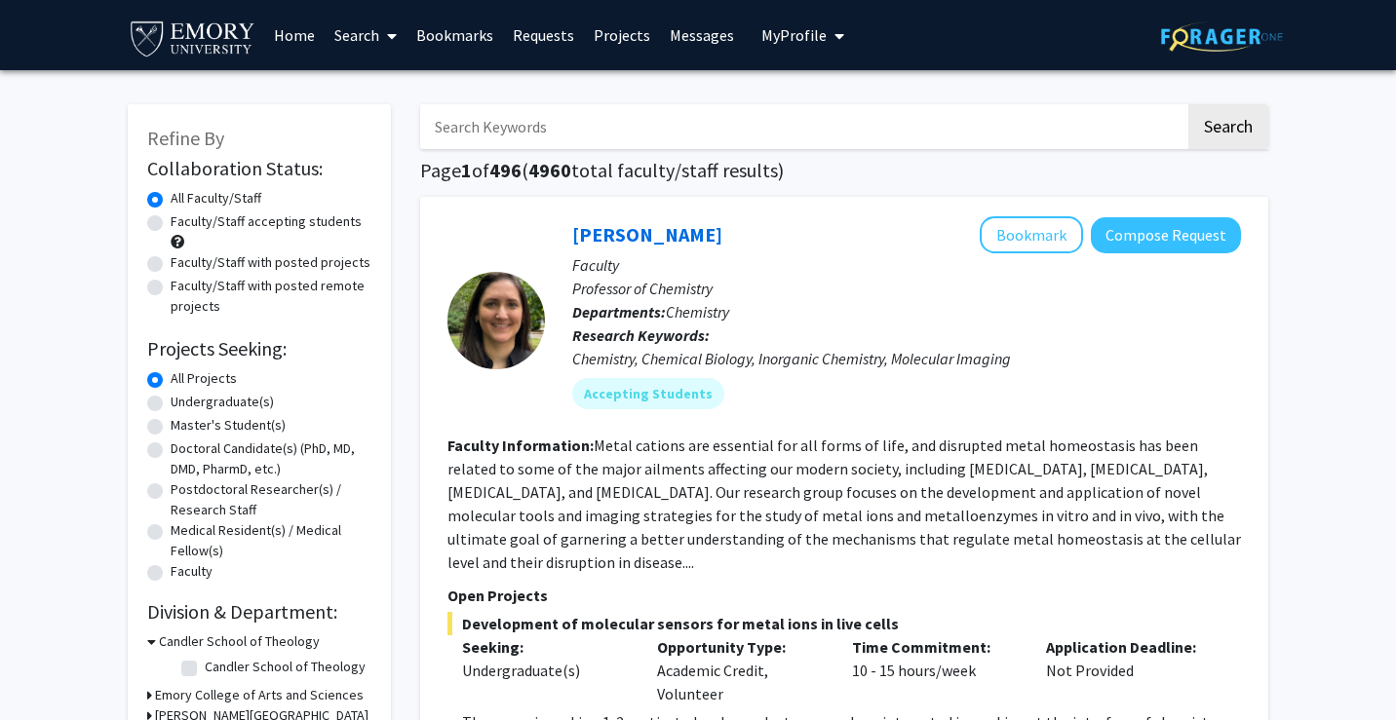
click at [364, 39] on link "Search" at bounding box center [366, 35] width 82 height 68
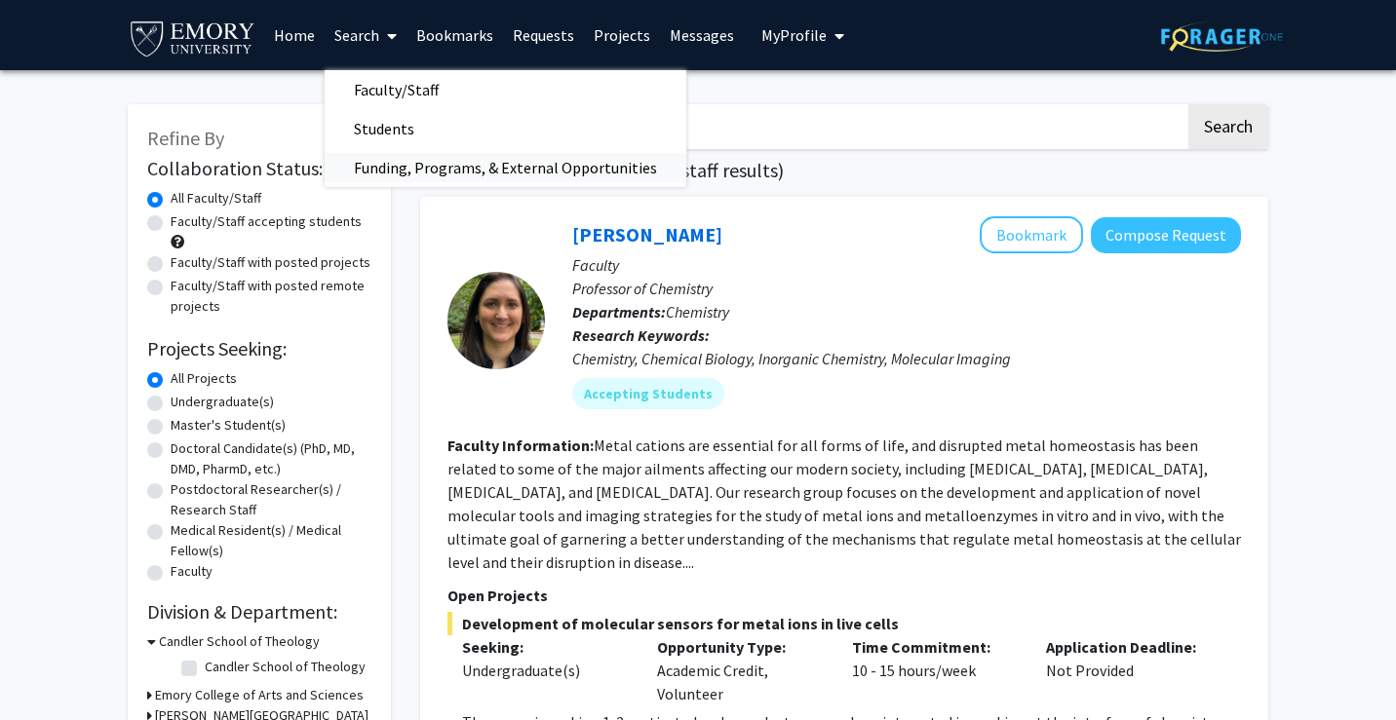
click at [358, 161] on span "Funding, Programs, & External Opportunities" at bounding box center [506, 167] width 362 height 39
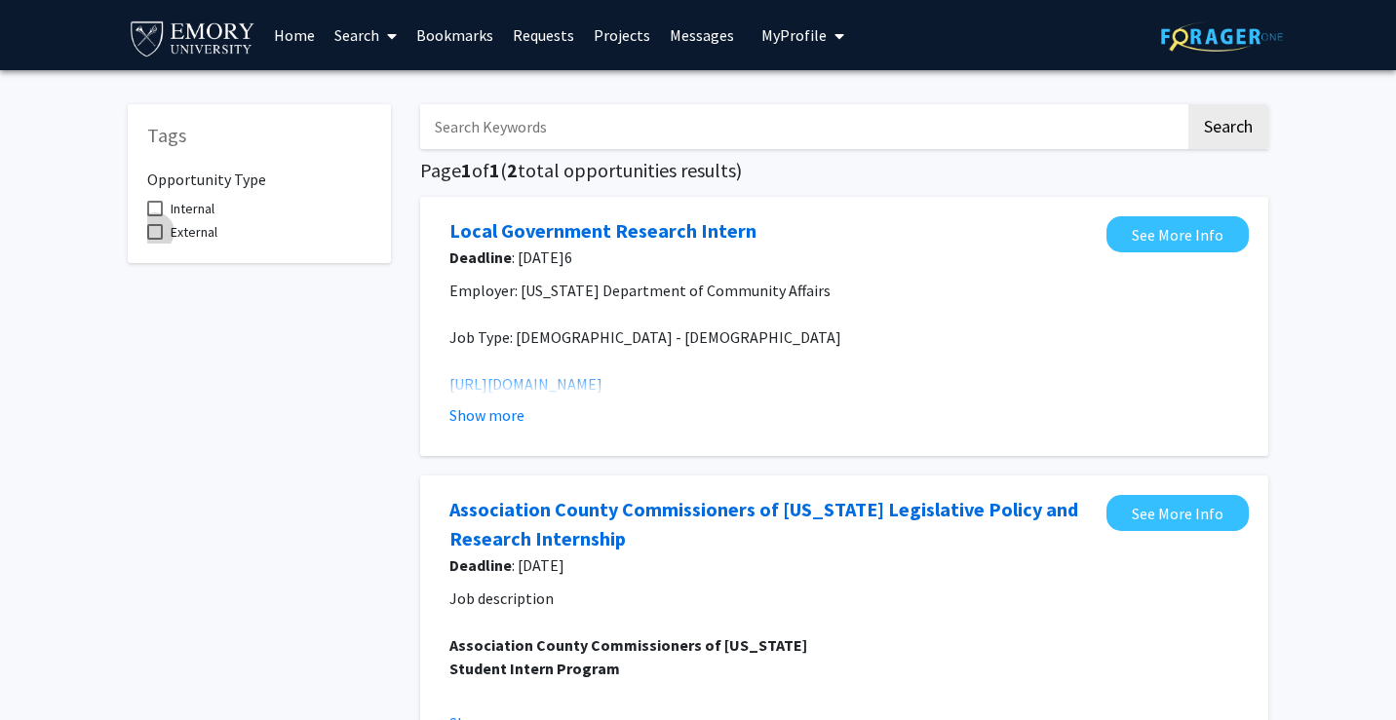
click at [159, 222] on label "External" at bounding box center [182, 231] width 70 height 23
click at [155, 240] on input "External" at bounding box center [154, 240] width 1 height 1
click at [156, 196] on div "Opportunity Type Internal External" at bounding box center [259, 199] width 224 height 89
click at [155, 229] on span at bounding box center [155, 232] width 16 height 16
click at [155, 240] on input "External" at bounding box center [154, 240] width 1 height 1
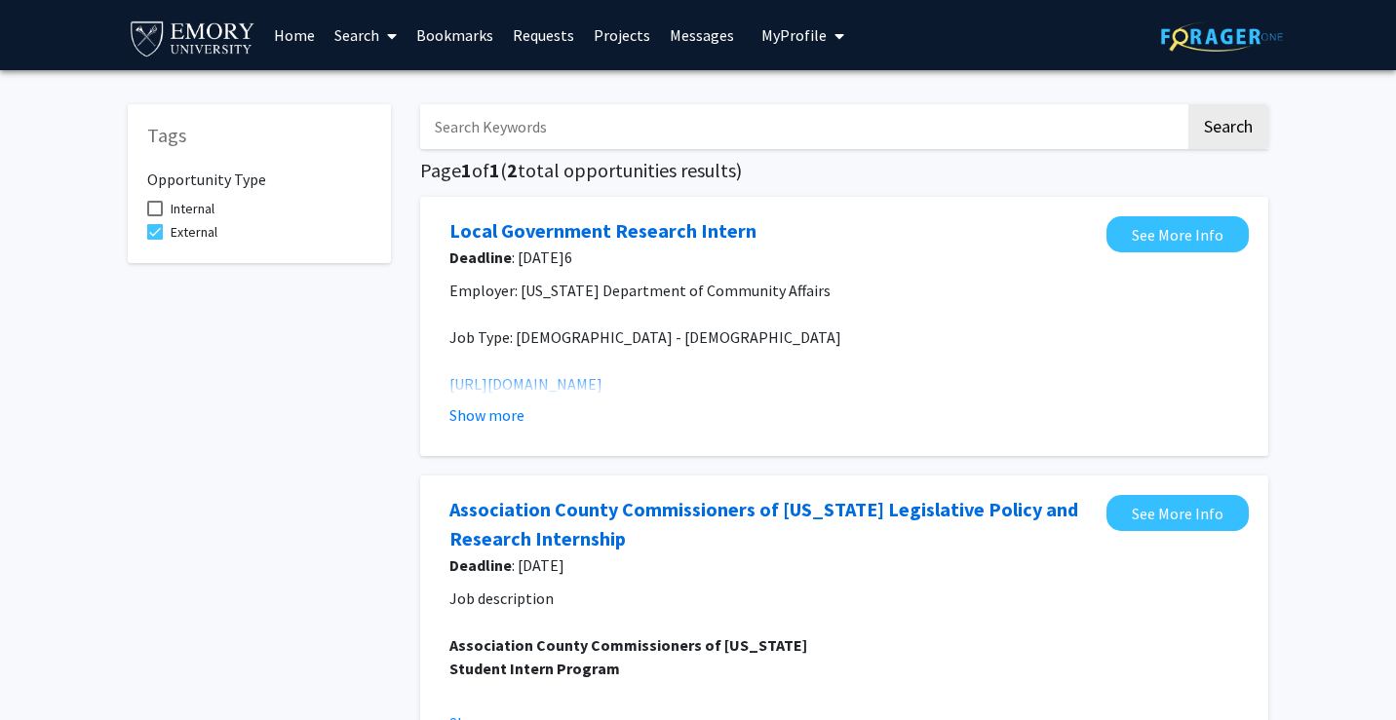
checkbox input "false"
click at [155, 214] on span at bounding box center [155, 209] width 16 height 16
click at [155, 216] on input "Internal" at bounding box center [154, 216] width 1 height 1
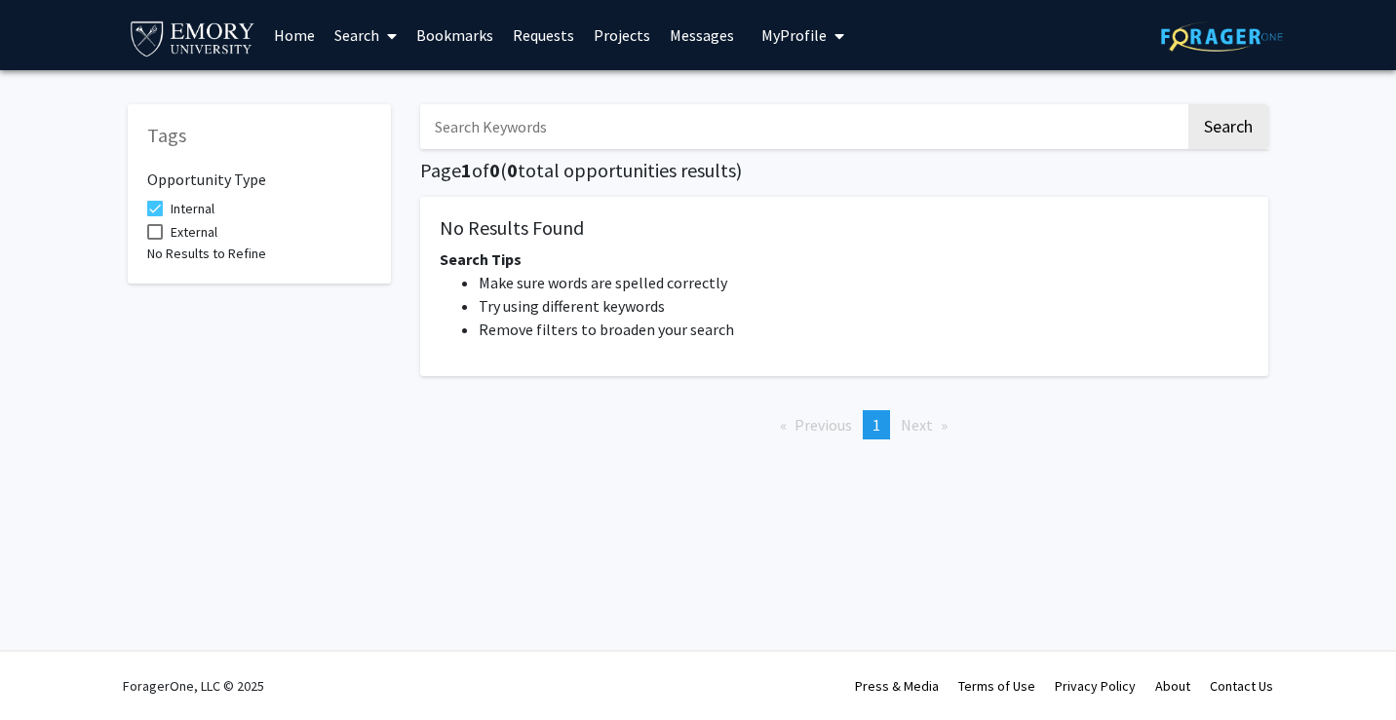
click at [155, 214] on span at bounding box center [155, 209] width 16 height 16
click at [155, 216] on input "Internal" at bounding box center [154, 216] width 1 height 1
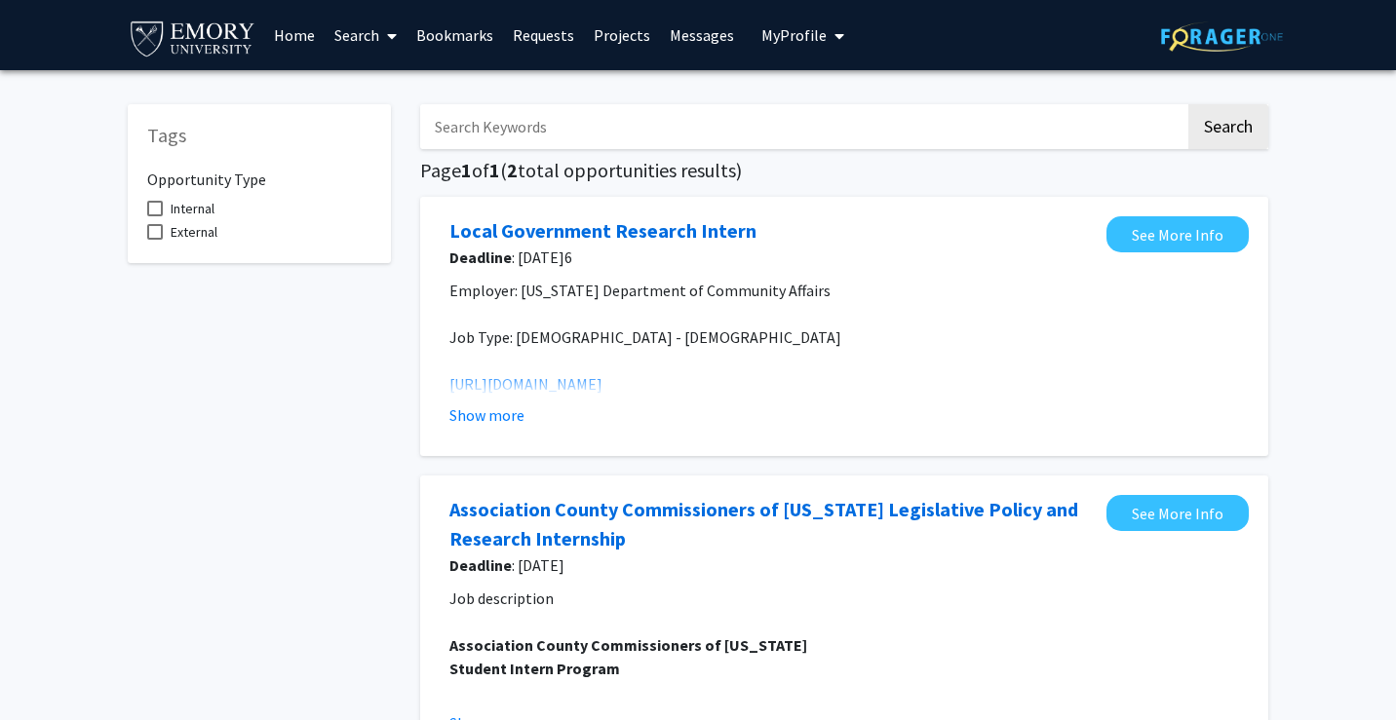
click at [155, 214] on span at bounding box center [155, 209] width 16 height 16
click at [155, 216] on input "Internal" at bounding box center [154, 216] width 1 height 1
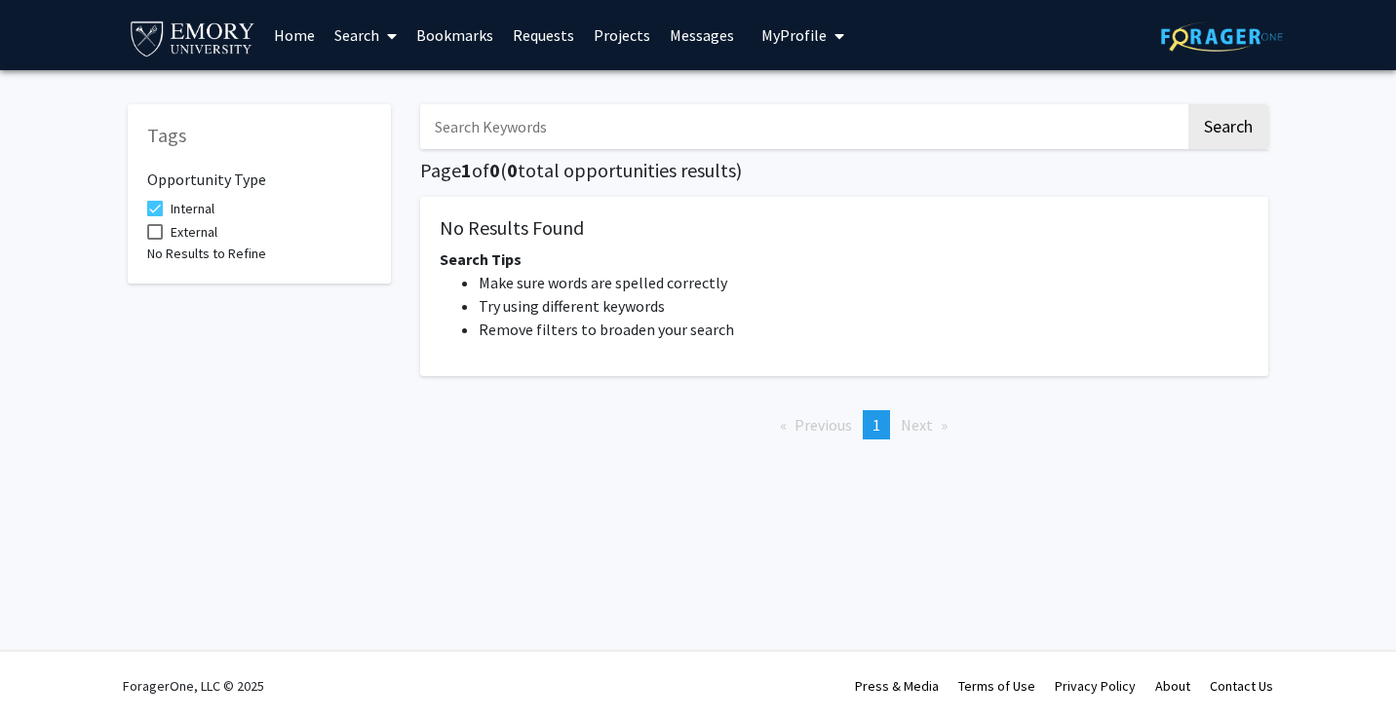
click at [155, 214] on span at bounding box center [155, 209] width 16 height 16
click at [155, 216] on input "Internal" at bounding box center [154, 216] width 1 height 1
checkbox input "false"
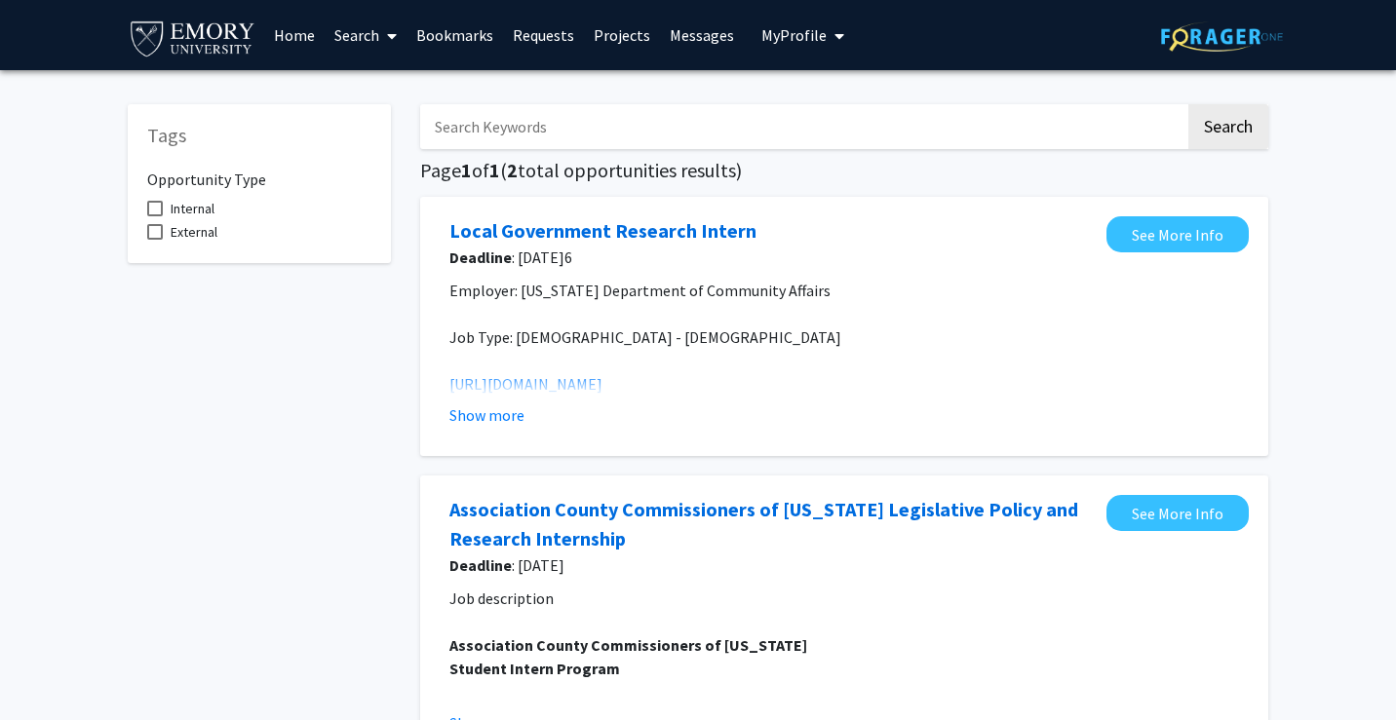
click at [301, 36] on link "Home" at bounding box center [294, 35] width 60 height 68
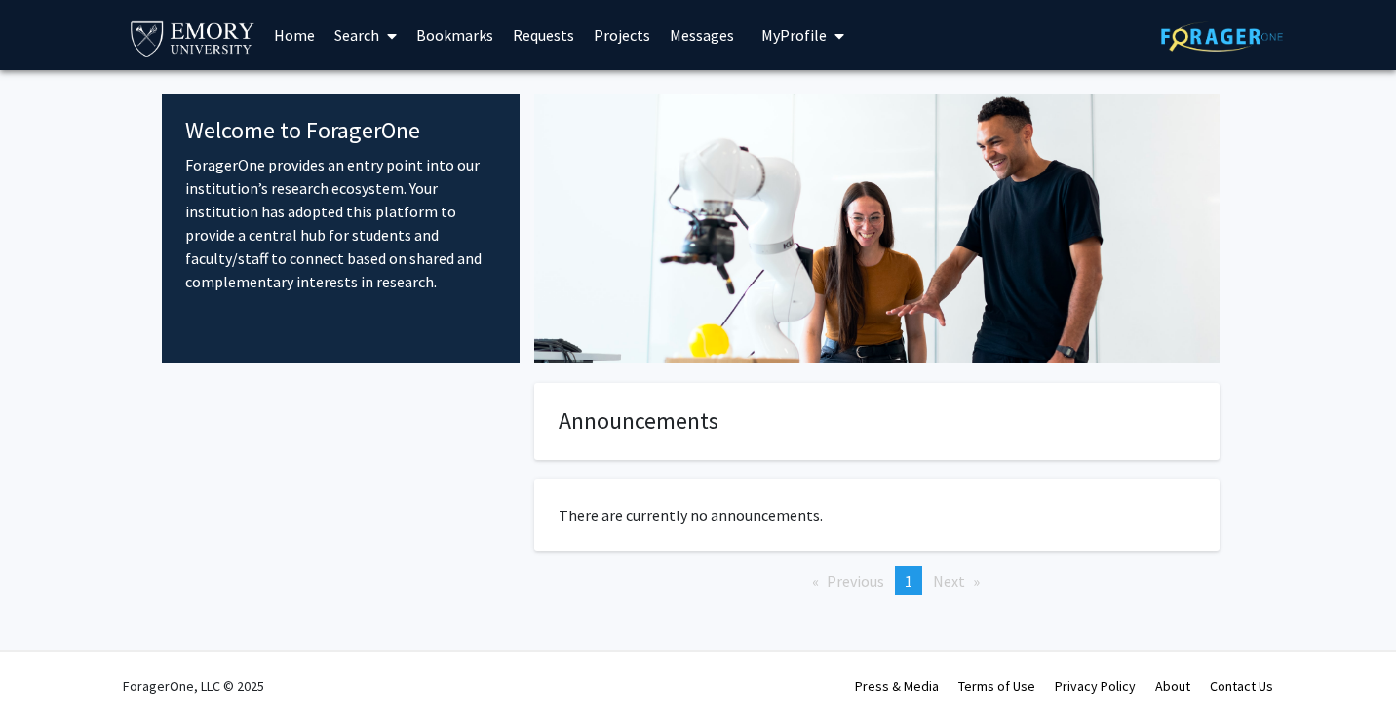
click at [645, 512] on p "There are currently no announcements." at bounding box center [876, 515] width 636 height 23
click at [326, 34] on link "Search" at bounding box center [366, 35] width 82 height 68
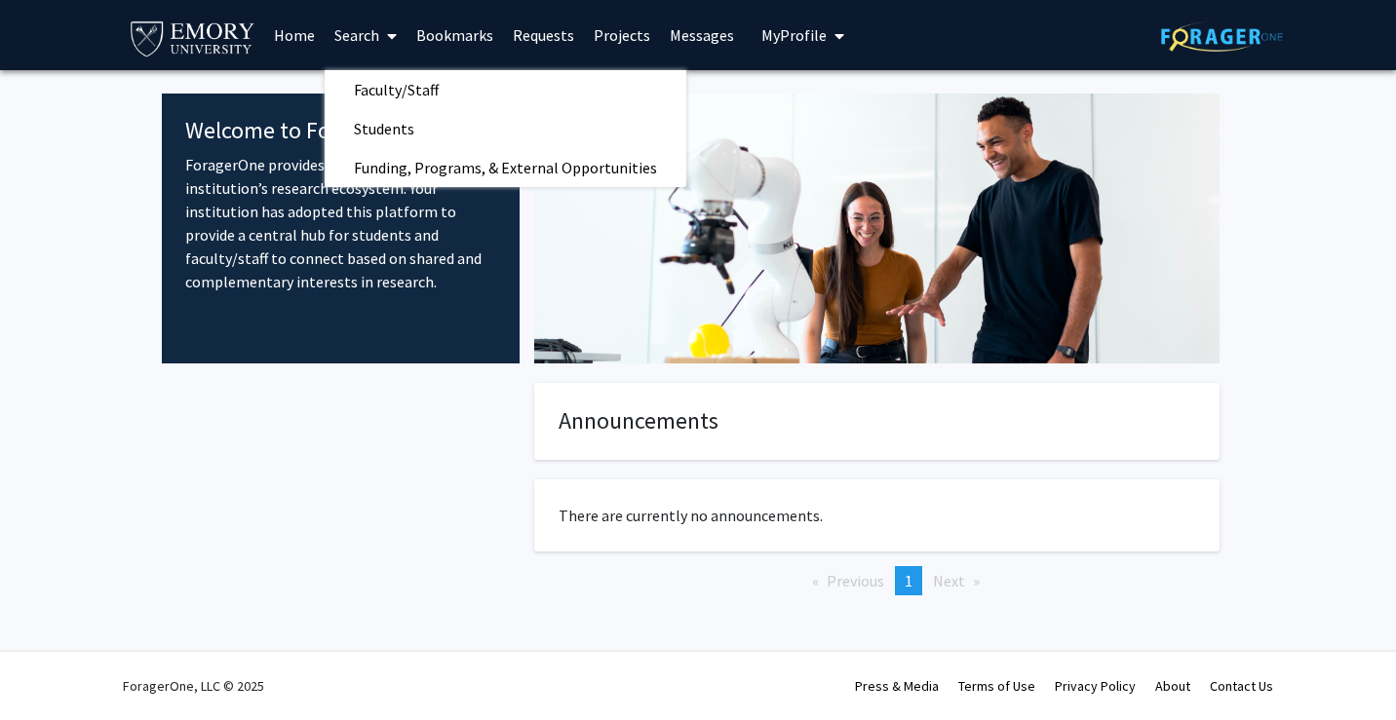
click at [341, 41] on link "Search" at bounding box center [366, 35] width 82 height 68
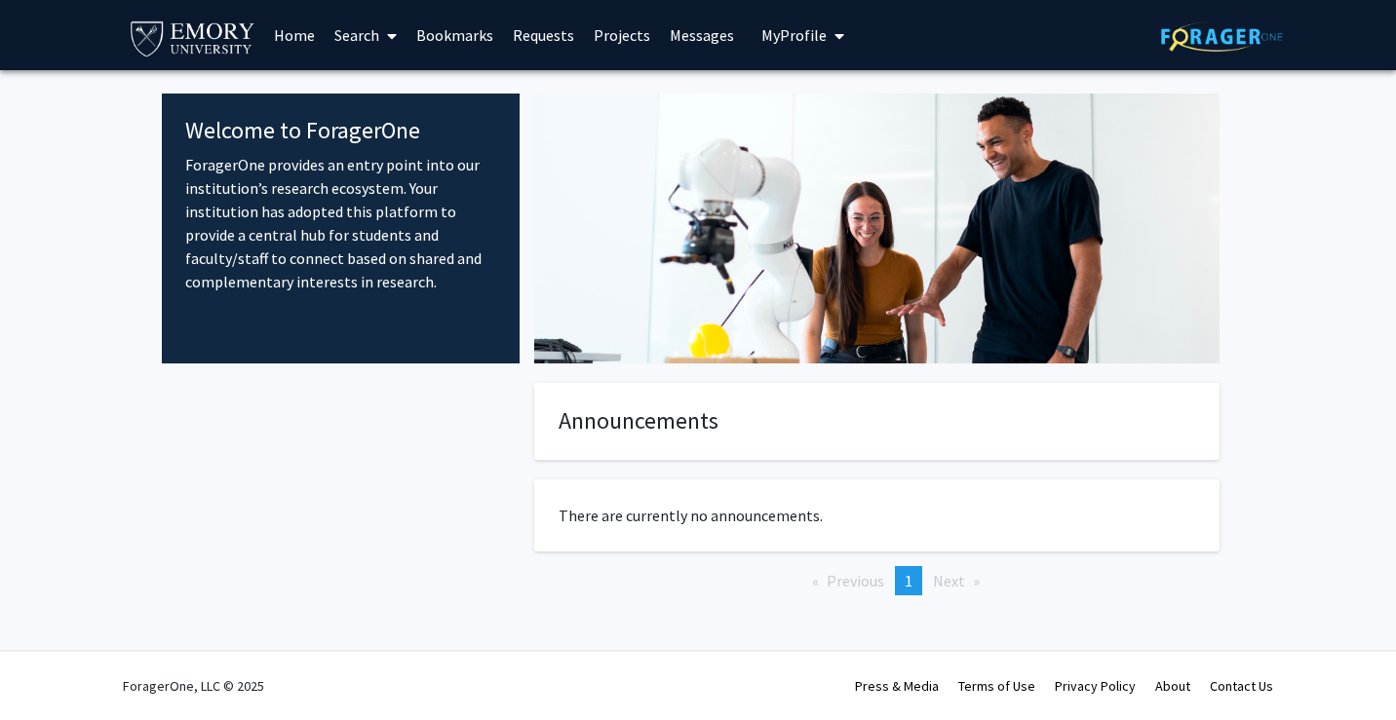
click at [341, 40] on link "Search" at bounding box center [366, 35] width 82 height 68
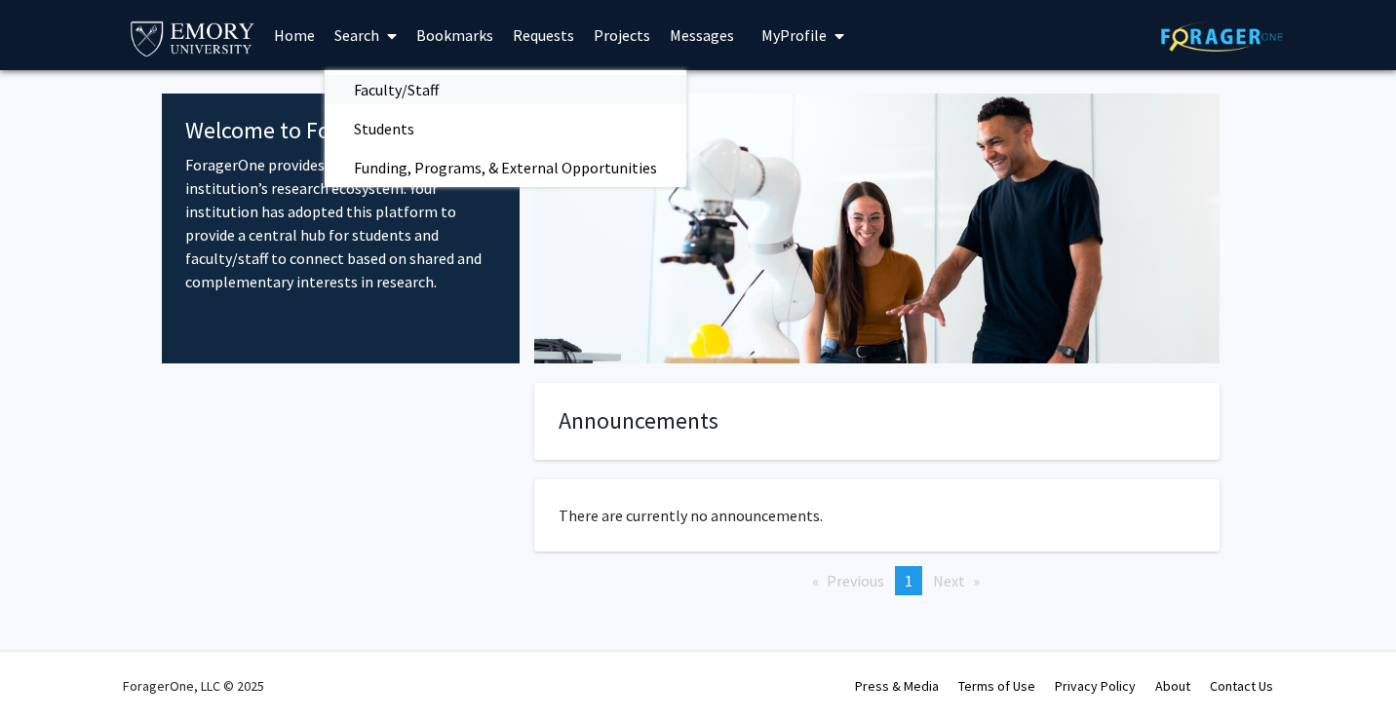
click at [343, 77] on span "Faculty/Staff" at bounding box center [396, 89] width 143 height 39
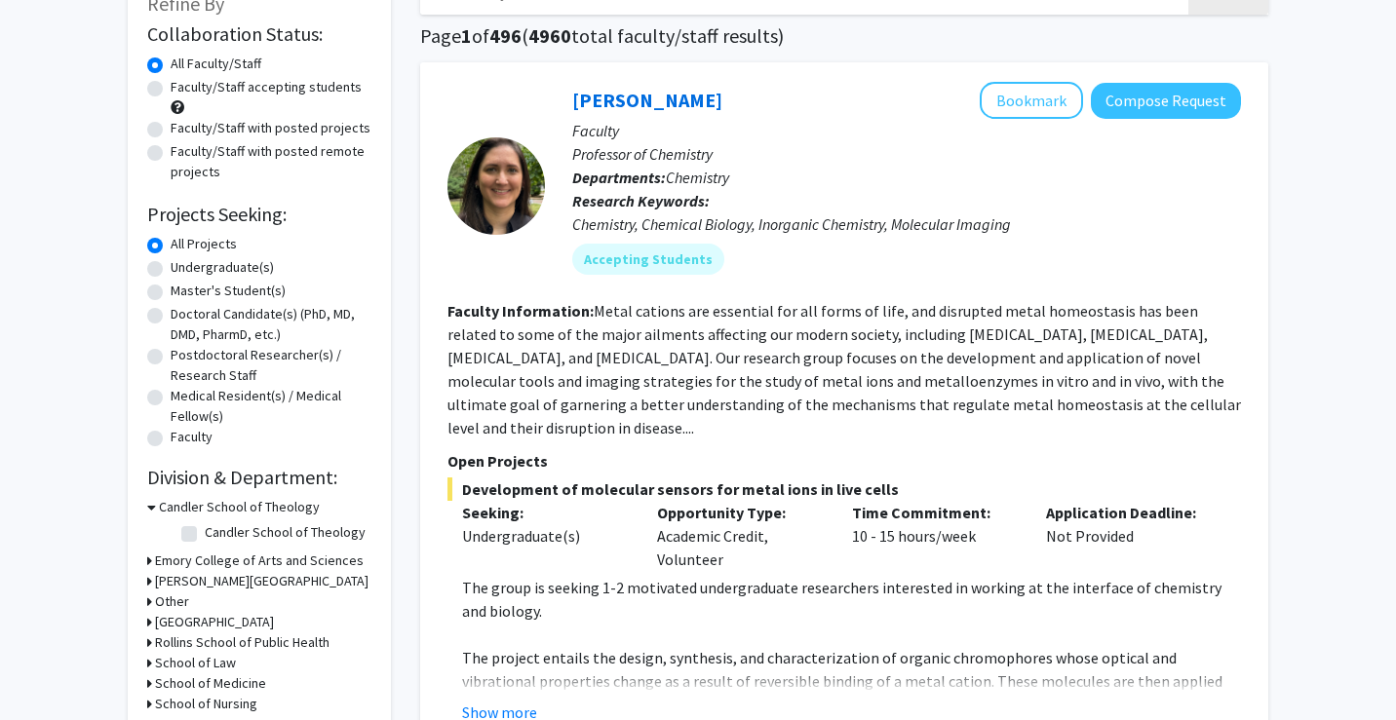
scroll to position [176, 0]
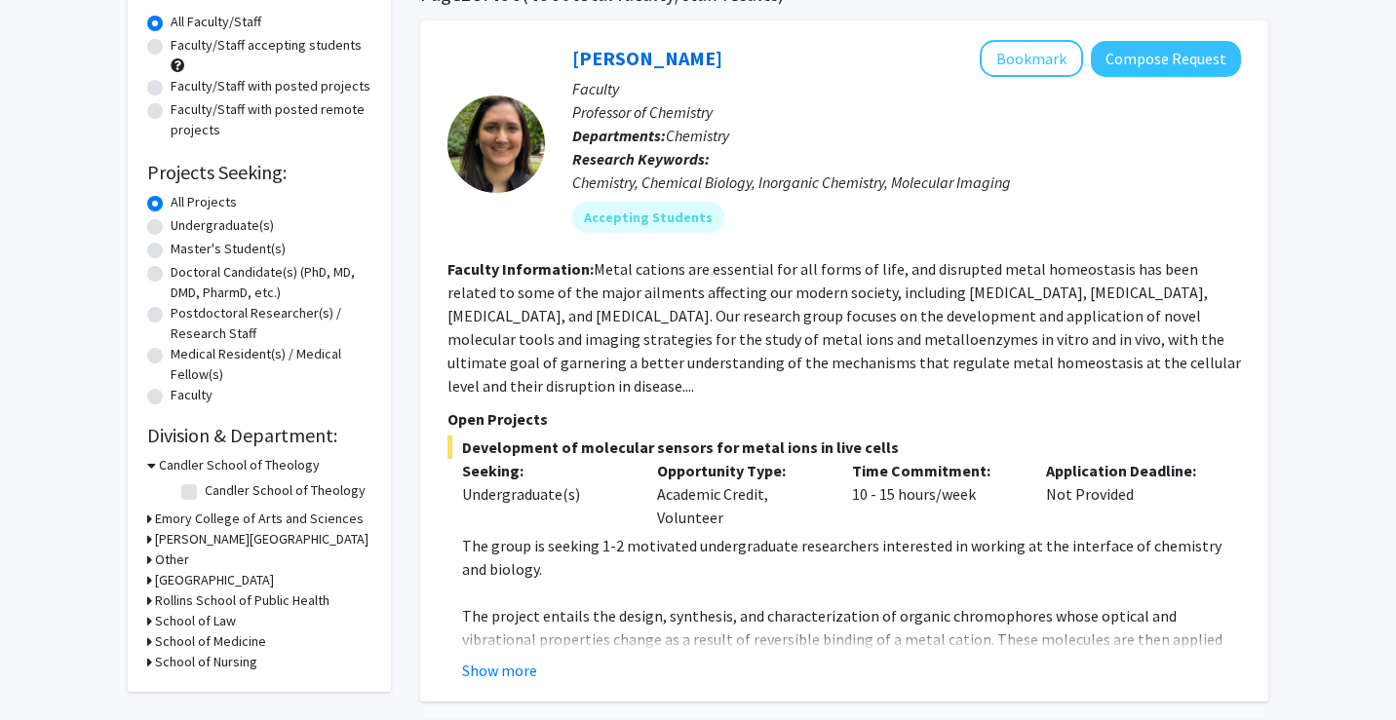
click at [171, 277] on label "Doctoral Candidate(s) (PhD, MD, DMD, PharmD, etc.)" at bounding box center [271, 282] width 201 height 41
click at [171, 275] on input "Doctoral Candidate(s) (PhD, MD, DMD, PharmD, etc.)" at bounding box center [177, 268] width 13 height 13
radio input "true"
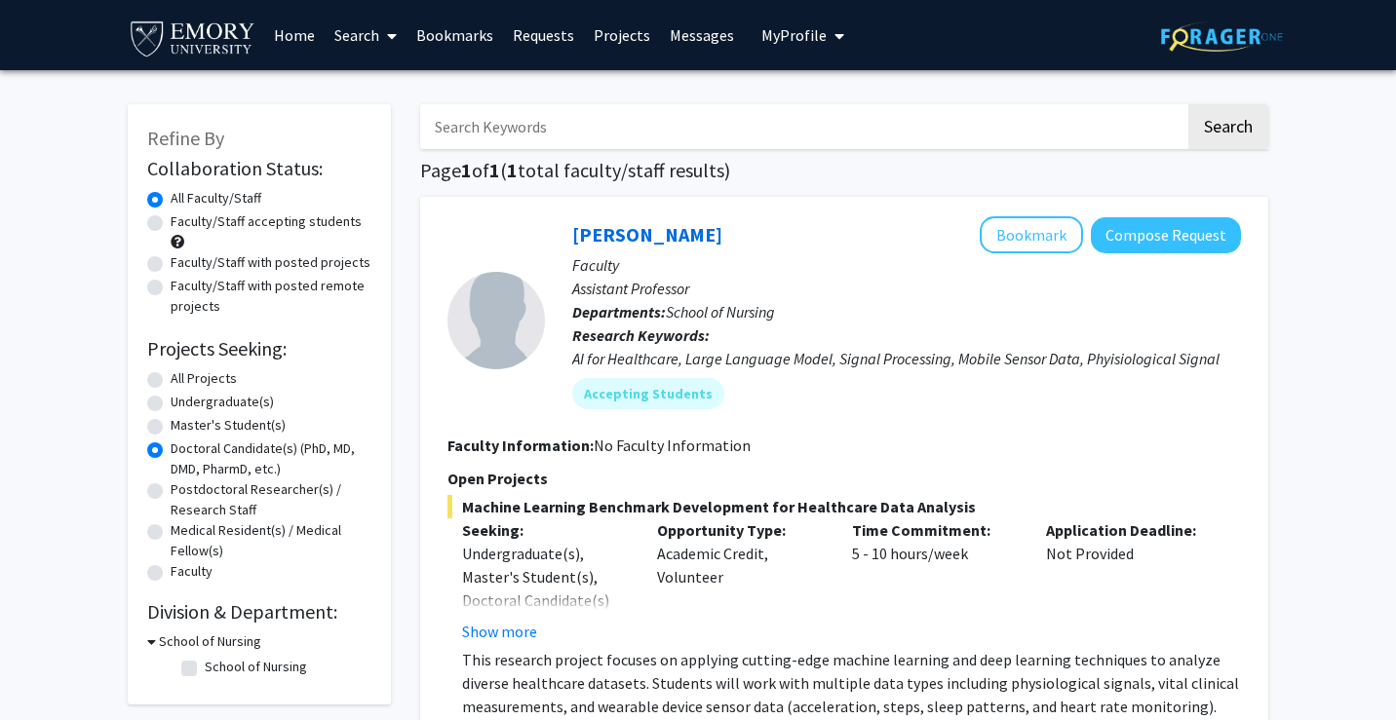
click at [171, 402] on label "Undergraduate(s)" at bounding box center [222, 402] width 103 height 20
click at [171, 402] on input "Undergraduate(s)" at bounding box center [177, 398] width 13 height 13
radio input "true"
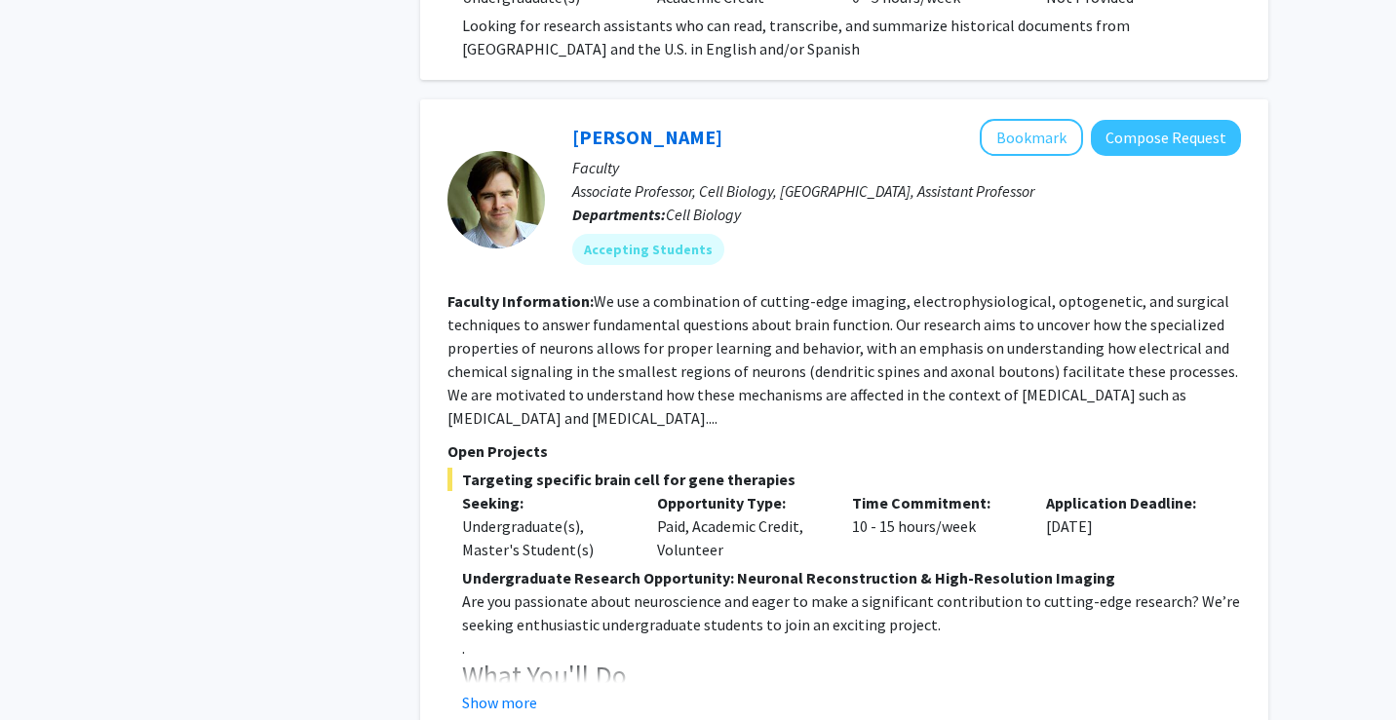
scroll to position [3019, 0]
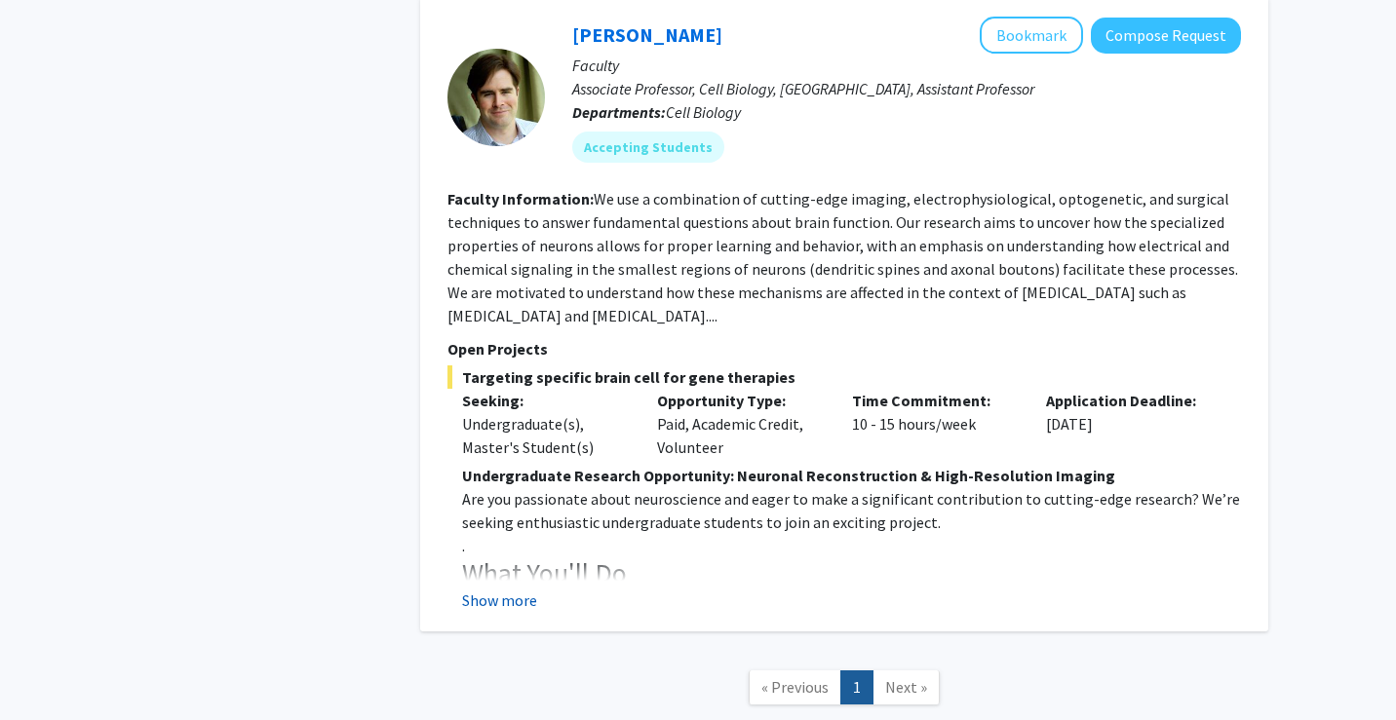
click at [530, 589] on button "Show more" at bounding box center [499, 600] width 75 height 23
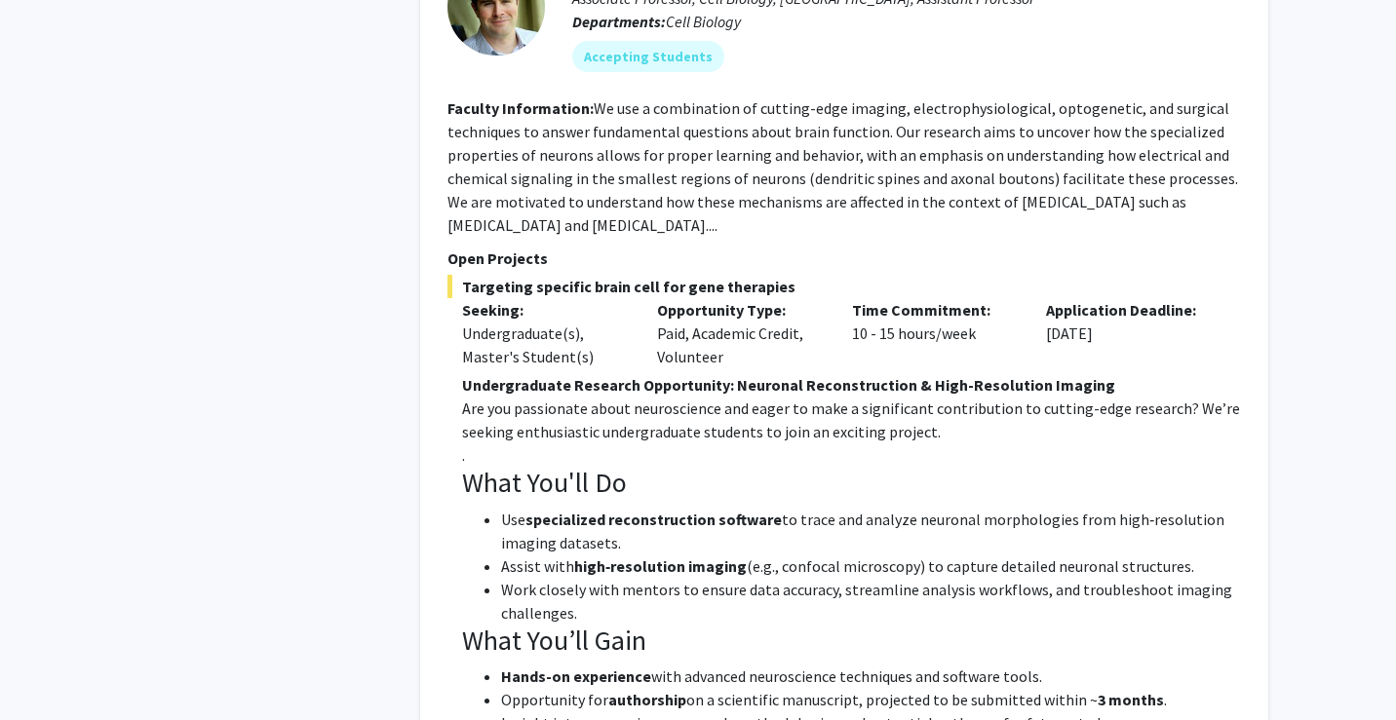
scroll to position [2726, 0]
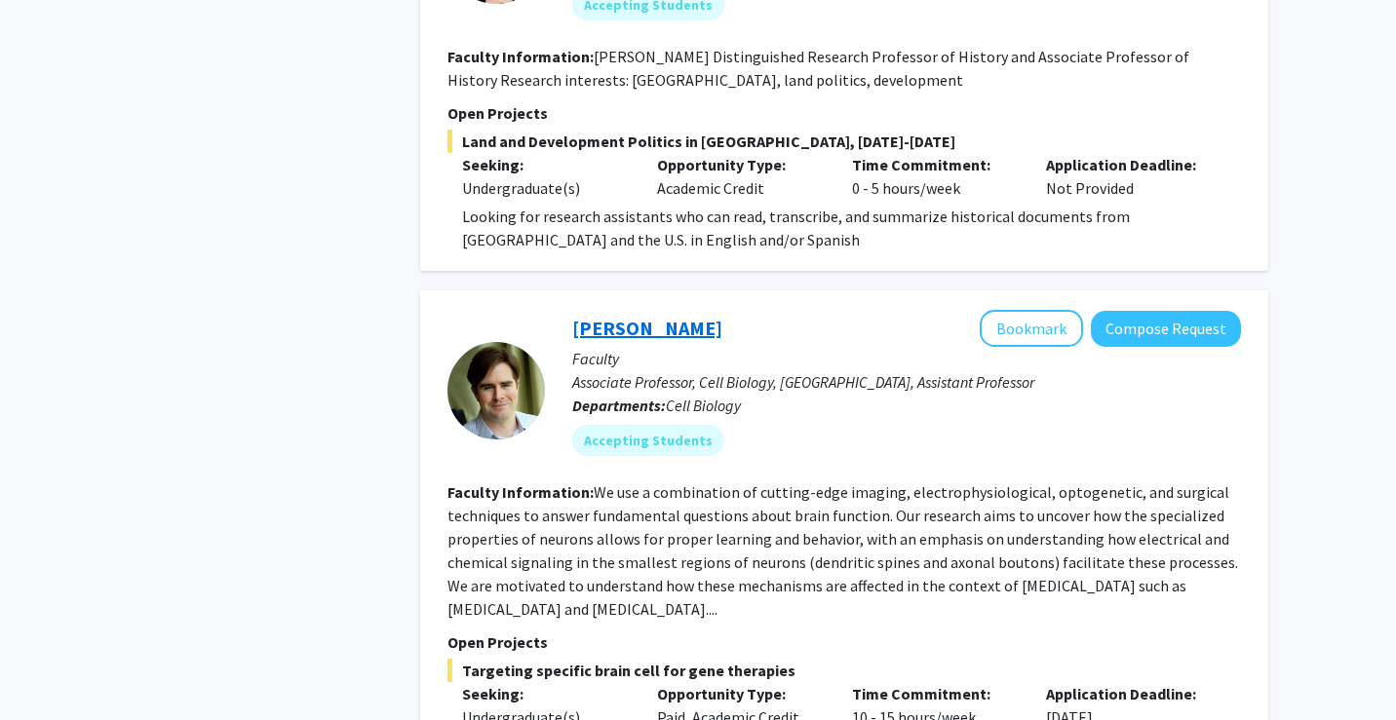
click at [620, 316] on link "[PERSON_NAME]" at bounding box center [647, 328] width 150 height 24
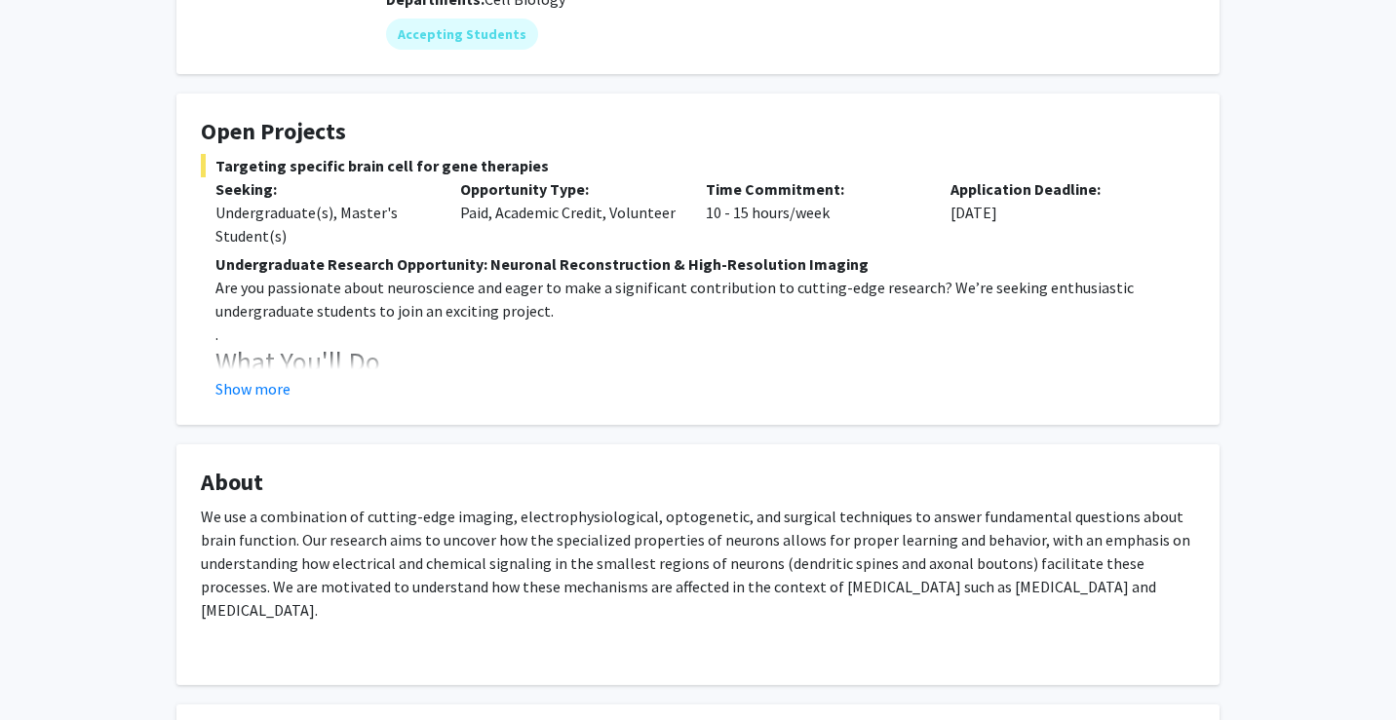
scroll to position [310, 0]
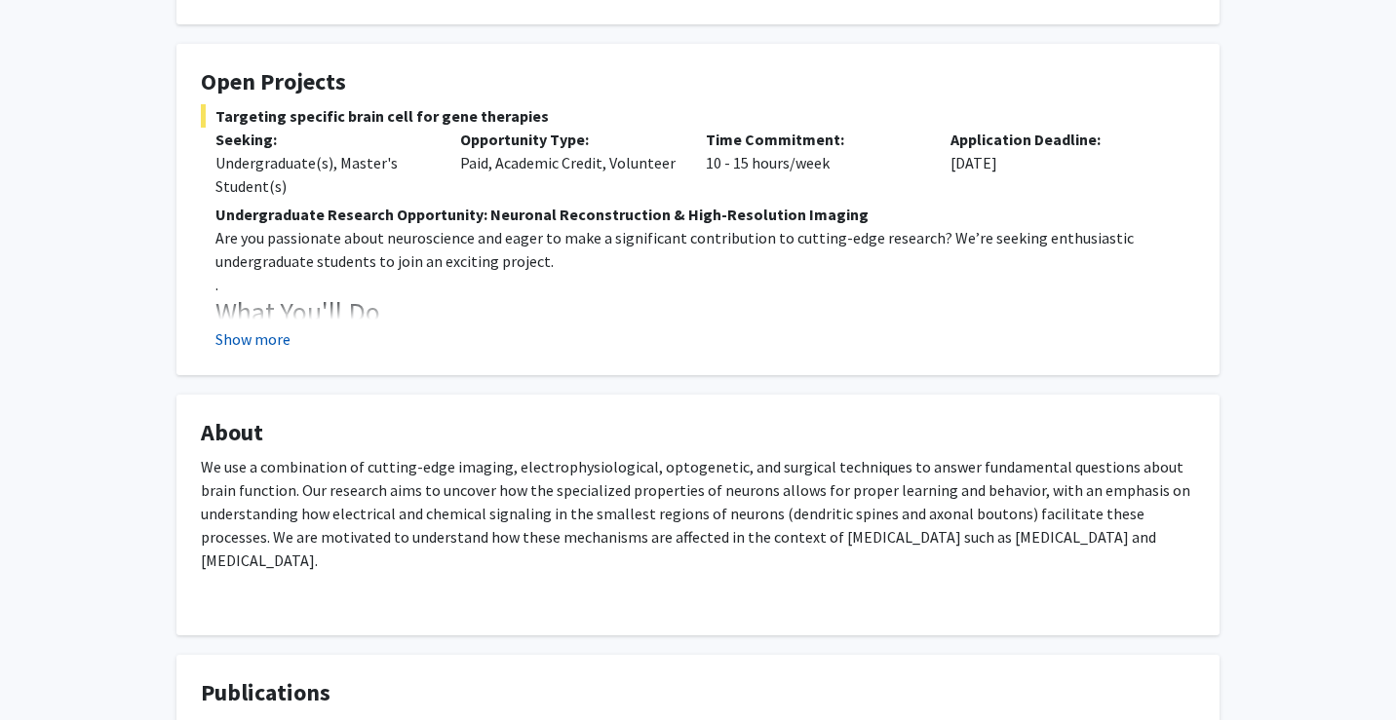
click at [254, 342] on button "Show more" at bounding box center [252, 338] width 75 height 23
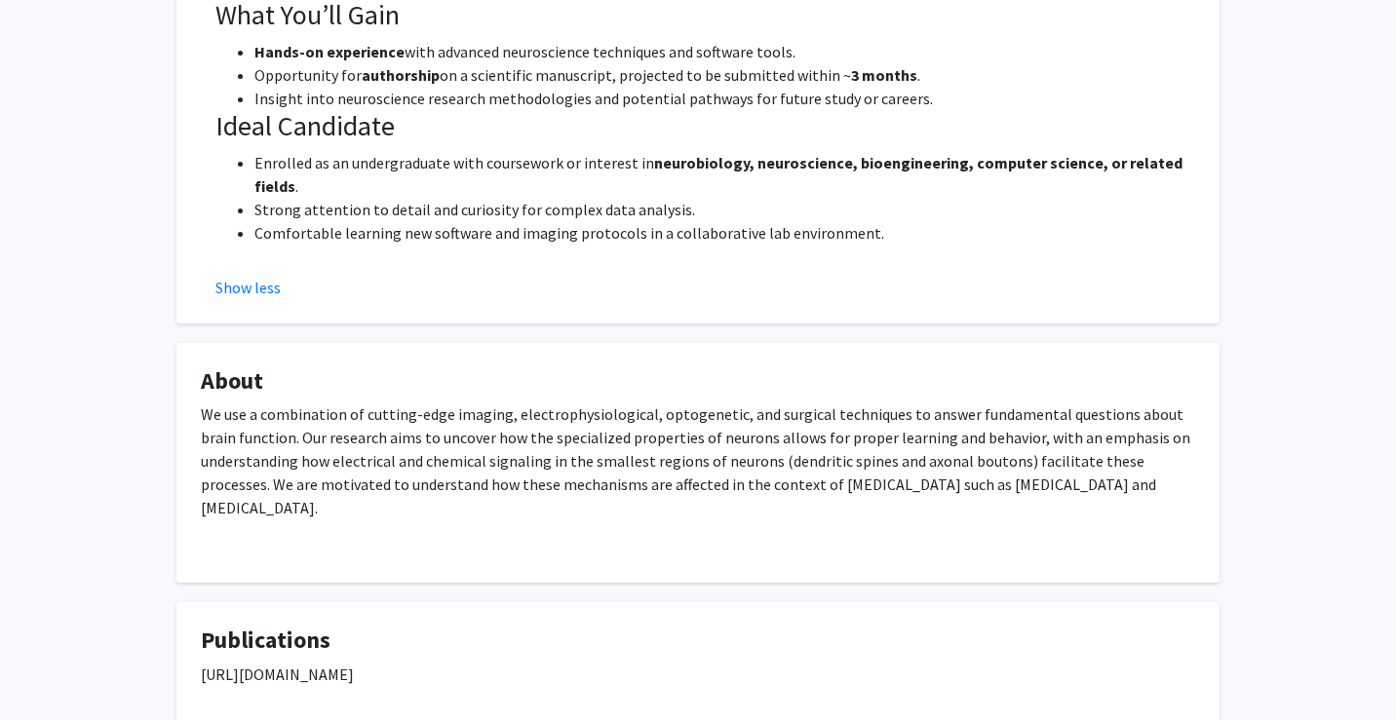
scroll to position [855, 0]
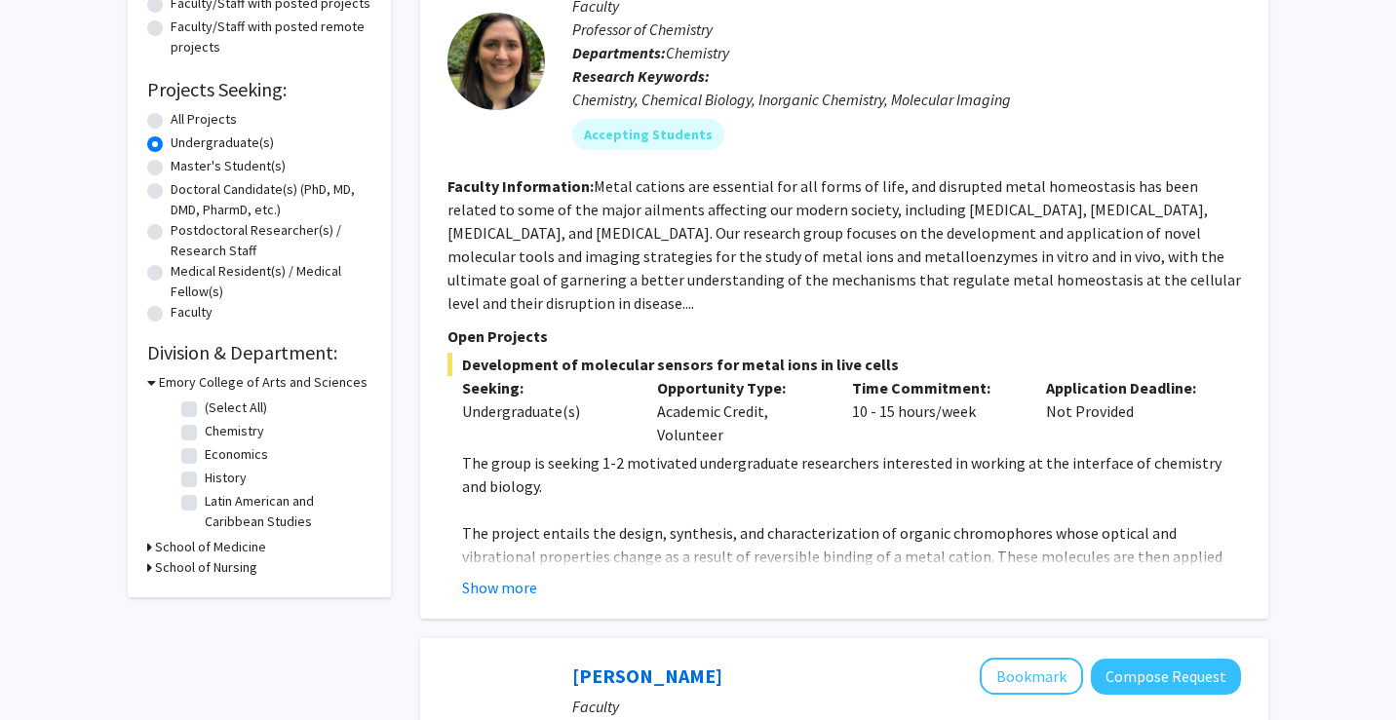
scroll to position [307, 0]
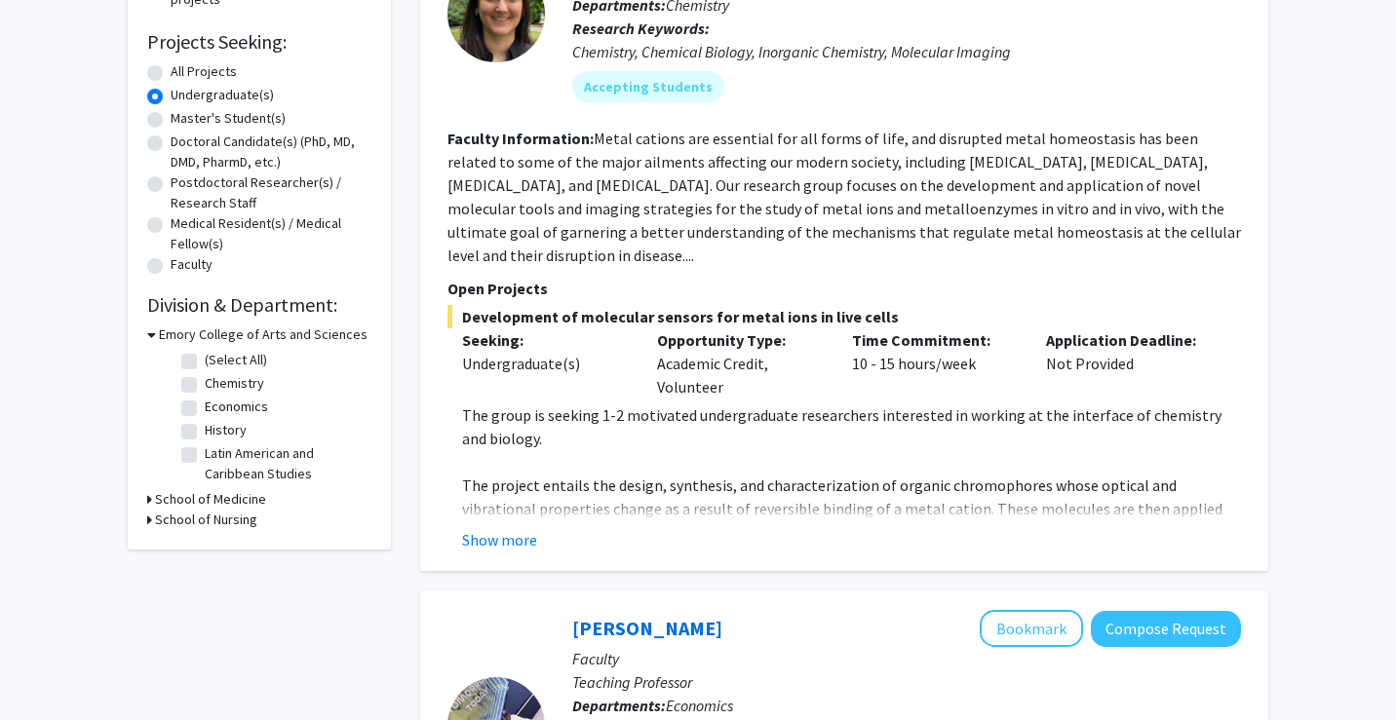
click at [189, 520] on h3 "School of Nursing" at bounding box center [206, 520] width 102 height 20
click at [189, 520] on h3 "School of Nursing" at bounding box center [210, 520] width 102 height 20
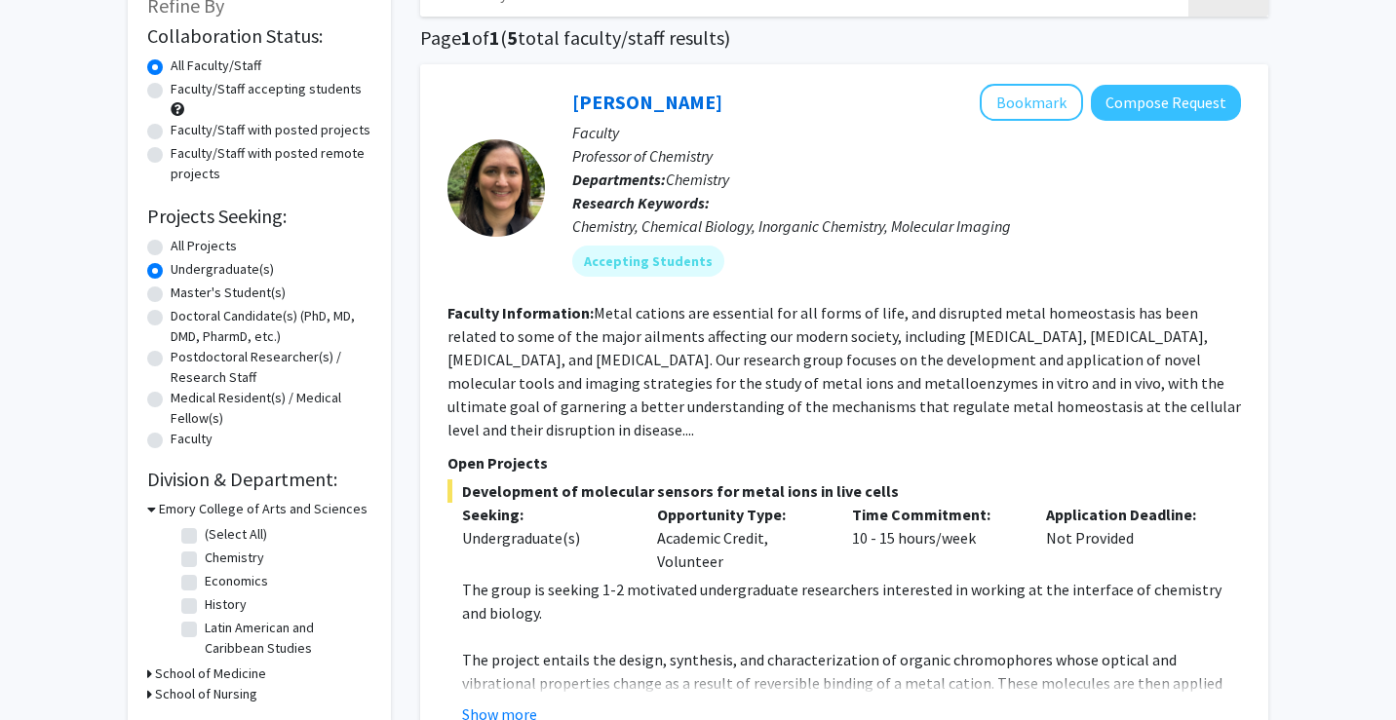
scroll to position [0, 0]
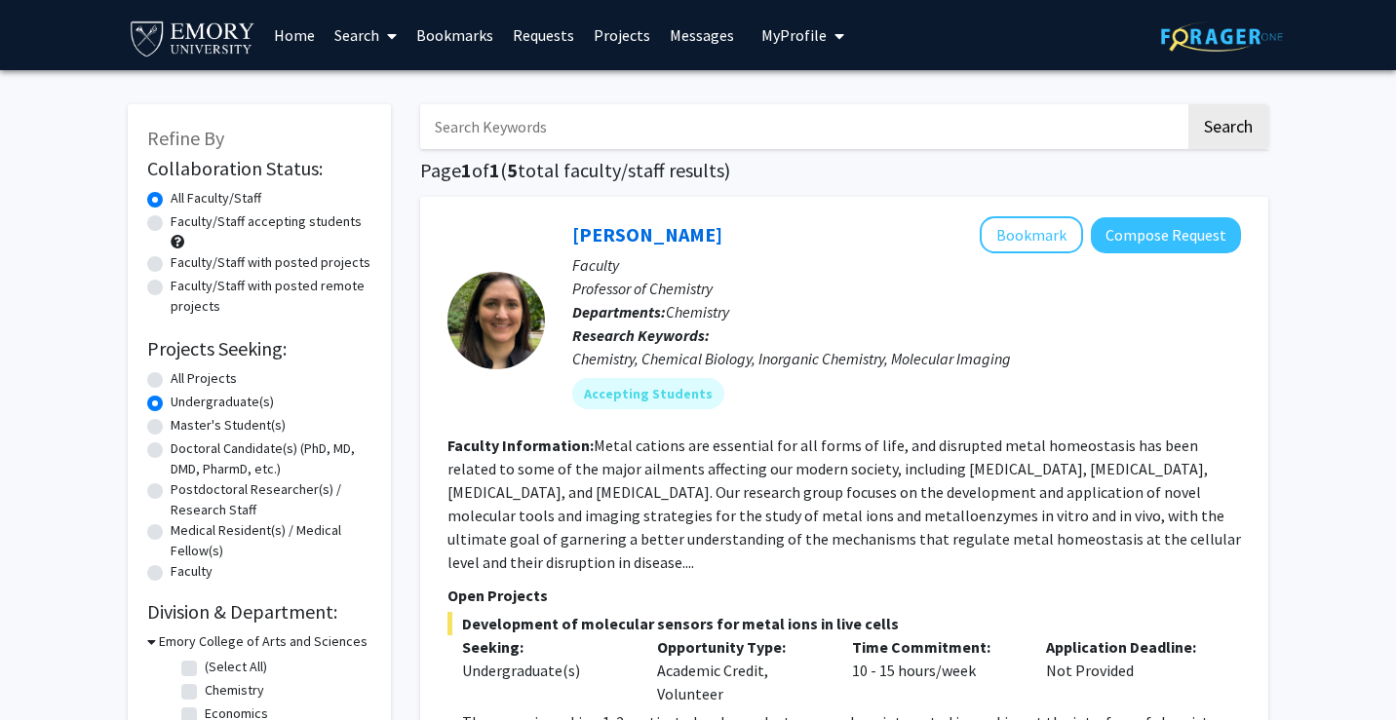
click at [233, 33] on img at bounding box center [193, 38] width 130 height 44
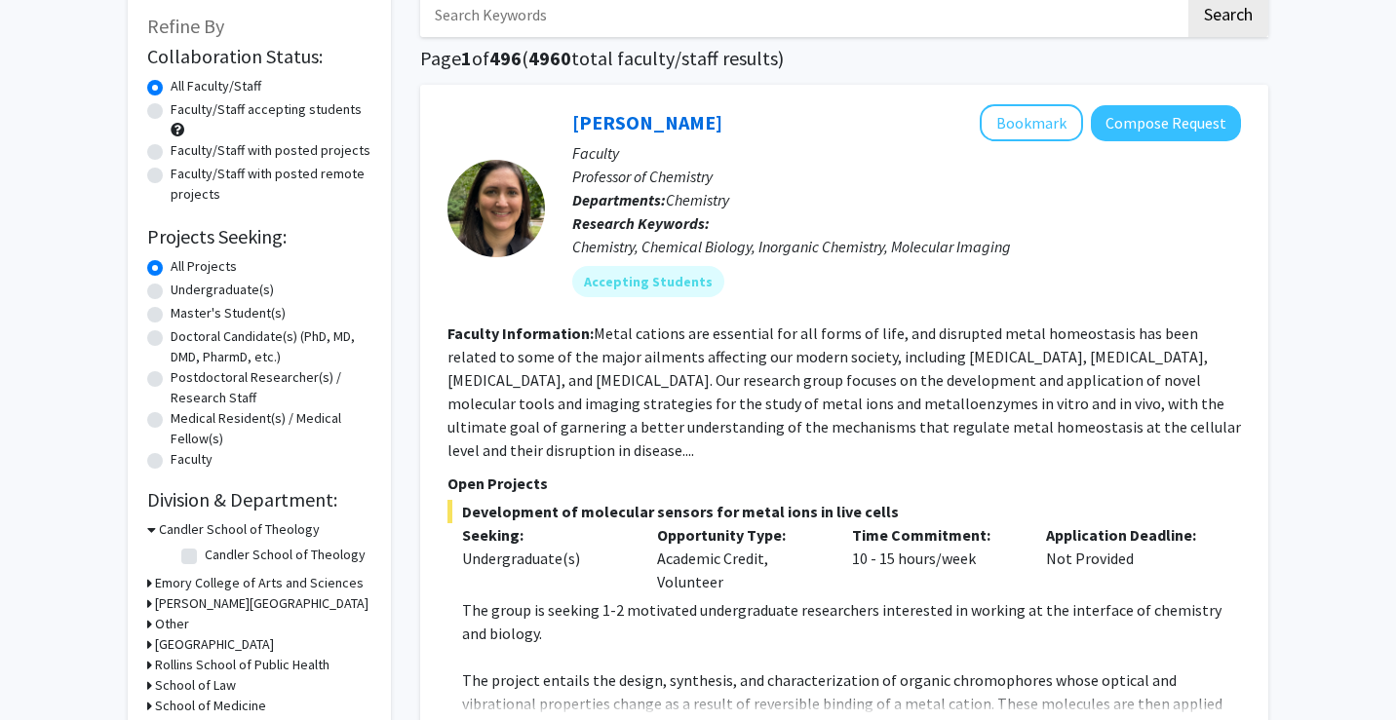
scroll to position [143, 0]
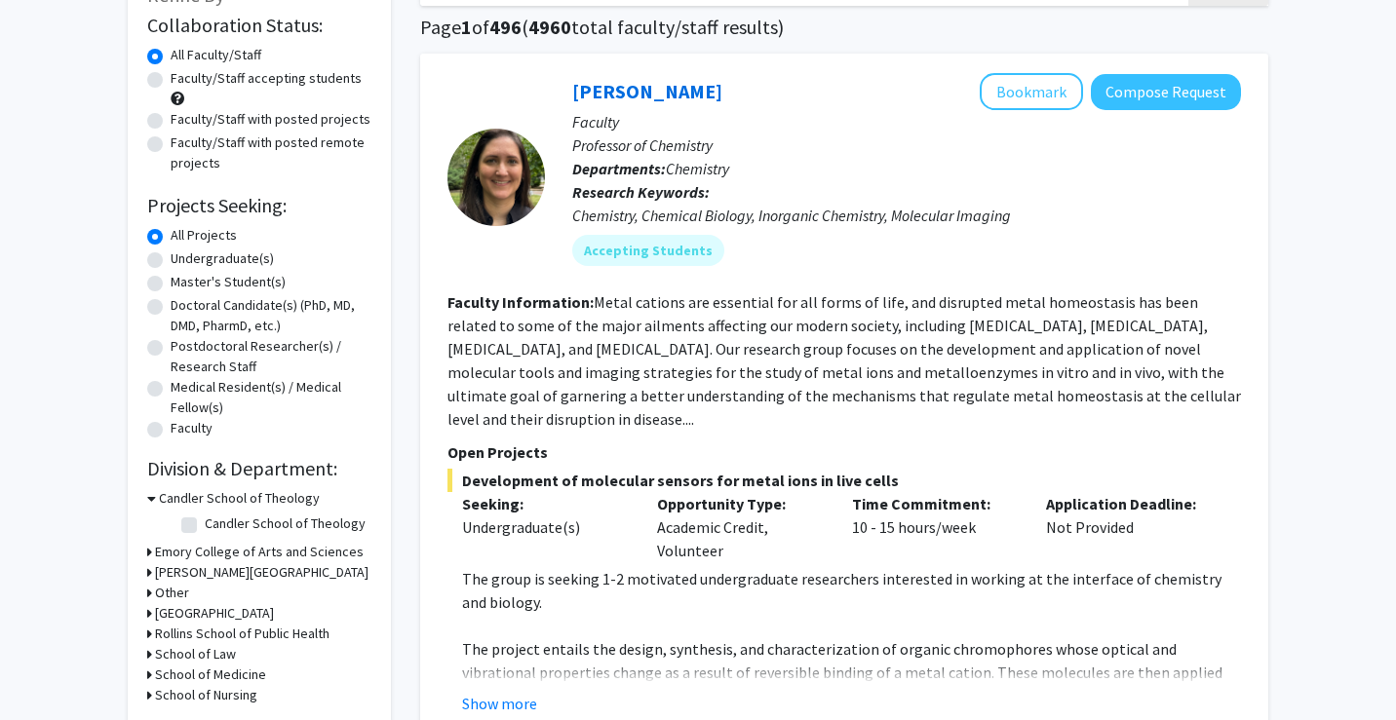
click at [158, 268] on div "Undergraduate(s)" at bounding box center [259, 260] width 224 height 23
click at [171, 262] on label "Undergraduate(s)" at bounding box center [222, 259] width 103 height 20
click at [171, 261] on input "Undergraduate(s)" at bounding box center [177, 255] width 13 height 13
radio input "true"
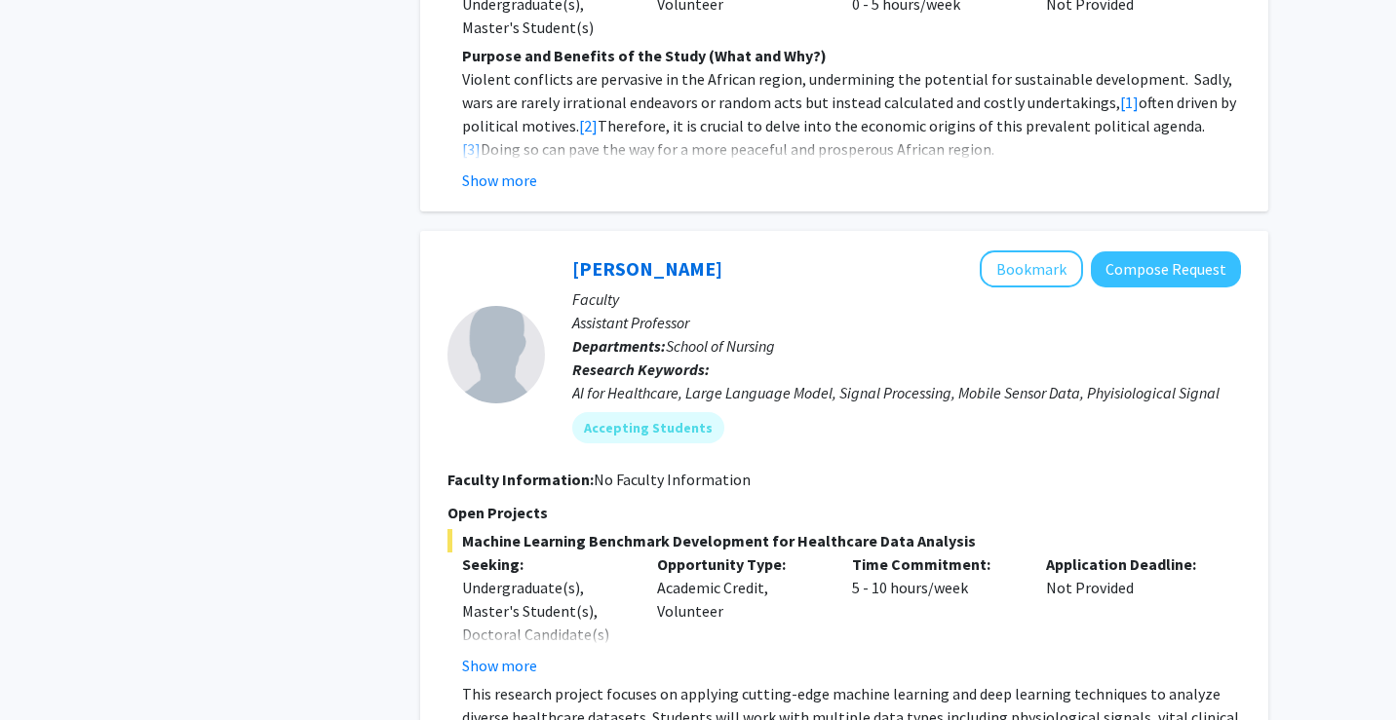
scroll to position [1444, 0]
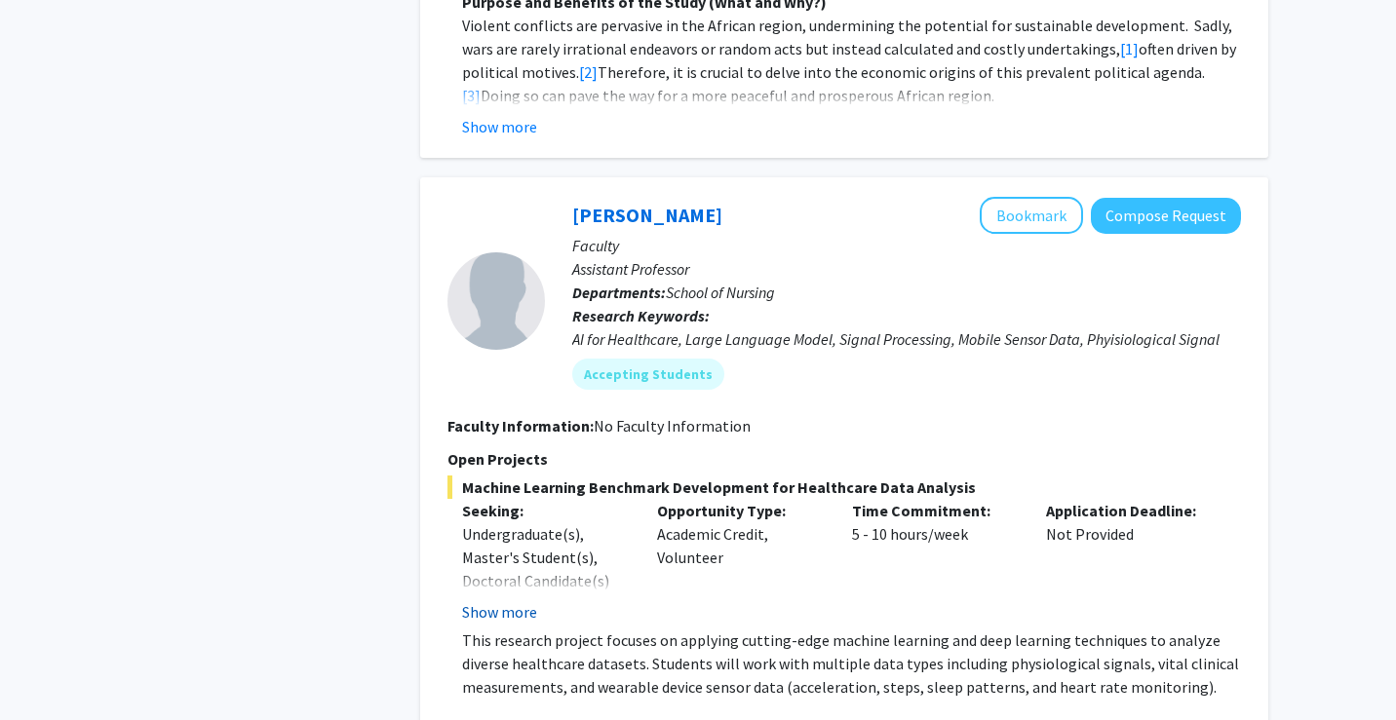
click at [479, 600] on button "Show more" at bounding box center [499, 611] width 75 height 23
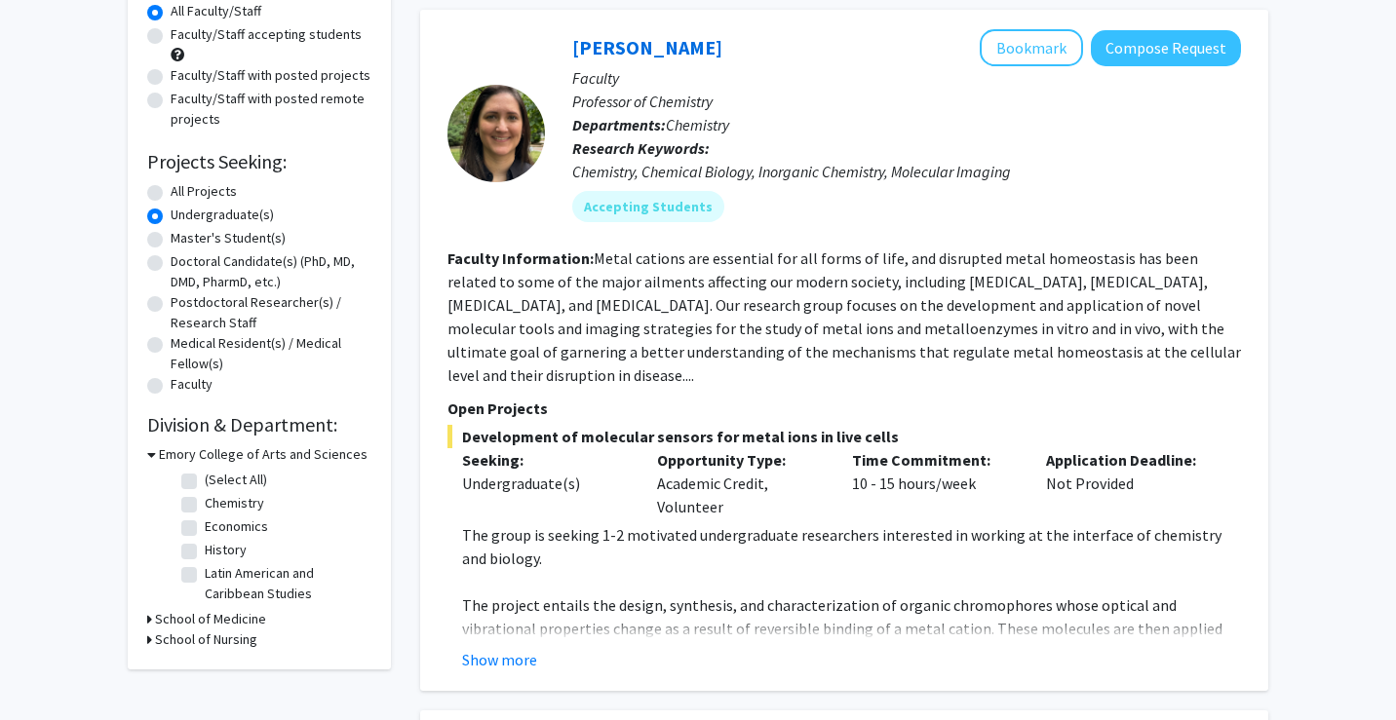
scroll to position [143, 0]
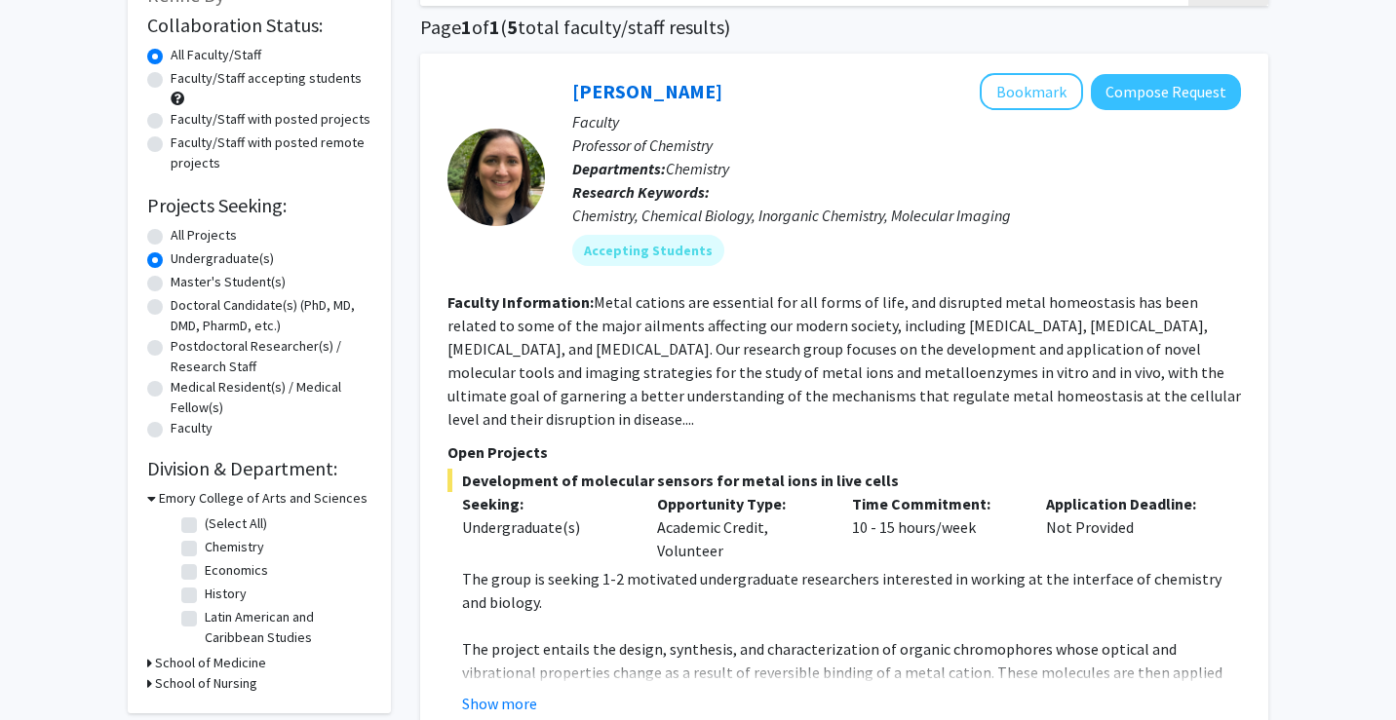
click at [171, 87] on label "Faculty/Staff accepting students" at bounding box center [266, 78] width 191 height 20
click at [171, 81] on input "Faculty/Staff accepting students" at bounding box center [177, 74] width 13 height 13
radio input "true"
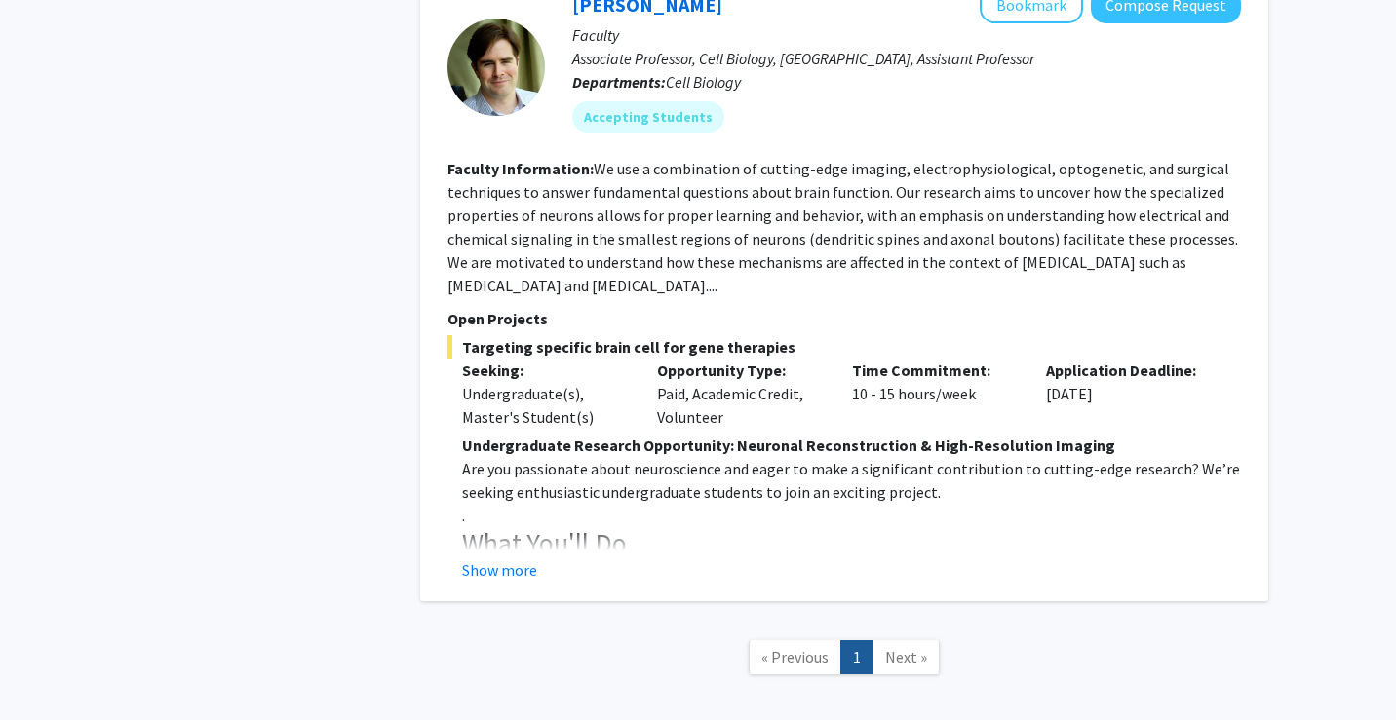
scroll to position [3099, 0]
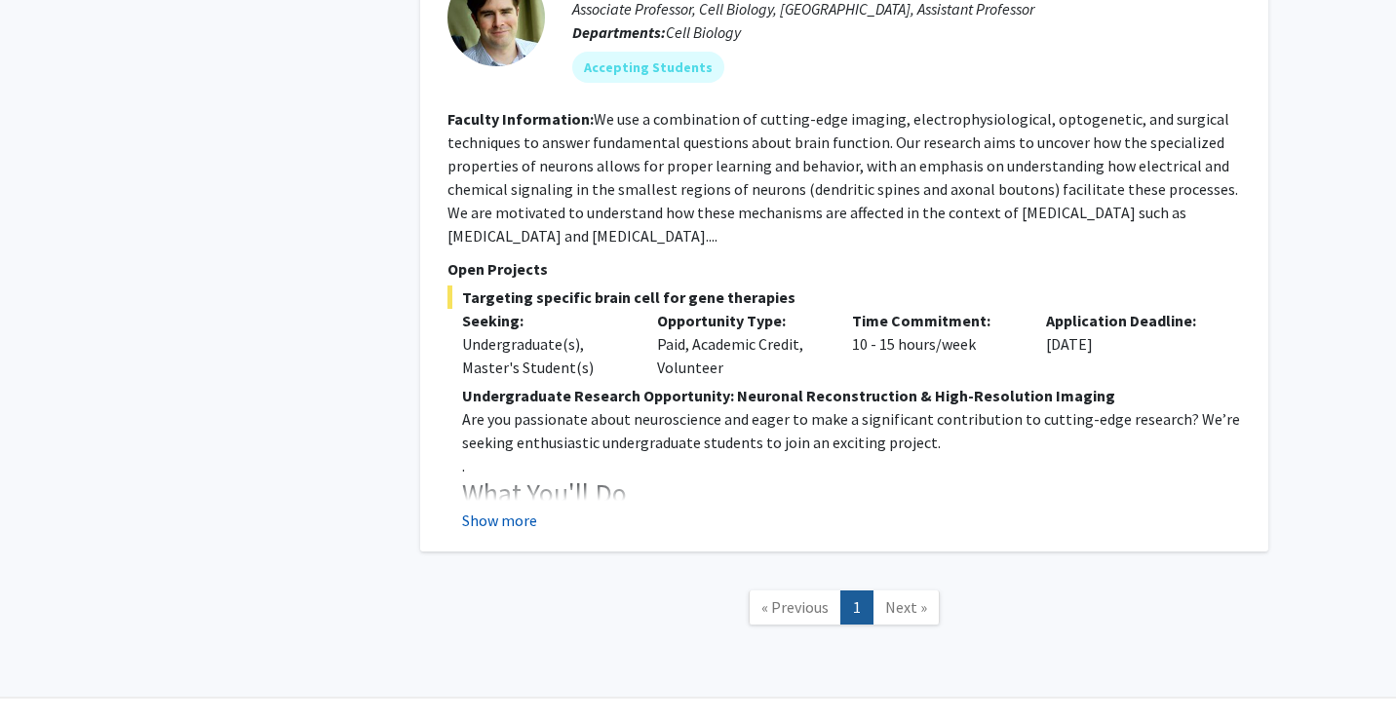
click at [512, 509] on button "Show more" at bounding box center [499, 520] width 75 height 23
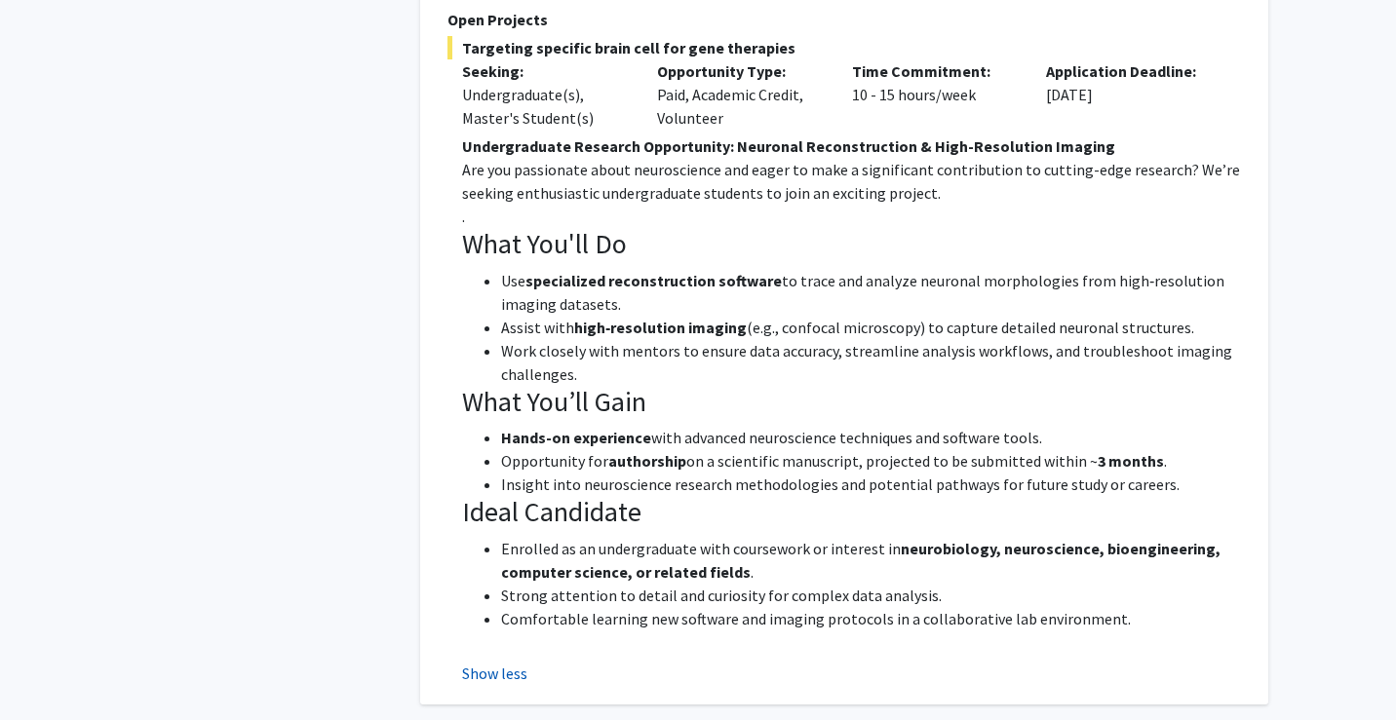
scroll to position [3431, 0]
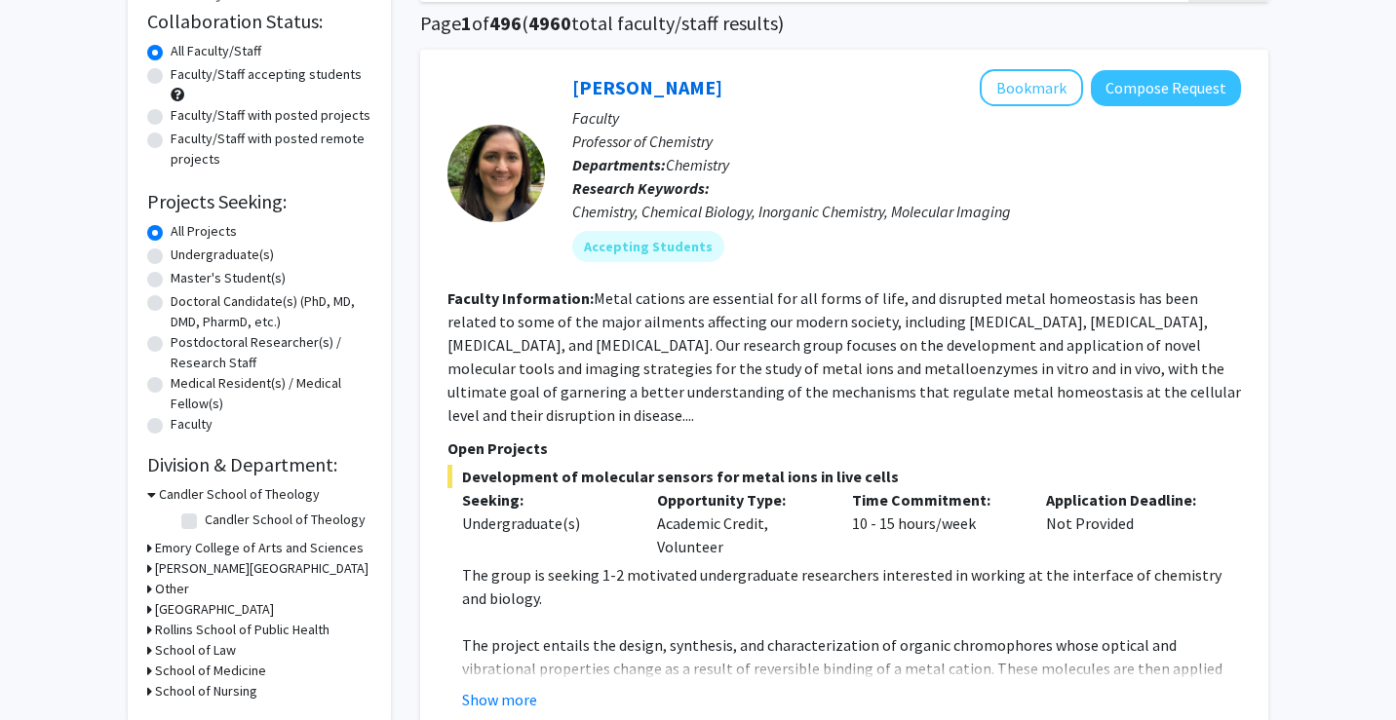
scroll to position [211, 0]
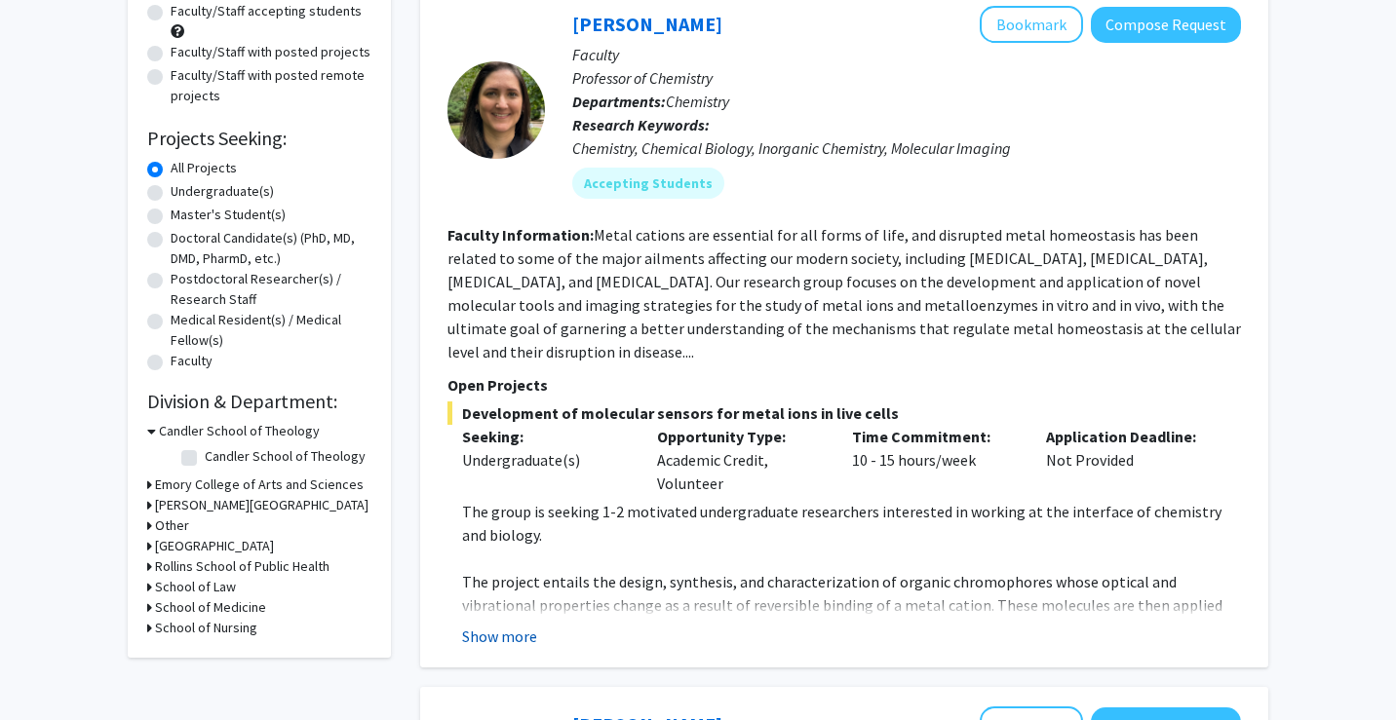
click at [500, 625] on button "Show more" at bounding box center [499, 636] width 75 height 23
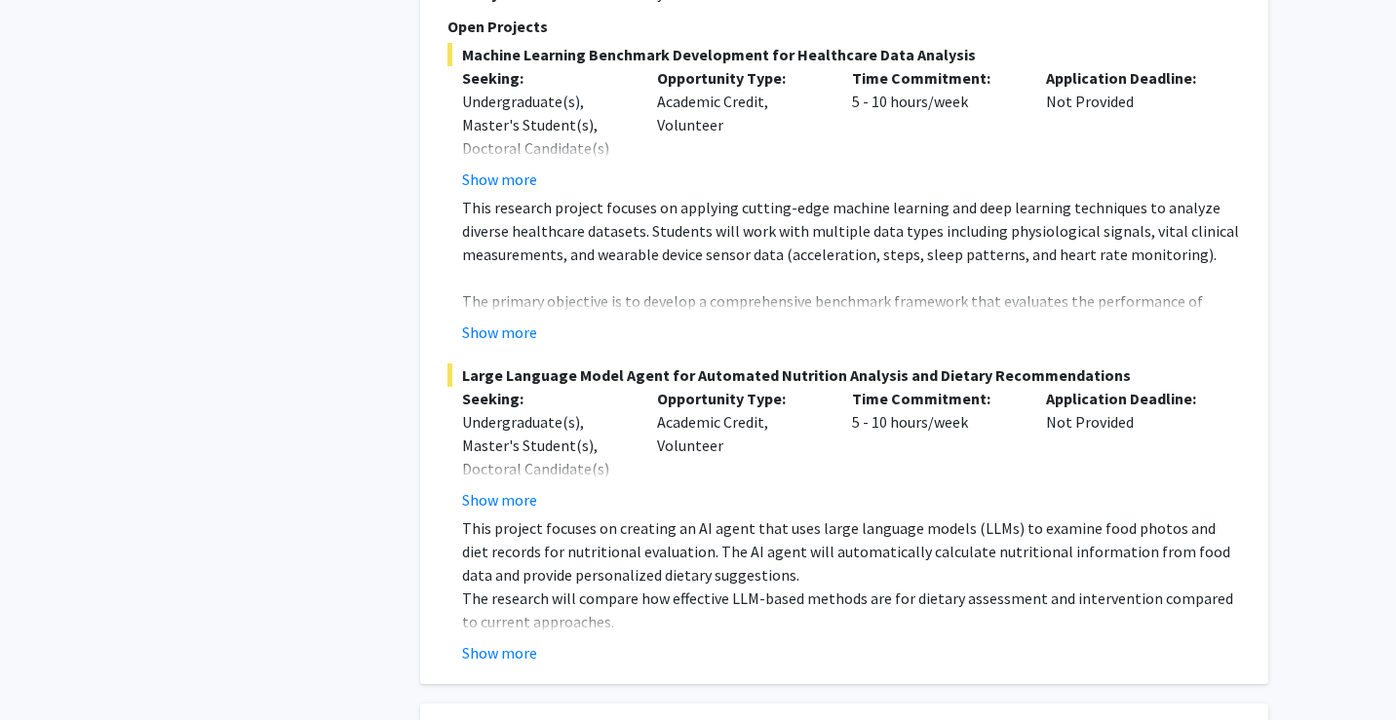
scroll to position [2008, 0]
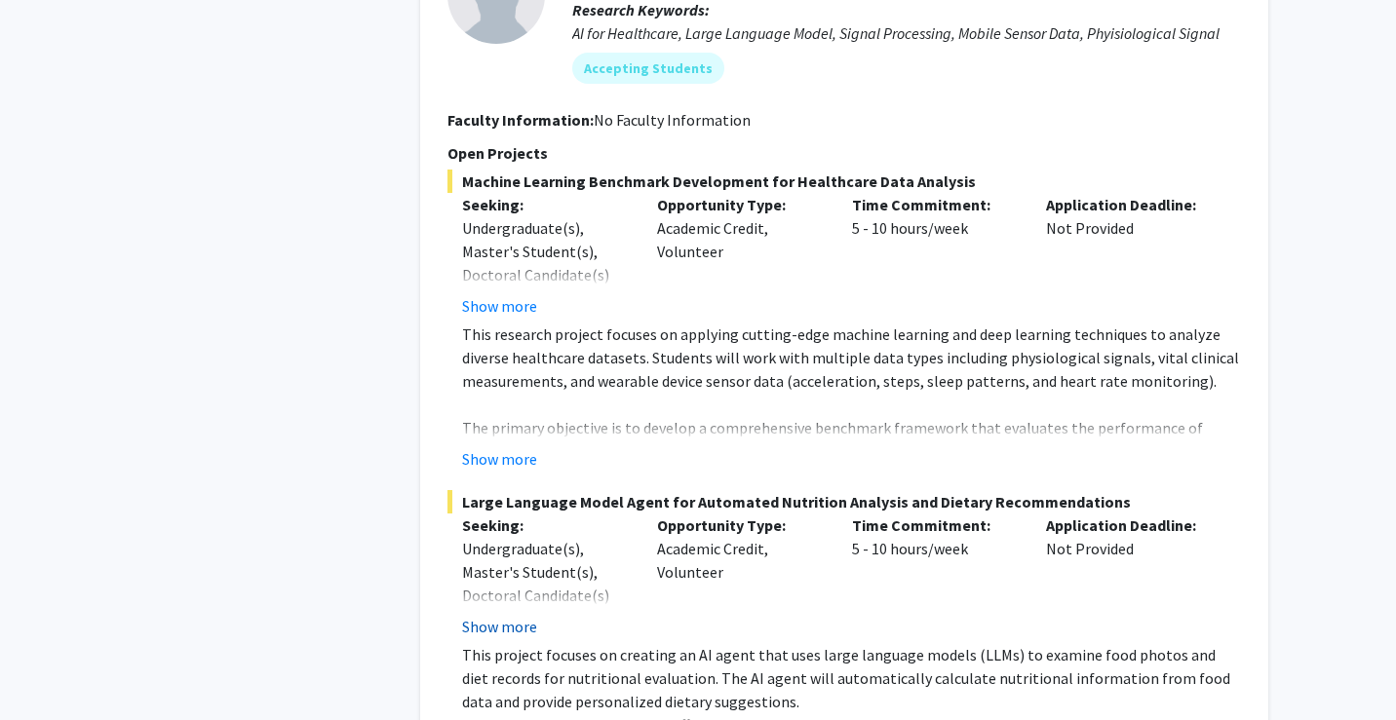
click at [501, 615] on button "Show more" at bounding box center [499, 626] width 75 height 23
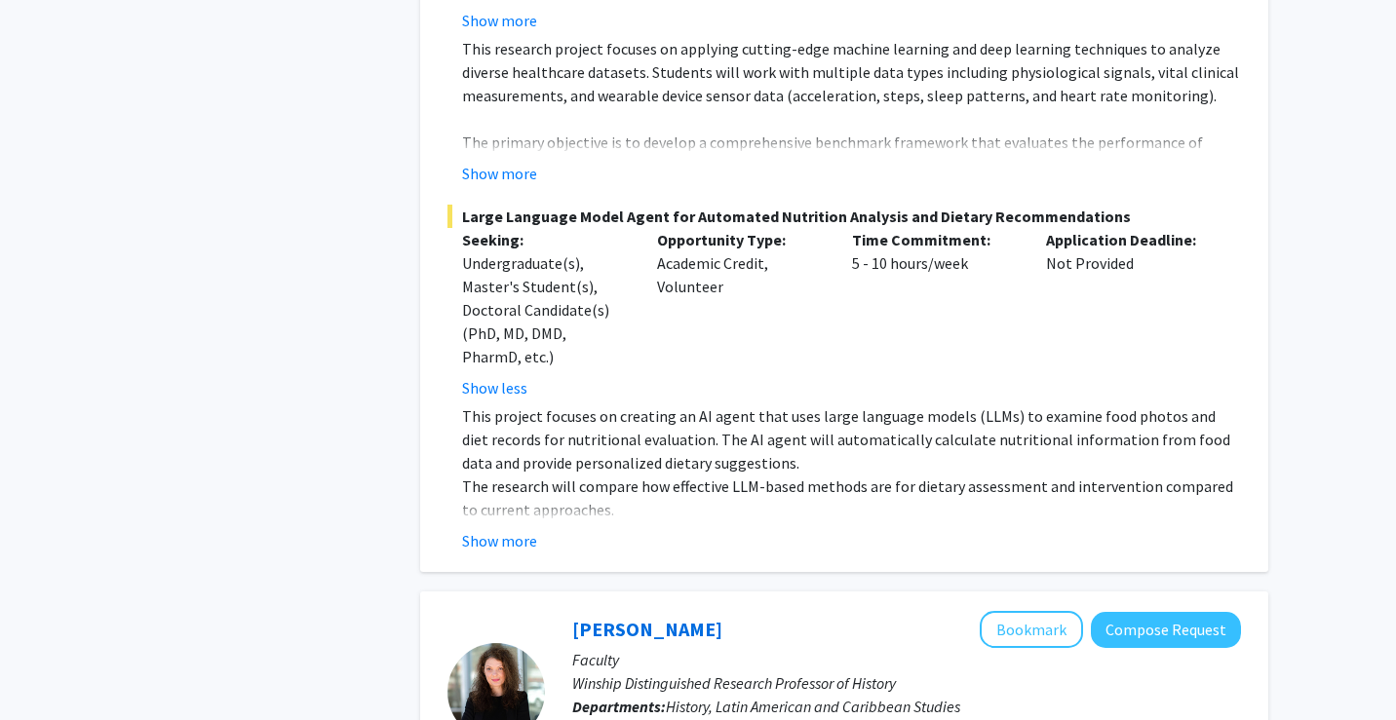
scroll to position [2387, 0]
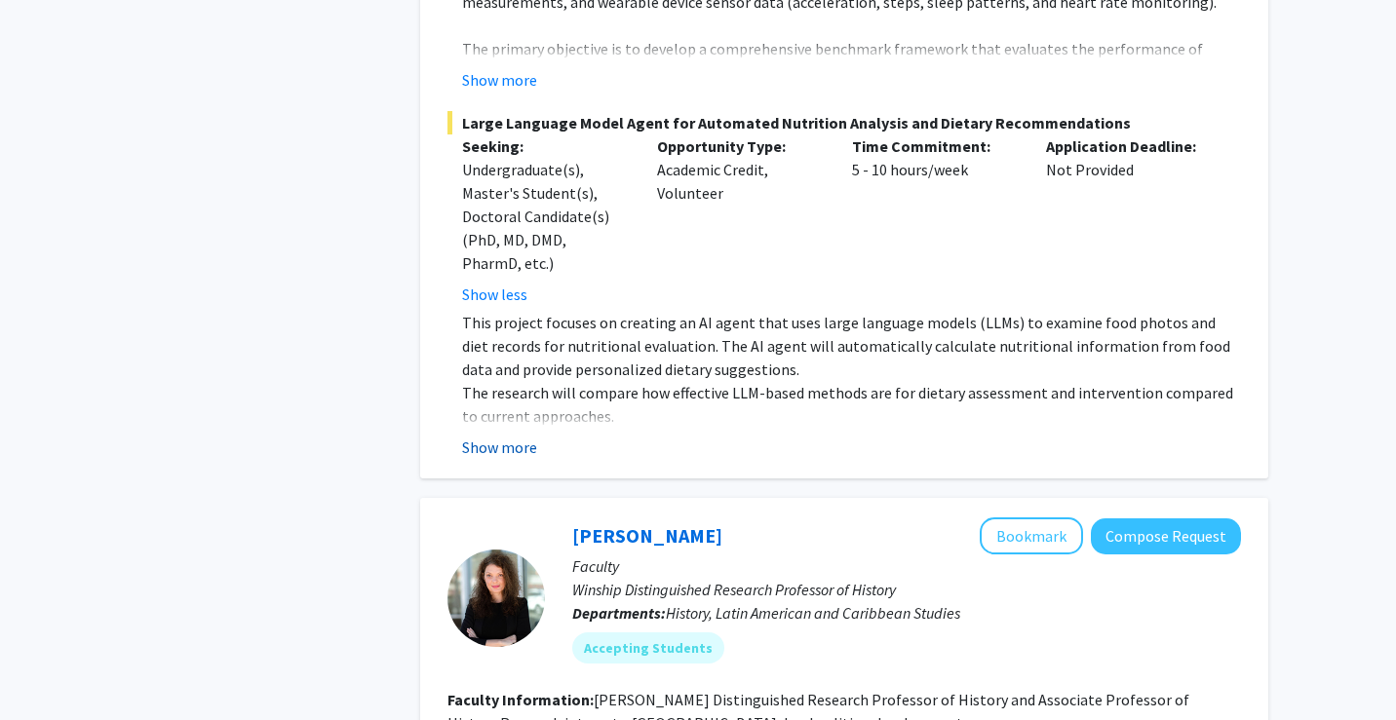
click at [501, 436] on button "Show more" at bounding box center [499, 447] width 75 height 23
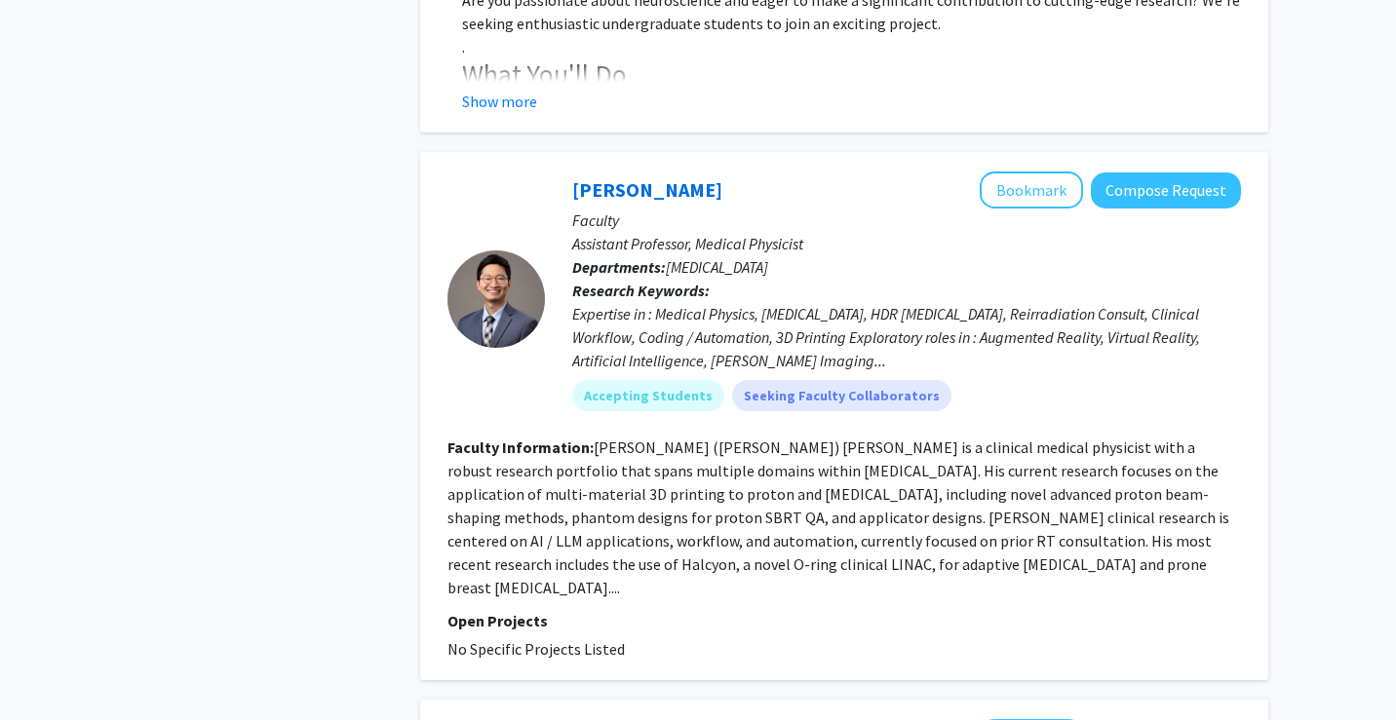
scroll to position [4088, 0]
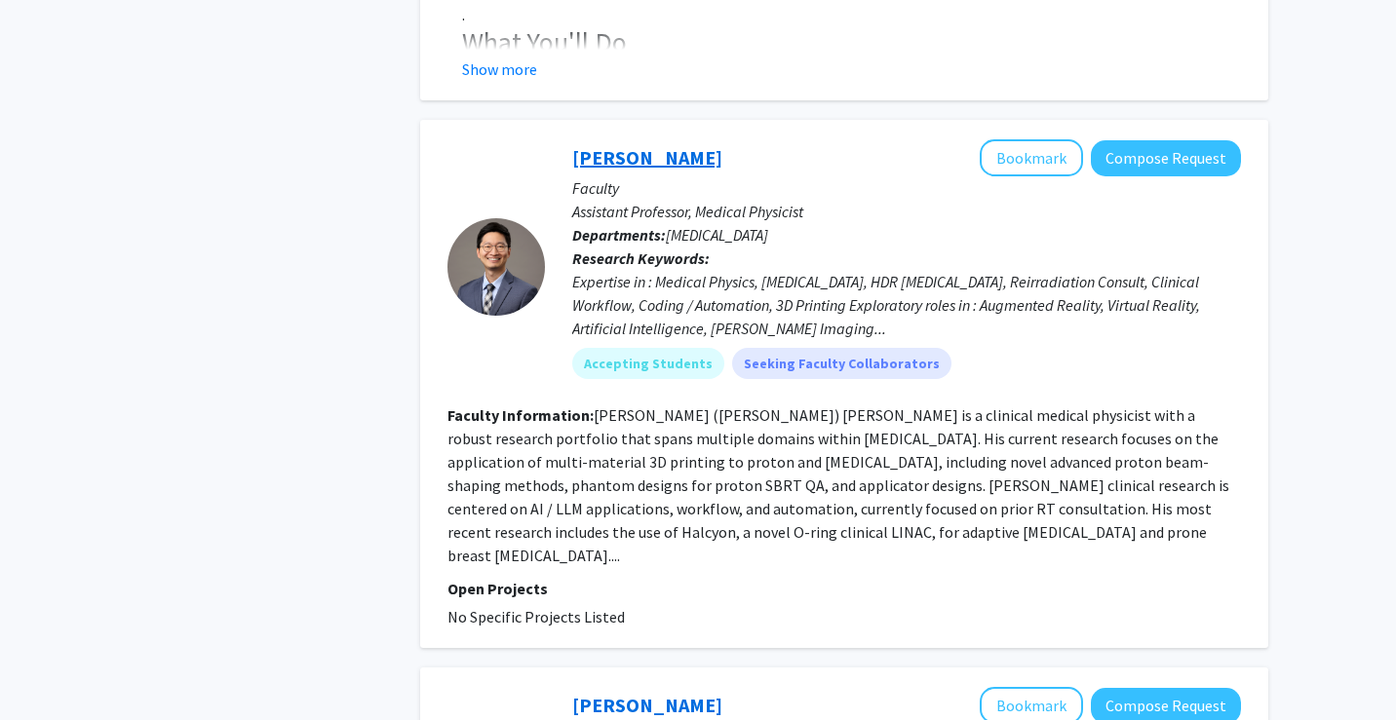
click at [615, 145] on link "[PERSON_NAME]" at bounding box center [647, 157] width 150 height 24
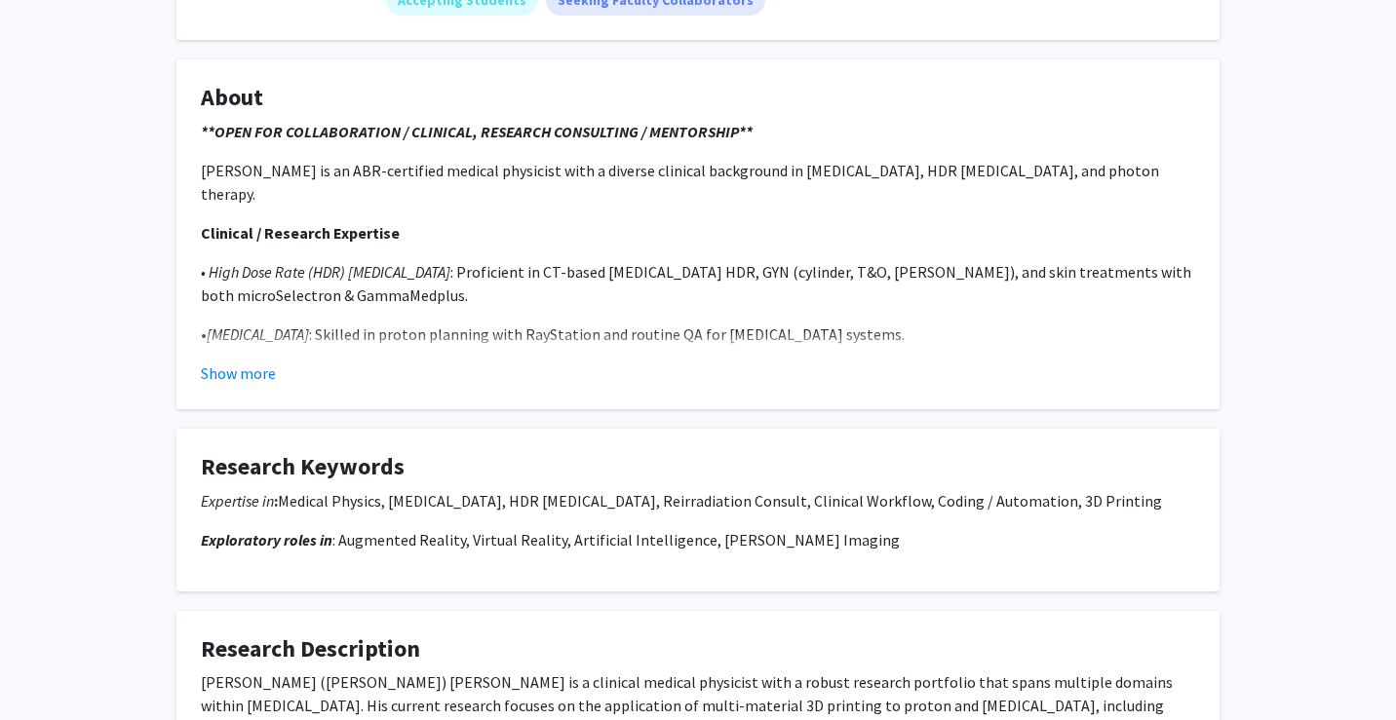
scroll to position [377, 0]
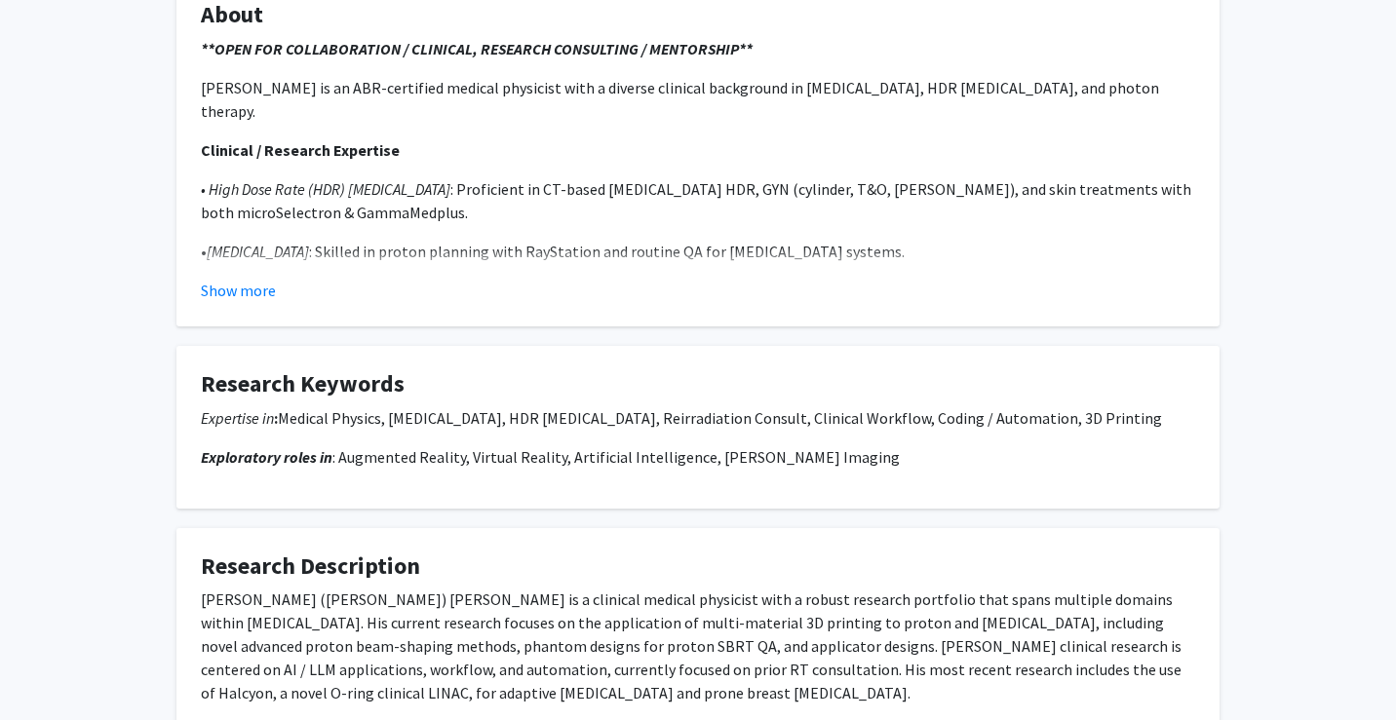
click at [259, 305] on fg-card "About **OPEN FOR COLLABORATION / CLINICAL, RESEARCH CONSULTING / MENTORSHIP** D…" at bounding box center [697, 152] width 1043 height 350
click at [259, 287] on button "Show more" at bounding box center [238, 290] width 75 height 23
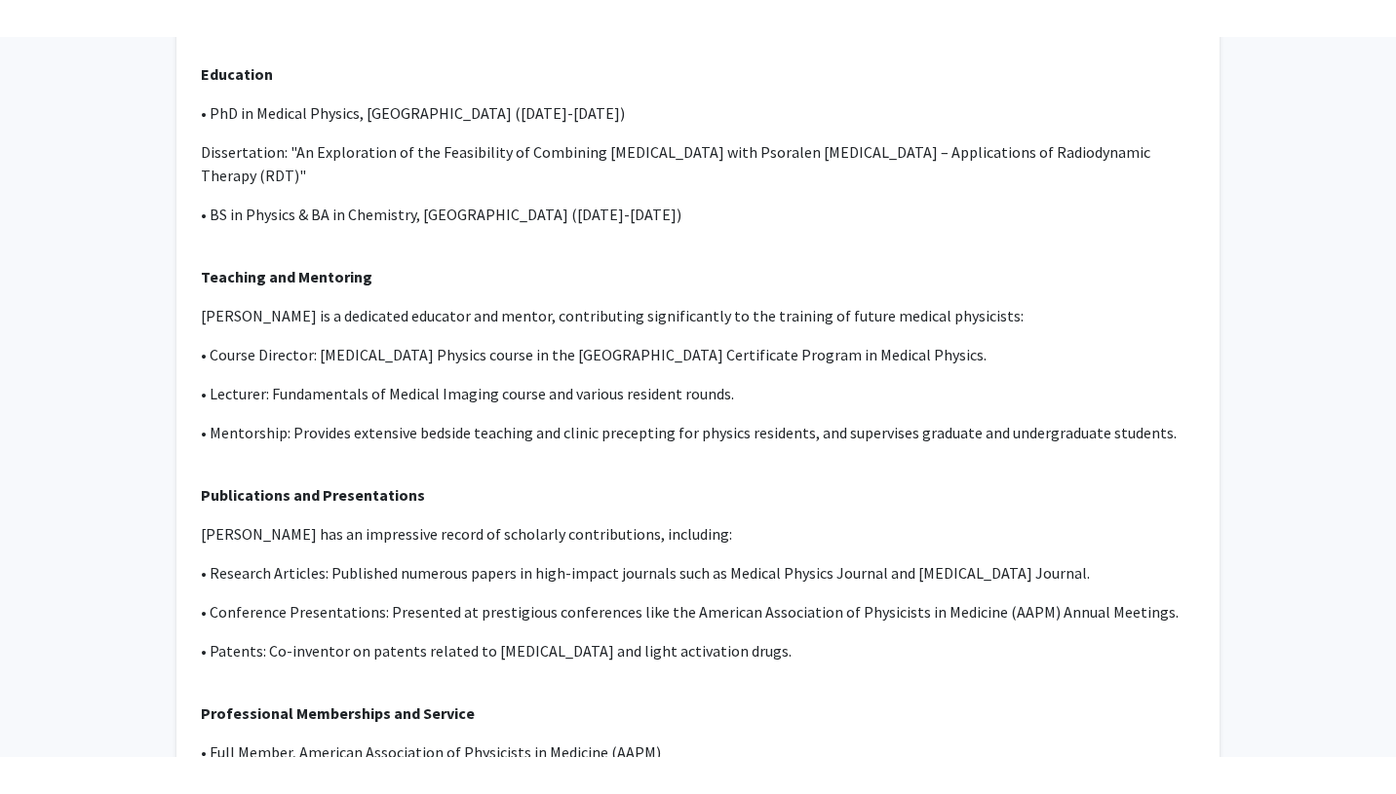
scroll to position [966, 0]
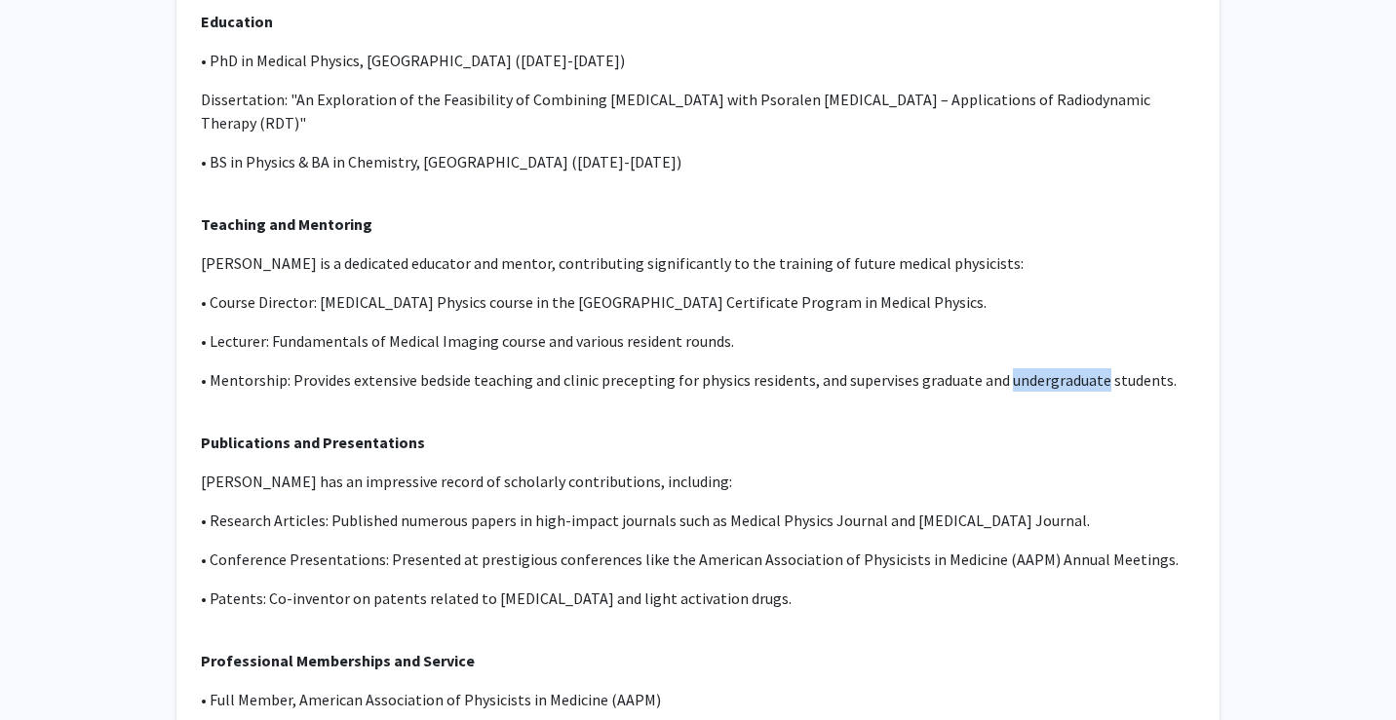
click at [1184, 114] on div "**OPEN FOR COLLABORATION / CLINICAL, RESEARCH CONSULTING / MENTORSHIP** Dr. Yoo…" at bounding box center [698, 185] width 994 height 1474
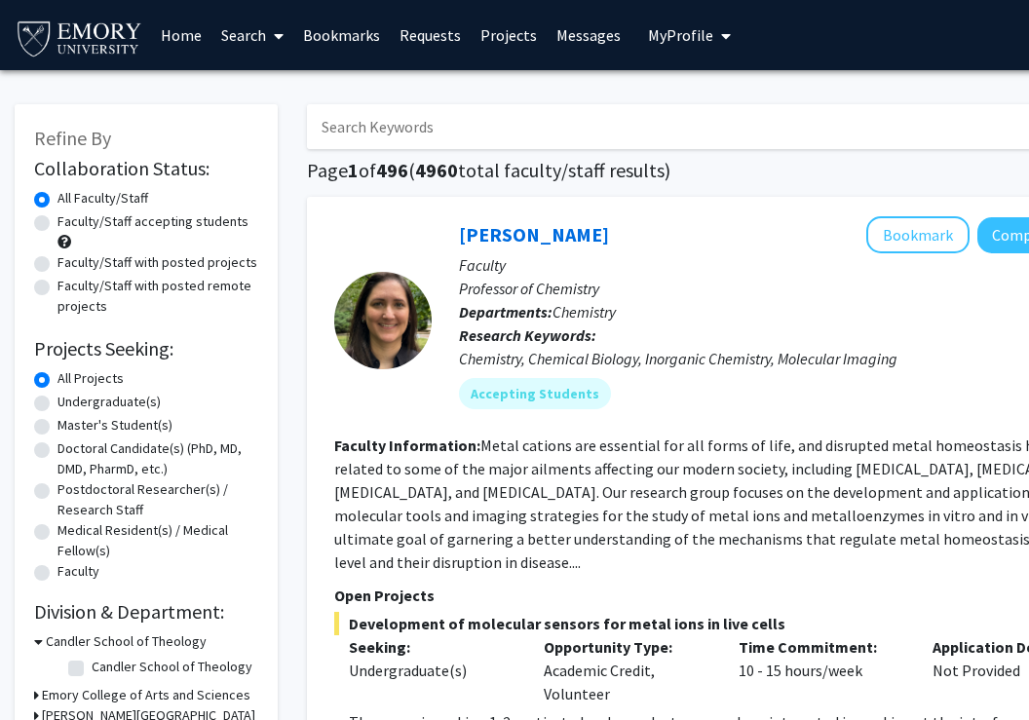
click at [57, 218] on label "Faculty/Staff accepting students" at bounding box center [152, 221] width 191 height 20
click at [57, 218] on input "Faculty/Staff accepting students" at bounding box center [63, 217] width 13 height 13
radio input "true"
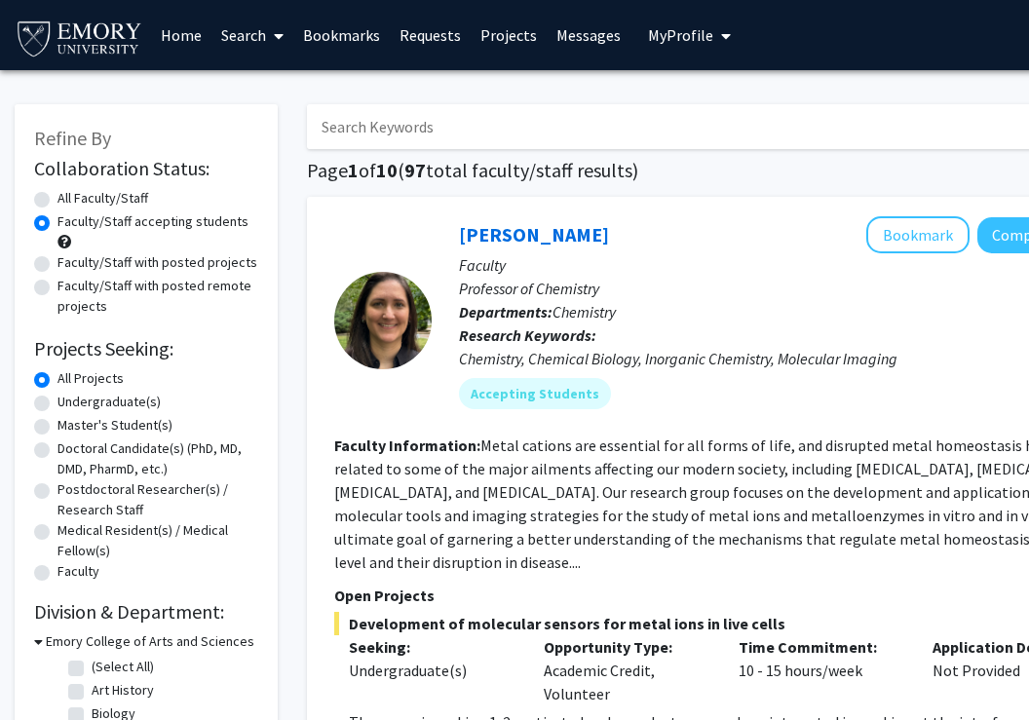
click at [57, 406] on label "Undergraduate(s)" at bounding box center [108, 402] width 103 height 20
click at [57, 404] on input "Undergraduate(s)" at bounding box center [63, 398] width 13 height 13
radio input "true"
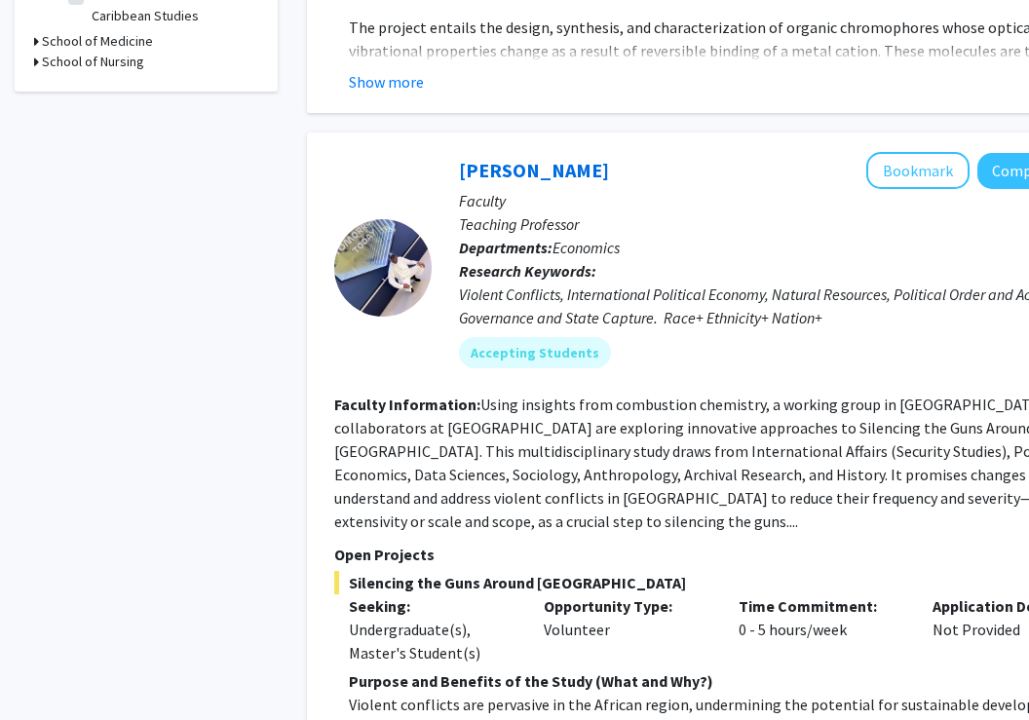
scroll to position [1169, 0]
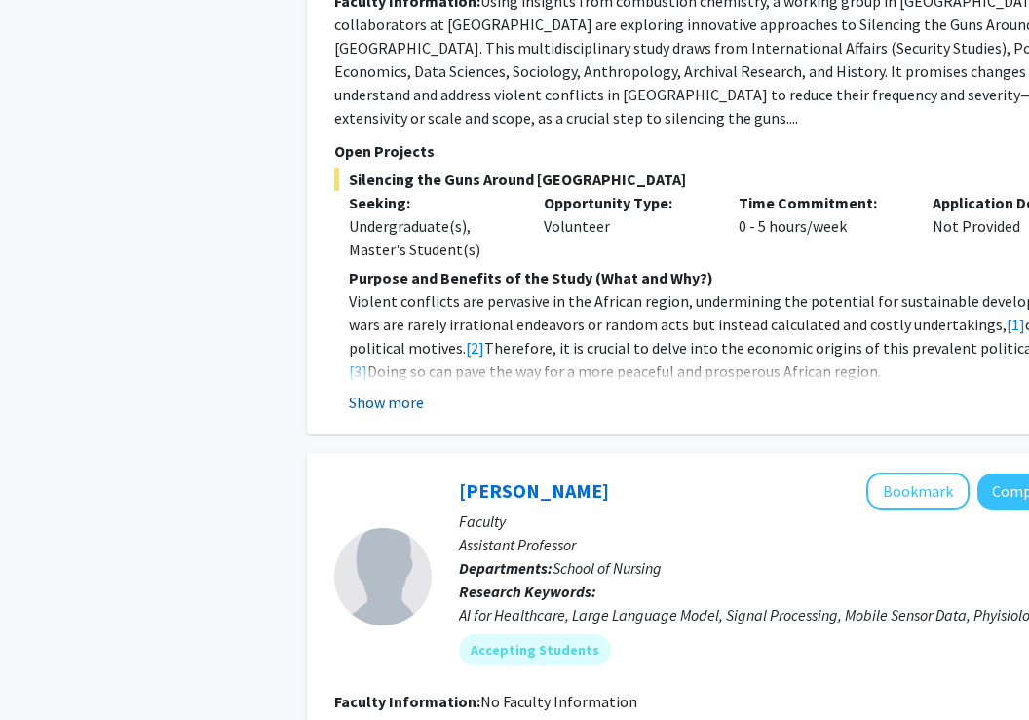
click at [406, 391] on button "Show more" at bounding box center [386, 402] width 75 height 23
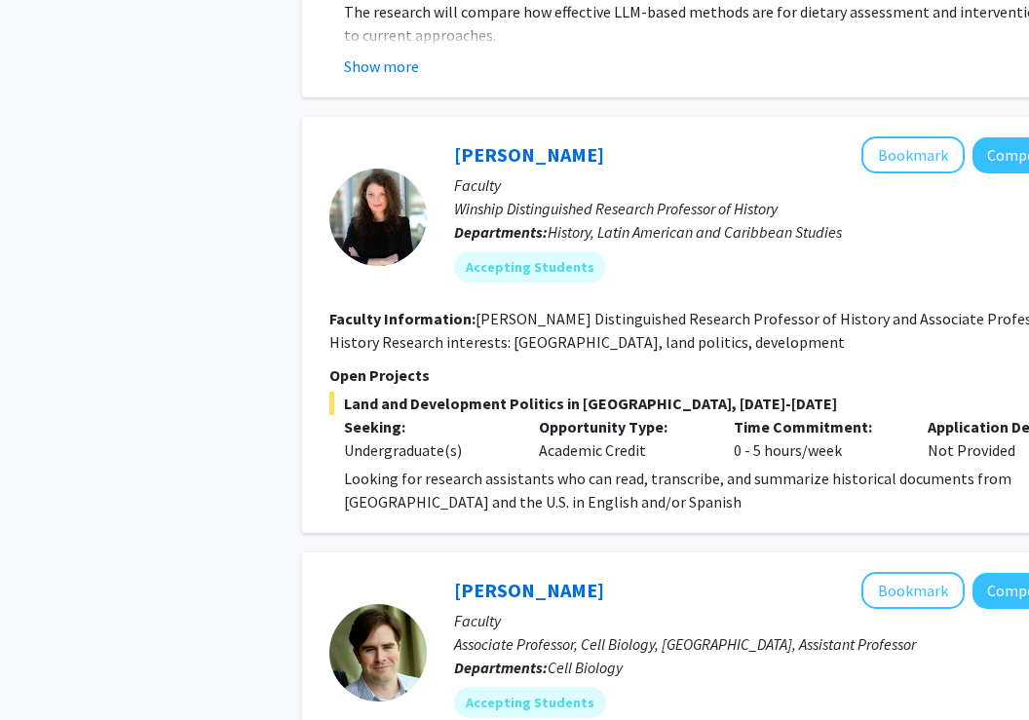
scroll to position [3710, 5]
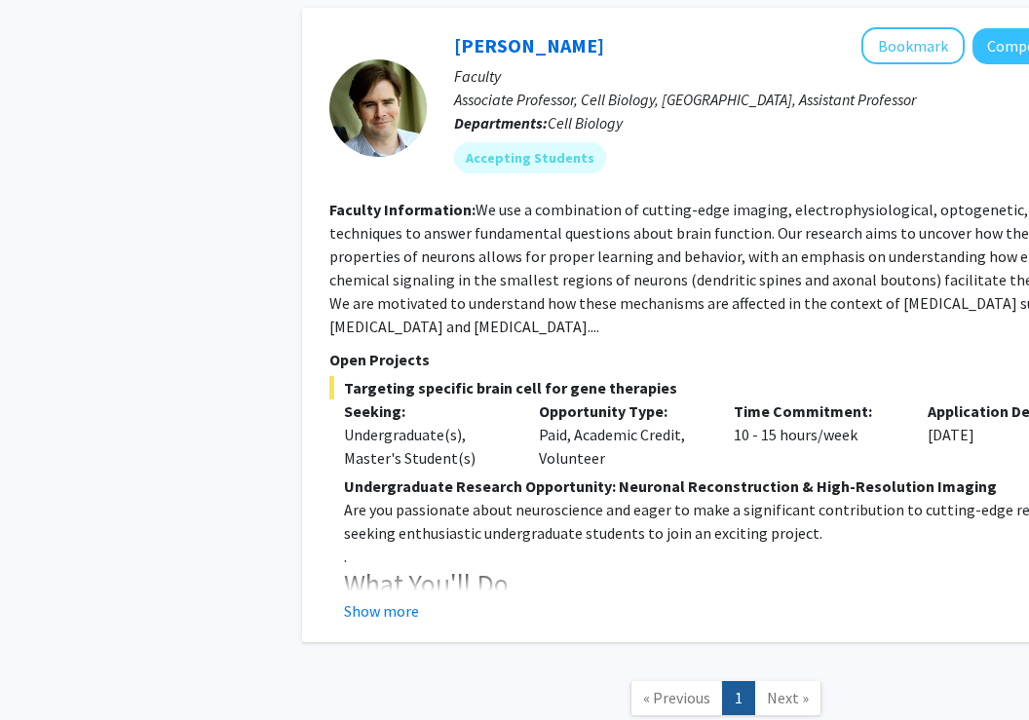
click at [778, 688] on span "Next »" at bounding box center [788, 697] width 42 height 19
click at [360, 599] on button "Show more" at bounding box center [381, 610] width 75 height 23
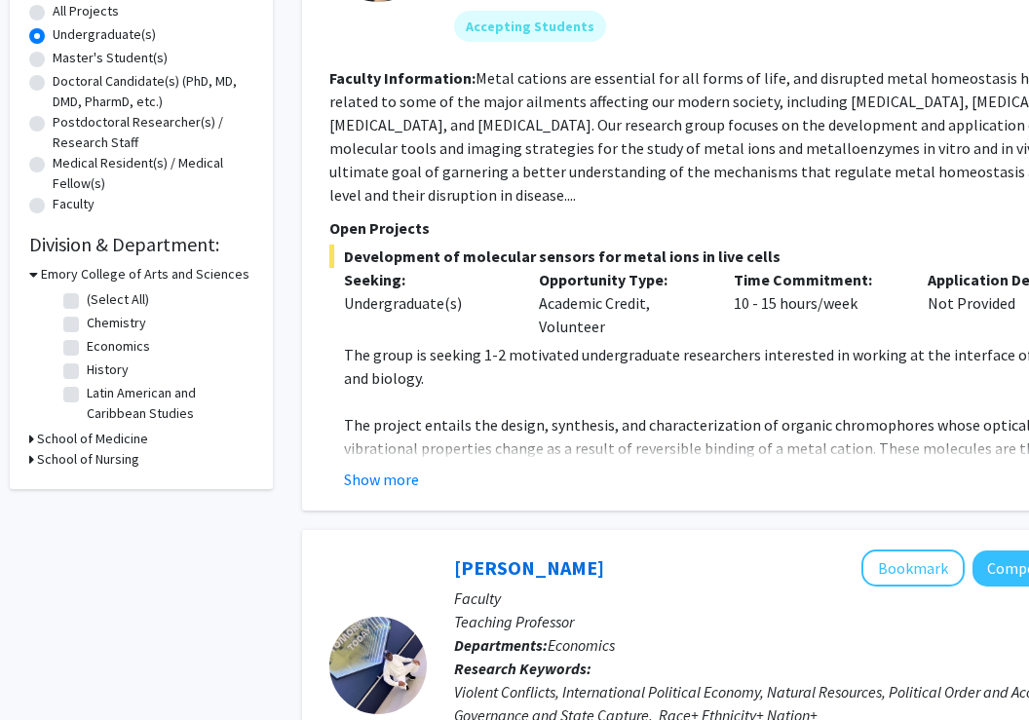
scroll to position [407, 5]
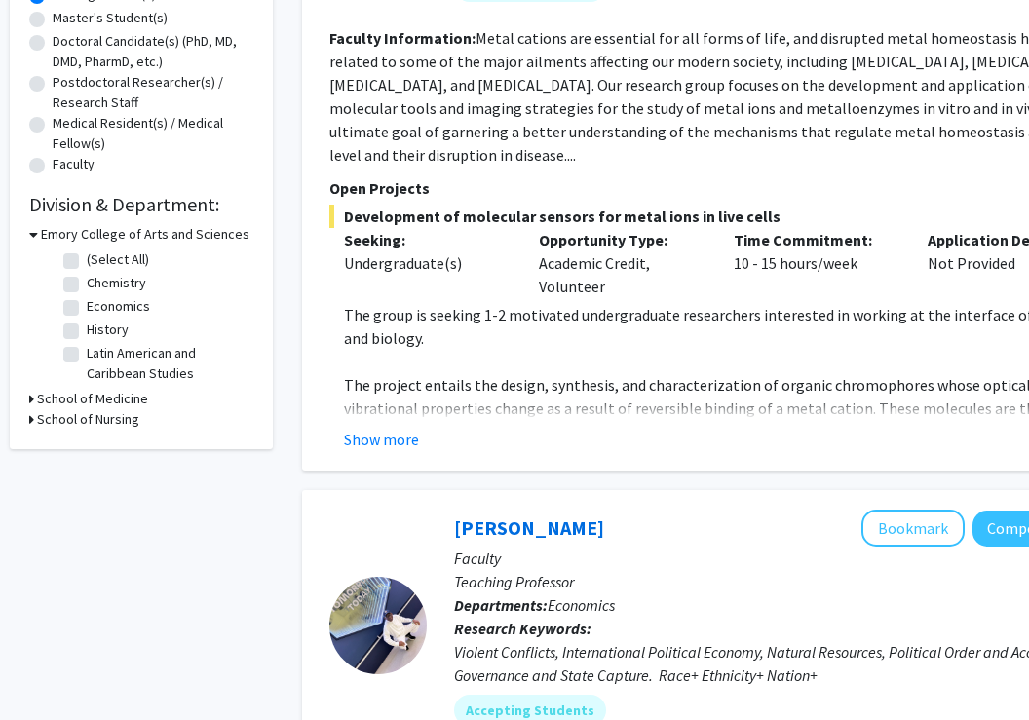
click at [58, 390] on h3 "School of Medicine" at bounding box center [92, 399] width 111 height 20
click at [87, 424] on label "Cell Biology" at bounding box center [121, 424] width 68 height 20
click at [87, 424] on input "Cell Biology" at bounding box center [93, 420] width 13 height 13
checkbox input "true"
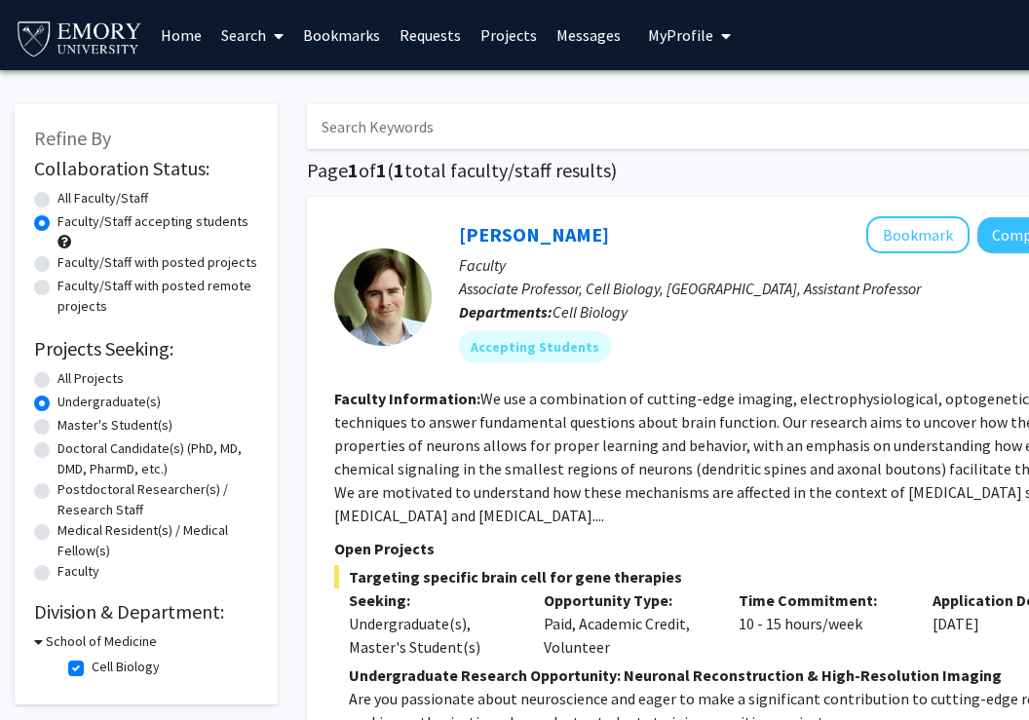
click at [57, 428] on label "Master's Student(s)" at bounding box center [114, 425] width 115 height 20
click at [57, 428] on input "Master's Student(s)" at bounding box center [63, 421] width 13 height 13
radio input "true"
click at [57, 384] on label "All Projects" at bounding box center [90, 378] width 66 height 20
click at [57, 381] on input "All Projects" at bounding box center [63, 374] width 13 height 13
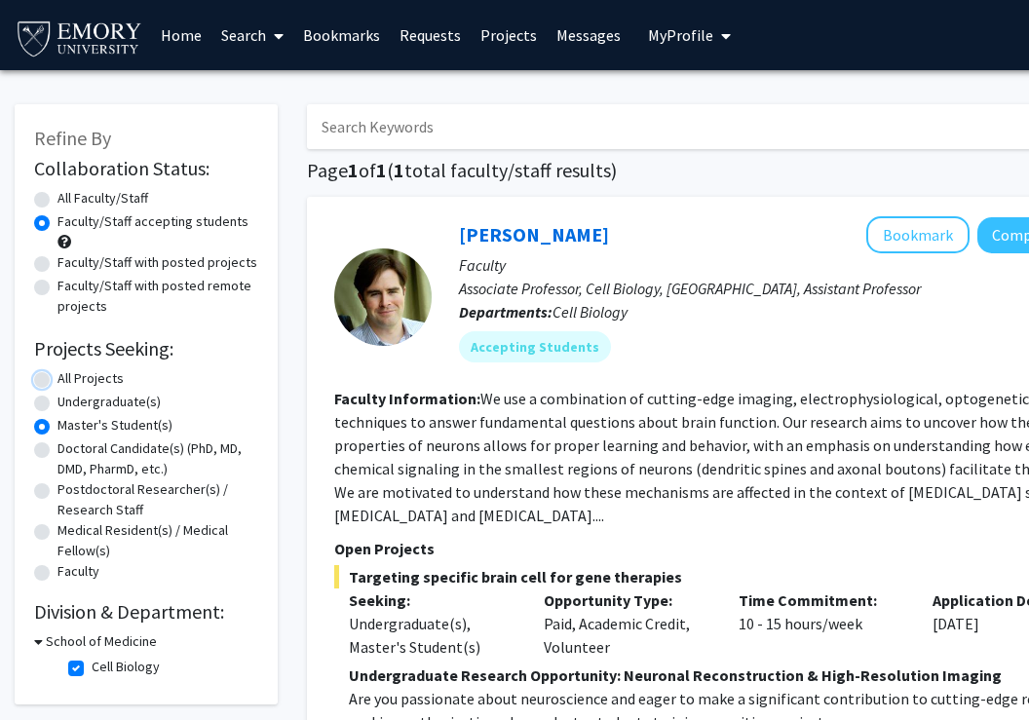
radio input "true"
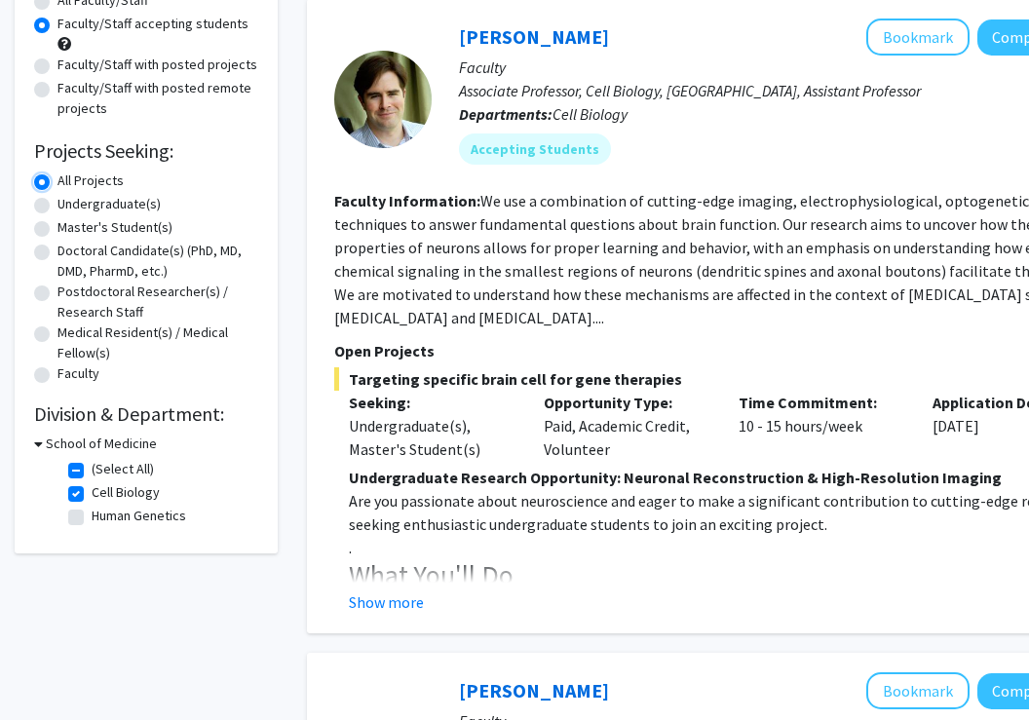
scroll to position [203, 0]
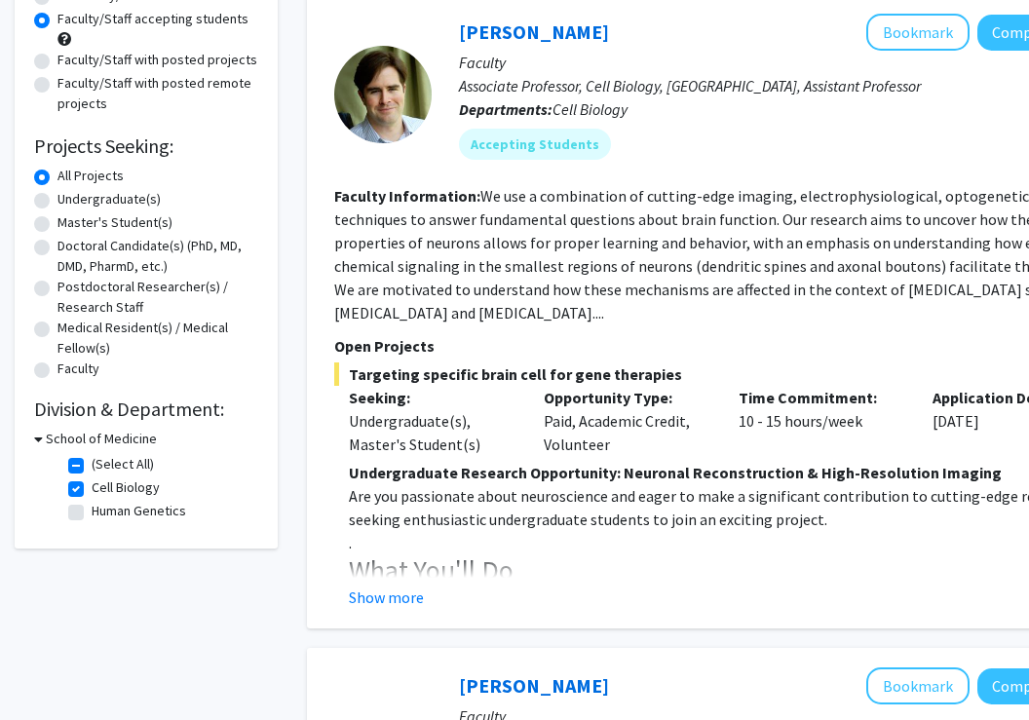
click at [71, 479] on fg-checkbox "Cell Biology Cell Biology" at bounding box center [160, 489] width 185 height 23
click at [92, 494] on label "Cell Biology" at bounding box center [126, 488] width 68 height 20
click at [92, 490] on input "Cell Biology" at bounding box center [98, 484] width 13 height 13
checkbox input "false"
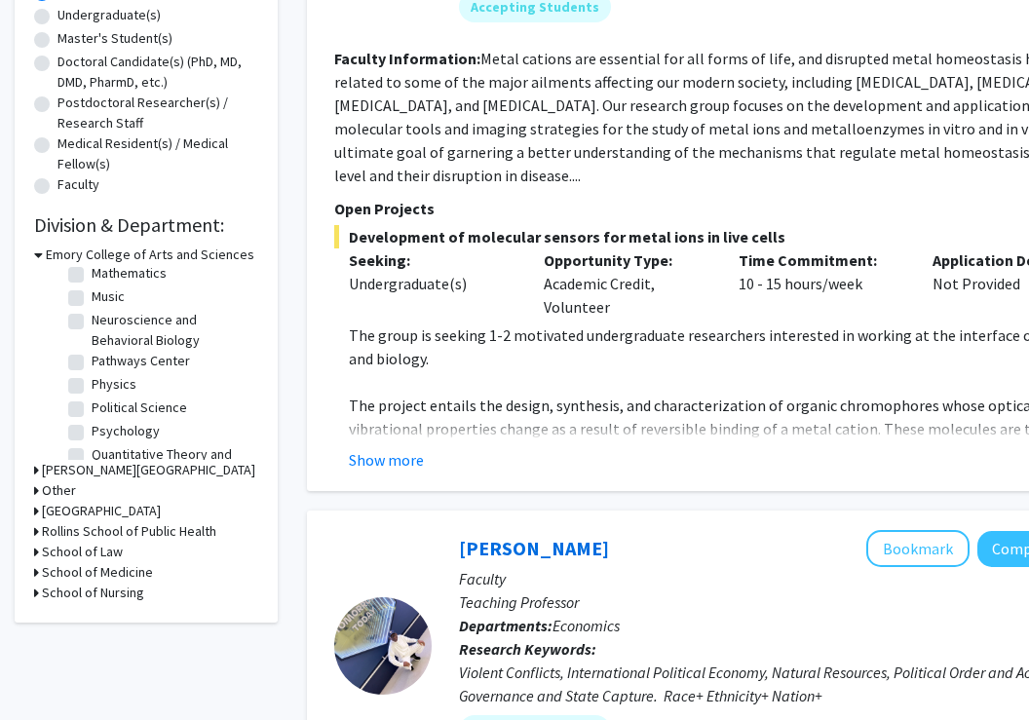
scroll to position [400, 0]
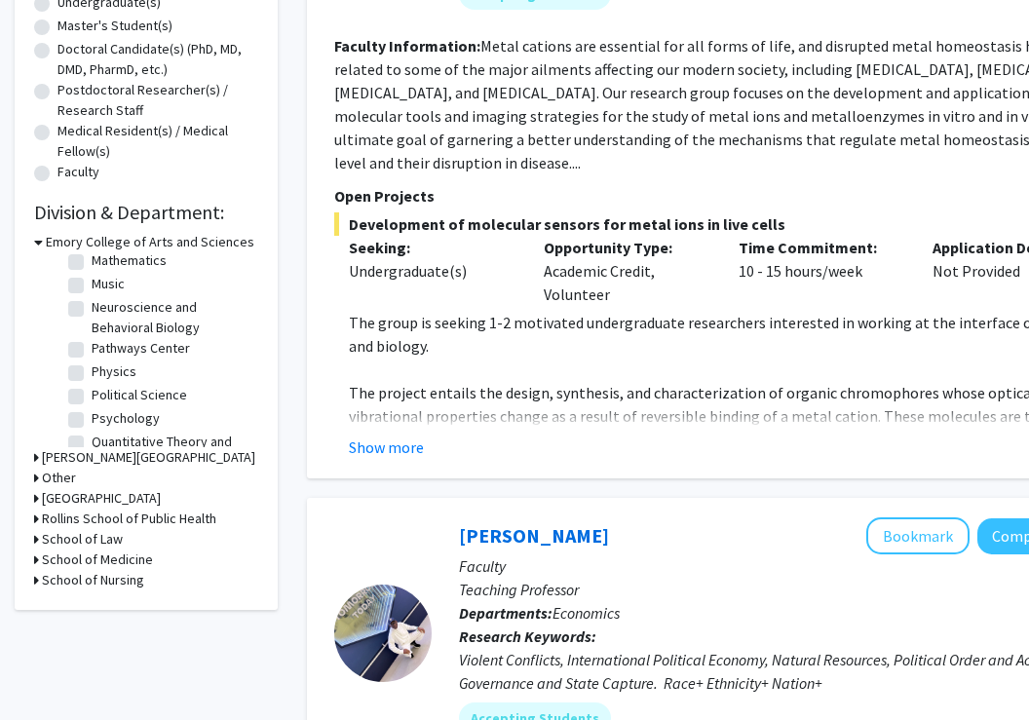
click at [45, 100] on div "Postdoctoral Researcher(s) / Research Staff" at bounding box center [146, 100] width 224 height 41
click at [46, 140] on div "Medical Resident(s) / Medical Fellow(s)" at bounding box center [146, 141] width 224 height 41
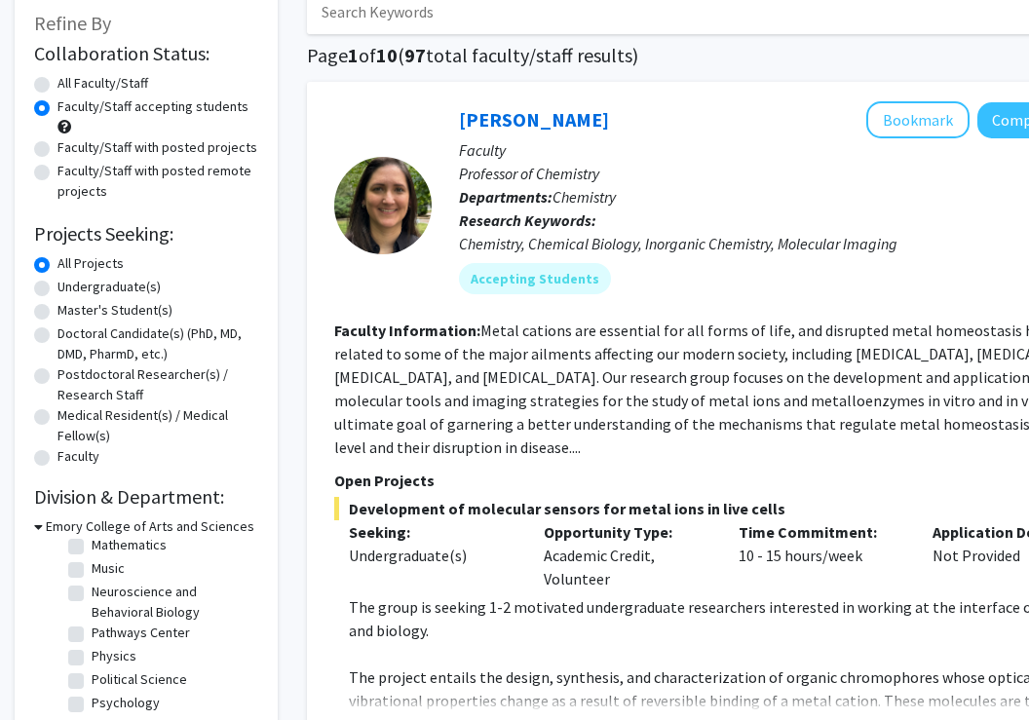
scroll to position [0, 0]
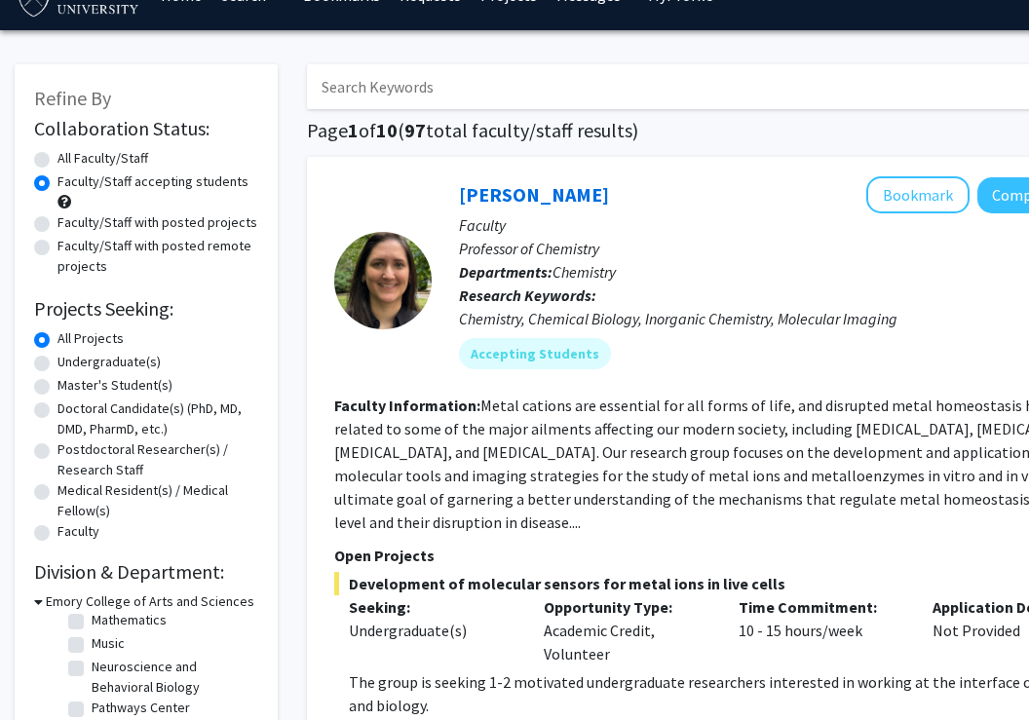
click at [57, 226] on label "Faculty/Staff with posted projects" at bounding box center [157, 222] width 200 height 20
click at [57, 225] on input "Faculty/Staff with posted projects" at bounding box center [63, 218] width 13 height 13
radio input "true"
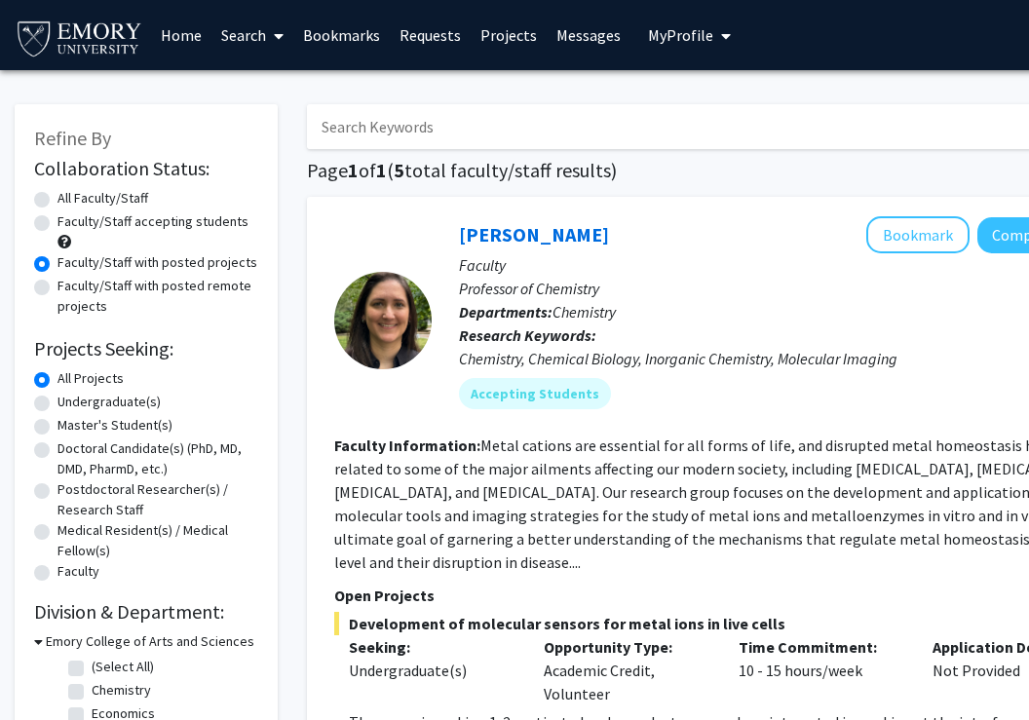
click at [57, 402] on label "Undergraduate(s)" at bounding box center [108, 402] width 103 height 20
click at [57, 402] on input "Undergraduate(s)" at bounding box center [63, 398] width 13 height 13
radio input "true"
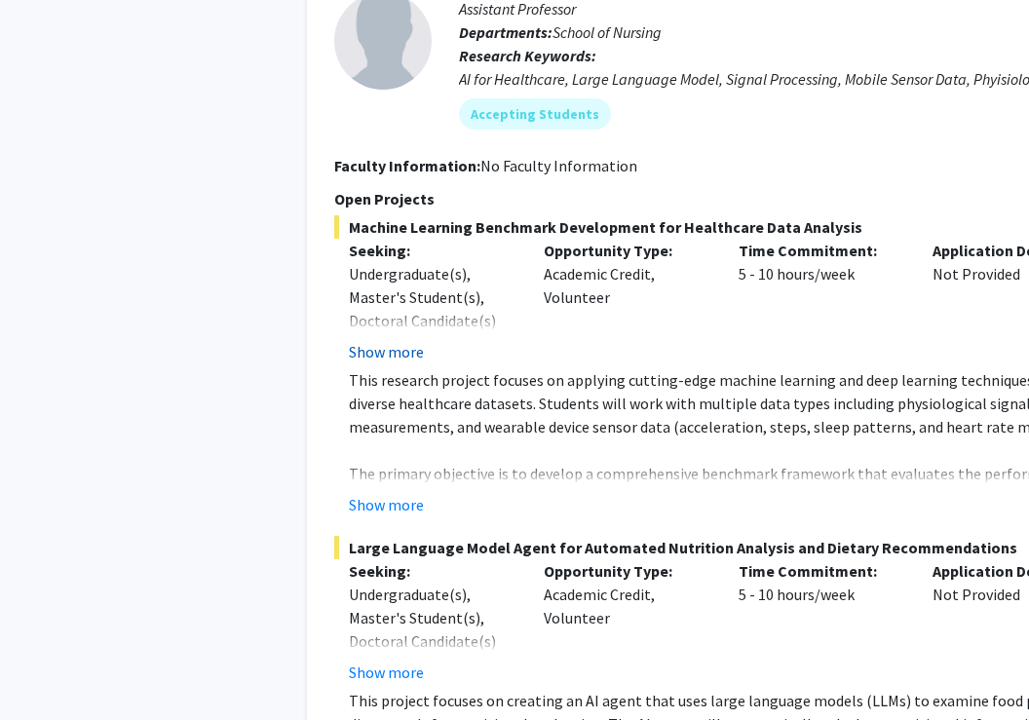
click at [374, 340] on button "Show more" at bounding box center [386, 351] width 75 height 23
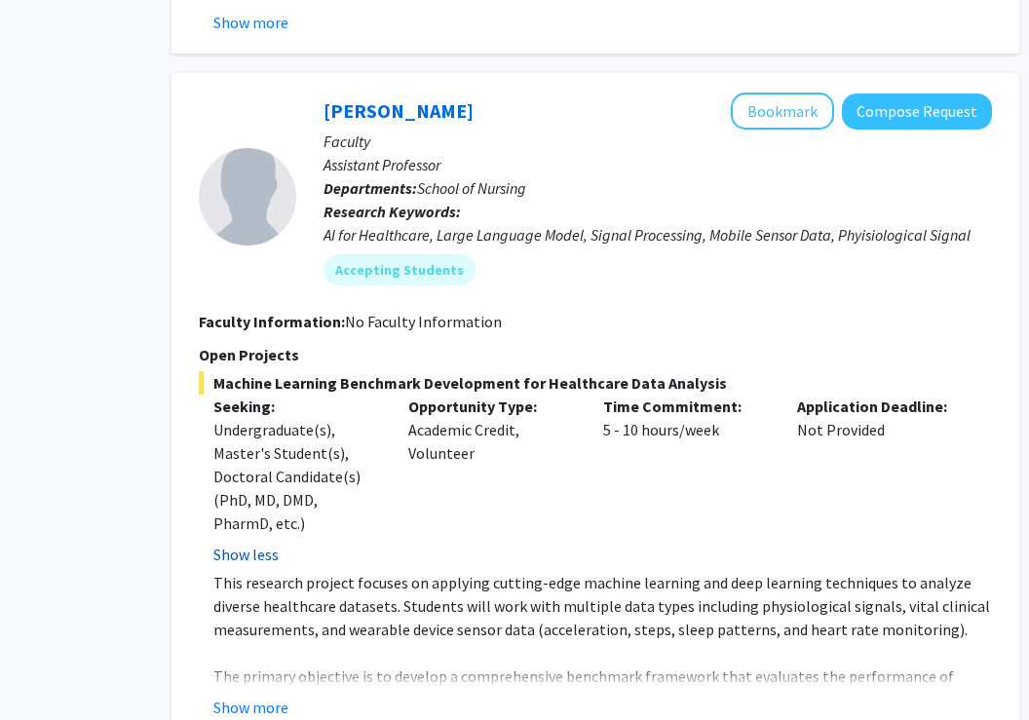
scroll to position [1549, 140]
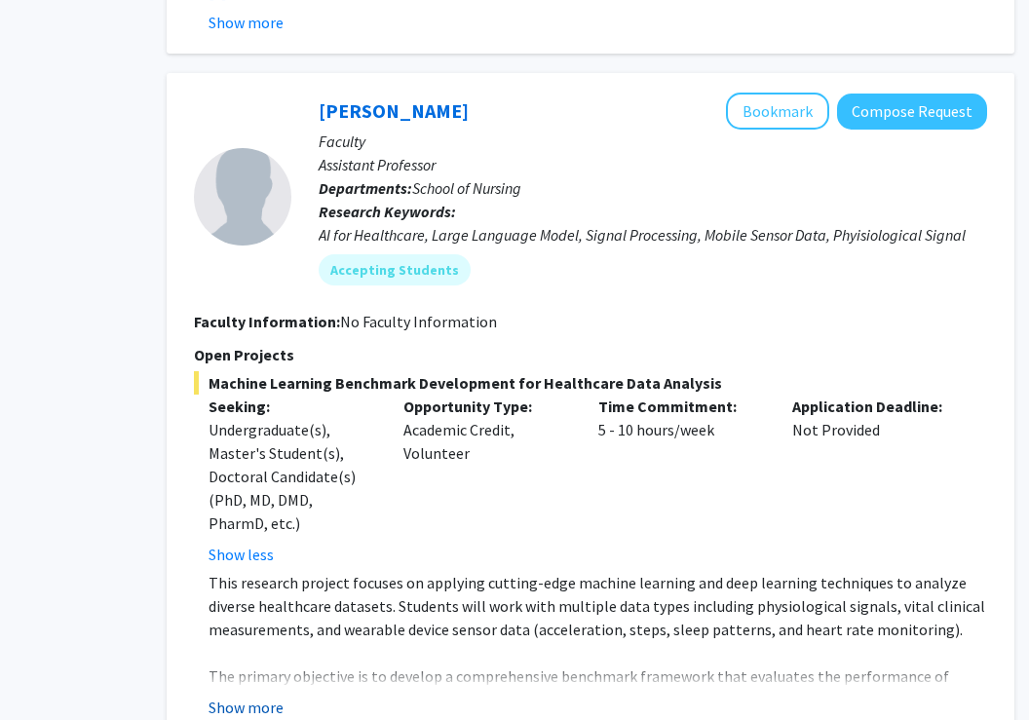
click at [251, 696] on button "Show more" at bounding box center [246, 707] width 75 height 23
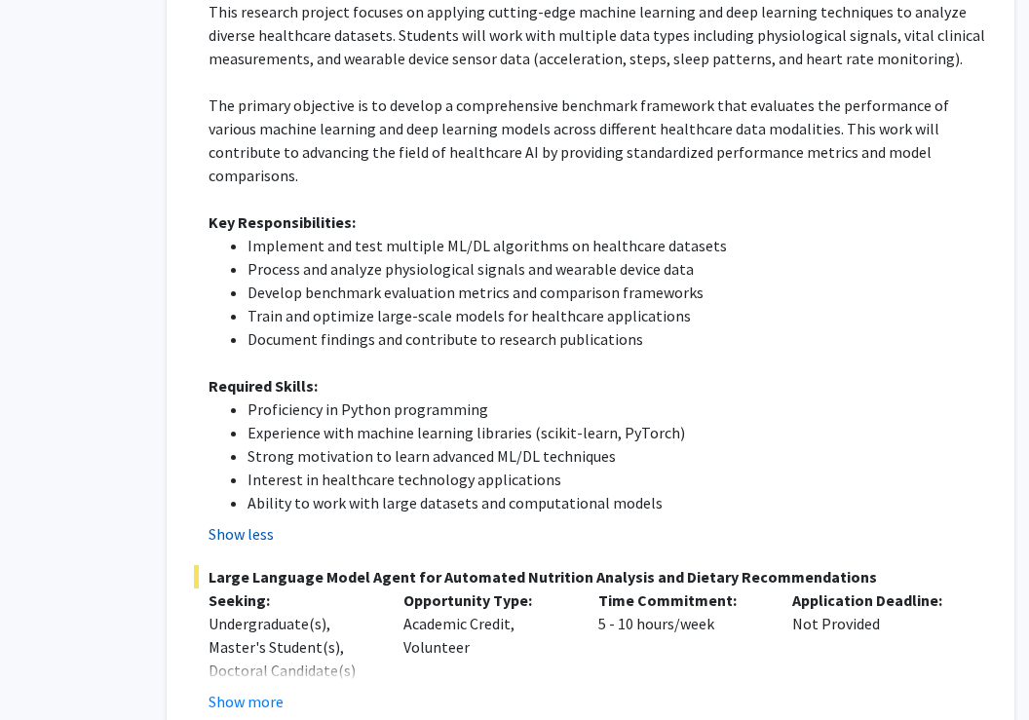
scroll to position [2211, 140]
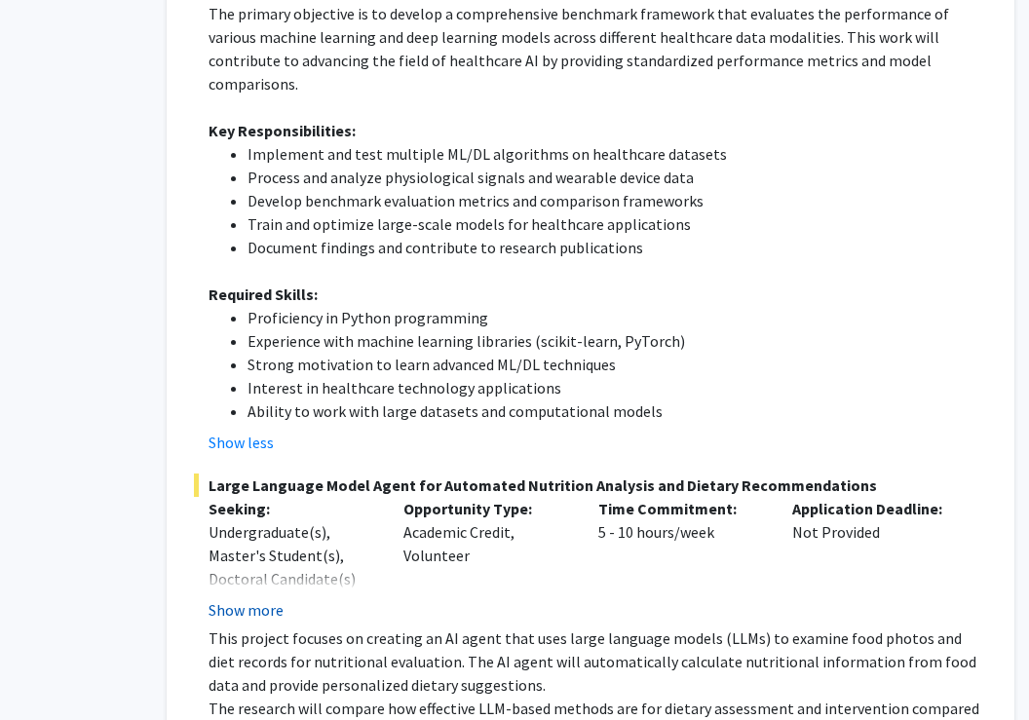
click at [257, 598] on button "Show more" at bounding box center [246, 609] width 75 height 23
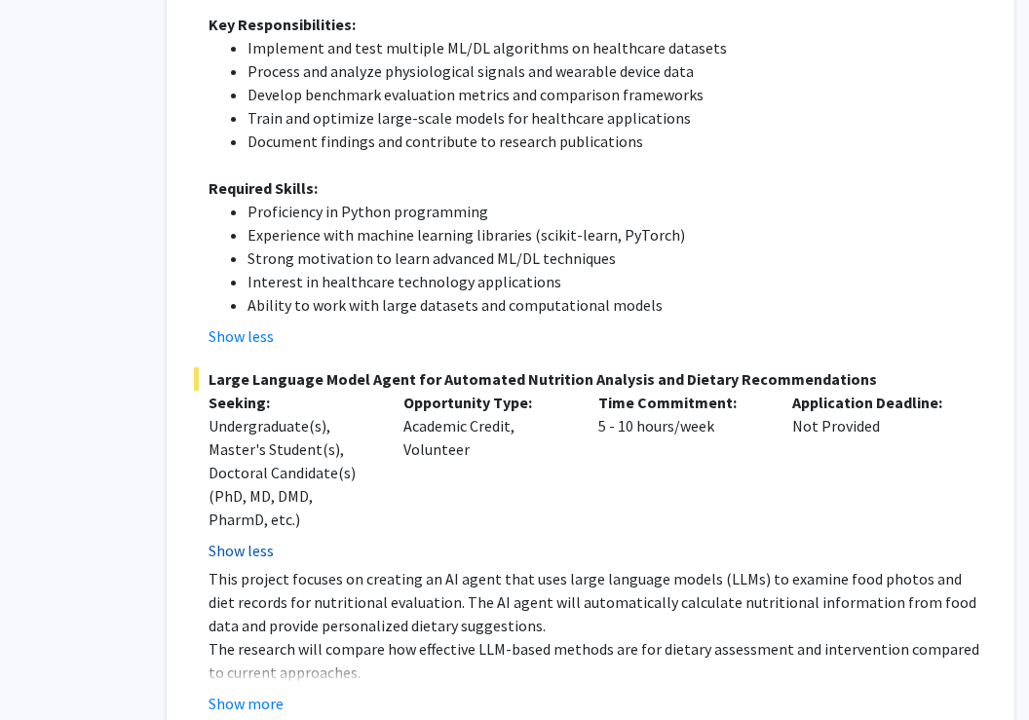
scroll to position [2467, 140]
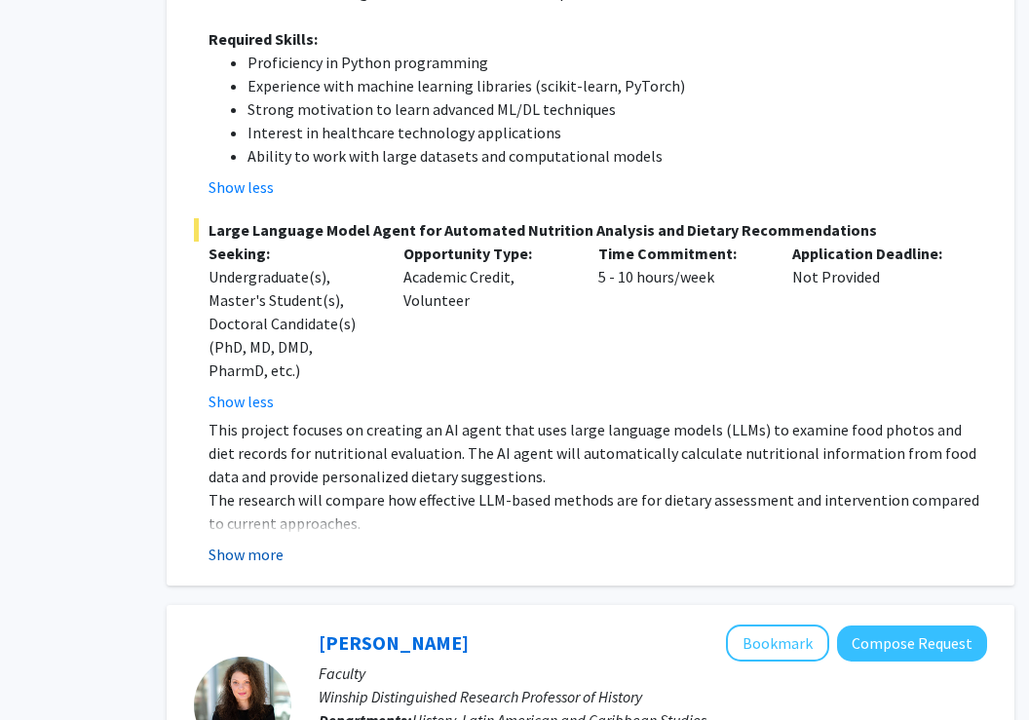
click at [256, 543] on button "Show more" at bounding box center [246, 554] width 75 height 23
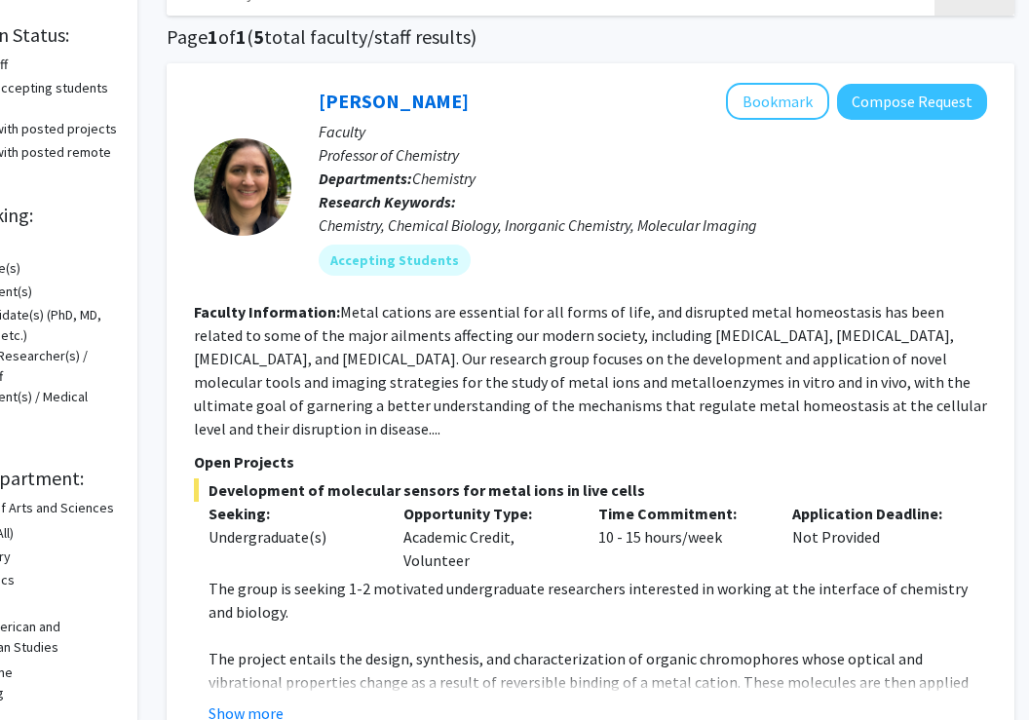
scroll to position [0, 140]
